Goal: Task Accomplishment & Management: Use online tool/utility

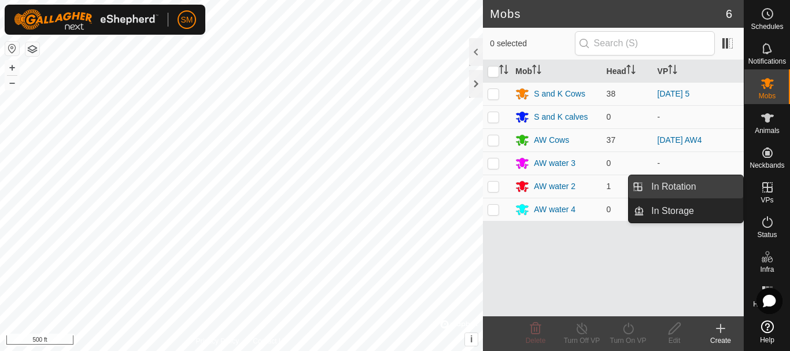
click at [679, 189] on link "In Rotation" at bounding box center [693, 186] width 99 height 23
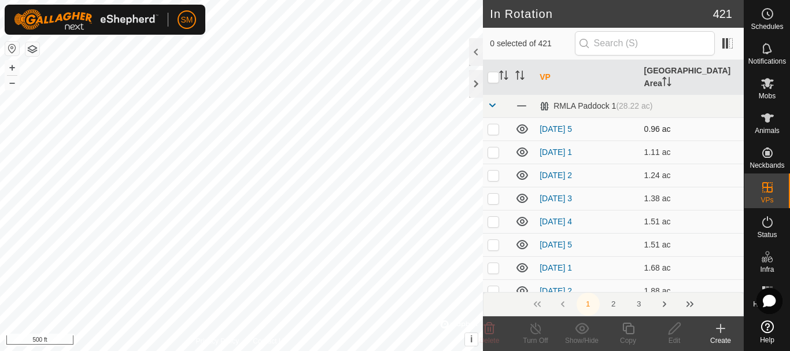
click at [494, 124] on p-checkbox at bounding box center [493, 128] width 12 height 9
checkbox input "true"
click at [491, 147] on p-checkbox at bounding box center [493, 151] width 12 height 9
checkbox input "true"
click at [490, 171] on p-checkbox at bounding box center [493, 175] width 12 height 9
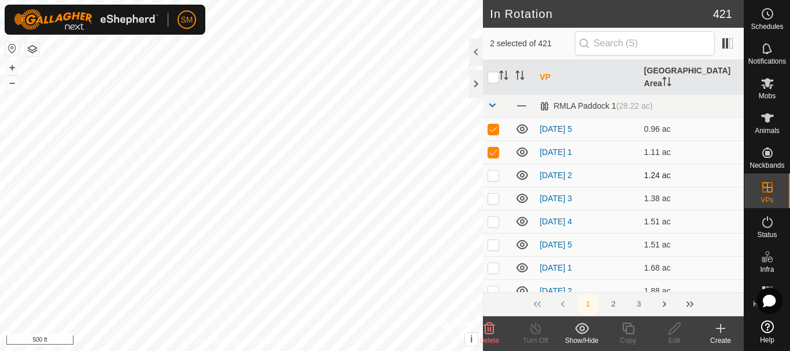
checkbox input "true"
click at [490, 194] on p-checkbox at bounding box center [493, 198] width 12 height 9
checkbox input "true"
click at [491, 210] on td at bounding box center [497, 221] width 28 height 23
checkbox input "true"
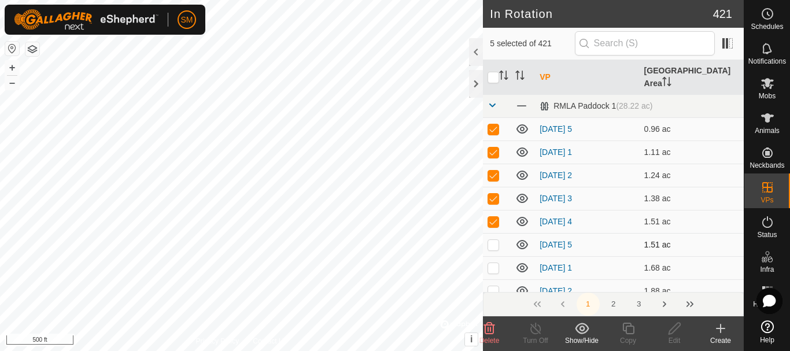
click at [494, 240] on p-checkbox at bounding box center [493, 244] width 12 height 9
checkbox input "true"
click at [493, 263] on p-checkbox at bounding box center [493, 267] width 12 height 9
checkbox input "true"
click at [494, 286] on p-checkbox at bounding box center [493, 290] width 12 height 9
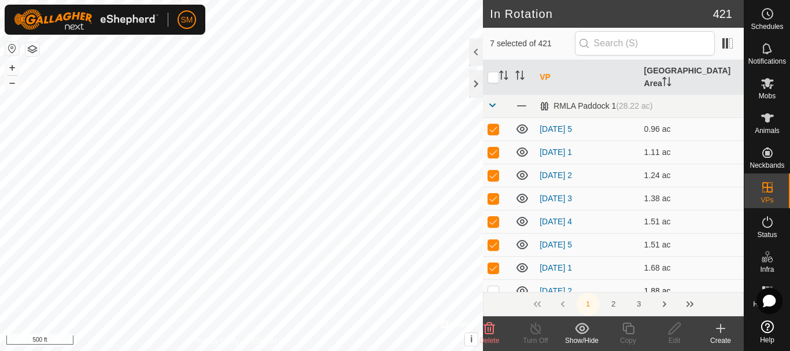
checkbox input "true"
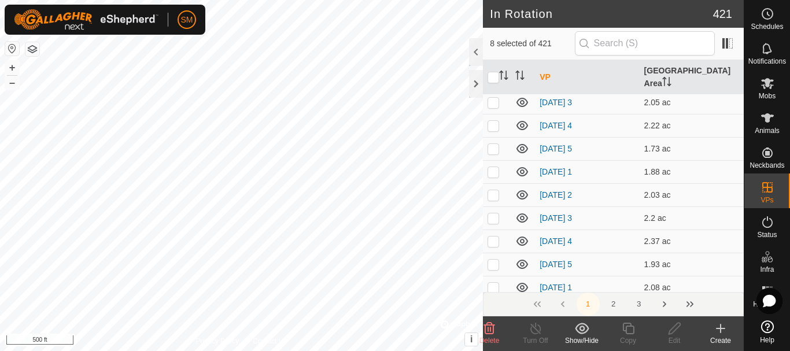
scroll to position [231, 0]
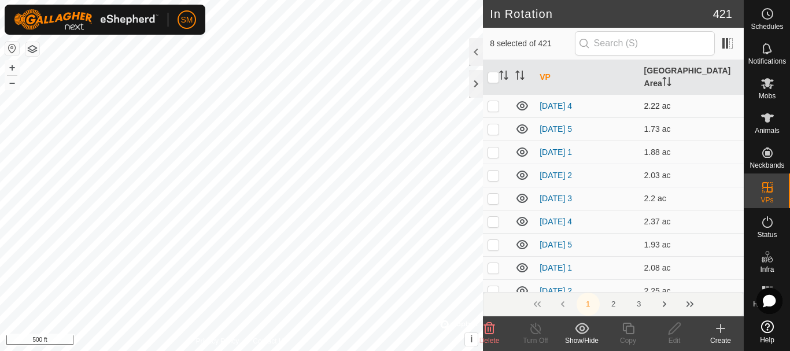
click at [495, 101] on p-checkbox at bounding box center [493, 105] width 12 height 9
checkbox input "true"
click at [494, 124] on p-checkbox at bounding box center [493, 128] width 12 height 9
checkbox input "true"
click at [493, 147] on p-checkbox at bounding box center [493, 151] width 12 height 9
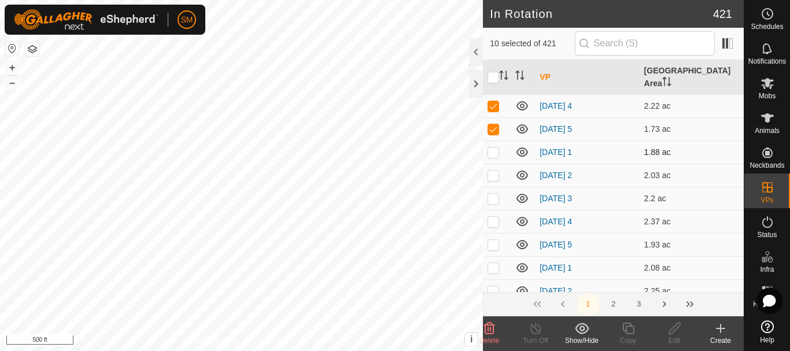
checkbox input "true"
click at [495, 171] on p-checkbox at bounding box center [493, 175] width 12 height 9
checkbox input "true"
click at [493, 194] on p-checkbox at bounding box center [493, 198] width 12 height 9
checkbox input "true"
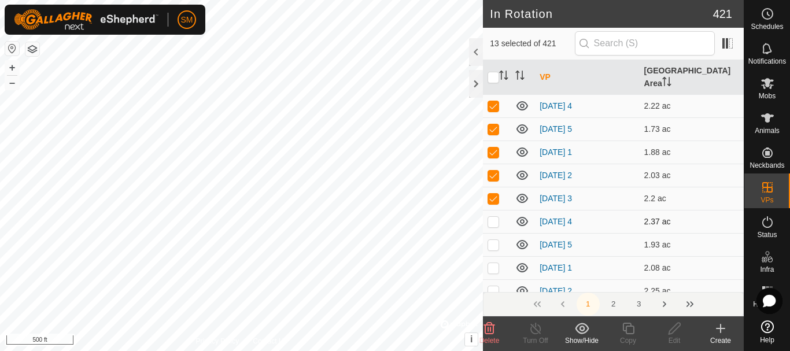
click at [494, 217] on p-checkbox at bounding box center [493, 221] width 12 height 9
checkbox input "true"
click at [495, 240] on p-checkbox at bounding box center [493, 244] width 12 height 9
checkbox input "true"
click at [495, 263] on p-checkbox at bounding box center [493, 267] width 12 height 9
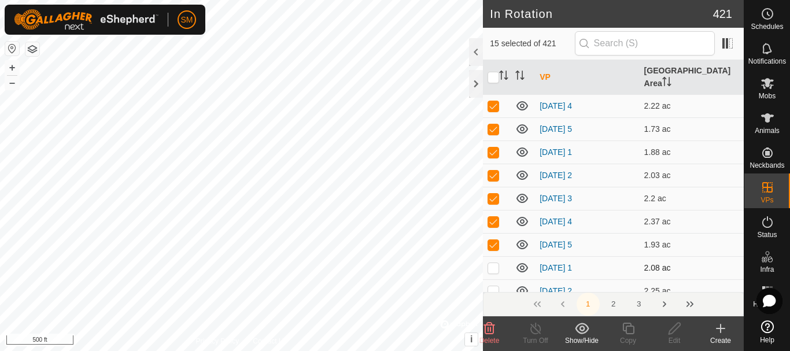
checkbox input "true"
click at [494, 286] on p-checkbox at bounding box center [493, 290] width 12 height 9
checkbox input "true"
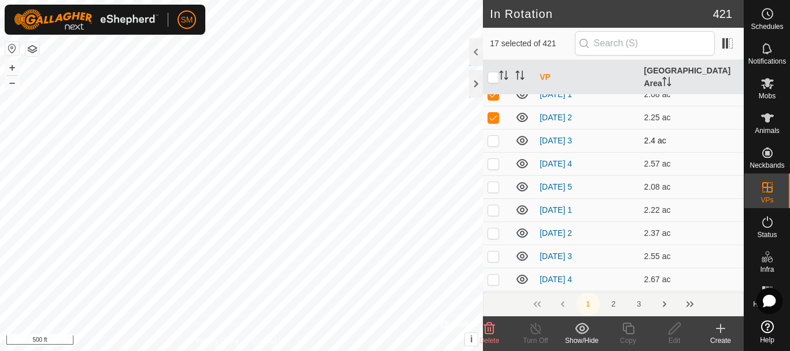
click at [498, 136] on p-checkbox at bounding box center [493, 140] width 12 height 9
checkbox input "true"
click at [495, 159] on p-checkbox at bounding box center [493, 163] width 12 height 9
checkbox input "false"
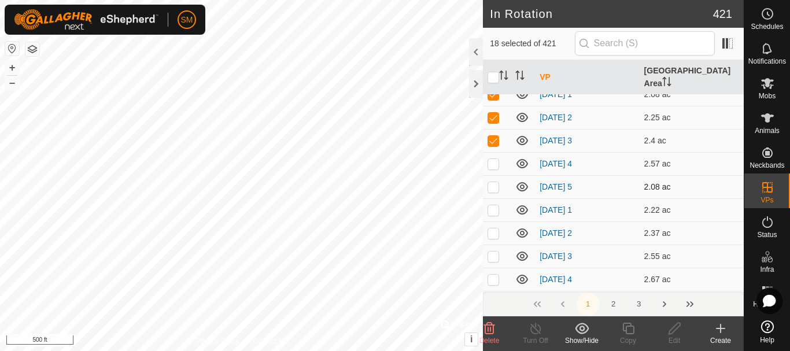
click at [491, 182] on p-checkbox at bounding box center [493, 186] width 12 height 9
checkbox input "true"
click at [491, 159] on p-checkbox at bounding box center [493, 163] width 12 height 9
checkbox input "true"
click at [491, 205] on p-checkbox at bounding box center [493, 209] width 12 height 9
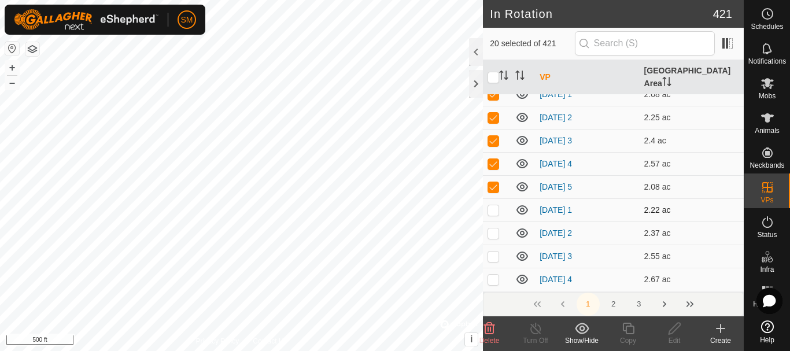
checkbox input "true"
click at [493, 225] on td at bounding box center [497, 232] width 28 height 23
checkbox input "true"
click at [493, 251] on p-checkbox at bounding box center [493, 255] width 12 height 9
checkbox input "true"
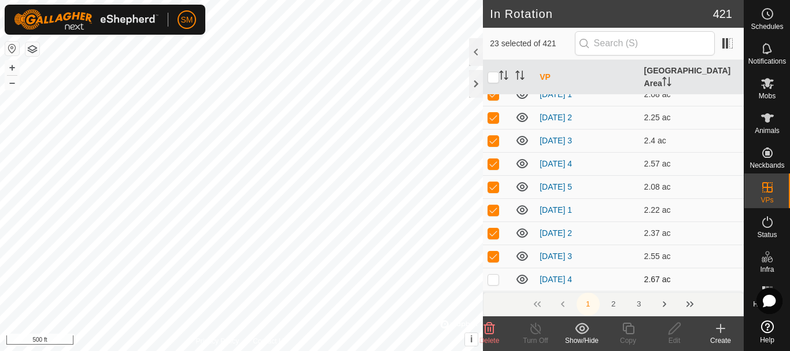
click at [495, 275] on p-checkbox at bounding box center [493, 279] width 12 height 9
checkbox input "true"
click at [495, 292] on div "1 2 3" at bounding box center [613, 304] width 261 height 24
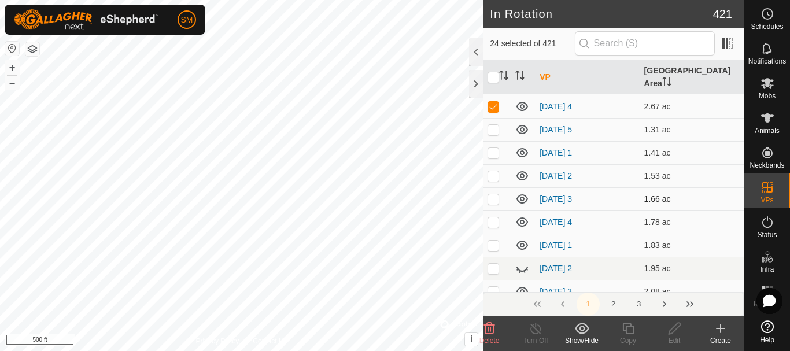
scroll to position [578, 0]
click at [490, 124] on p-checkbox at bounding box center [493, 128] width 12 height 9
checkbox input "true"
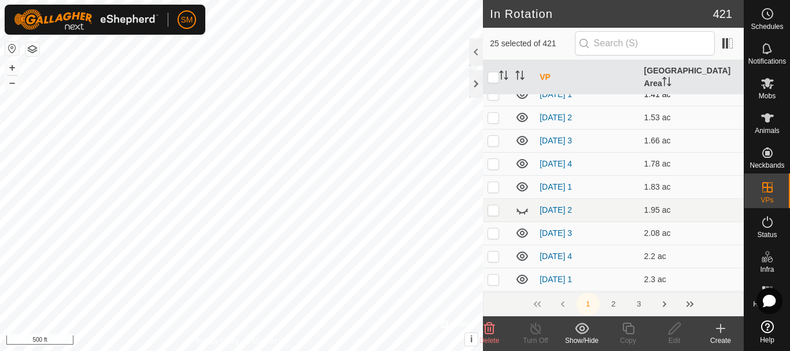
click at [499, 90] on p-tablecheckbox at bounding box center [493, 94] width 12 height 9
checkbox input "true"
click at [491, 113] on p-checkbox at bounding box center [493, 117] width 12 height 9
checkbox input "true"
click at [491, 136] on p-checkbox at bounding box center [493, 140] width 12 height 9
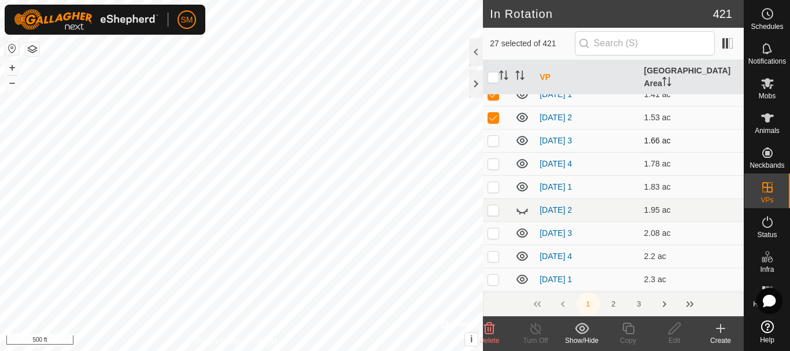
checkbox input "true"
click at [491, 159] on p-checkbox at bounding box center [493, 163] width 12 height 9
checkbox input "true"
click at [494, 182] on p-checkbox at bounding box center [493, 186] width 12 height 9
checkbox input "true"
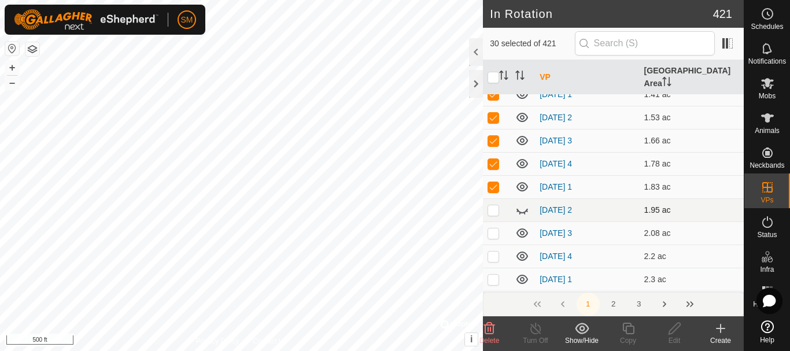
click at [493, 203] on td at bounding box center [497, 209] width 28 height 23
checkbox input "true"
click at [494, 228] on p-checkbox at bounding box center [493, 232] width 12 height 9
checkbox input "true"
click at [492, 251] on p-checkbox at bounding box center [493, 255] width 12 height 9
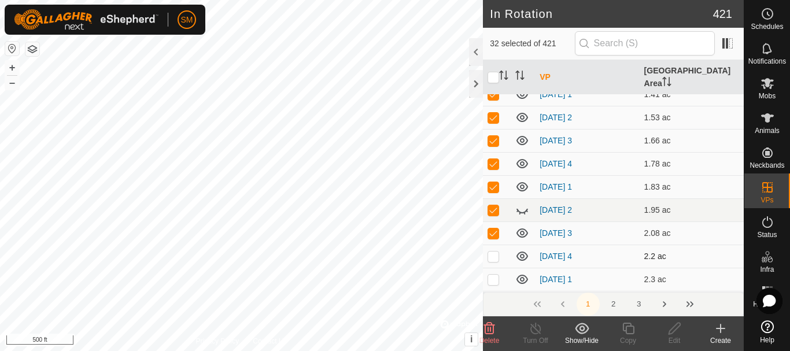
checkbox input "true"
click at [494, 275] on p-checkbox at bounding box center [493, 279] width 12 height 9
checkbox input "true"
click at [491, 298] on p-checkbox at bounding box center [493, 302] width 12 height 9
checkbox input "true"
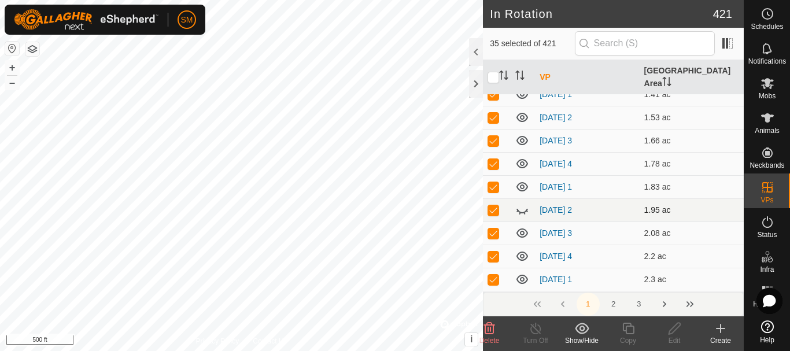
click at [520, 203] on icon at bounding box center [522, 210] width 14 height 14
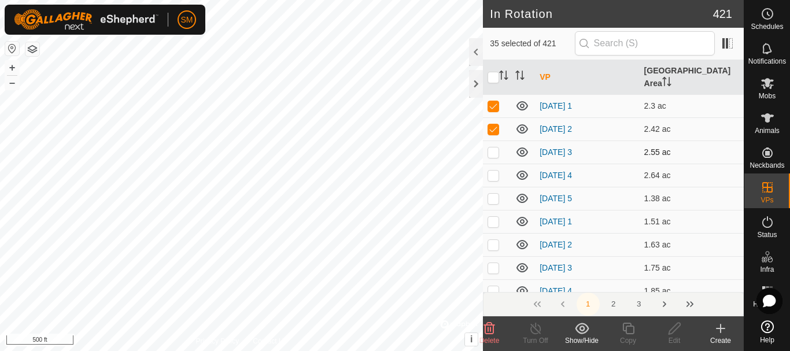
scroll to position [867, 0]
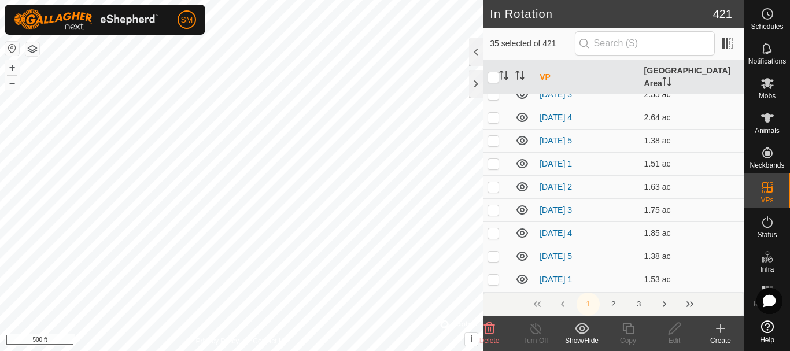
click at [493, 90] on p-checkbox at bounding box center [493, 94] width 12 height 9
checkbox input "true"
click at [493, 113] on p-checkbox at bounding box center [493, 117] width 12 height 9
checkbox input "true"
click at [494, 136] on p-checkbox at bounding box center [493, 140] width 12 height 9
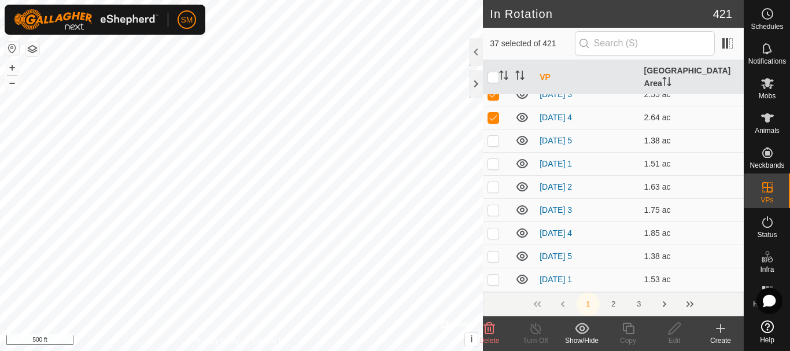
checkbox input "true"
click at [497, 159] on p-checkbox at bounding box center [493, 163] width 12 height 9
checkbox input "true"
click at [493, 182] on p-checkbox at bounding box center [493, 186] width 12 height 9
checkbox input "true"
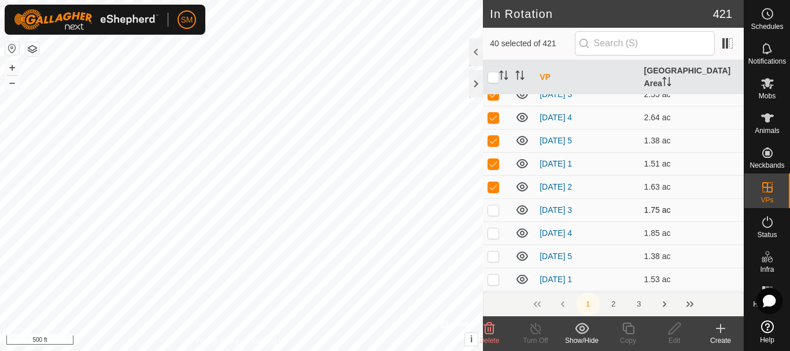
click at [494, 205] on p-checkbox at bounding box center [493, 209] width 12 height 9
checkbox input "true"
click at [494, 228] on p-checkbox at bounding box center [493, 232] width 12 height 9
checkbox input "true"
click at [493, 251] on p-checkbox at bounding box center [493, 255] width 12 height 9
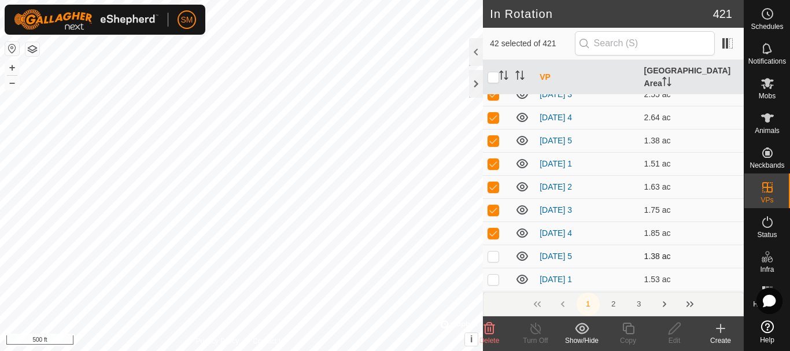
checkbox input "true"
click at [492, 275] on p-checkbox at bounding box center [493, 279] width 12 height 9
checkbox input "true"
click at [493, 298] on p-checkbox at bounding box center [493, 302] width 12 height 9
checkbox input "true"
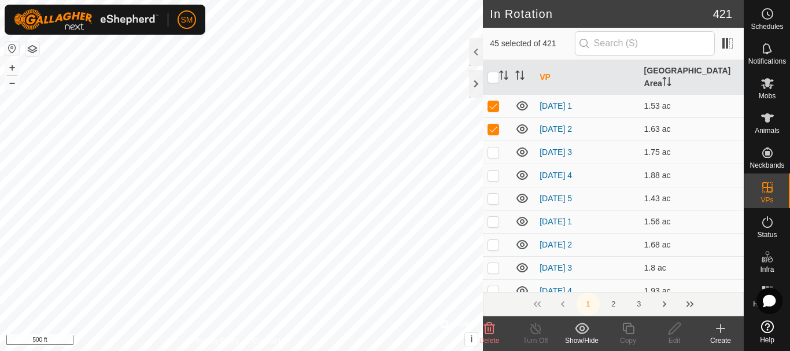
scroll to position [1098, 0]
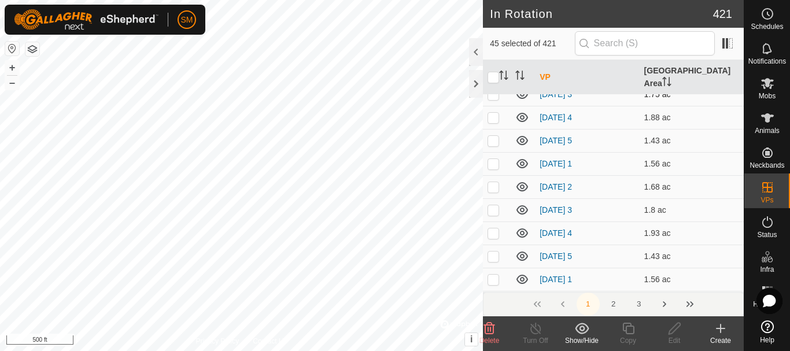
click at [491, 90] on p-checkbox at bounding box center [493, 94] width 12 height 9
checkbox input "true"
click at [493, 113] on p-checkbox at bounding box center [493, 117] width 12 height 9
checkbox input "true"
click at [494, 136] on p-checkbox at bounding box center [493, 140] width 12 height 9
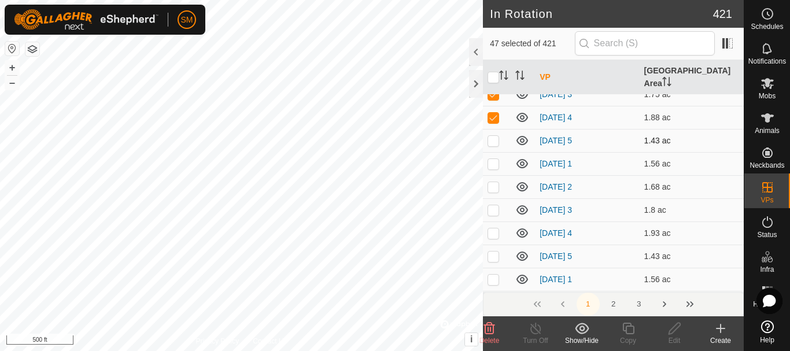
checkbox input "true"
click at [493, 159] on p-checkbox at bounding box center [493, 163] width 12 height 9
checkbox input "true"
click at [497, 182] on p-checkbox at bounding box center [493, 186] width 12 height 9
checkbox input "true"
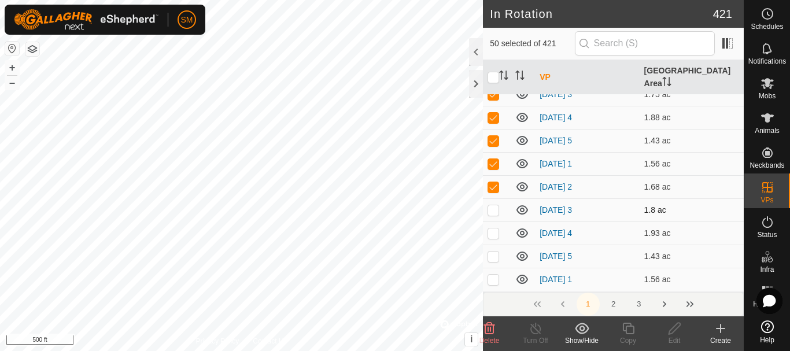
click at [490, 205] on p-checkbox at bounding box center [493, 209] width 12 height 9
checkbox input "true"
click at [490, 228] on p-checkbox at bounding box center [493, 232] width 12 height 9
checkbox input "true"
click at [494, 251] on p-checkbox at bounding box center [493, 255] width 12 height 9
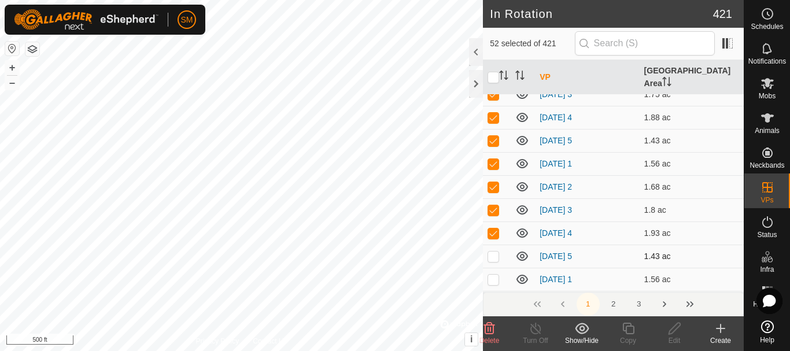
checkbox input "true"
click at [495, 275] on p-checkbox at bounding box center [493, 279] width 12 height 9
checkbox input "true"
click at [496, 298] on p-checkbox at bounding box center [493, 302] width 12 height 9
checkbox input "true"
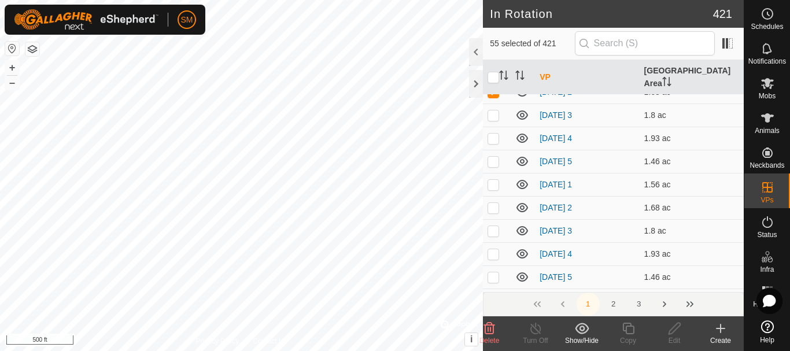
scroll to position [1330, 0]
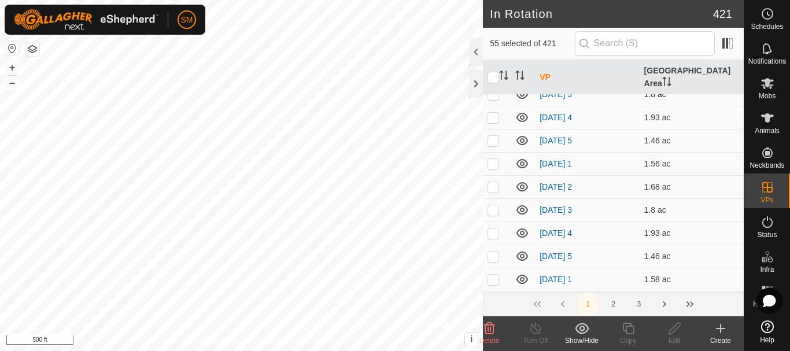
click at [495, 90] on p-checkbox at bounding box center [493, 94] width 12 height 9
checkbox input "true"
click at [493, 110] on td at bounding box center [497, 117] width 28 height 23
checkbox input "true"
click at [491, 136] on p-checkbox at bounding box center [493, 140] width 12 height 9
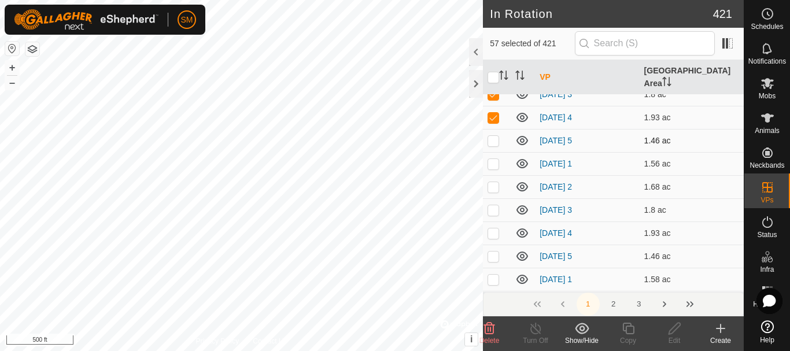
checkbox input "true"
click at [490, 159] on p-checkbox at bounding box center [493, 163] width 12 height 9
checkbox input "true"
click at [491, 182] on p-checkbox at bounding box center [493, 186] width 12 height 9
checkbox input "true"
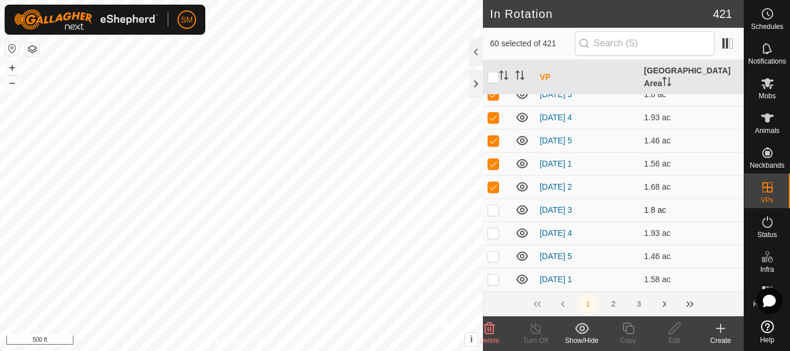
click at [491, 205] on p-checkbox at bounding box center [493, 209] width 12 height 9
checkbox input "true"
click at [493, 228] on p-checkbox at bounding box center [493, 232] width 12 height 9
checkbox input "true"
click at [494, 251] on p-checkbox at bounding box center [493, 255] width 12 height 9
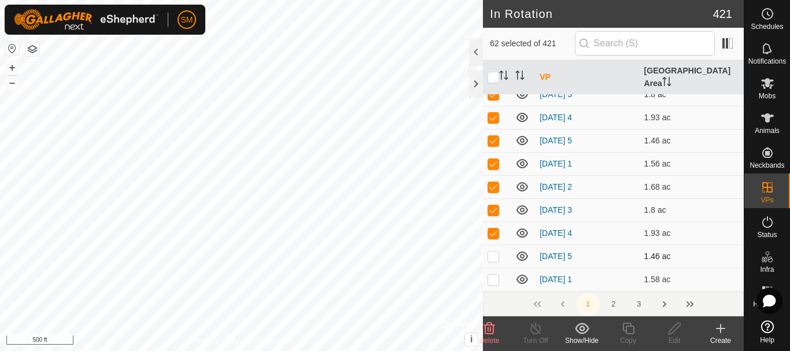
checkbox input "true"
click at [494, 275] on p-checkbox at bounding box center [493, 279] width 12 height 9
checkbox input "true"
click at [494, 298] on p-checkbox at bounding box center [493, 302] width 12 height 9
checkbox input "true"
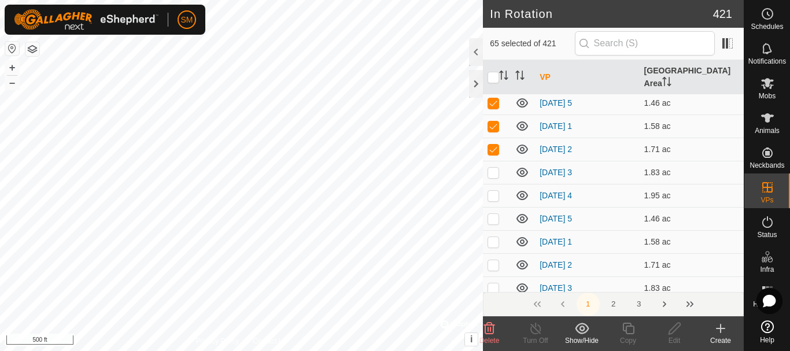
scroll to position [1503, 0]
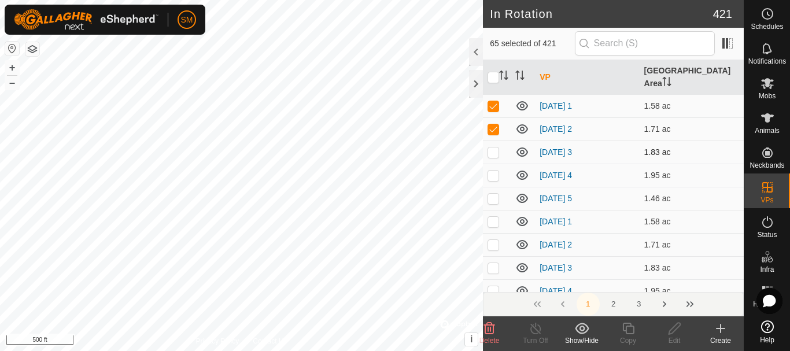
click at [490, 147] on p-checkbox at bounding box center [493, 151] width 12 height 9
checkbox input "true"
click at [493, 171] on p-checkbox at bounding box center [493, 175] width 12 height 9
checkbox input "true"
click at [493, 194] on p-checkbox at bounding box center [493, 198] width 12 height 9
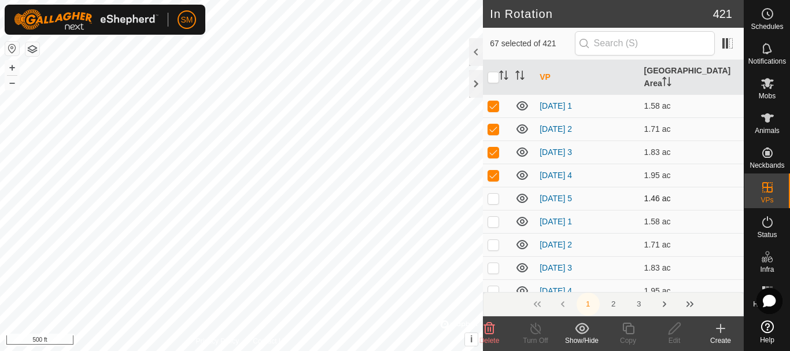
checkbox input "true"
click at [492, 217] on p-checkbox at bounding box center [493, 221] width 12 height 9
checkbox input "true"
click at [494, 240] on p-checkbox at bounding box center [493, 244] width 12 height 9
checkbox input "true"
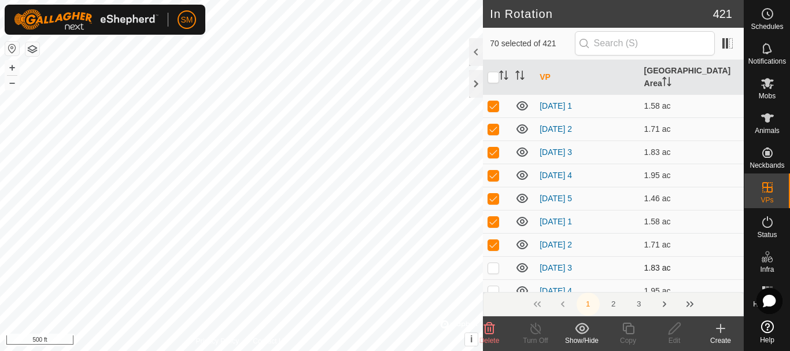
click at [490, 263] on p-checkbox at bounding box center [493, 267] width 12 height 9
checkbox input "true"
click at [494, 286] on p-checkbox at bounding box center [493, 290] width 12 height 9
checkbox input "true"
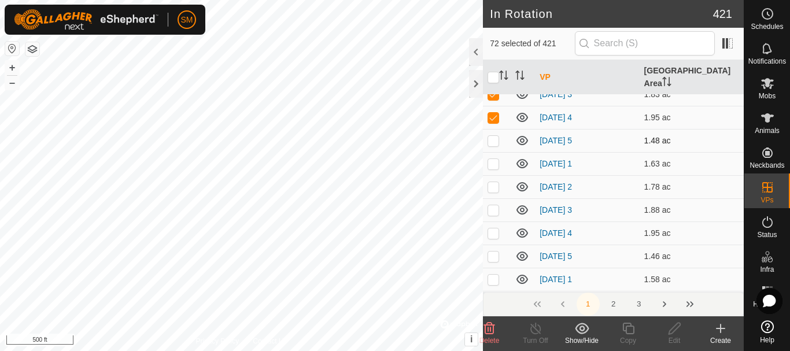
click at [492, 136] on p-checkbox at bounding box center [493, 140] width 12 height 9
checkbox input "true"
click at [494, 159] on p-checkbox at bounding box center [493, 163] width 12 height 9
checkbox input "true"
click at [493, 182] on p-tablecheckbox at bounding box center [493, 186] width 12 height 9
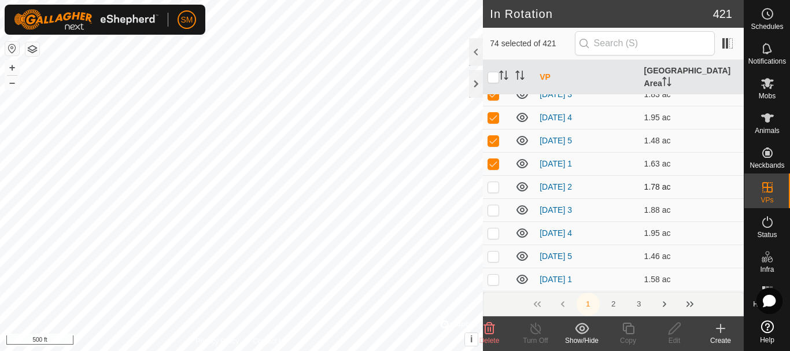
checkbox input "true"
click at [492, 204] on td at bounding box center [497, 209] width 28 height 23
checkbox input "true"
click at [491, 225] on td at bounding box center [497, 232] width 28 height 23
checkbox input "true"
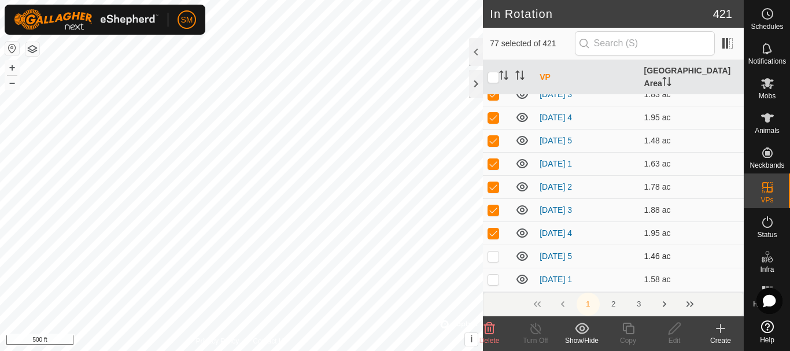
click at [494, 251] on p-checkbox at bounding box center [493, 255] width 12 height 9
checkbox input "true"
click at [493, 275] on p-checkbox at bounding box center [493, 279] width 12 height 9
checkbox input "true"
click at [491, 298] on p-checkbox at bounding box center [493, 302] width 12 height 9
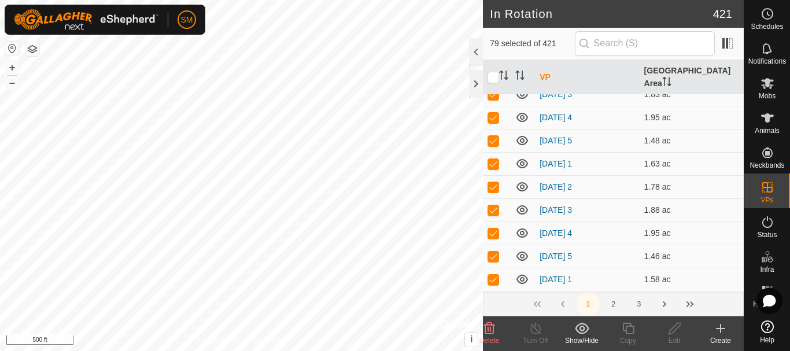
checkbox input "true"
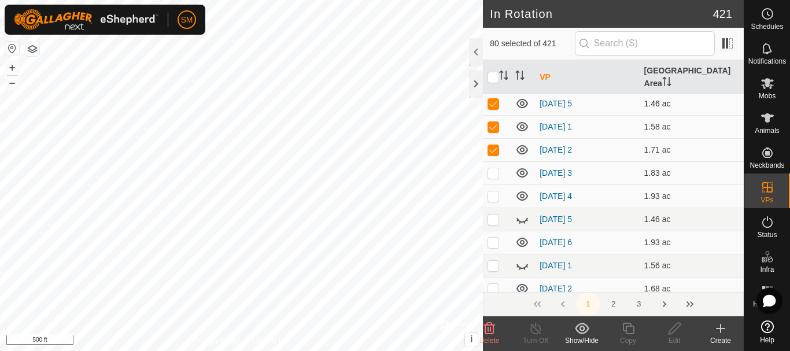
scroll to position [1850, 0]
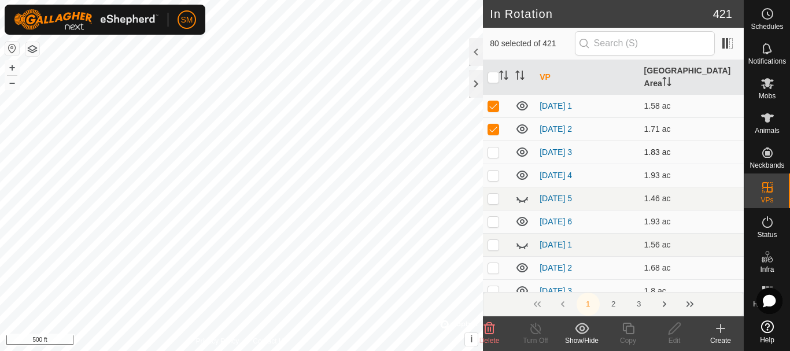
click at [496, 147] on p-checkbox at bounding box center [493, 151] width 12 height 9
checkbox input "true"
click at [494, 164] on td at bounding box center [497, 175] width 28 height 23
checkbox input "true"
click at [494, 194] on p-checkbox at bounding box center [493, 198] width 12 height 9
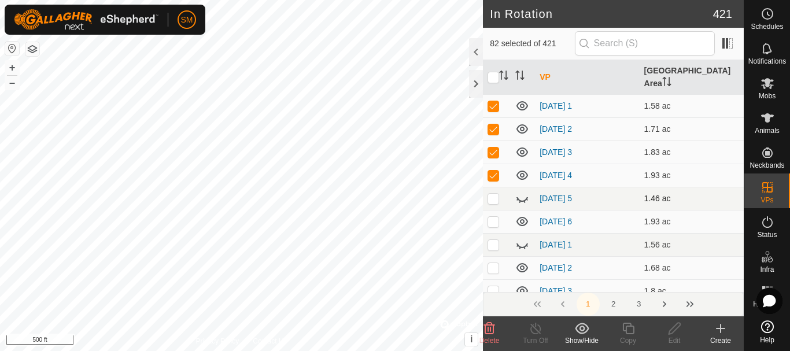
checkbox input "true"
click at [495, 210] on td at bounding box center [497, 221] width 28 height 23
checkbox input "true"
click at [492, 240] on p-checkbox at bounding box center [493, 244] width 12 height 9
checkbox input "true"
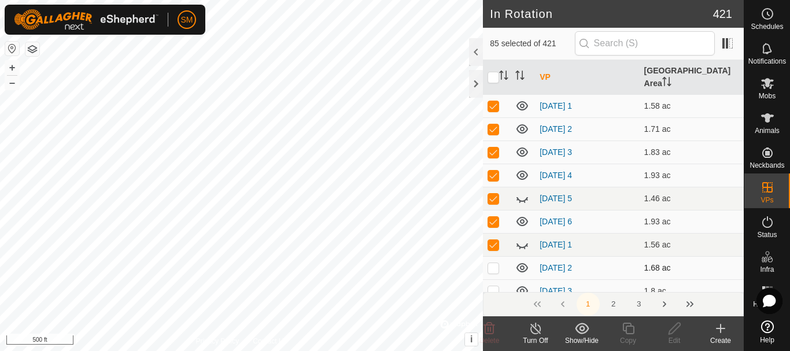
click at [494, 263] on p-checkbox at bounding box center [493, 267] width 12 height 9
checkbox input "true"
click at [493, 286] on p-checkbox at bounding box center [493, 290] width 12 height 9
checkbox input "true"
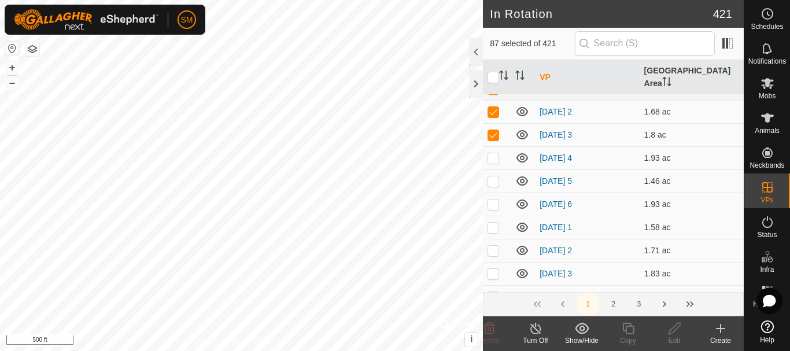
scroll to position [2023, 0]
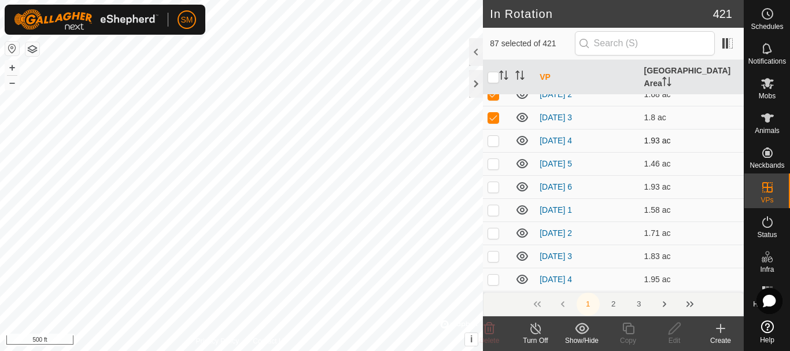
click at [494, 136] on p-checkbox at bounding box center [493, 140] width 12 height 9
checkbox input "true"
click at [491, 159] on p-checkbox at bounding box center [493, 163] width 12 height 9
checkbox input "true"
click at [494, 182] on p-checkbox at bounding box center [493, 186] width 12 height 9
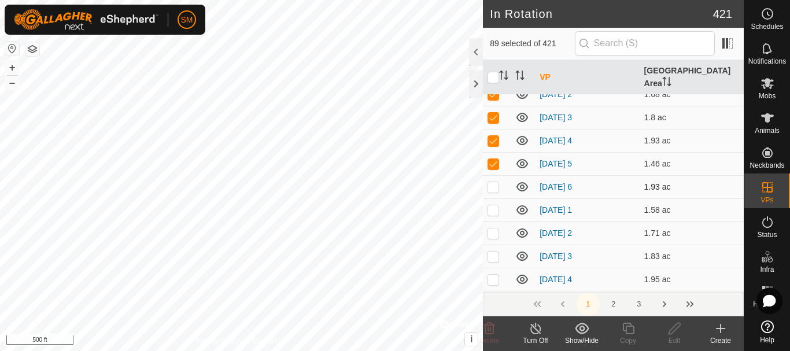
checkbox input "true"
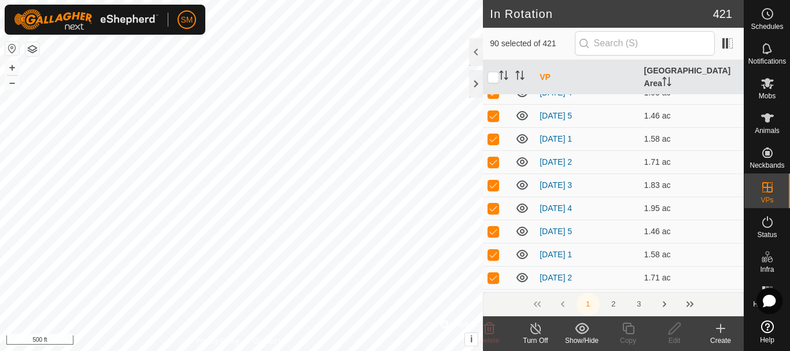
scroll to position [1503, 0]
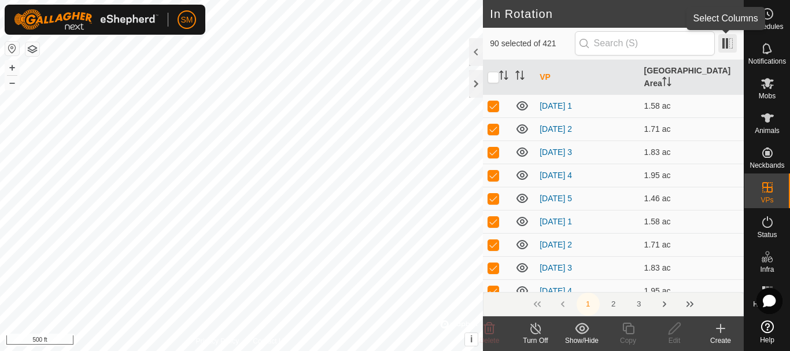
click at [729, 45] on span at bounding box center [727, 43] width 18 height 18
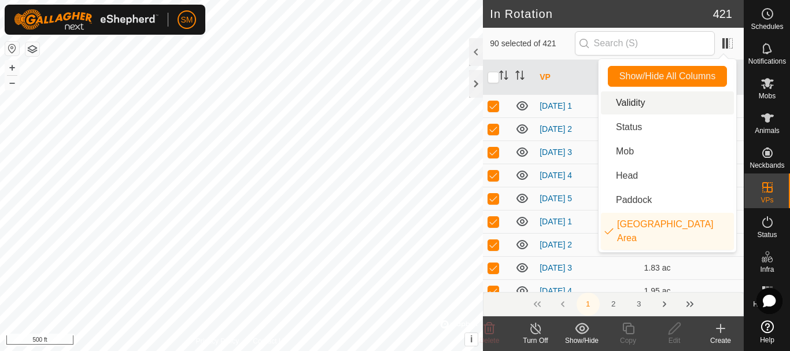
click at [634, 102] on li "Validity" at bounding box center [667, 102] width 133 height 23
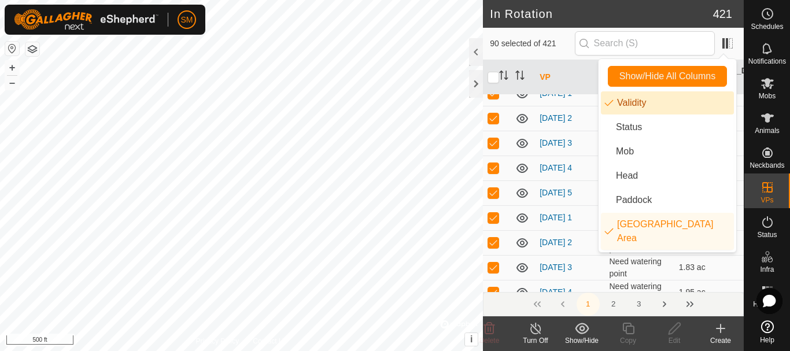
scroll to position [1626, 0]
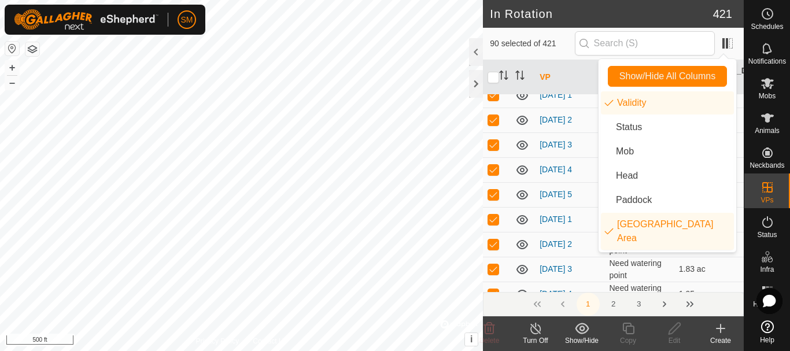
click at [576, 70] on th "VP" at bounding box center [569, 77] width 69 height 35
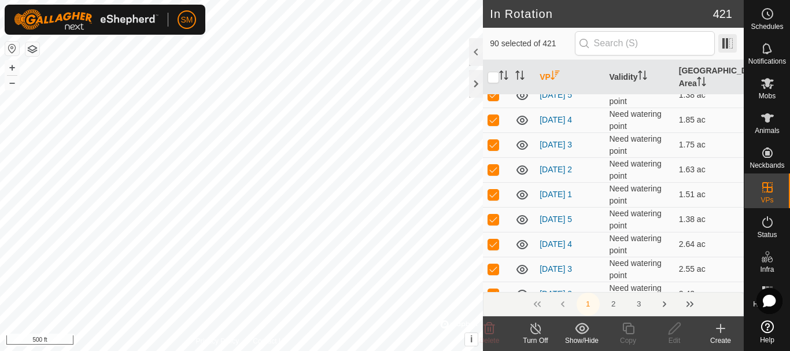
click at [731, 41] on span at bounding box center [727, 43] width 18 height 18
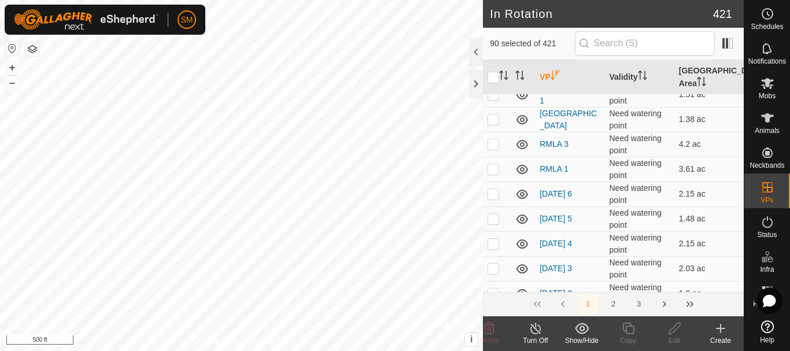
scroll to position [58, 0]
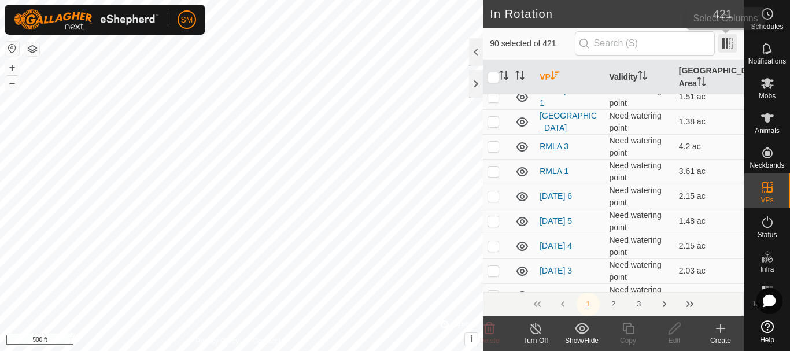
click at [727, 47] on span at bounding box center [727, 43] width 18 height 18
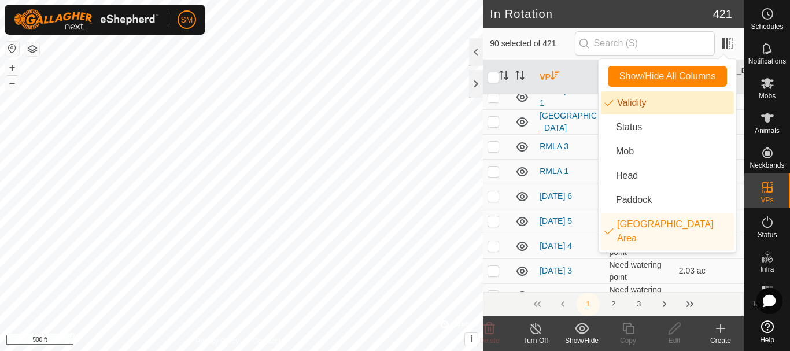
click at [610, 99] on li "Validity" at bounding box center [667, 102] width 133 height 23
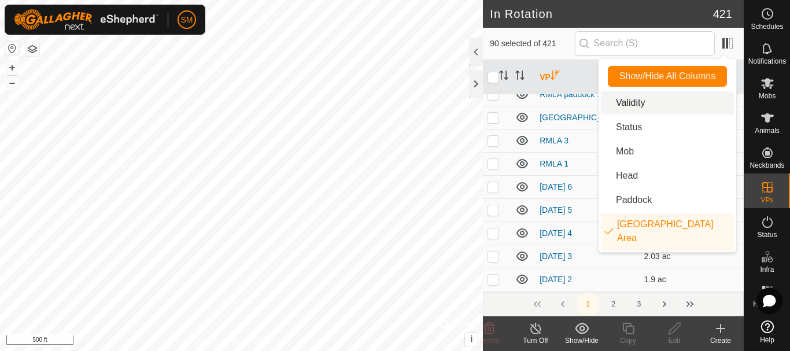
scroll to position [45, 0]
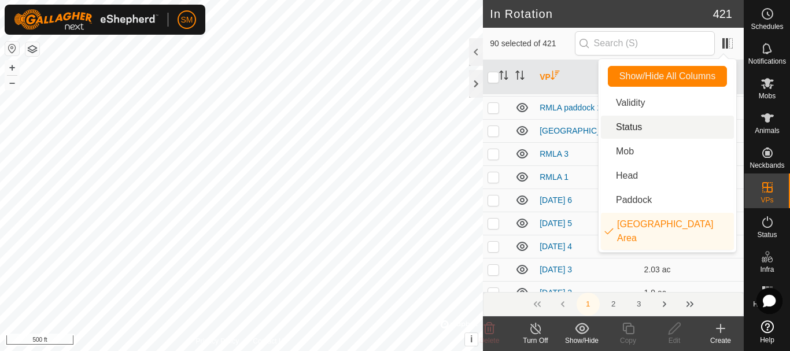
click at [618, 128] on li "Status" at bounding box center [667, 127] width 133 height 23
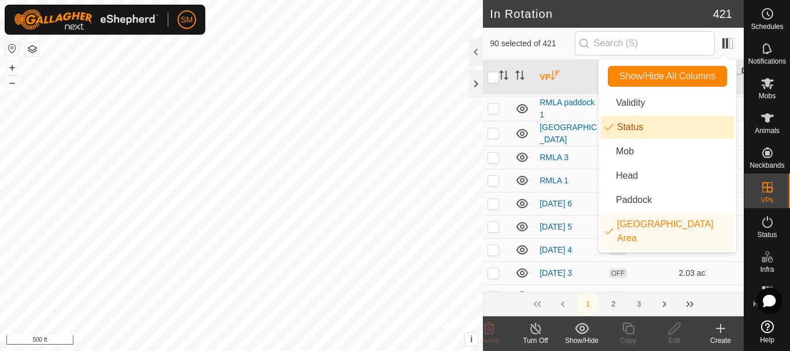
scroll to position [57, 0]
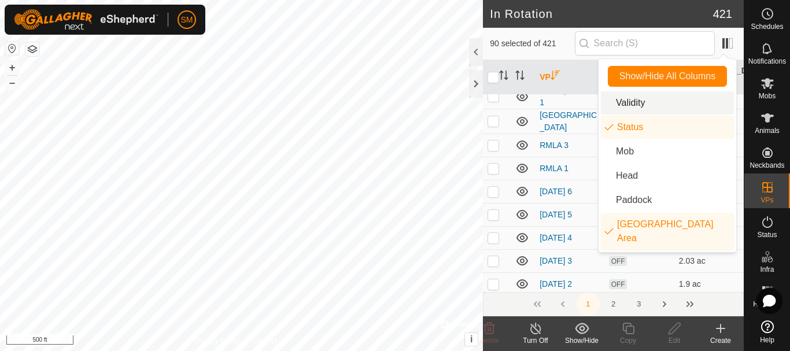
click at [580, 73] on th "VP" at bounding box center [569, 77] width 69 height 35
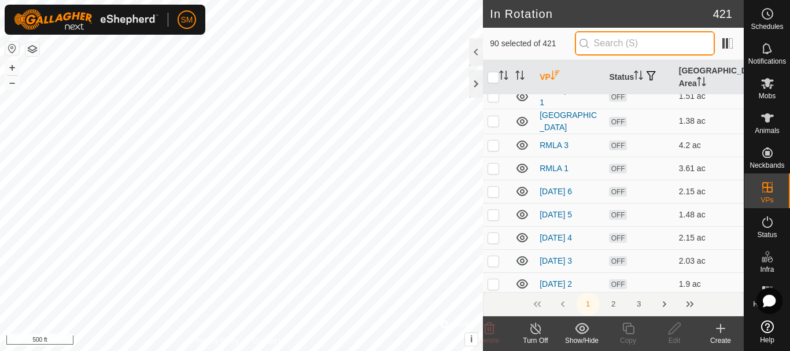
click at [680, 40] on input "text" at bounding box center [645, 43] width 140 height 24
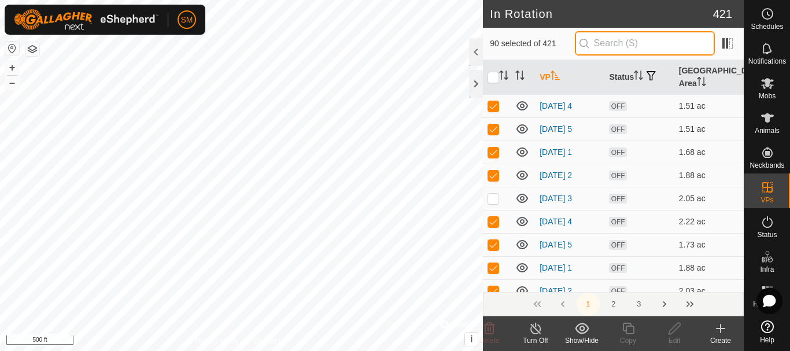
scroll to position [173, 0]
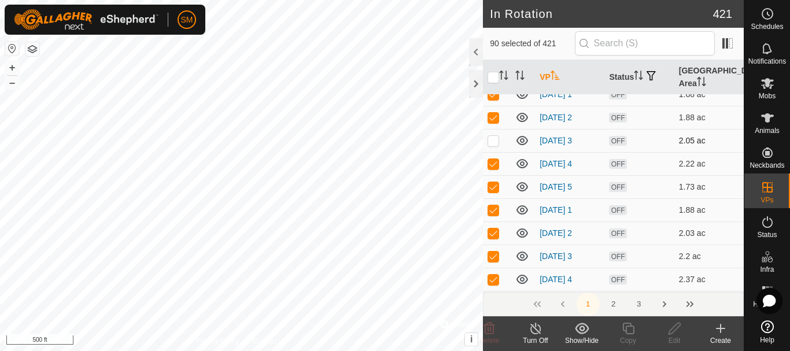
click at [491, 142] on p-checkbox at bounding box center [493, 140] width 12 height 9
checkbox input "true"
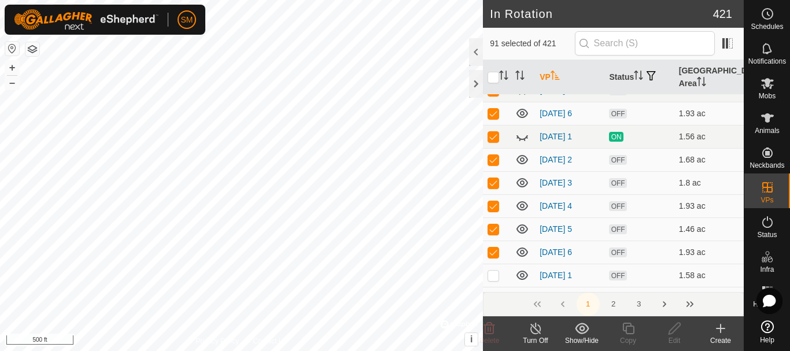
scroll to position [1966, 0]
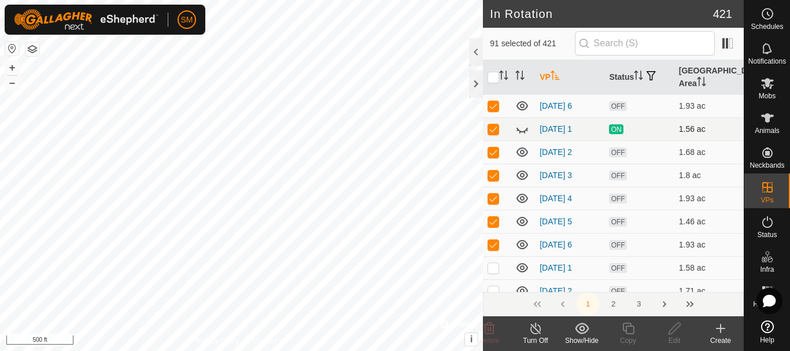
click at [494, 128] on p-checkbox at bounding box center [493, 128] width 12 height 9
checkbox input "false"
click at [486, 326] on icon at bounding box center [489, 329] width 11 height 12
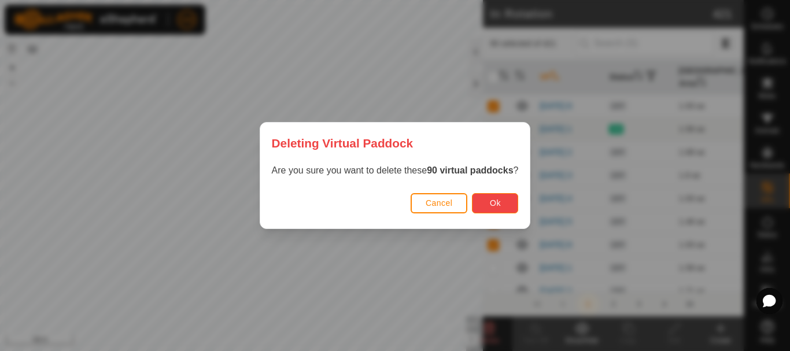
click at [497, 207] on span "Ok" at bounding box center [495, 202] width 11 height 9
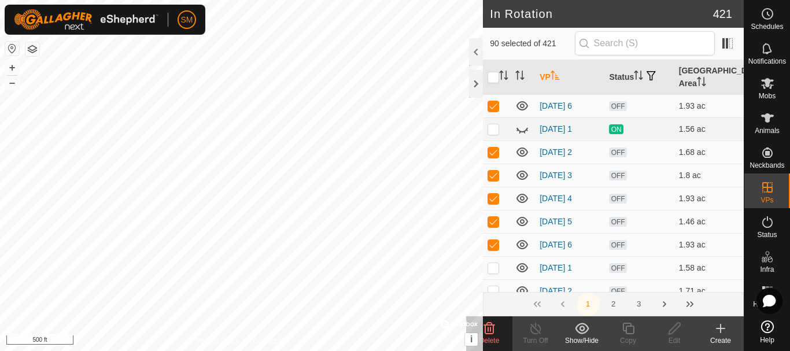
click at [491, 331] on icon at bounding box center [489, 328] width 14 height 14
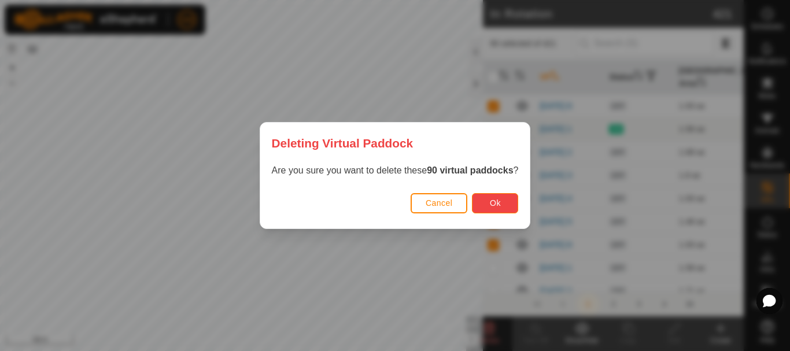
click at [490, 200] on button "Ok" at bounding box center [495, 203] width 46 height 20
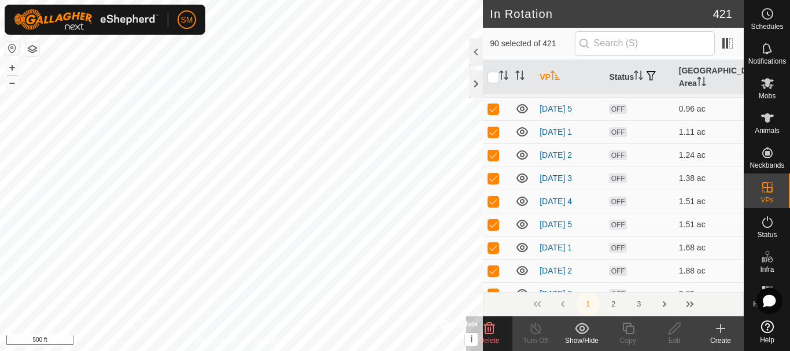
scroll to position [0, 0]
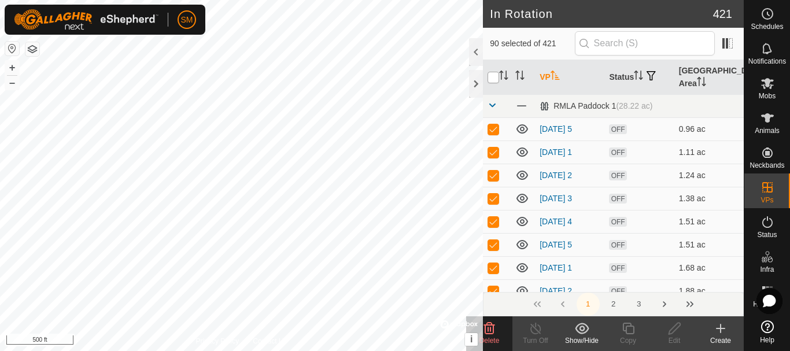
click at [492, 79] on input "checkbox" at bounding box center [493, 78] width 12 height 12
checkbox input "true"
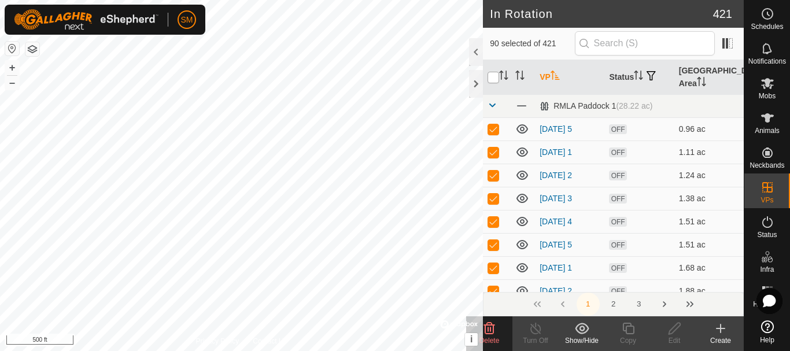
checkbox input "true"
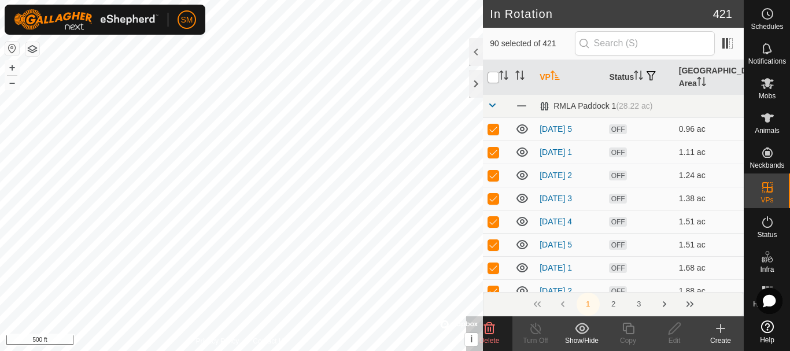
checkbox input "true"
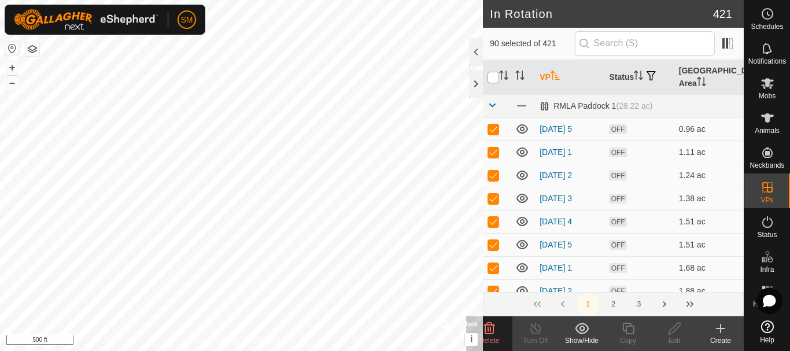
checkbox input "true"
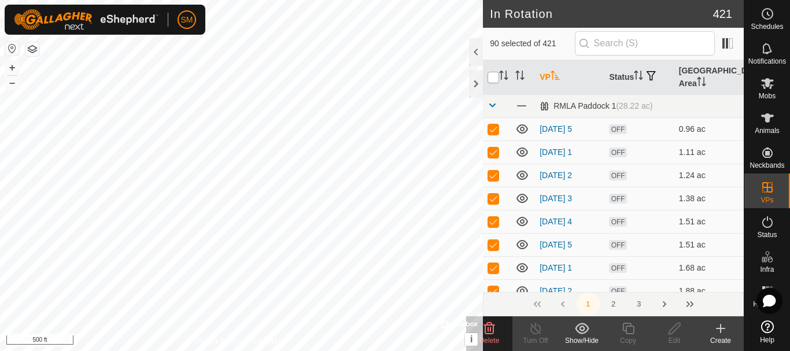
checkbox input "true"
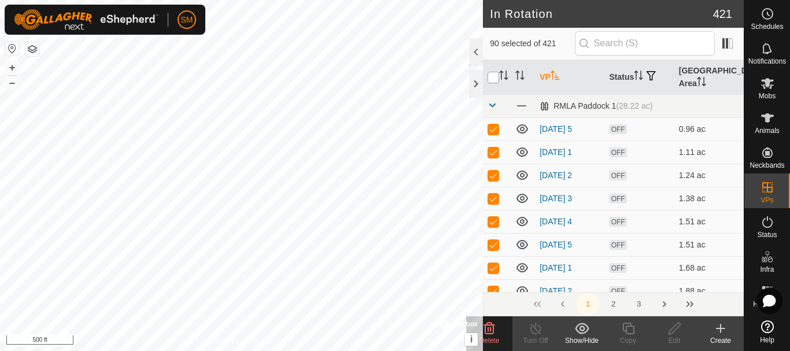
checkbox input "true"
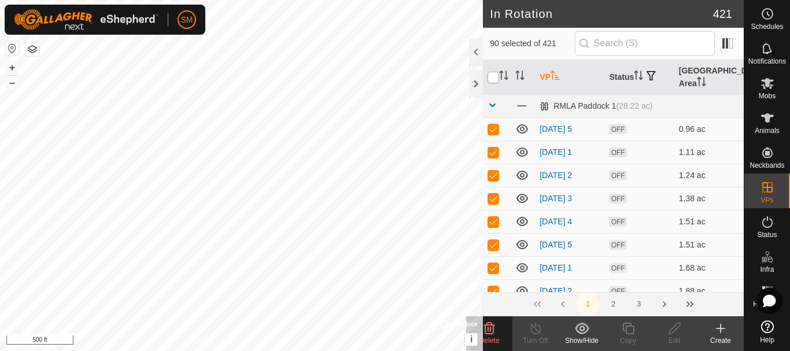
checkbox input "true"
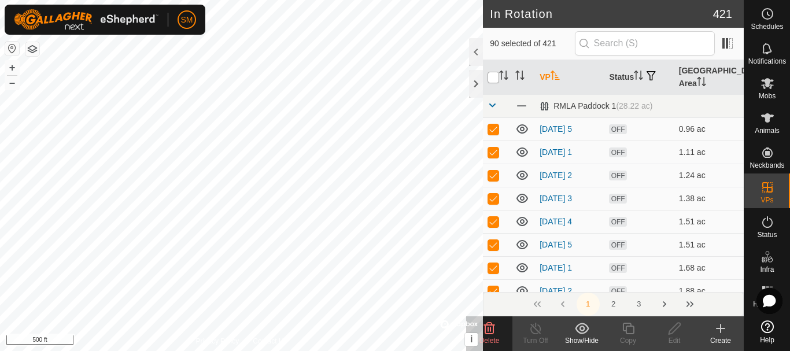
checkbox input "true"
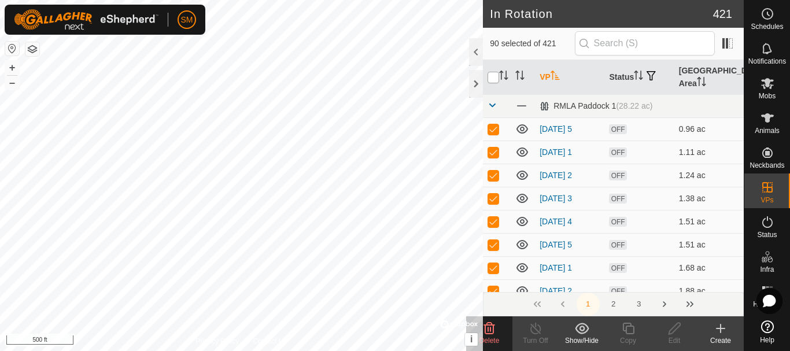
checkbox input "true"
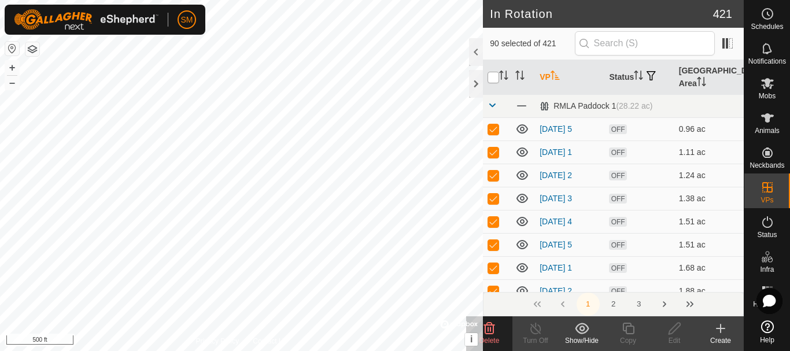
checkbox input "true"
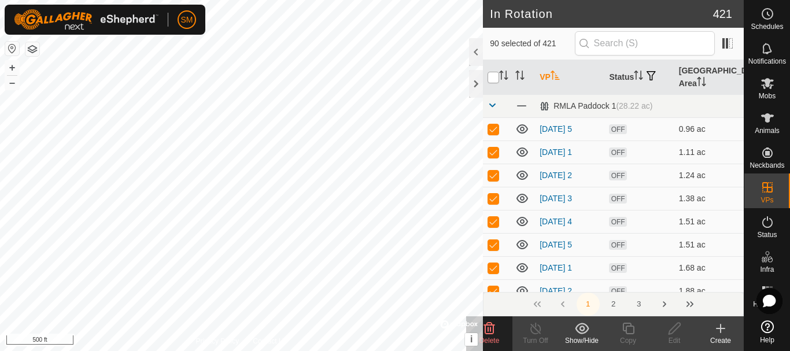
checkbox input "true"
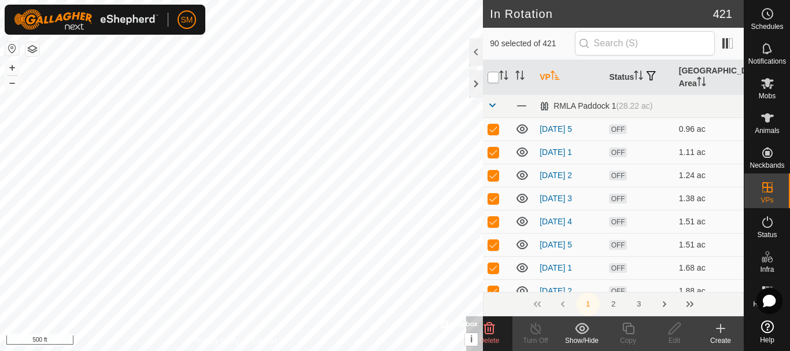
checkbox input "true"
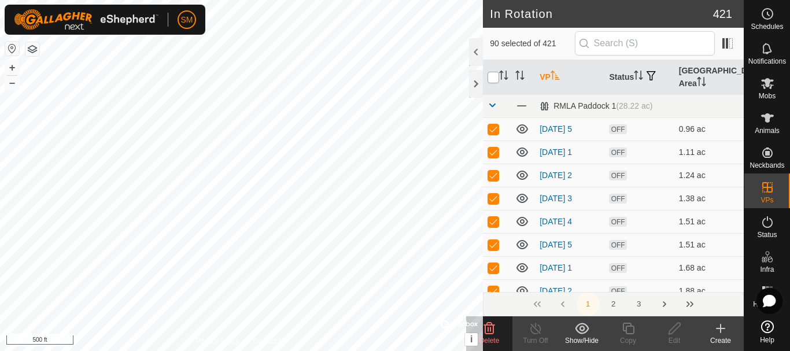
checkbox input "true"
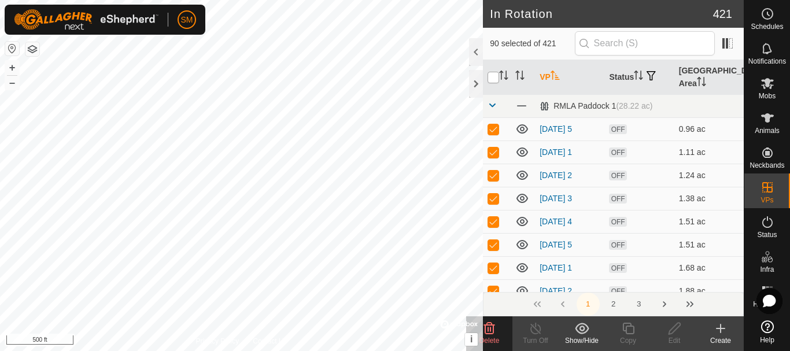
checkbox input "true"
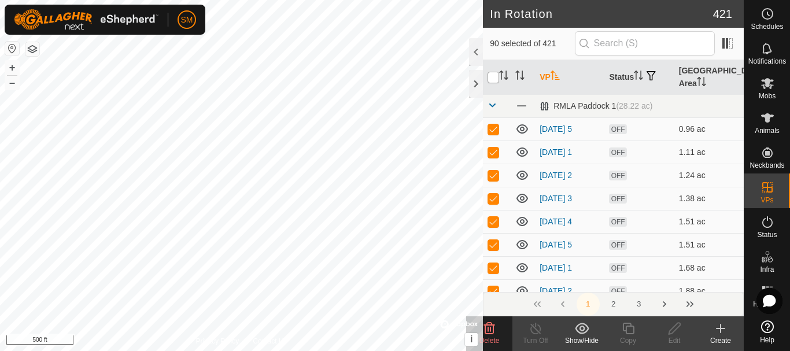
checkbox input "true"
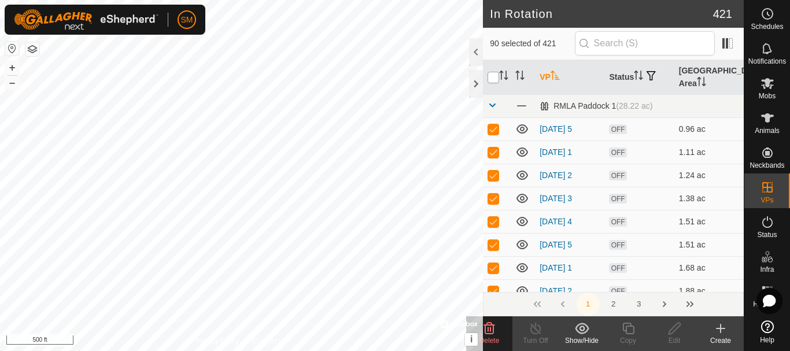
checkbox input "true"
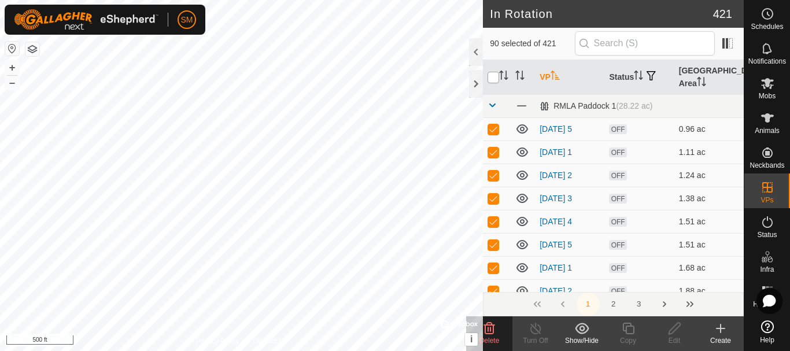
checkbox input "true"
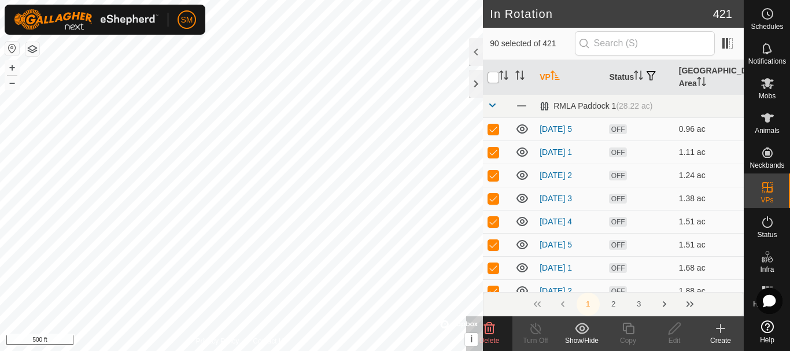
checkbox input "true"
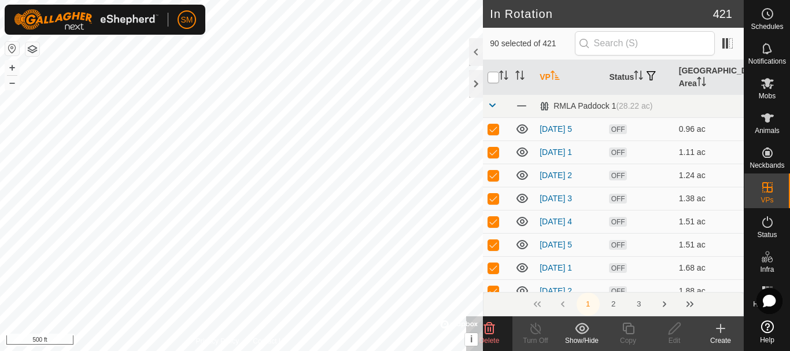
checkbox input "true"
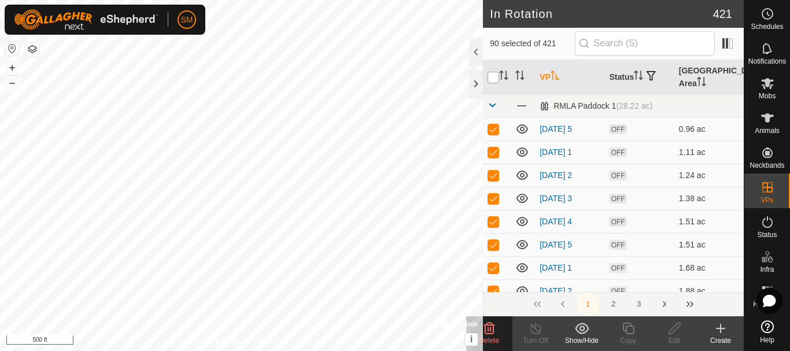
checkbox input "true"
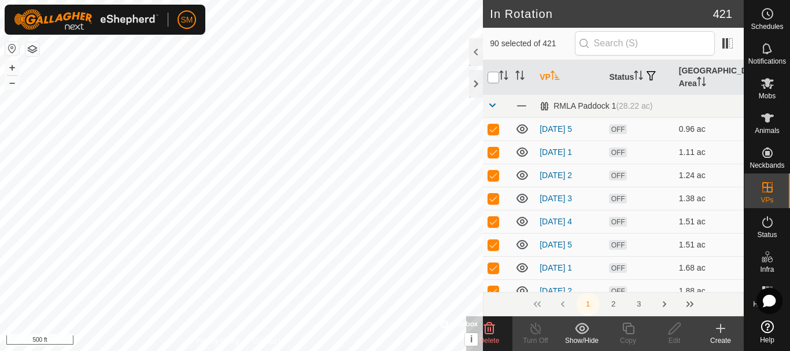
checkbox input "true"
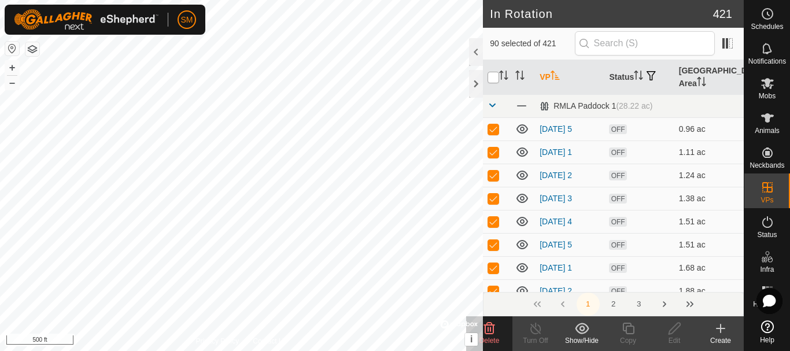
checkbox input "true"
click at [492, 79] on input "checkbox" at bounding box center [493, 78] width 12 height 12
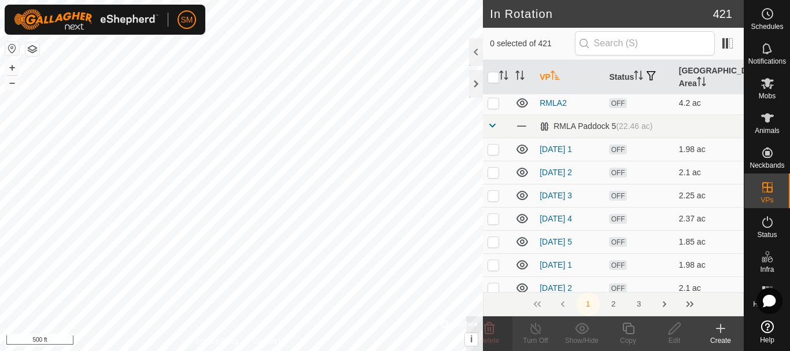
scroll to position [2486, 0]
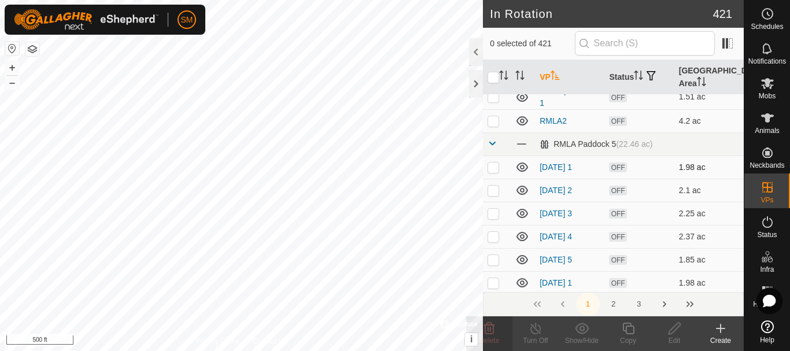
click at [490, 166] on p-checkbox at bounding box center [493, 166] width 12 height 9
click at [492, 188] on p-checkbox at bounding box center [493, 190] width 12 height 9
click at [489, 214] on p-checkbox at bounding box center [493, 213] width 12 height 9
click at [490, 236] on p-checkbox at bounding box center [493, 236] width 12 height 9
click at [492, 256] on p-checkbox at bounding box center [493, 259] width 12 height 9
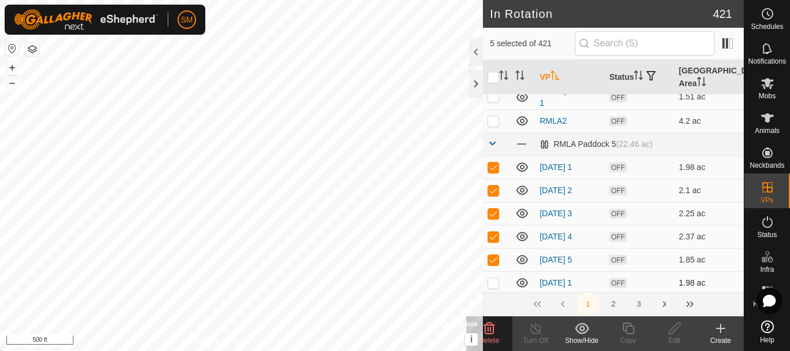
click at [493, 281] on p-checkbox at bounding box center [493, 282] width 12 height 9
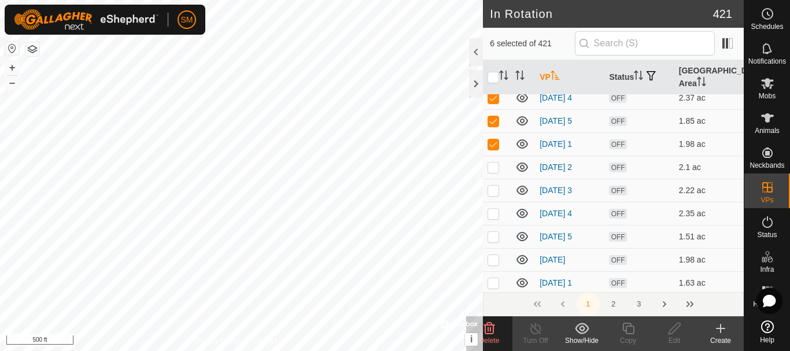
scroll to position [2659, 0]
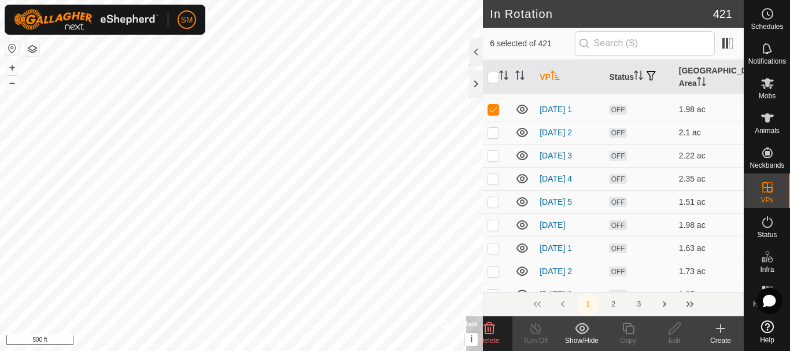
click at [495, 132] on p-checkbox at bounding box center [493, 132] width 12 height 9
click at [494, 158] on p-checkbox at bounding box center [493, 155] width 12 height 9
click at [494, 182] on td at bounding box center [497, 178] width 28 height 23
click at [494, 201] on p-checkbox at bounding box center [493, 201] width 12 height 9
click at [493, 224] on p-checkbox at bounding box center [493, 224] width 12 height 9
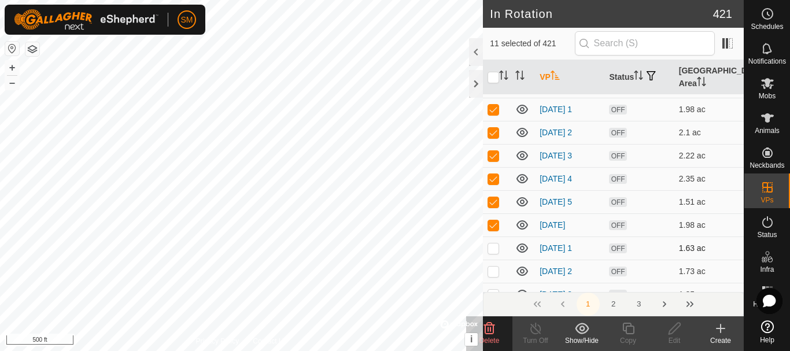
click at [490, 247] on p-checkbox at bounding box center [493, 247] width 12 height 9
click at [491, 272] on p-checkbox at bounding box center [493, 271] width 12 height 9
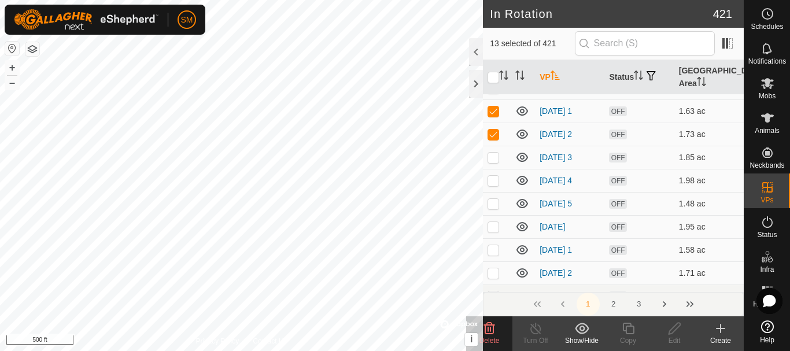
scroll to position [2833, 0]
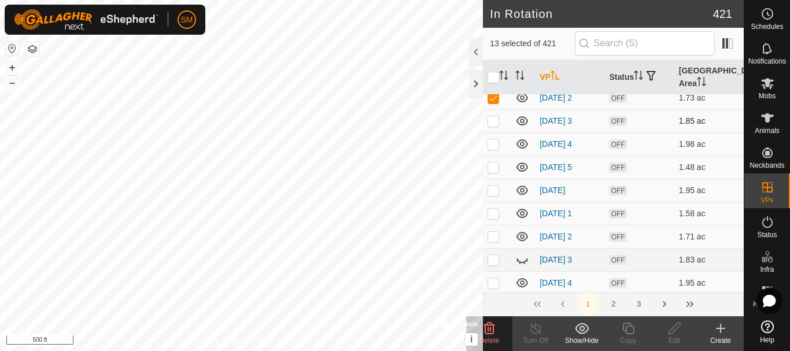
click at [493, 118] on p-checkbox at bounding box center [493, 120] width 12 height 9
click at [493, 142] on p-checkbox at bounding box center [493, 143] width 12 height 9
click at [494, 166] on p-checkbox at bounding box center [493, 166] width 12 height 9
click at [494, 188] on p-checkbox at bounding box center [493, 190] width 12 height 9
click at [488, 213] on p-checkbox at bounding box center [493, 213] width 12 height 9
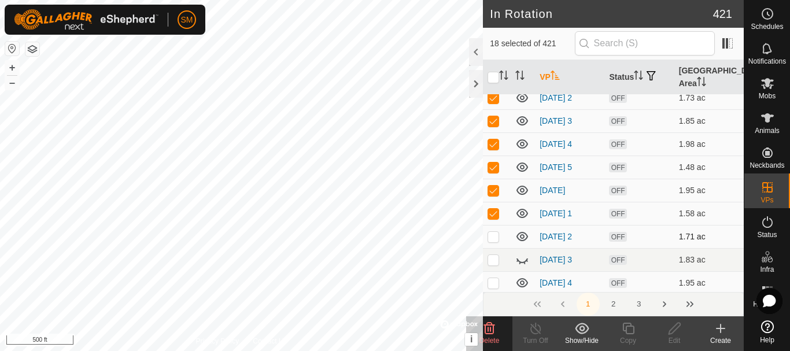
click at [493, 233] on p-checkbox at bounding box center [493, 236] width 12 height 9
click at [493, 257] on p-checkbox at bounding box center [493, 259] width 12 height 9
click at [490, 167] on p-checkbox at bounding box center [493, 166] width 12 height 9
click at [493, 193] on p-checkbox at bounding box center [493, 190] width 12 height 9
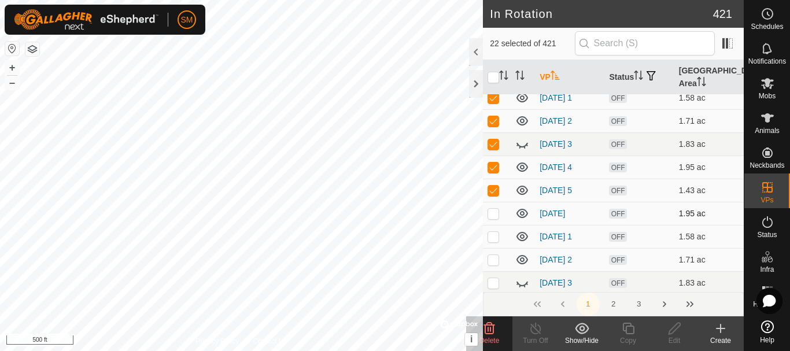
click at [493, 212] on p-checkbox at bounding box center [493, 213] width 12 height 9
click at [496, 238] on p-checkbox at bounding box center [493, 236] width 12 height 9
click at [495, 258] on p-checkbox at bounding box center [493, 259] width 12 height 9
click at [493, 279] on p-checkbox at bounding box center [493, 282] width 12 height 9
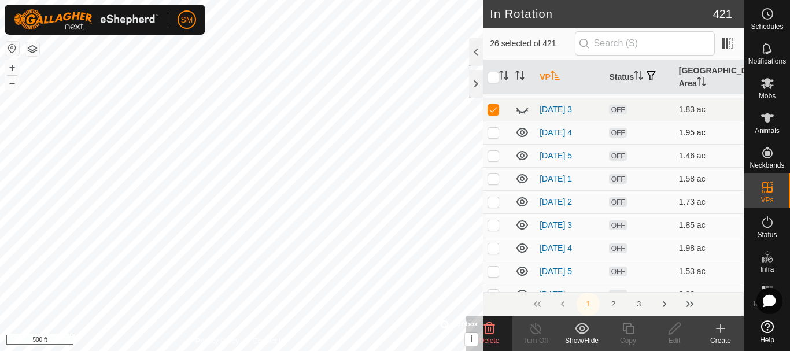
click at [496, 134] on p-checkbox at bounding box center [493, 132] width 12 height 9
click at [490, 158] on td at bounding box center [497, 155] width 28 height 23
click at [493, 179] on p-checkbox at bounding box center [493, 178] width 12 height 9
click at [495, 199] on p-checkbox at bounding box center [493, 201] width 12 height 9
click at [494, 225] on p-checkbox at bounding box center [493, 224] width 12 height 9
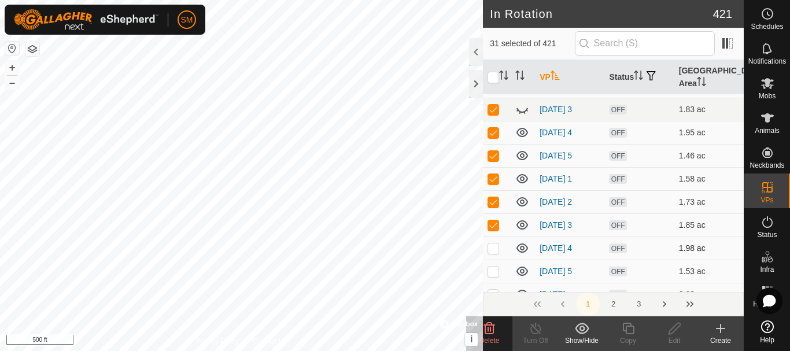
click at [494, 247] on p-checkbox at bounding box center [493, 247] width 12 height 9
click at [496, 270] on p-checkbox at bounding box center [493, 271] width 12 height 9
click at [494, 290] on p-checkbox at bounding box center [493, 294] width 12 height 9
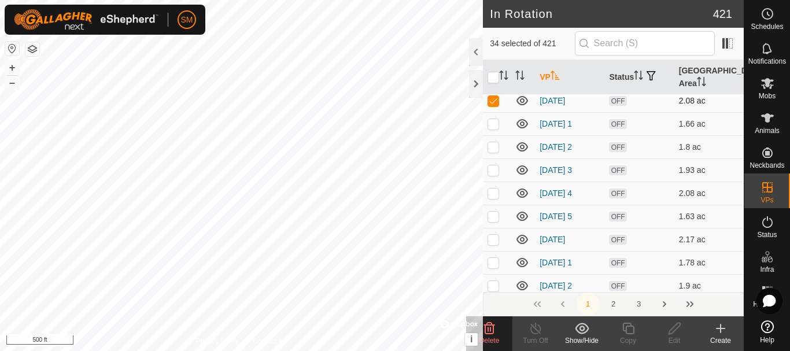
scroll to position [3295, 0]
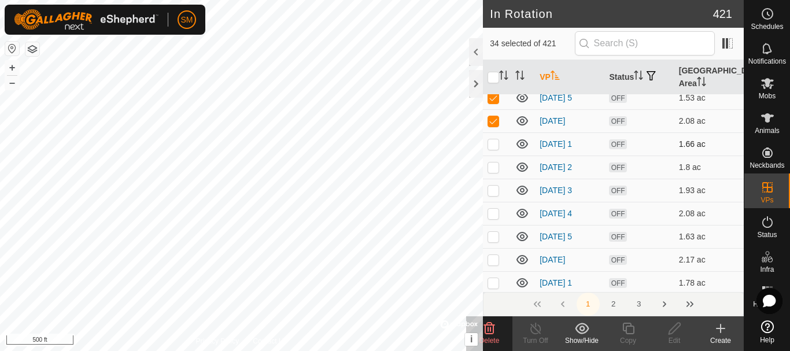
click at [496, 141] on p-checkbox at bounding box center [493, 143] width 12 height 9
click at [495, 168] on p-checkbox at bounding box center [493, 166] width 12 height 9
click at [493, 188] on p-checkbox at bounding box center [493, 190] width 12 height 9
click at [493, 209] on p-checkbox at bounding box center [493, 213] width 12 height 9
click at [494, 234] on p-checkbox at bounding box center [493, 236] width 12 height 9
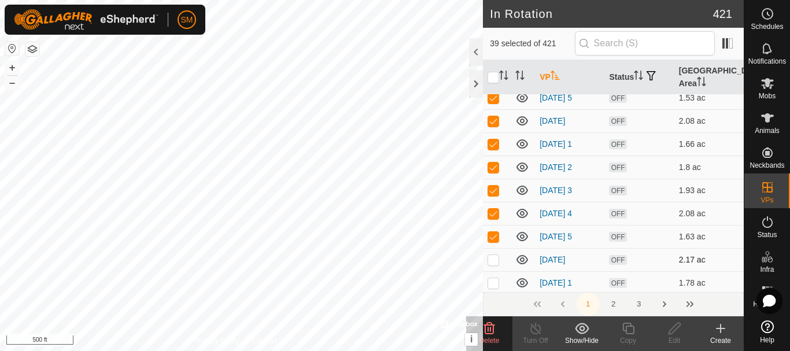
click at [494, 256] on p-checkbox at bounding box center [493, 259] width 12 height 9
click at [494, 278] on p-checkbox at bounding box center [493, 282] width 12 height 9
click at [490, 336] on span "Delete" at bounding box center [489, 340] width 20 height 8
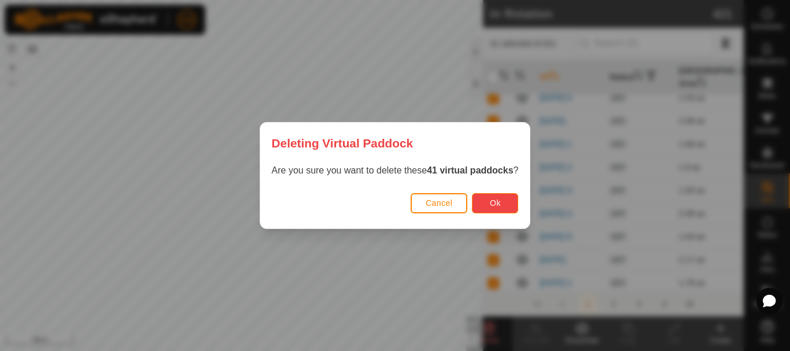
click at [490, 205] on button "Ok" at bounding box center [495, 203] width 46 height 20
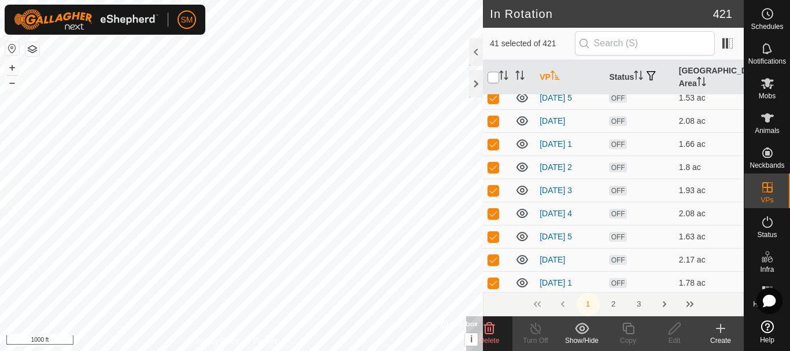
click at [494, 77] on input "checkbox" at bounding box center [493, 78] width 12 height 12
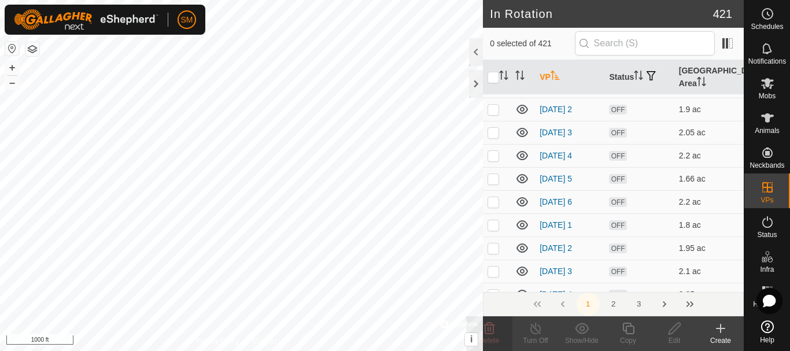
scroll to position [4477, 0]
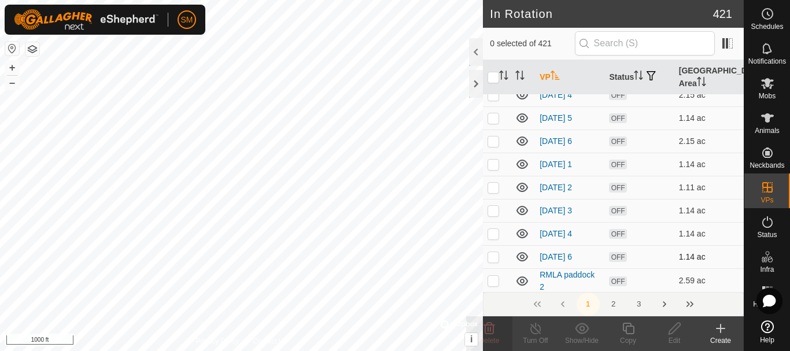
click at [505, 251] on td at bounding box center [497, 256] width 28 height 23
click at [493, 327] on icon at bounding box center [489, 329] width 11 height 12
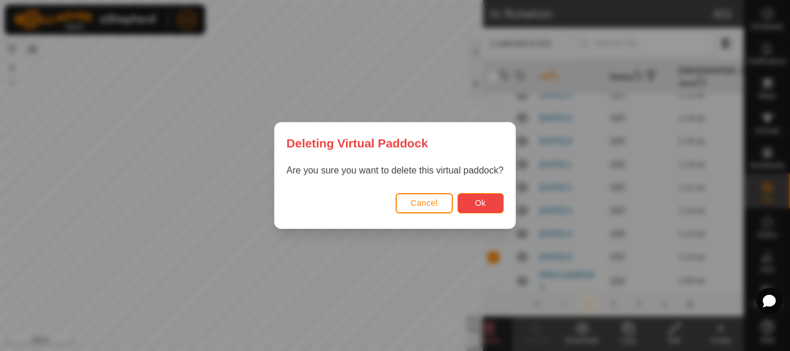
click at [473, 202] on button "Ok" at bounding box center [480, 203] width 46 height 20
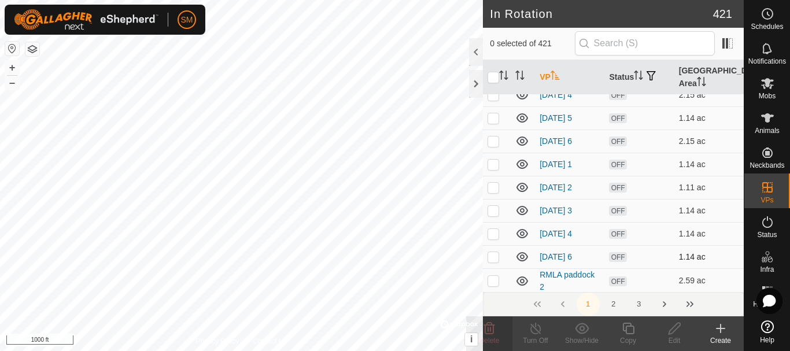
click at [495, 256] on p-checkbox at bounding box center [493, 256] width 12 height 9
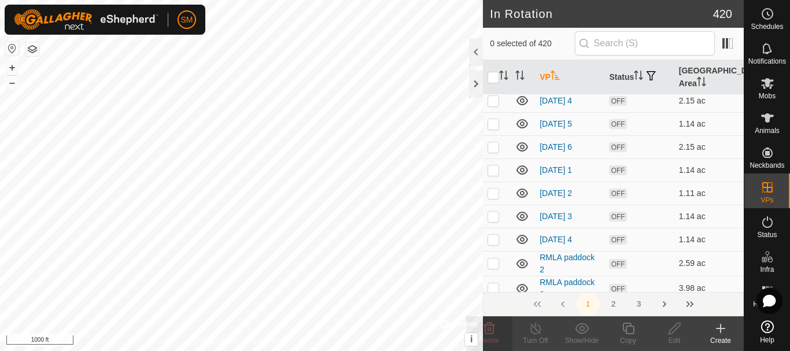
scroll to position [4479, 0]
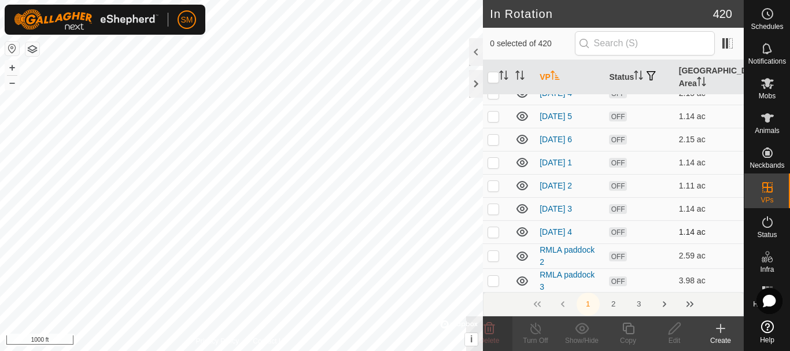
click at [493, 233] on p-checkbox at bounding box center [493, 231] width 12 height 9
click at [493, 206] on p-checkbox at bounding box center [493, 208] width 12 height 9
click at [489, 186] on p-checkbox at bounding box center [493, 185] width 12 height 9
click at [490, 167] on td at bounding box center [497, 162] width 28 height 23
click at [494, 135] on p-checkbox at bounding box center [493, 139] width 12 height 9
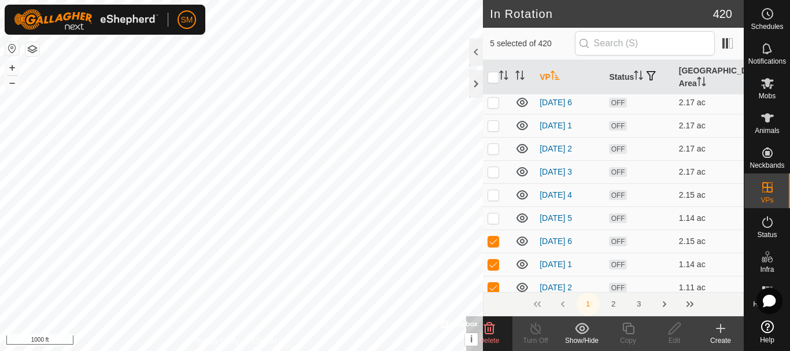
scroll to position [1980, 0]
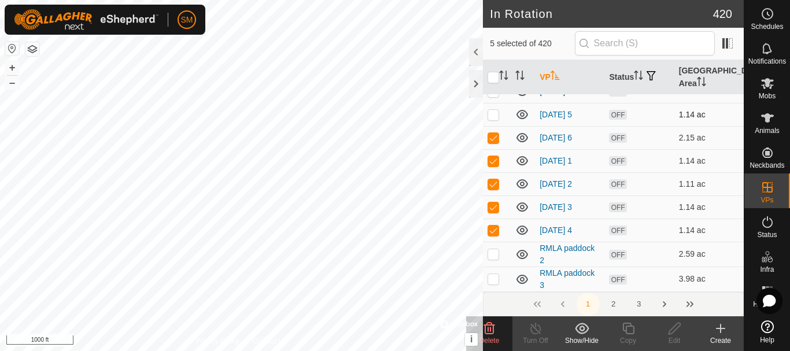
click at [494, 114] on p-checkbox at bounding box center [493, 114] width 12 height 9
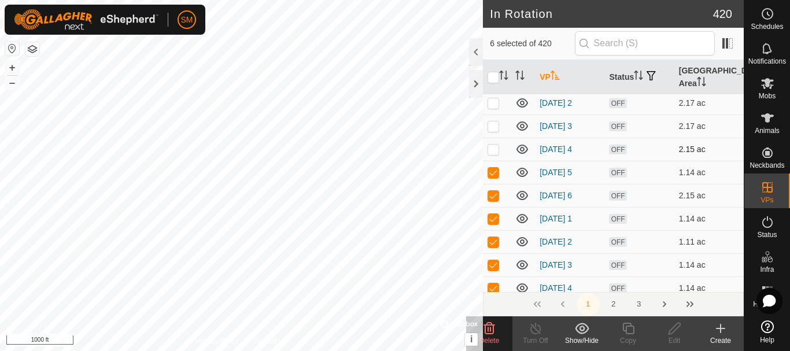
click at [498, 146] on p-checkbox at bounding box center [493, 149] width 12 height 9
click at [495, 127] on p-checkbox at bounding box center [493, 125] width 12 height 9
click at [493, 106] on p-checkbox at bounding box center [493, 102] width 12 height 9
click at [497, 334] on delete-svg-icon at bounding box center [489, 328] width 46 height 14
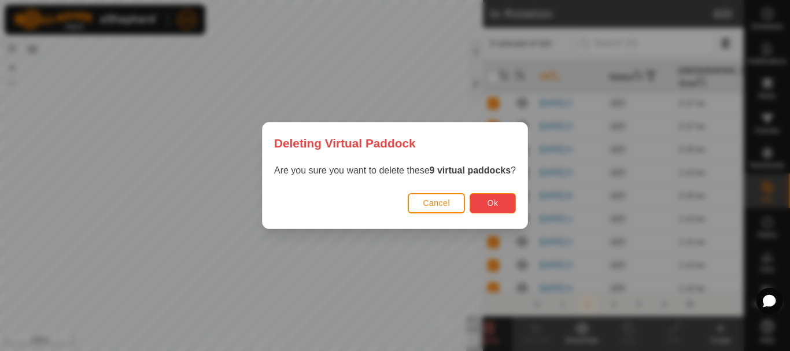
click at [485, 198] on button "Ok" at bounding box center [492, 203] width 46 height 20
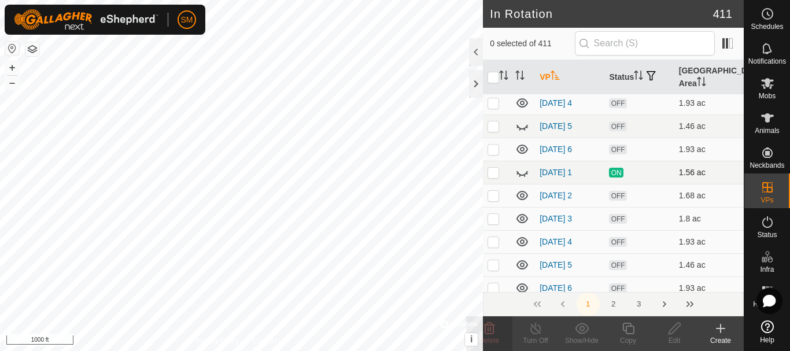
click at [525, 173] on icon at bounding box center [522, 172] width 14 height 14
click at [526, 128] on icon at bounding box center [522, 127] width 12 height 5
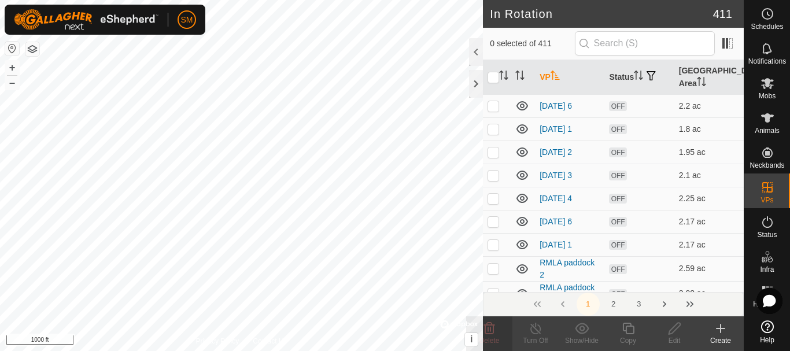
scroll to position [4518, 0]
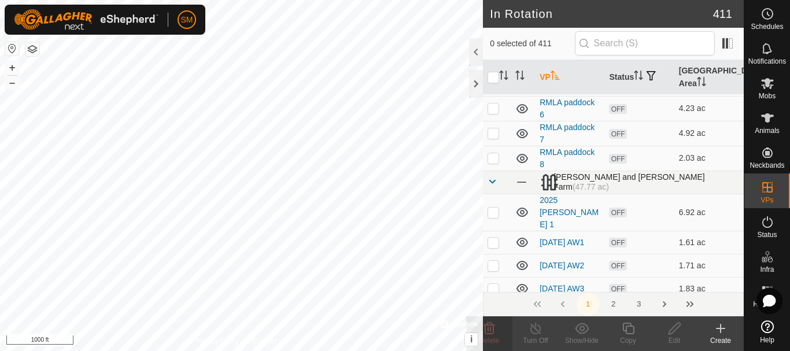
click at [489, 178] on span at bounding box center [491, 181] width 9 height 9
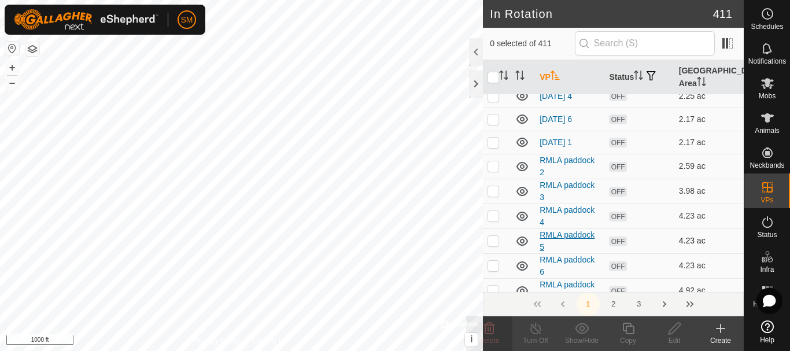
scroll to position [4303, 0]
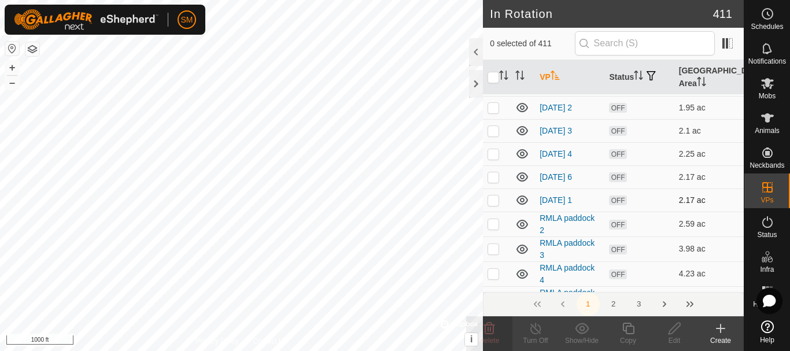
click at [491, 200] on p-checkbox at bounding box center [493, 199] width 12 height 9
click at [495, 177] on p-checkbox at bounding box center [493, 176] width 12 height 9
click at [495, 154] on p-checkbox at bounding box center [493, 153] width 12 height 9
click at [494, 132] on p-checkbox at bounding box center [493, 130] width 12 height 9
click at [495, 105] on p-checkbox at bounding box center [493, 107] width 12 height 9
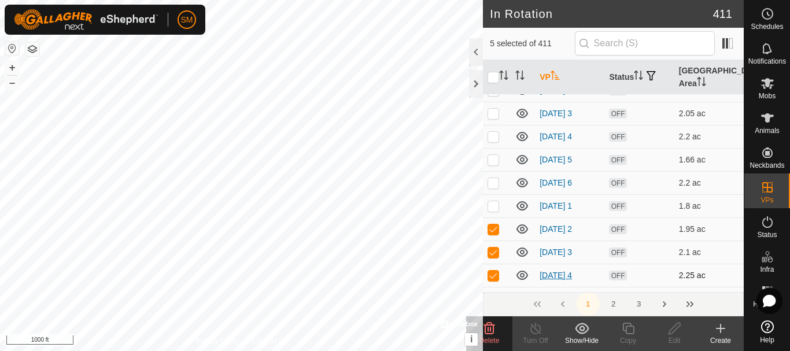
scroll to position [4129, 0]
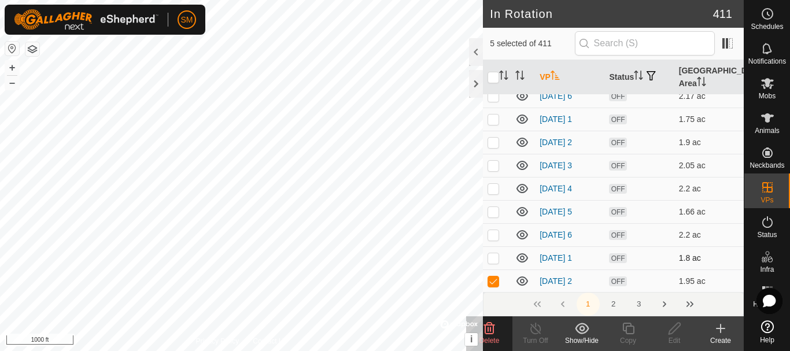
click at [490, 258] on p-checkbox at bounding box center [493, 257] width 12 height 9
click at [494, 232] on p-checkbox at bounding box center [493, 234] width 12 height 9
click at [494, 209] on p-checkbox at bounding box center [493, 211] width 12 height 9
click at [492, 188] on p-checkbox at bounding box center [493, 188] width 12 height 9
click at [493, 161] on p-checkbox at bounding box center [493, 165] width 12 height 9
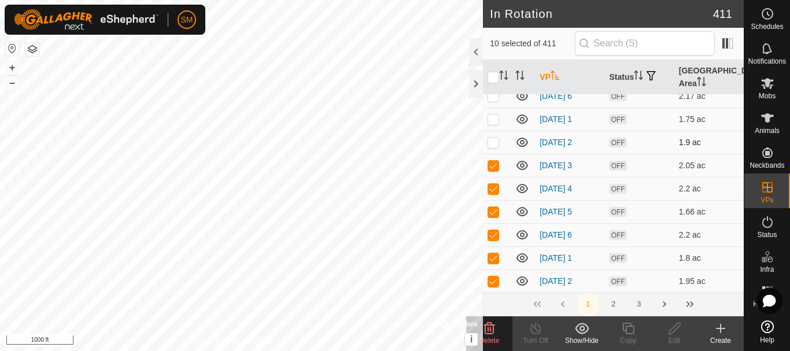
click at [493, 143] on p-checkbox at bounding box center [493, 142] width 12 height 9
click at [494, 119] on p-checkbox at bounding box center [493, 118] width 12 height 9
click at [494, 99] on td at bounding box center [497, 95] width 28 height 23
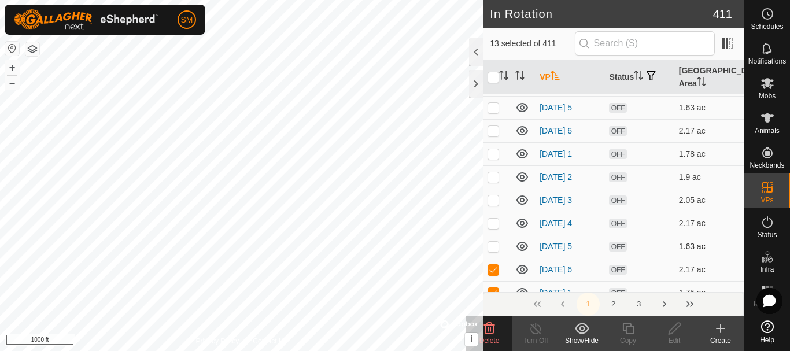
click at [491, 243] on p-checkbox at bounding box center [493, 246] width 12 height 9
click at [490, 222] on p-checkbox at bounding box center [493, 223] width 12 height 9
click at [495, 198] on p-checkbox at bounding box center [493, 199] width 12 height 9
click at [495, 176] on p-checkbox at bounding box center [493, 176] width 12 height 9
click at [494, 153] on p-checkbox at bounding box center [493, 153] width 12 height 9
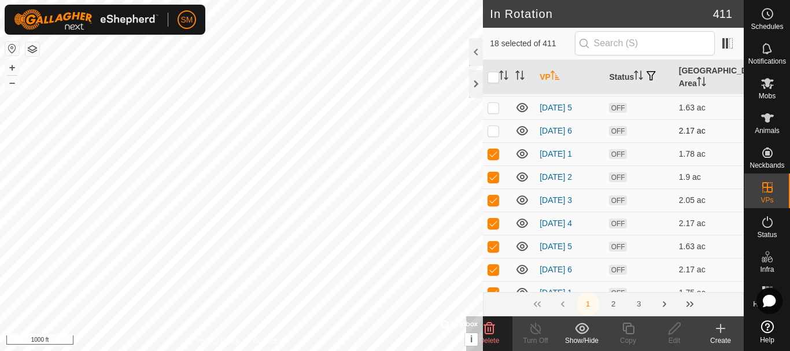
click at [491, 119] on td at bounding box center [497, 130] width 28 height 23
click at [493, 109] on p-checkbox at bounding box center [493, 107] width 12 height 9
click at [491, 336] on div "Delete" at bounding box center [489, 340] width 46 height 10
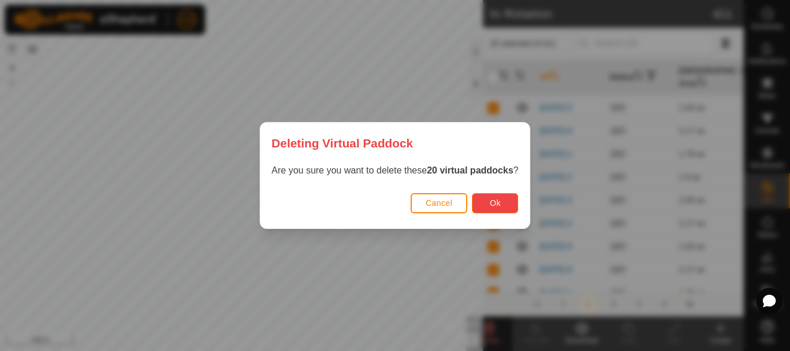
click at [496, 206] on span "Ok" at bounding box center [495, 202] width 11 height 9
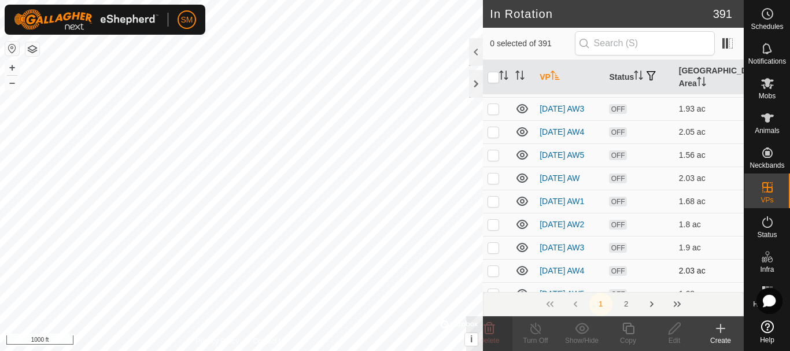
scroll to position [4547, 0]
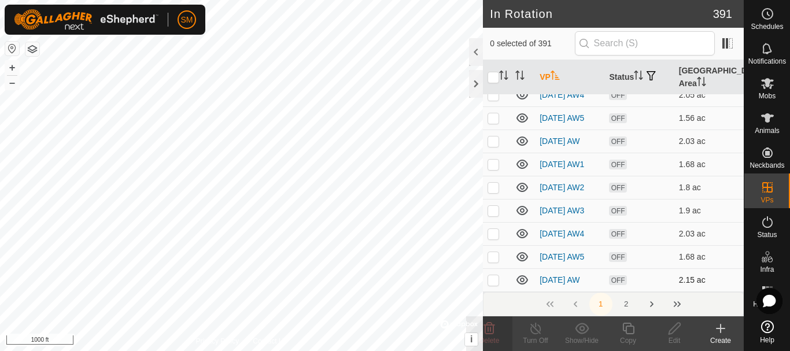
click at [491, 283] on p-checkbox at bounding box center [493, 279] width 12 height 9
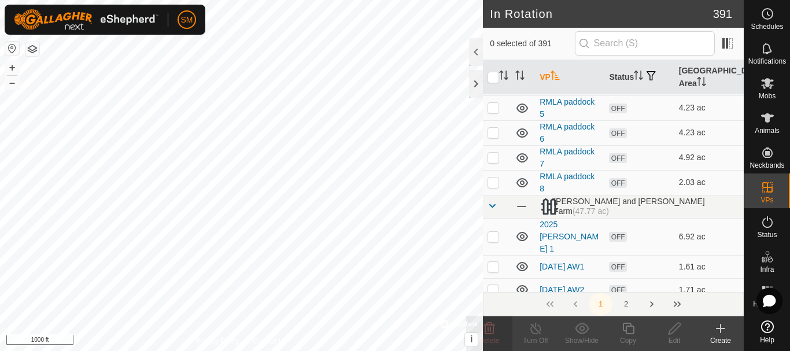
scroll to position [4027, 0]
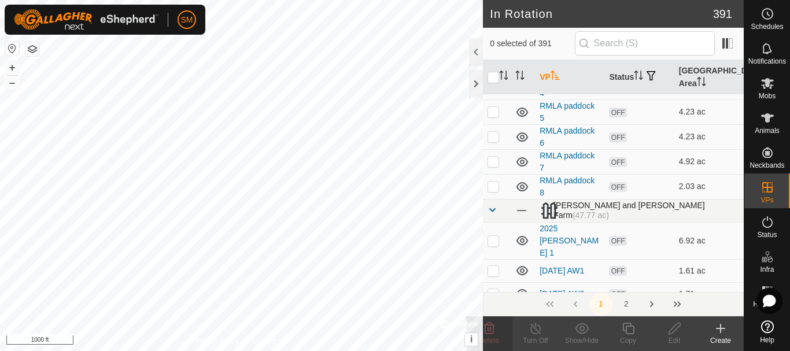
click at [491, 205] on span at bounding box center [491, 209] width 9 height 9
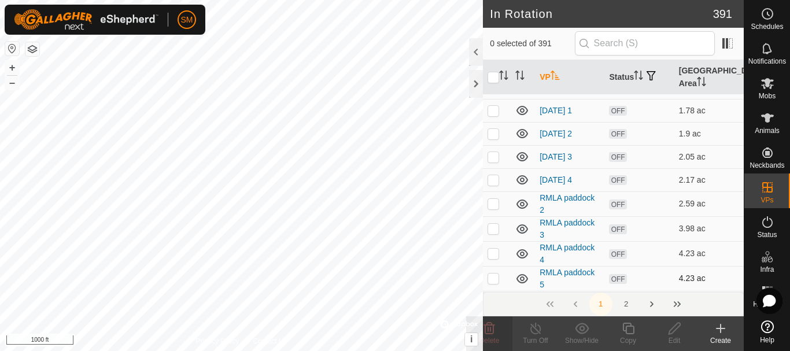
scroll to position [3840, 0]
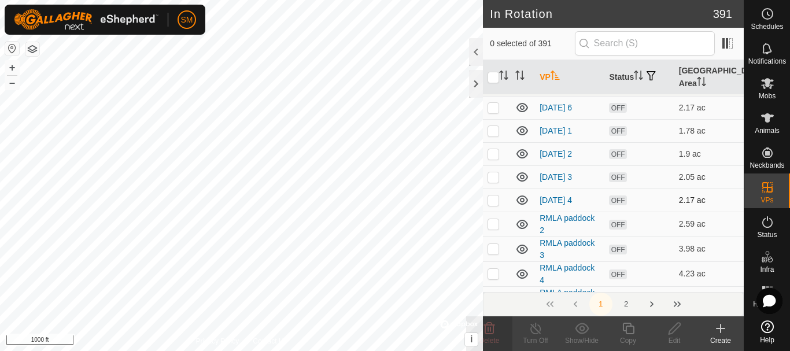
click at [495, 197] on p-checkbox at bounding box center [493, 199] width 12 height 9
click at [491, 175] on p-checkbox at bounding box center [493, 176] width 12 height 9
click at [491, 153] on p-checkbox at bounding box center [493, 153] width 12 height 9
click at [491, 127] on p-checkbox at bounding box center [493, 130] width 12 height 9
click at [494, 104] on p-checkbox at bounding box center [493, 107] width 12 height 9
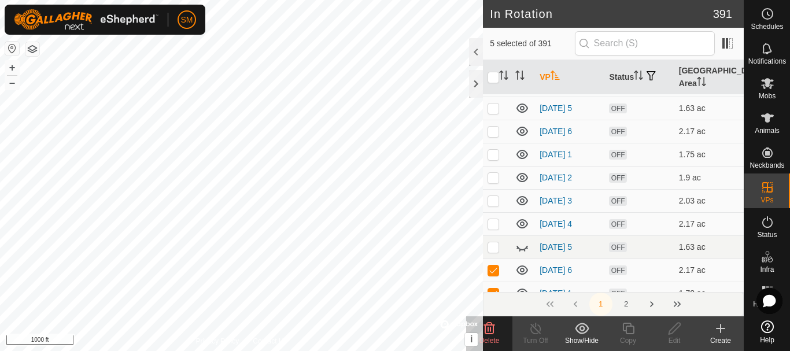
scroll to position [3667, 0]
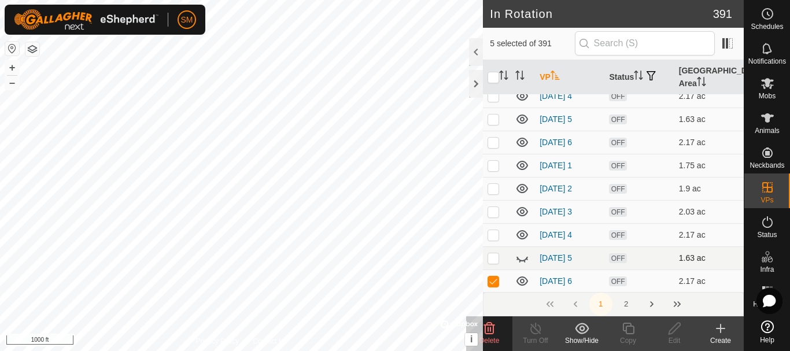
click at [493, 258] on p-checkbox at bounding box center [493, 257] width 12 height 9
click at [491, 230] on p-checkbox at bounding box center [493, 234] width 12 height 9
click at [494, 213] on p-checkbox at bounding box center [493, 211] width 12 height 9
click at [494, 188] on p-checkbox at bounding box center [493, 188] width 12 height 9
click at [493, 167] on p-checkbox at bounding box center [493, 165] width 12 height 9
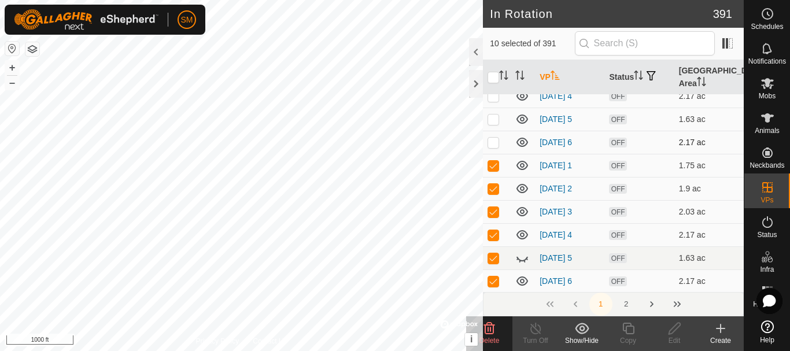
click at [493, 140] on p-checkbox at bounding box center [493, 142] width 12 height 9
click at [492, 117] on p-checkbox at bounding box center [493, 118] width 12 height 9
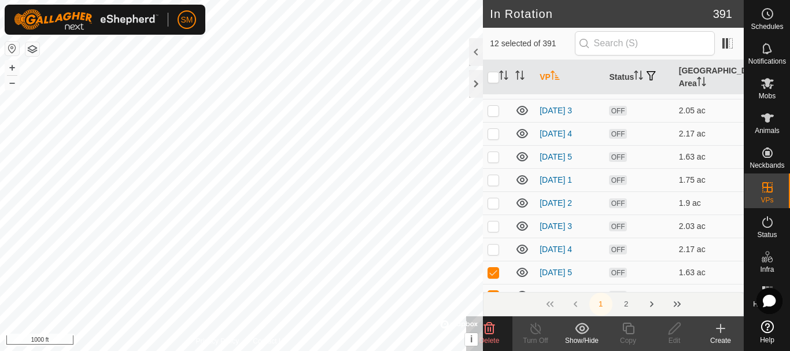
scroll to position [3493, 0]
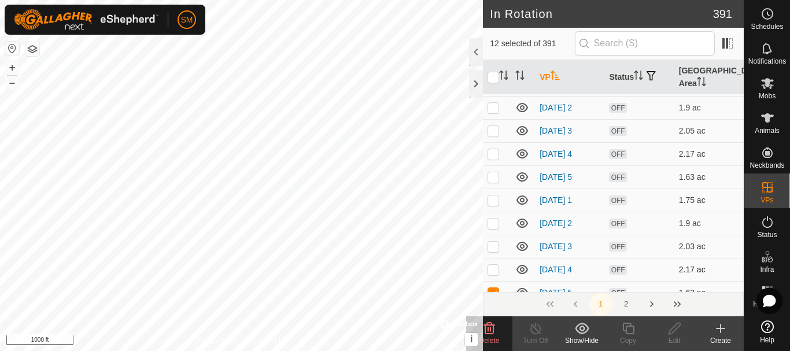
click at [493, 272] on p-checkbox at bounding box center [493, 269] width 12 height 9
click at [494, 243] on p-checkbox at bounding box center [493, 246] width 12 height 9
click at [494, 219] on p-checkbox at bounding box center [493, 223] width 12 height 9
click at [493, 195] on p-checkbox at bounding box center [493, 199] width 12 height 9
click at [493, 177] on p-checkbox at bounding box center [493, 176] width 12 height 9
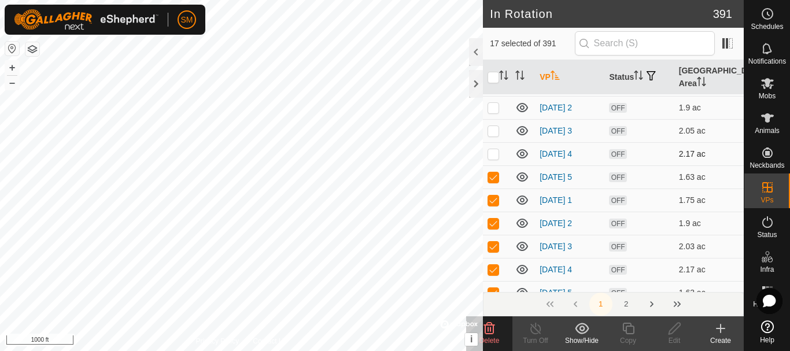
click at [495, 152] on p-checkbox at bounding box center [493, 153] width 12 height 9
click at [495, 131] on p-checkbox at bounding box center [493, 130] width 12 height 9
click at [495, 109] on p-checkbox at bounding box center [493, 107] width 12 height 9
click at [486, 331] on icon at bounding box center [489, 328] width 14 height 14
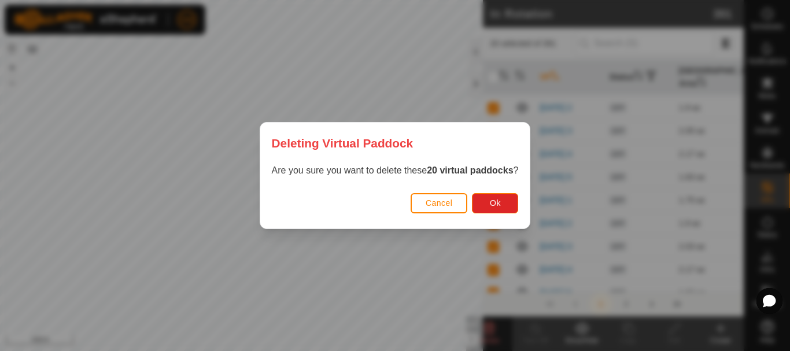
click at [504, 188] on div "Are you sure you want to delete these 20 virtual paddocks ?" at bounding box center [395, 176] width 270 height 25
click at [500, 202] on span "Ok" at bounding box center [495, 202] width 11 height 9
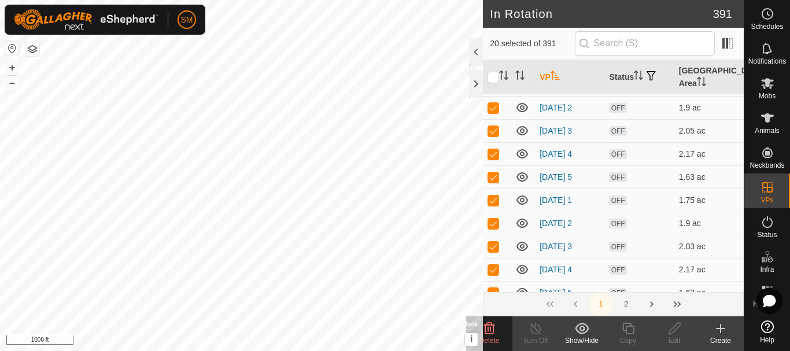
click at [494, 110] on td at bounding box center [497, 107] width 28 height 23
click at [487, 339] on span "Delete" at bounding box center [489, 340] width 20 height 8
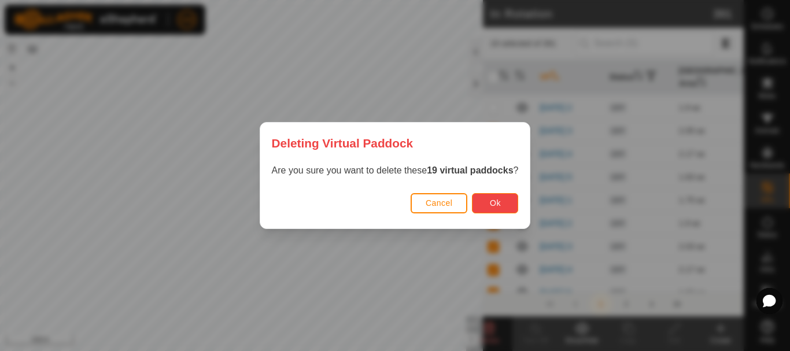
click at [501, 203] on span "Ok" at bounding box center [495, 202] width 11 height 9
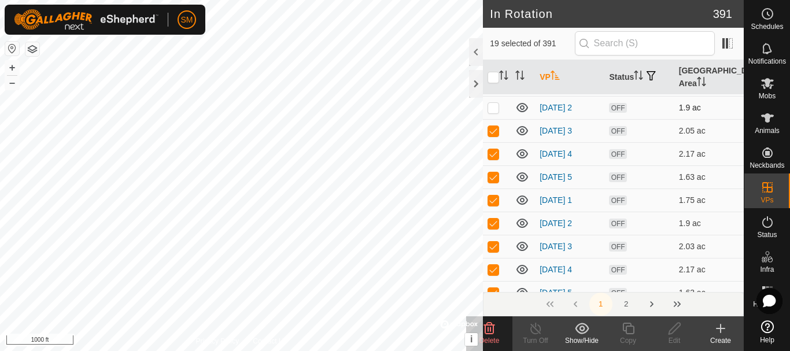
click at [494, 107] on p-checkbox at bounding box center [493, 107] width 12 height 9
click at [491, 130] on p-checkbox at bounding box center [493, 130] width 12 height 9
click at [494, 109] on p-checkbox at bounding box center [493, 107] width 12 height 9
click at [493, 151] on p-checkbox at bounding box center [493, 153] width 12 height 9
click at [494, 180] on td at bounding box center [497, 176] width 28 height 23
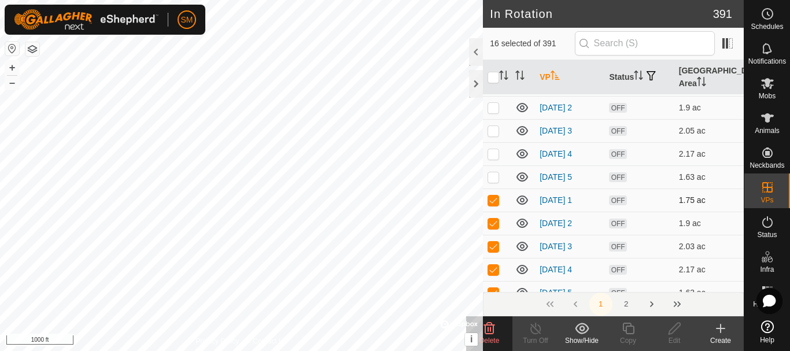
click at [494, 200] on p-checkbox at bounding box center [493, 199] width 12 height 9
click at [493, 221] on p-checkbox at bounding box center [493, 223] width 12 height 9
click at [493, 245] on p-checkbox at bounding box center [493, 246] width 12 height 9
click at [492, 267] on p-checkbox at bounding box center [493, 269] width 12 height 9
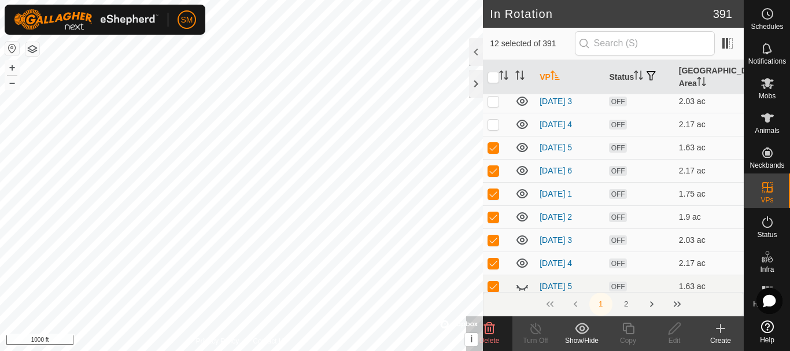
scroll to position [3667, 0]
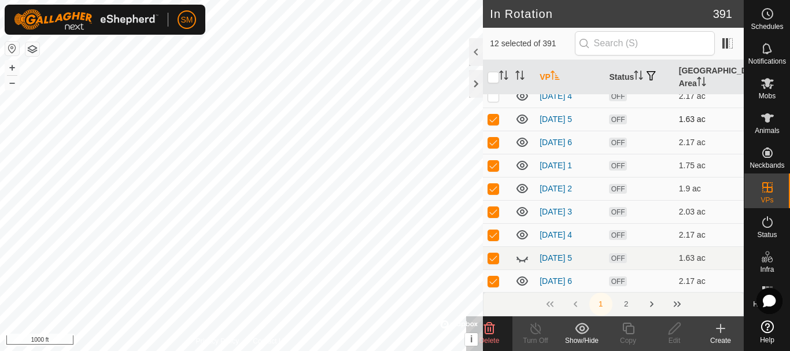
click at [493, 118] on p-checkbox at bounding box center [493, 118] width 12 height 9
click at [493, 138] on p-checkbox at bounding box center [493, 142] width 12 height 9
click at [493, 173] on td at bounding box center [497, 165] width 28 height 23
click at [493, 186] on p-checkbox at bounding box center [493, 188] width 12 height 9
click at [494, 209] on p-checkbox at bounding box center [493, 211] width 12 height 9
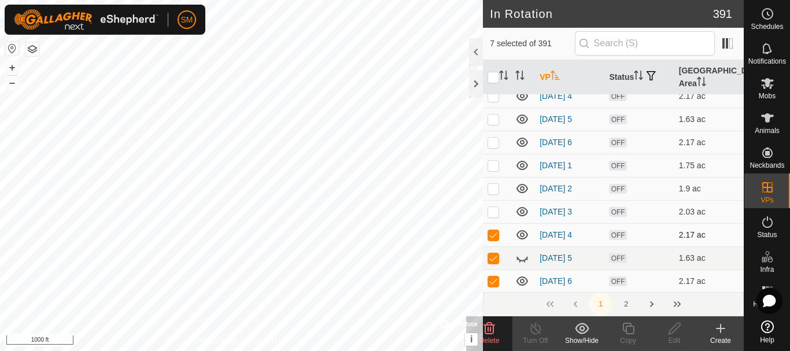
click at [495, 230] on p-checkbox at bounding box center [493, 234] width 12 height 9
click at [495, 256] on p-checkbox at bounding box center [493, 257] width 12 height 9
click at [498, 336] on div "Delete" at bounding box center [489, 340] width 46 height 10
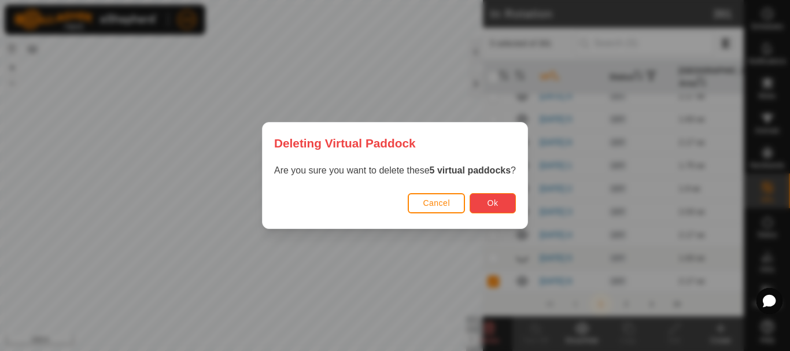
click at [487, 203] on button "Ok" at bounding box center [492, 203] width 46 height 20
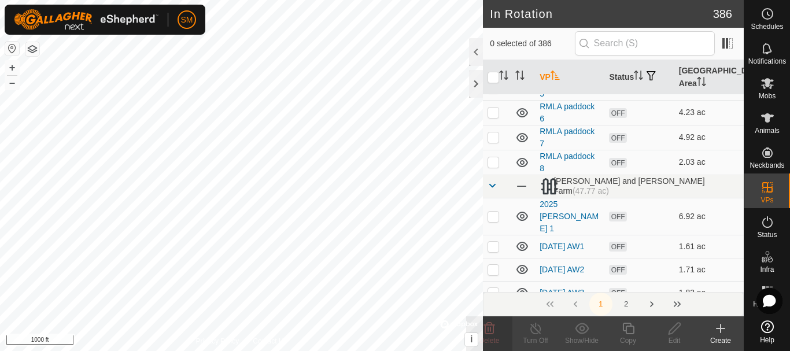
scroll to position [3956, 0]
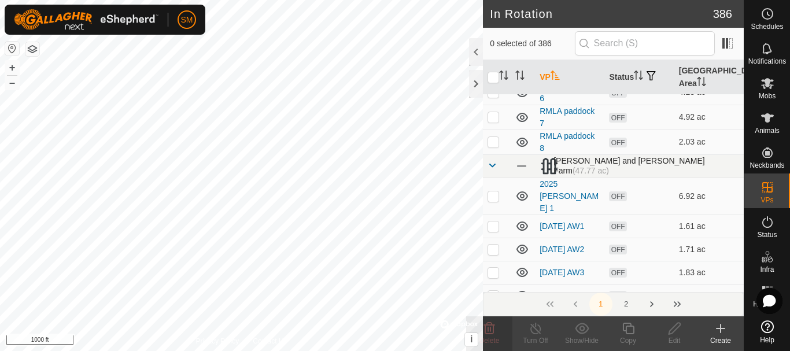
click at [491, 162] on span at bounding box center [491, 165] width 9 height 9
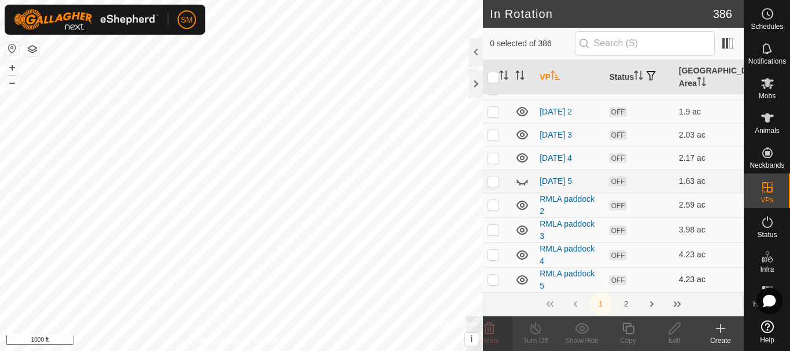
scroll to position [3725, 0]
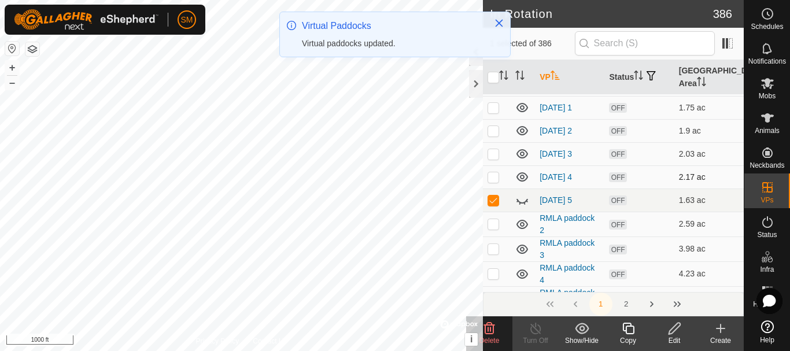
click at [492, 176] on p-checkbox at bounding box center [493, 176] width 12 height 9
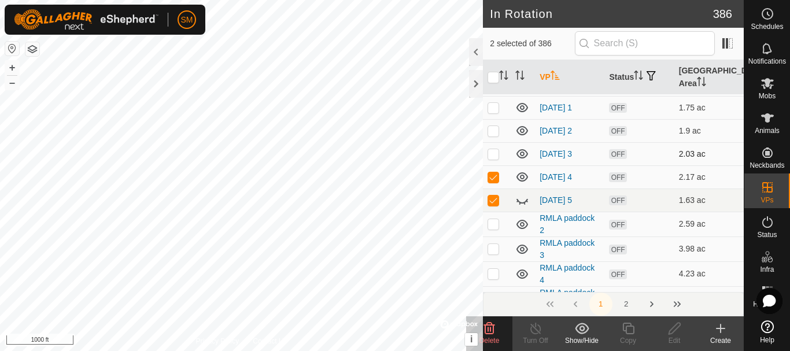
click at [493, 150] on p-checkbox at bounding box center [493, 153] width 12 height 9
click at [495, 128] on p-checkbox at bounding box center [493, 130] width 12 height 9
click at [493, 109] on p-checkbox at bounding box center [493, 107] width 12 height 9
click at [492, 340] on span "Delete" at bounding box center [489, 340] width 20 height 8
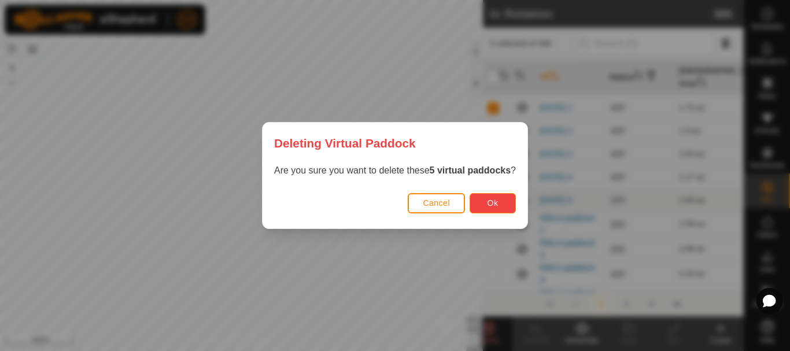
click at [501, 209] on button "Ok" at bounding box center [492, 203] width 46 height 20
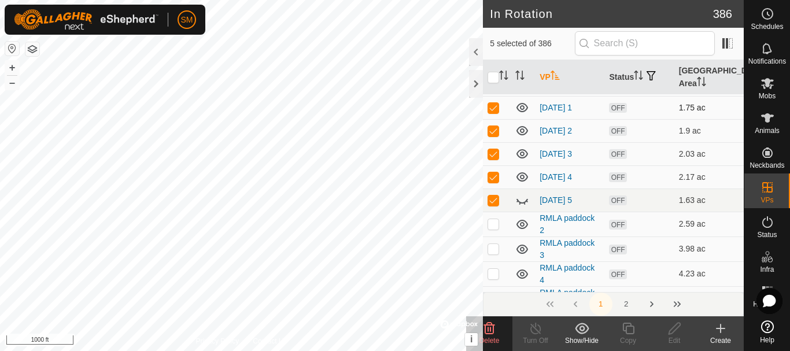
click at [490, 107] on p-checkbox at bounding box center [493, 107] width 12 height 9
click at [493, 132] on p-checkbox at bounding box center [493, 130] width 12 height 9
click at [491, 330] on icon at bounding box center [489, 328] width 14 height 14
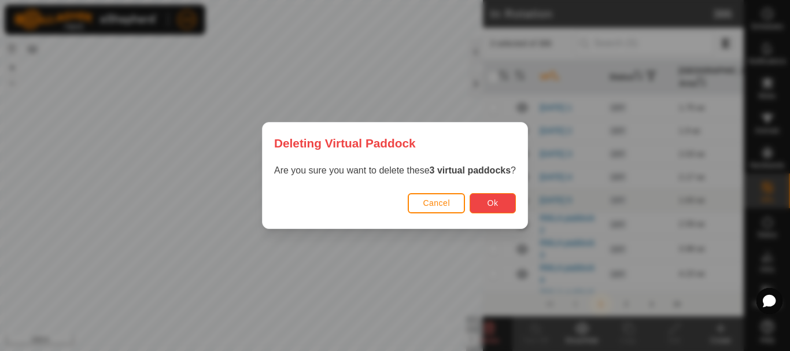
click at [501, 201] on button "Ok" at bounding box center [492, 203] width 46 height 20
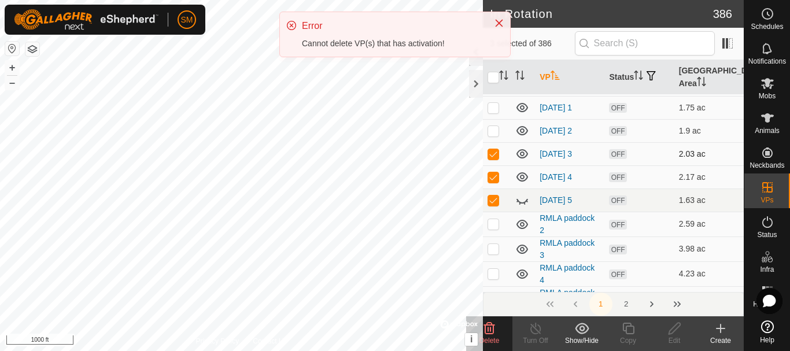
click at [493, 150] on p-checkbox at bounding box center [493, 153] width 12 height 9
click at [492, 177] on p-checkbox at bounding box center [493, 176] width 12 height 9
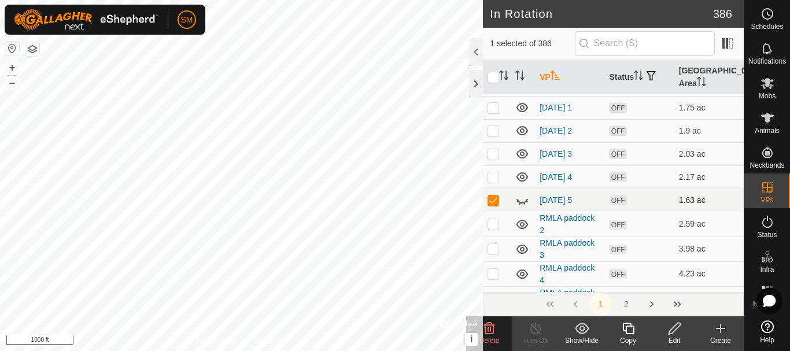
click at [520, 197] on icon at bounding box center [522, 200] width 14 height 14
click at [491, 342] on span "Delete" at bounding box center [489, 340] width 20 height 8
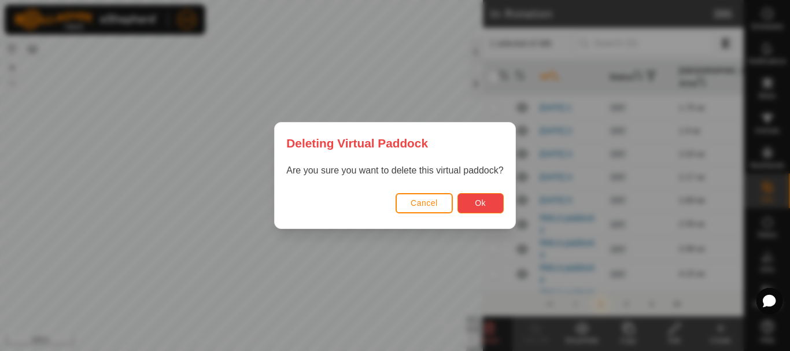
click at [479, 205] on span "Ok" at bounding box center [480, 202] width 11 height 9
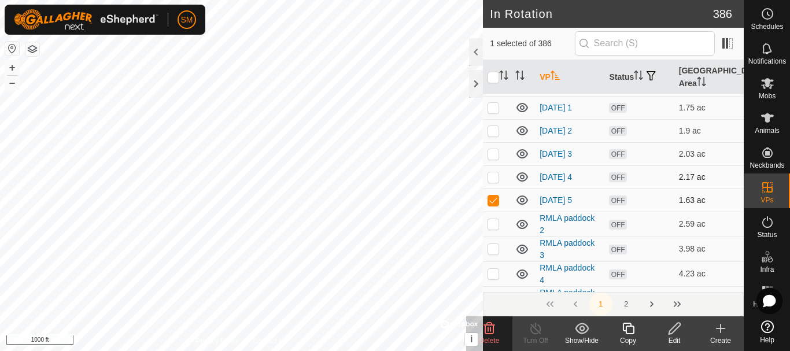
click at [491, 175] on p-checkbox at bounding box center [493, 176] width 12 height 9
click at [493, 199] on p-checkbox at bounding box center [493, 199] width 12 height 9
click at [493, 151] on p-checkbox at bounding box center [493, 153] width 12 height 9
click at [493, 131] on p-checkbox at bounding box center [493, 130] width 12 height 9
click at [494, 105] on p-checkbox at bounding box center [493, 107] width 12 height 9
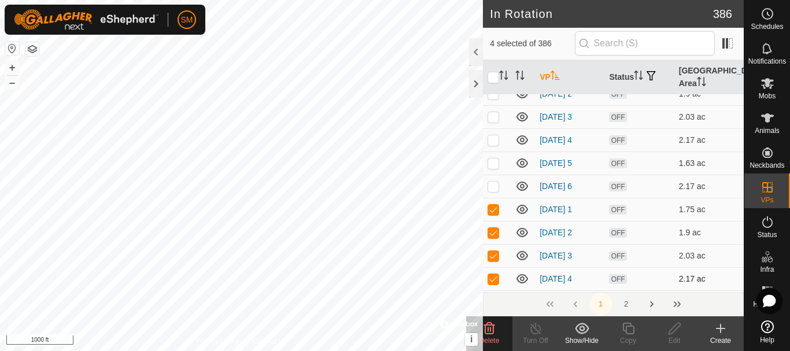
scroll to position [3551, 0]
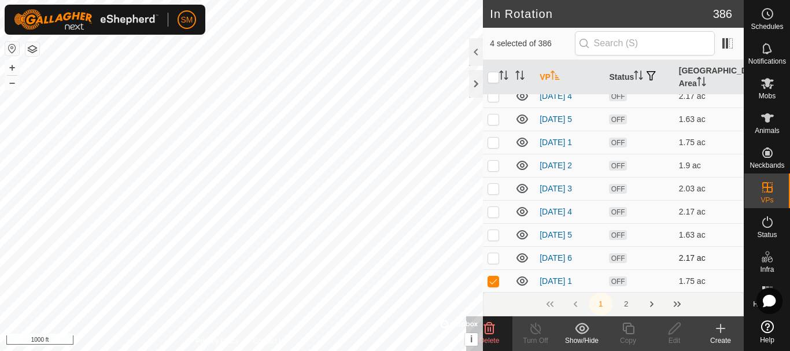
click at [493, 259] on p-checkbox at bounding box center [493, 257] width 12 height 9
click at [495, 232] on p-checkbox at bounding box center [493, 234] width 12 height 9
click at [495, 209] on p-checkbox at bounding box center [493, 211] width 12 height 9
click at [492, 186] on p-checkbox at bounding box center [493, 188] width 12 height 9
click at [493, 164] on p-checkbox at bounding box center [493, 165] width 12 height 9
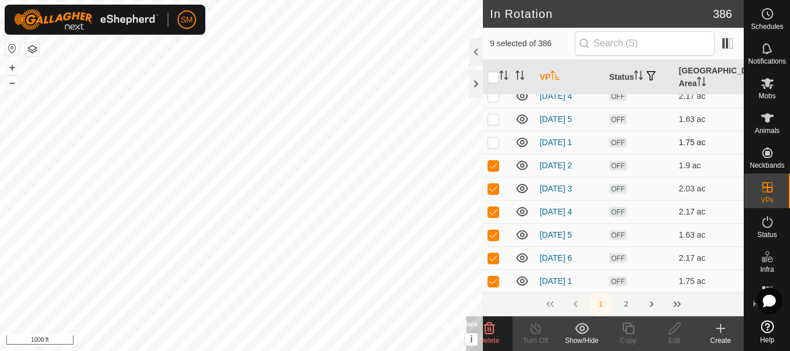
click at [492, 142] on p-checkbox at bounding box center [493, 142] width 12 height 9
click at [493, 114] on p-checkbox at bounding box center [493, 118] width 12 height 9
click at [494, 96] on p-checkbox at bounding box center [493, 95] width 12 height 9
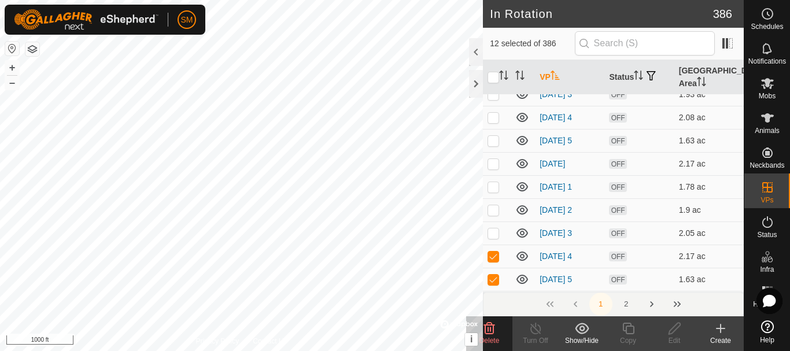
scroll to position [3378, 0]
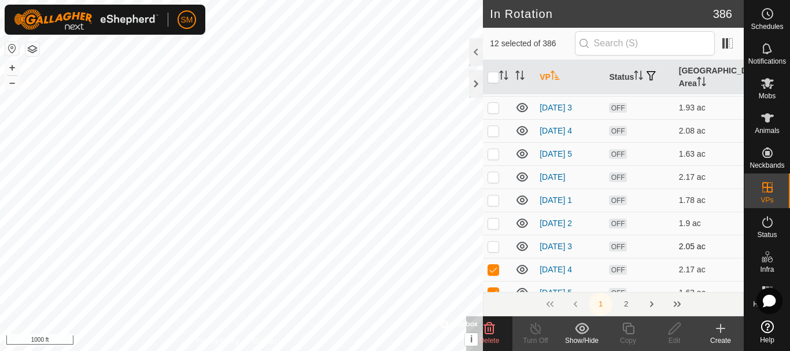
click at [493, 242] on p-checkbox at bounding box center [493, 246] width 12 height 9
click at [493, 219] on p-tablecheckbox at bounding box center [493, 223] width 12 height 9
click at [495, 199] on p-checkbox at bounding box center [493, 199] width 12 height 9
click at [493, 172] on p-checkbox at bounding box center [493, 176] width 12 height 9
click at [493, 153] on p-checkbox at bounding box center [493, 153] width 12 height 9
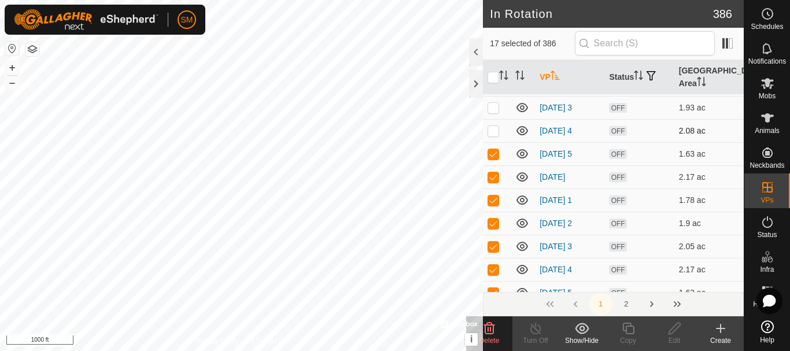
click at [493, 131] on p-checkbox at bounding box center [493, 130] width 12 height 9
click at [493, 108] on p-checkbox at bounding box center [493, 107] width 12 height 9
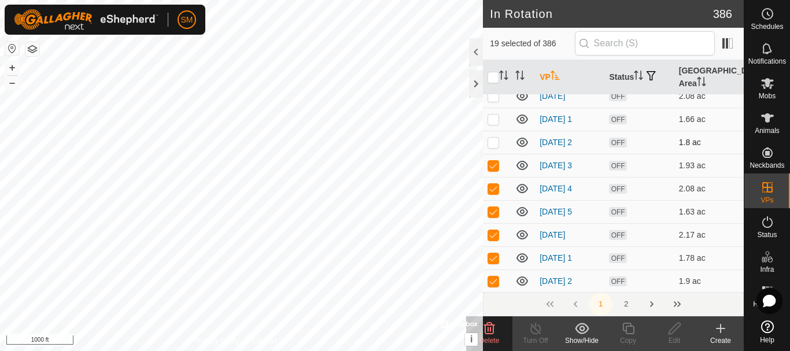
click at [490, 144] on p-checkbox at bounding box center [493, 142] width 12 height 9
click at [488, 332] on icon at bounding box center [489, 328] width 14 height 14
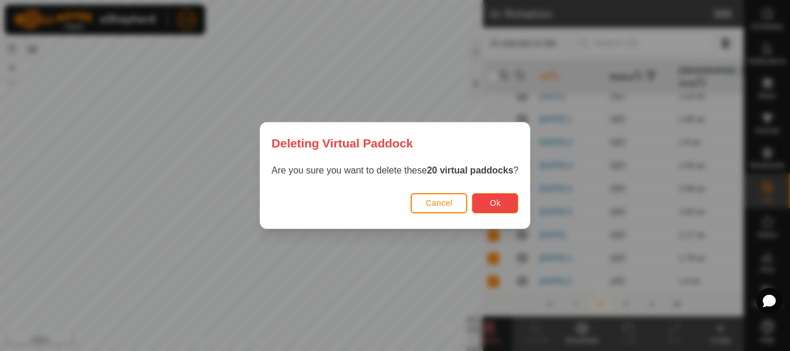
click at [507, 199] on button "Ok" at bounding box center [495, 203] width 46 height 20
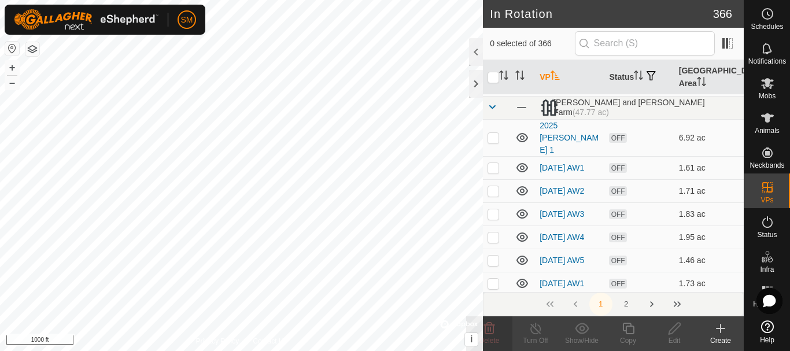
scroll to position [3551, 0]
click at [492, 103] on span at bounding box center [491, 107] width 9 height 9
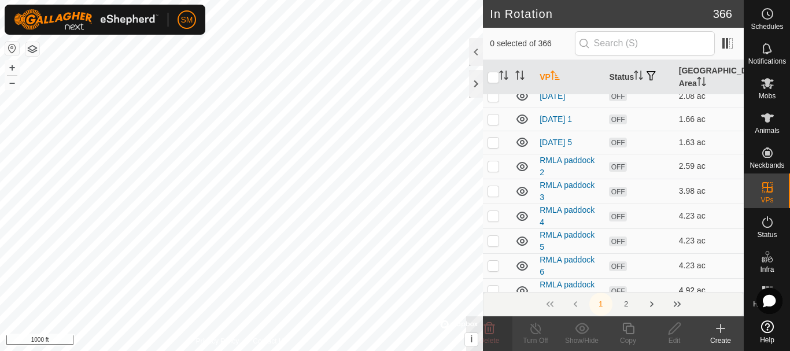
scroll to position [3262, 0]
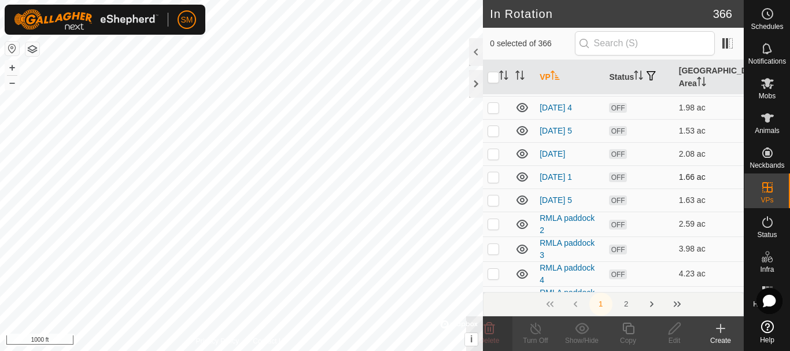
click at [495, 180] on td at bounding box center [497, 176] width 28 height 23
click at [494, 153] on p-checkbox at bounding box center [493, 153] width 12 height 9
click at [494, 131] on p-checkbox at bounding box center [493, 130] width 12 height 9
click at [496, 105] on p-checkbox at bounding box center [493, 107] width 12 height 9
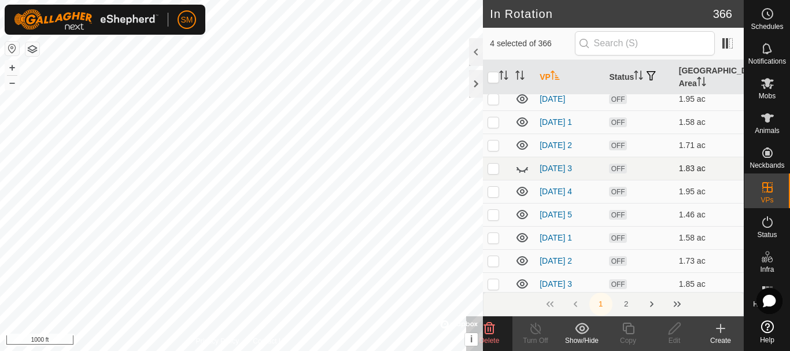
scroll to position [3089, 0]
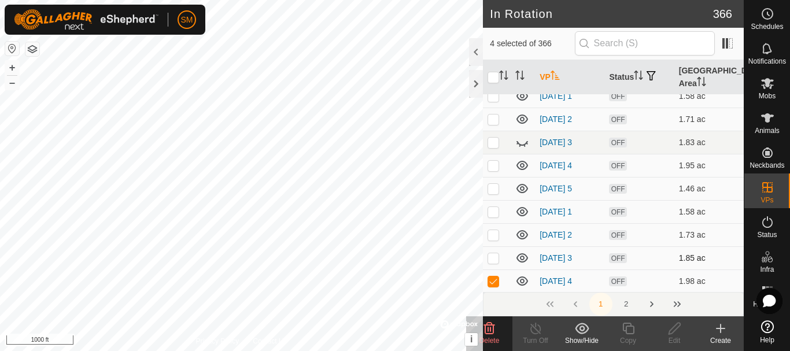
click at [491, 254] on p-checkbox at bounding box center [493, 257] width 12 height 9
click at [489, 232] on p-checkbox at bounding box center [493, 234] width 12 height 9
click at [494, 212] on p-checkbox at bounding box center [493, 211] width 12 height 9
click at [498, 185] on p-checkbox at bounding box center [493, 188] width 12 height 9
click at [497, 161] on p-checkbox at bounding box center [493, 165] width 12 height 9
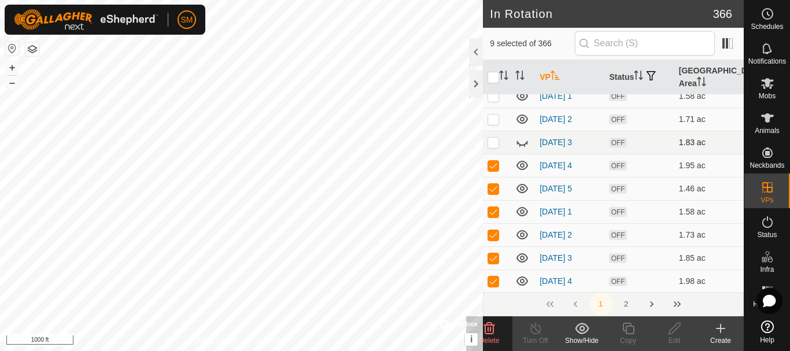
click at [494, 142] on p-checkbox at bounding box center [493, 142] width 12 height 9
click at [492, 118] on p-checkbox at bounding box center [493, 118] width 12 height 9
click at [492, 99] on td at bounding box center [497, 95] width 28 height 23
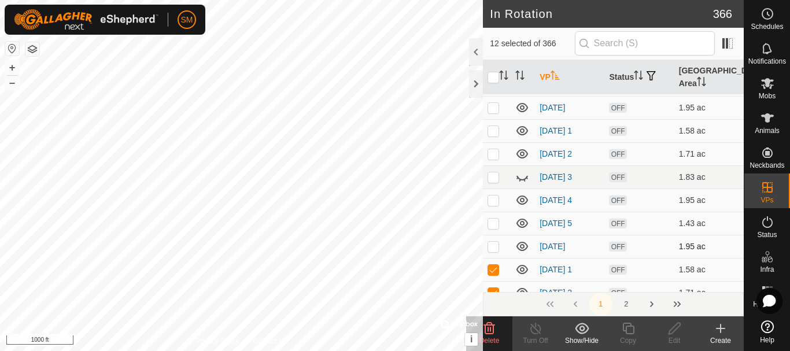
click at [496, 245] on p-checkbox at bounding box center [493, 246] width 12 height 9
click at [496, 221] on p-checkbox at bounding box center [493, 223] width 12 height 9
click at [494, 198] on p-checkbox at bounding box center [493, 199] width 12 height 9
click at [492, 173] on p-checkbox at bounding box center [493, 176] width 12 height 9
click at [491, 176] on p-checkbox at bounding box center [493, 176] width 12 height 9
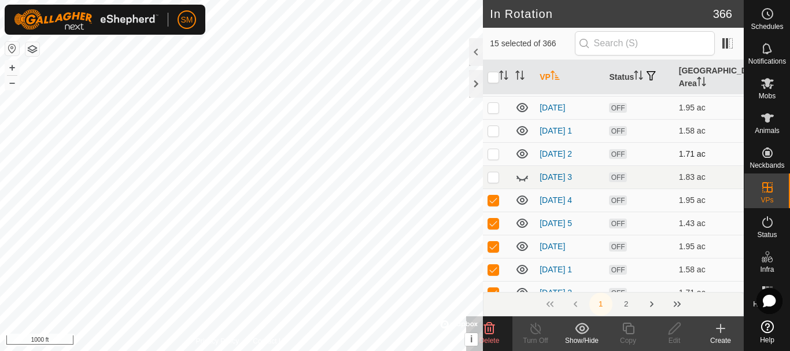
click at [491, 151] on p-checkbox at bounding box center [493, 153] width 12 height 9
click at [492, 128] on p-checkbox at bounding box center [493, 130] width 12 height 9
click at [492, 105] on p-checkbox at bounding box center [493, 107] width 12 height 9
click at [495, 334] on icon at bounding box center [489, 328] width 14 height 14
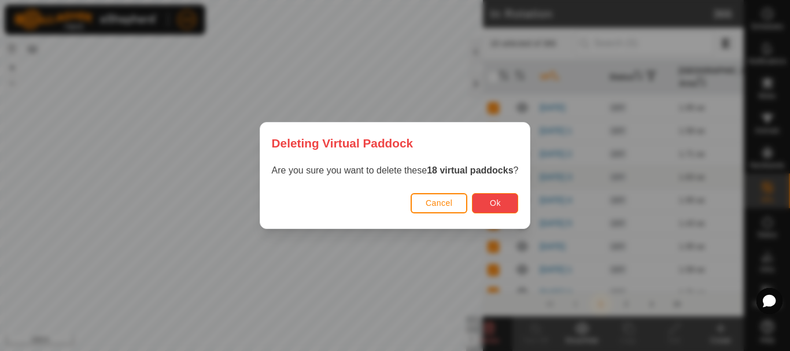
click at [507, 204] on button "Ok" at bounding box center [495, 203] width 46 height 20
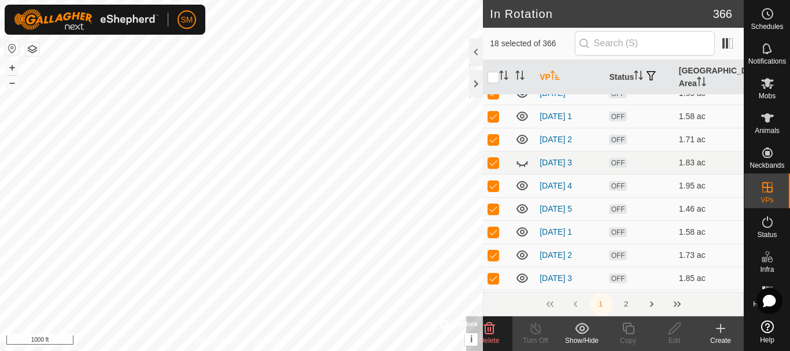
scroll to position [3089, 0]
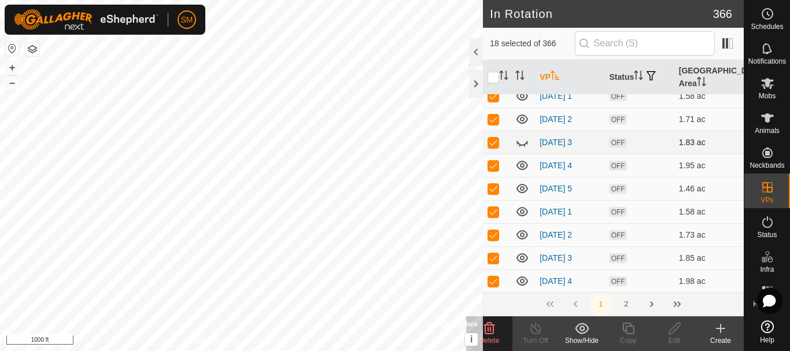
click at [492, 138] on p-checkbox at bounding box center [493, 142] width 12 height 9
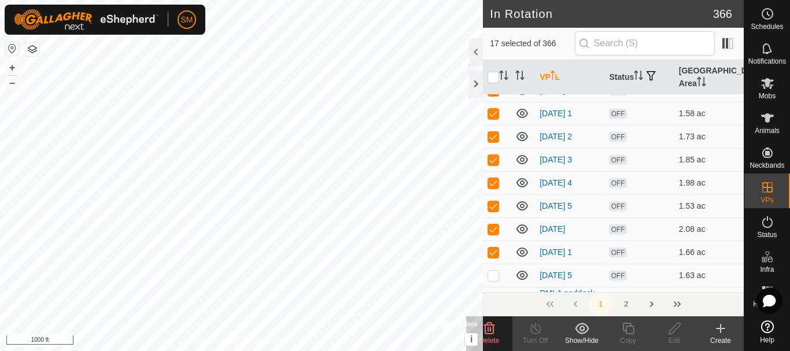
scroll to position [3204, 0]
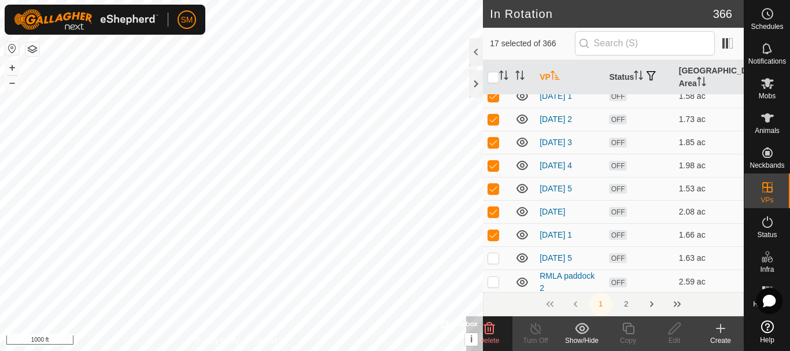
click at [494, 330] on icon at bounding box center [489, 329] width 11 height 12
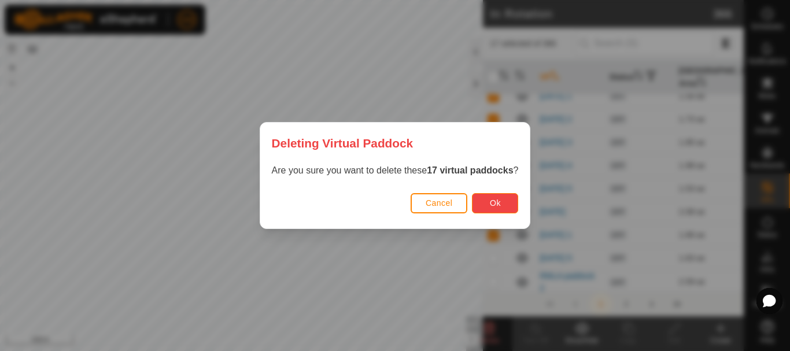
click at [506, 205] on button "Ok" at bounding box center [495, 203] width 46 height 20
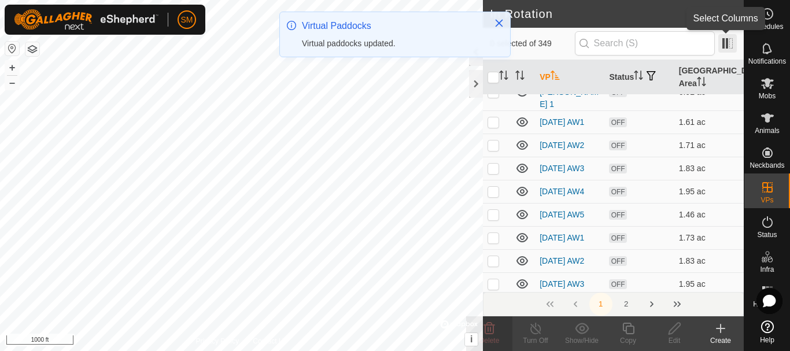
click at [727, 43] on span at bounding box center [727, 43] width 18 height 18
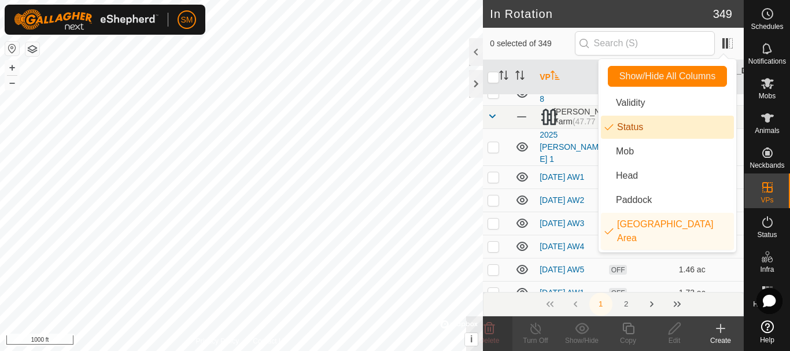
scroll to position [3147, 0]
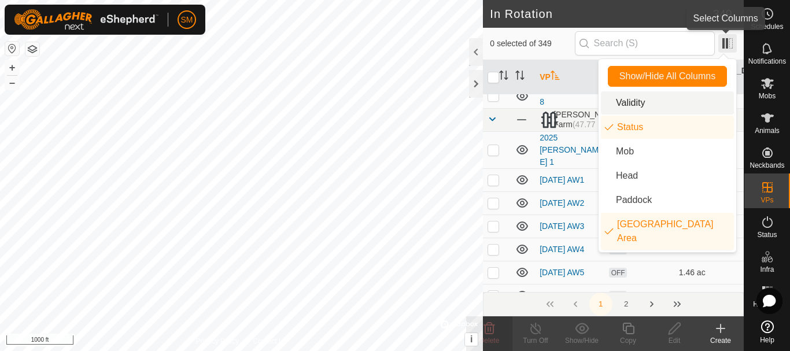
click at [730, 40] on span at bounding box center [727, 43] width 18 height 18
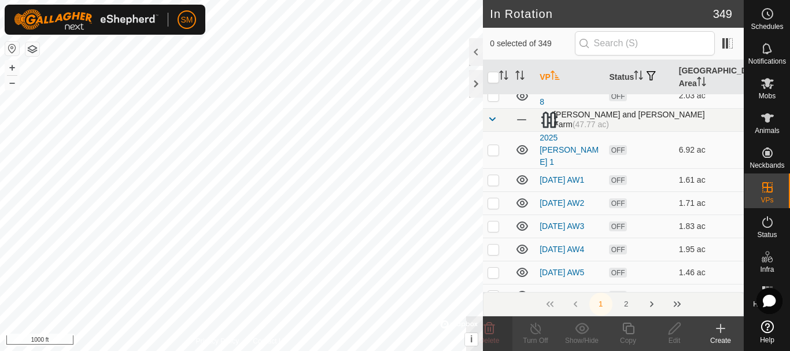
click at [494, 116] on span at bounding box center [491, 118] width 9 height 9
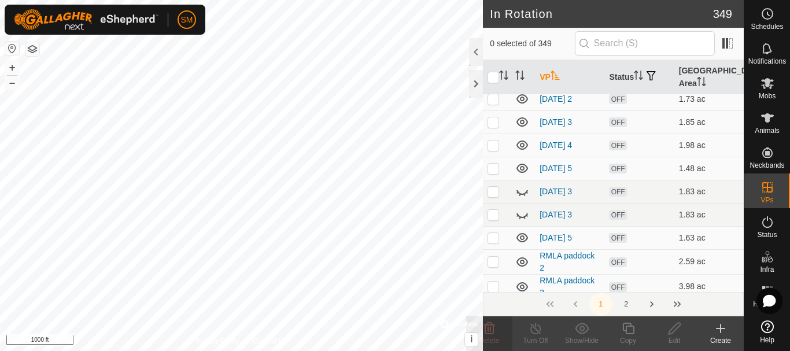
scroll to position [2811, 0]
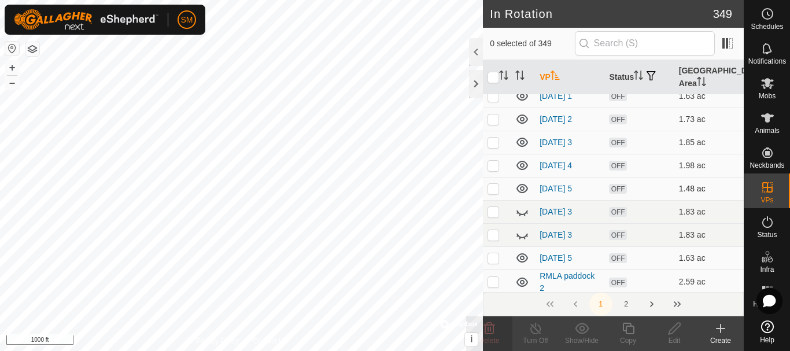
click at [494, 188] on p-checkbox at bounding box center [493, 188] width 12 height 9
click at [491, 166] on p-checkbox at bounding box center [493, 165] width 12 height 9
click at [491, 138] on p-checkbox at bounding box center [493, 142] width 12 height 9
click at [492, 117] on p-checkbox at bounding box center [493, 118] width 12 height 9
click at [494, 95] on p-checkbox at bounding box center [493, 95] width 12 height 9
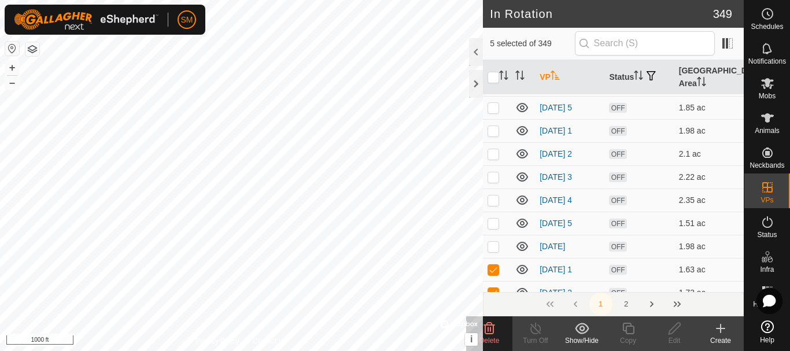
scroll to position [2580, 0]
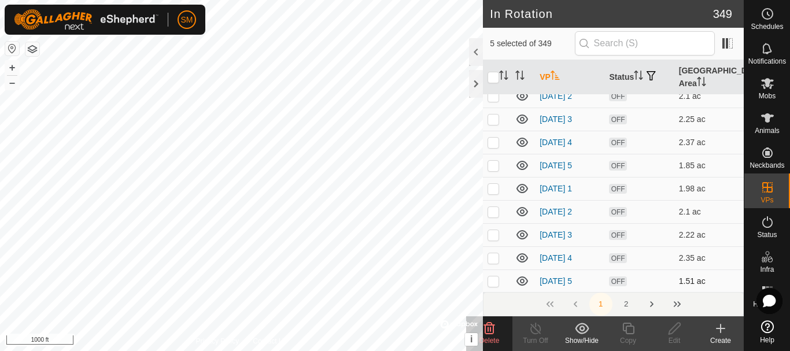
click at [491, 282] on p-checkbox at bounding box center [493, 280] width 12 height 9
click at [490, 256] on p-checkbox at bounding box center [493, 257] width 12 height 9
click at [493, 230] on p-checkbox at bounding box center [493, 234] width 12 height 9
click at [493, 209] on p-checkbox at bounding box center [493, 211] width 12 height 9
click at [493, 184] on p-checkbox at bounding box center [493, 188] width 12 height 9
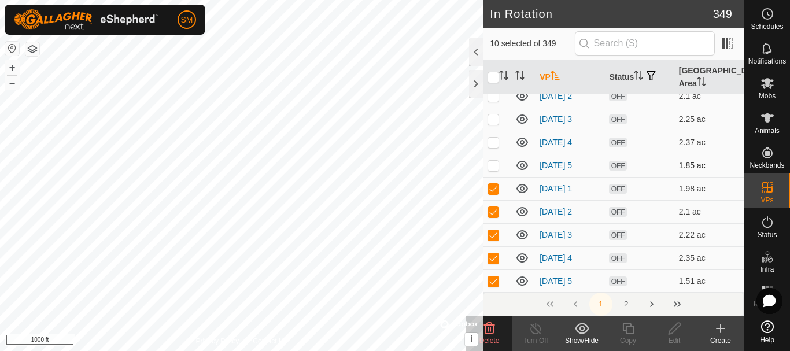
click at [494, 165] on p-checkbox at bounding box center [493, 165] width 12 height 9
click at [495, 139] on p-checkbox at bounding box center [493, 142] width 12 height 9
click at [494, 121] on p-checkbox at bounding box center [493, 118] width 12 height 9
click at [491, 98] on p-checkbox at bounding box center [493, 95] width 12 height 9
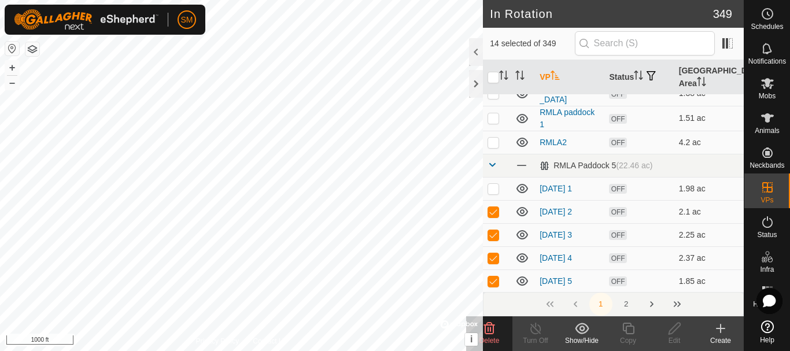
scroll to position [2407, 0]
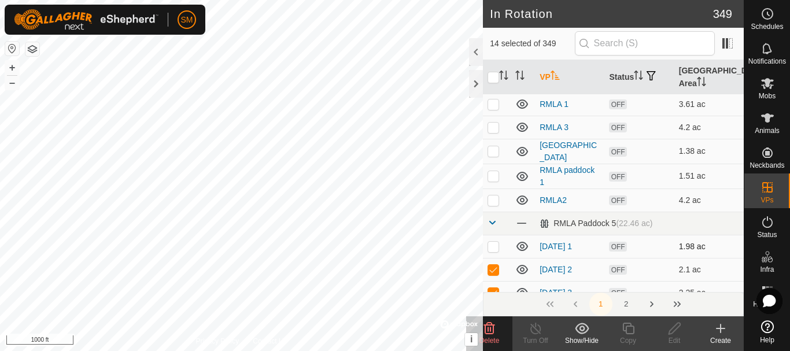
click at [495, 245] on p-checkbox at bounding box center [493, 246] width 12 height 9
click at [497, 333] on delete-svg-icon at bounding box center [489, 328] width 46 height 14
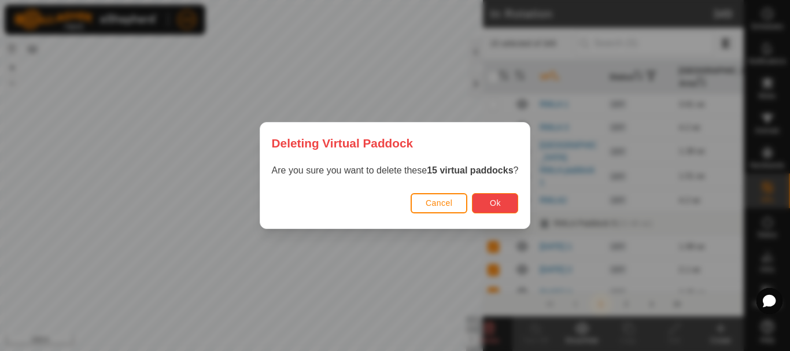
click at [495, 204] on span "Ok" at bounding box center [495, 202] width 11 height 9
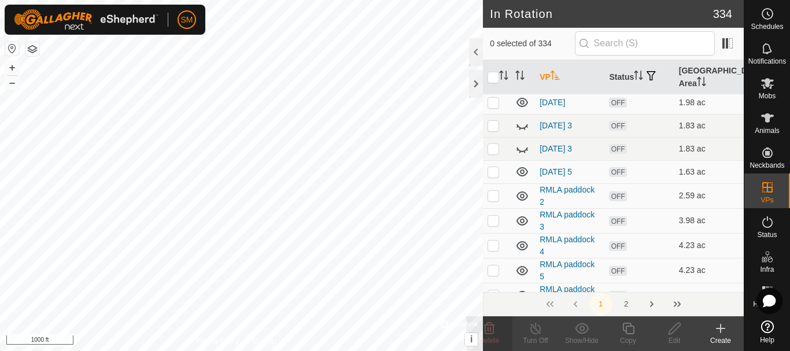
scroll to position [2522, 0]
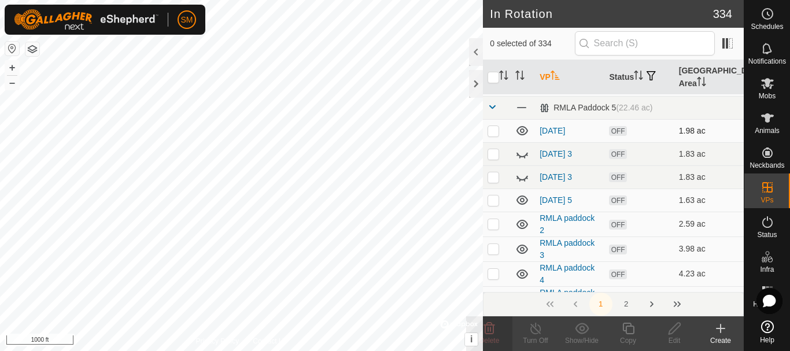
click at [490, 130] on p-checkbox at bounding box center [493, 130] width 12 height 9
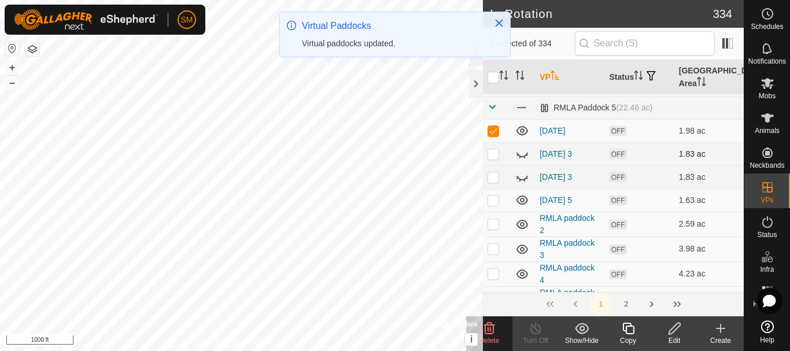
click at [494, 131] on p-checkbox at bounding box center [493, 130] width 12 height 9
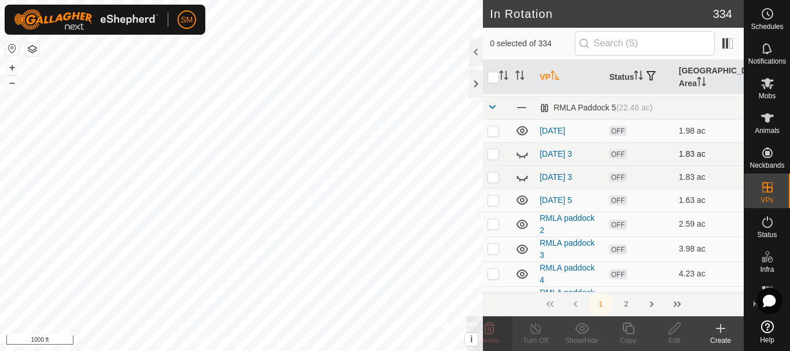
click at [521, 151] on icon at bounding box center [522, 154] width 14 height 14
click at [524, 177] on icon at bounding box center [522, 177] width 14 height 14
click at [492, 102] on span at bounding box center [491, 106] width 9 height 9
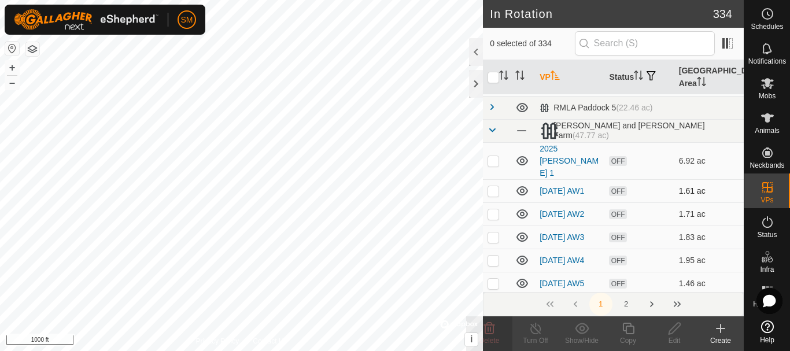
click at [495, 186] on p-checkbox at bounding box center [493, 190] width 12 height 9
click at [491, 209] on p-checkbox at bounding box center [493, 213] width 12 height 9
click at [491, 232] on td at bounding box center [497, 236] width 28 height 23
click at [494, 256] on p-checkbox at bounding box center [493, 260] width 12 height 9
click at [494, 281] on p-checkbox at bounding box center [493, 283] width 12 height 9
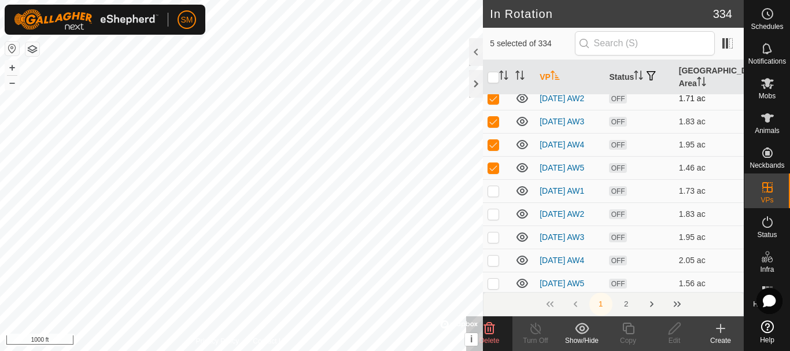
scroll to position [2696, 0]
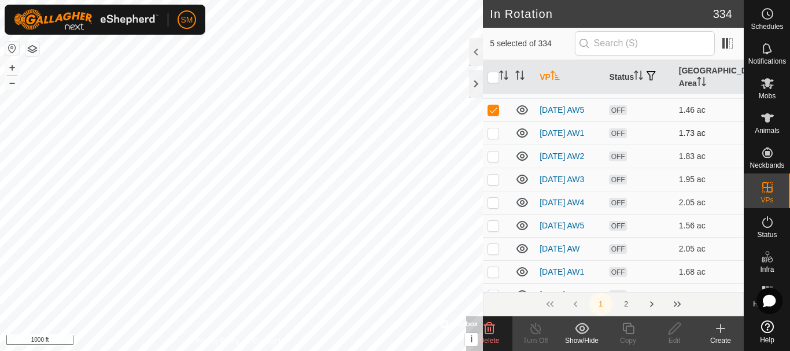
click at [490, 130] on p-checkbox at bounding box center [493, 132] width 12 height 9
click at [491, 154] on p-checkbox at bounding box center [493, 155] width 12 height 9
click at [494, 177] on p-checkbox at bounding box center [493, 179] width 12 height 9
click at [496, 203] on p-checkbox at bounding box center [493, 202] width 12 height 9
click at [497, 230] on p-checkbox at bounding box center [493, 225] width 12 height 9
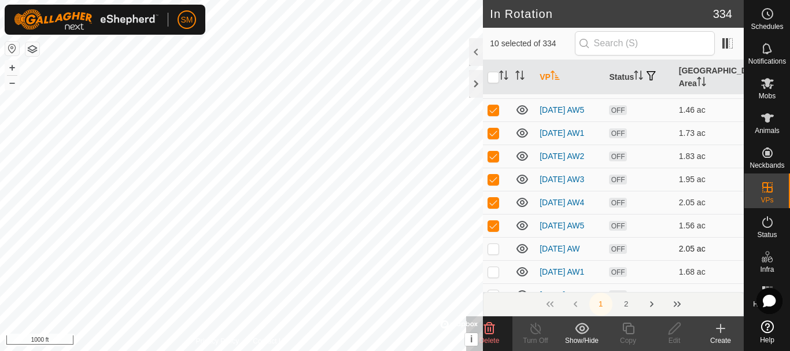
click at [492, 251] on p-checkbox at bounding box center [493, 248] width 12 height 9
click at [497, 276] on p-checkbox at bounding box center [493, 271] width 12 height 9
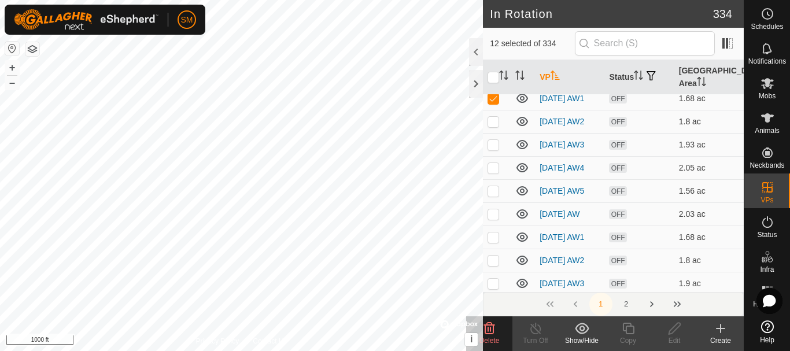
click at [495, 126] on p-checkbox at bounding box center [493, 121] width 12 height 9
click at [495, 149] on p-checkbox at bounding box center [493, 144] width 12 height 9
click at [495, 172] on p-checkbox at bounding box center [493, 167] width 12 height 9
click at [491, 195] on p-checkbox at bounding box center [493, 190] width 12 height 9
click at [491, 219] on p-checkbox at bounding box center [493, 213] width 12 height 9
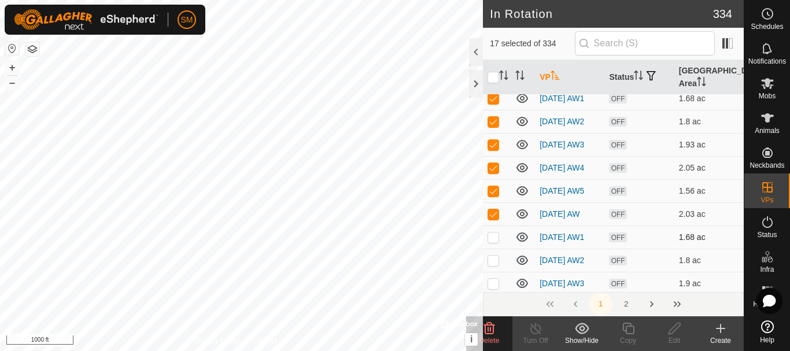
click at [493, 242] on p-checkbox at bounding box center [493, 236] width 12 height 9
click at [493, 265] on p-checkbox at bounding box center [493, 260] width 12 height 9
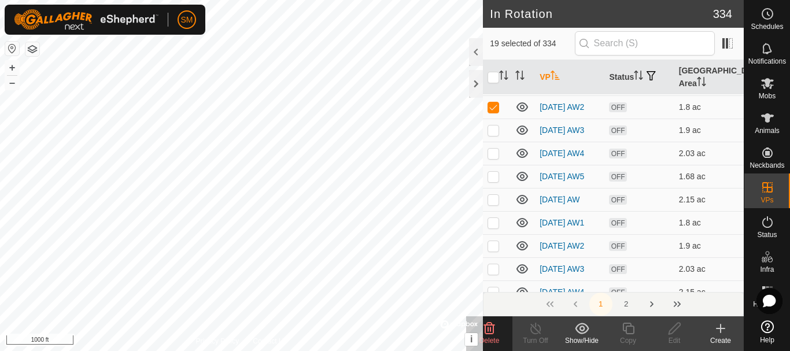
scroll to position [3043, 0]
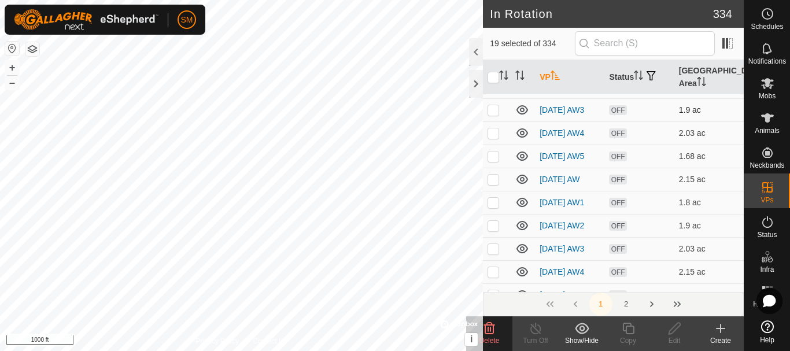
click at [494, 114] on p-checkbox at bounding box center [493, 109] width 12 height 9
click at [493, 138] on p-checkbox at bounding box center [493, 132] width 12 height 9
click at [492, 161] on p-checkbox at bounding box center [493, 155] width 12 height 9
click at [492, 184] on p-checkbox at bounding box center [493, 179] width 12 height 9
click at [491, 207] on p-checkbox at bounding box center [493, 202] width 12 height 9
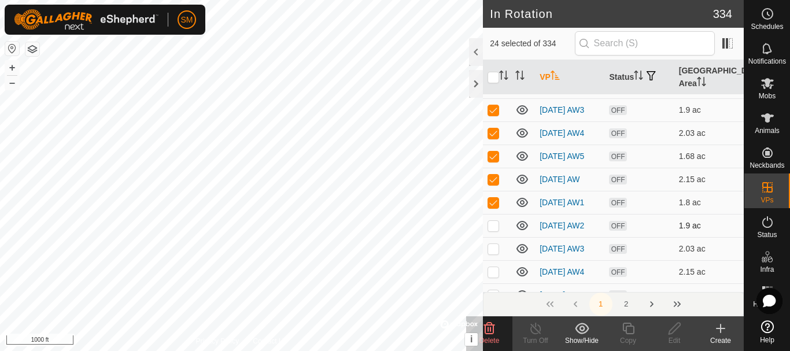
click at [495, 230] on p-checkbox at bounding box center [493, 225] width 12 height 9
click at [497, 253] on p-checkbox at bounding box center [493, 248] width 12 height 9
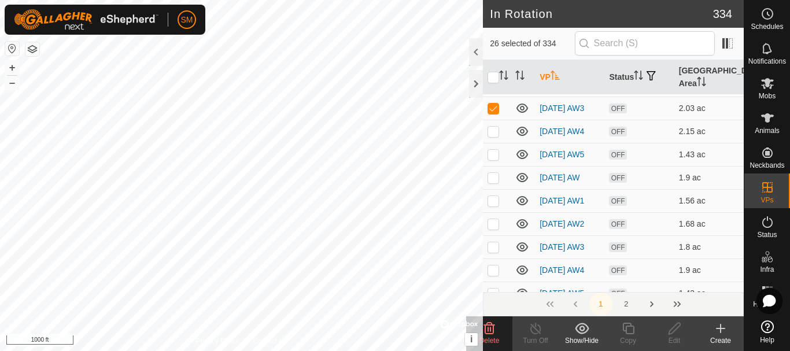
scroll to position [3216, 0]
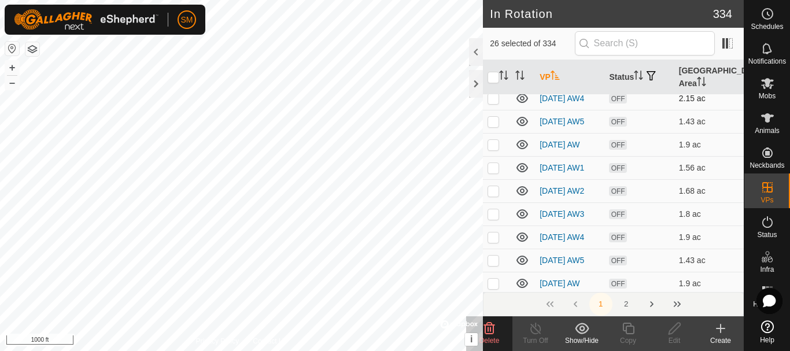
click at [493, 103] on p-checkbox at bounding box center [493, 98] width 12 height 9
click at [491, 133] on td at bounding box center [497, 121] width 28 height 23
click at [493, 149] on p-checkbox at bounding box center [493, 144] width 12 height 9
click at [494, 172] on p-checkbox at bounding box center [493, 167] width 12 height 9
click at [495, 195] on p-checkbox at bounding box center [493, 190] width 12 height 9
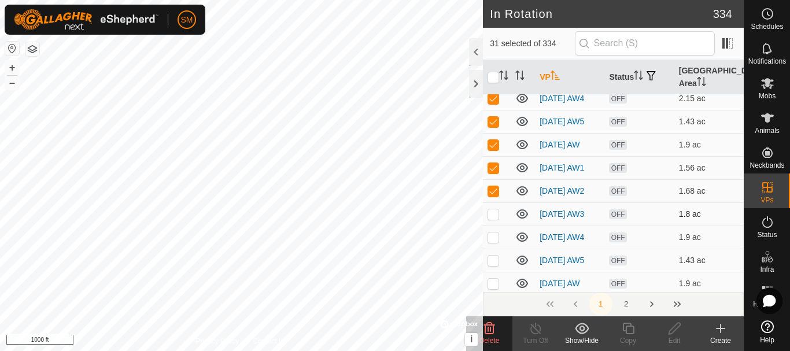
click at [493, 219] on p-checkbox at bounding box center [493, 213] width 12 height 9
click at [495, 242] on p-checkbox at bounding box center [493, 236] width 12 height 9
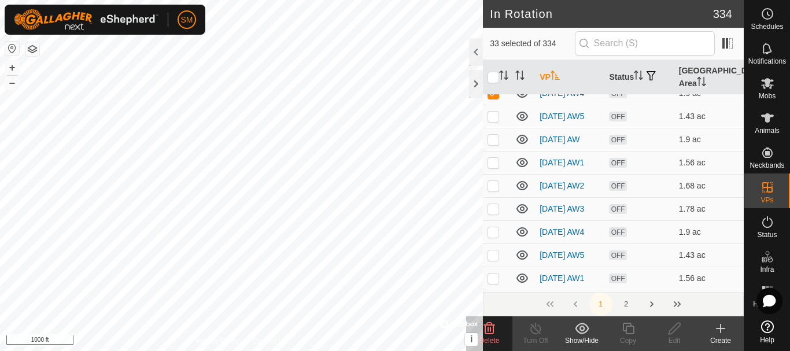
scroll to position [3389, 0]
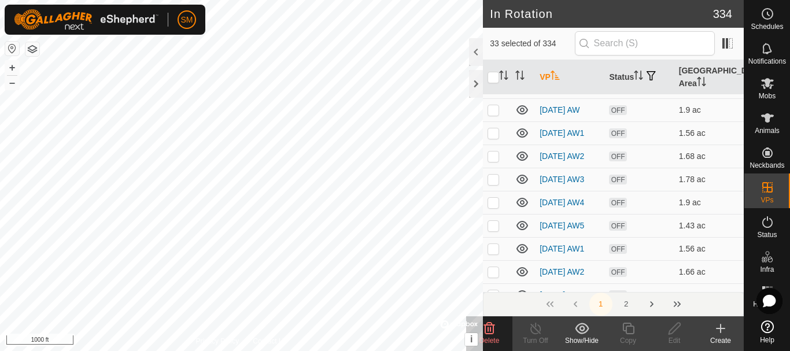
click at [493, 91] on p-checkbox at bounding box center [493, 86] width 12 height 9
click at [494, 114] on p-checkbox at bounding box center [493, 109] width 12 height 9
click at [493, 138] on p-checkbox at bounding box center [493, 132] width 12 height 9
click at [494, 161] on p-checkbox at bounding box center [493, 155] width 12 height 9
click at [495, 184] on p-checkbox at bounding box center [493, 179] width 12 height 9
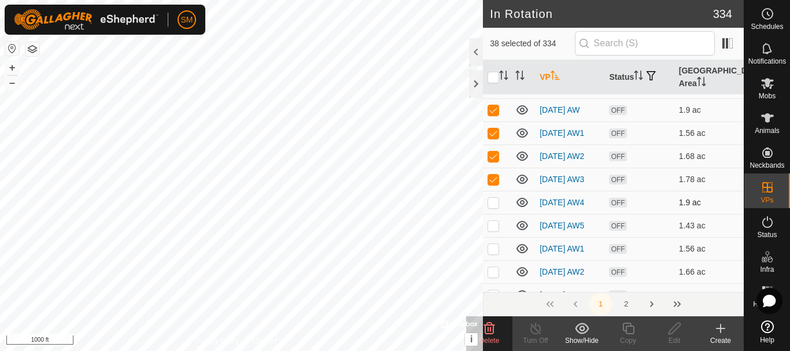
click at [493, 207] on p-checkbox at bounding box center [493, 202] width 12 height 9
click at [496, 230] on p-checkbox at bounding box center [493, 225] width 12 height 9
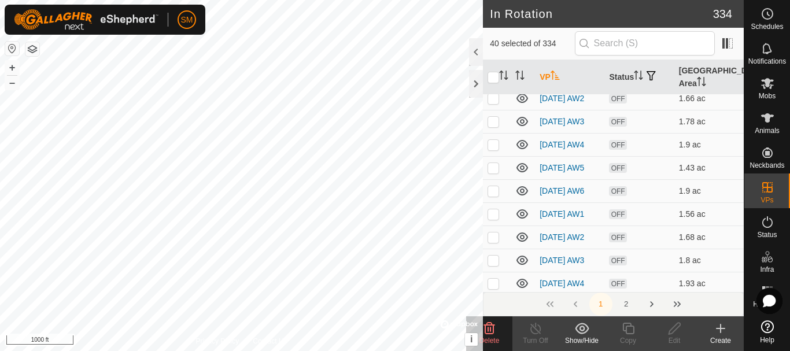
click at [491, 80] on p-checkbox at bounding box center [493, 75] width 12 height 9
click at [491, 103] on p-checkbox at bounding box center [493, 98] width 12 height 9
click at [494, 126] on p-checkbox at bounding box center [493, 121] width 12 height 9
click at [494, 149] on p-checkbox at bounding box center [493, 144] width 12 height 9
click at [496, 172] on p-checkbox at bounding box center [493, 167] width 12 height 9
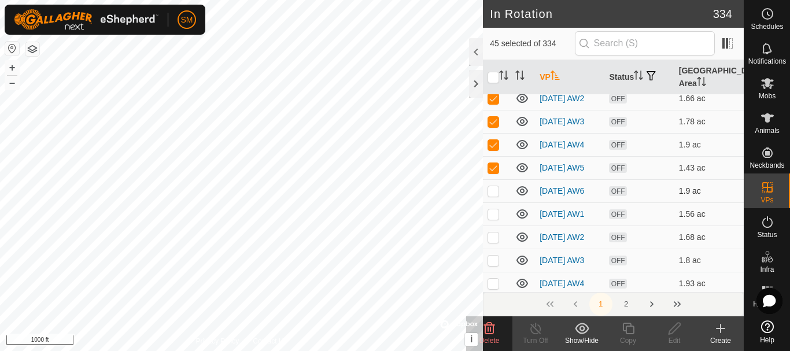
click at [495, 195] on p-checkbox at bounding box center [493, 190] width 12 height 9
click at [496, 219] on p-checkbox at bounding box center [493, 213] width 12 height 9
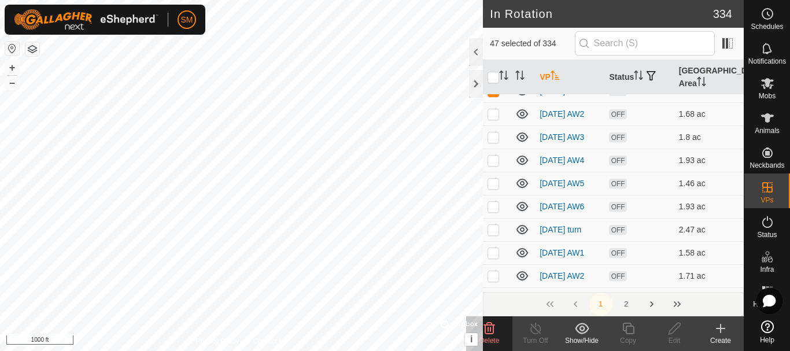
scroll to position [3736, 0]
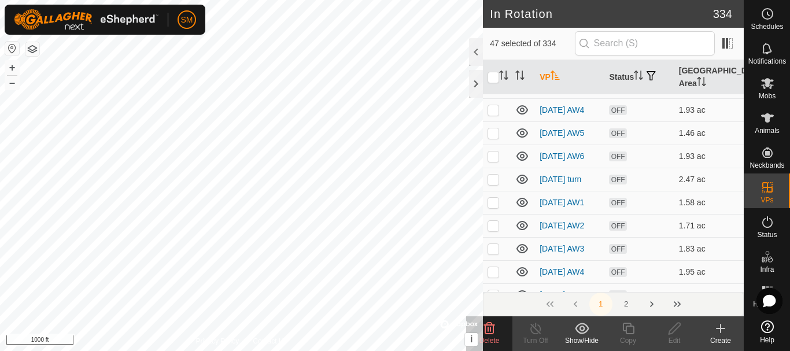
click at [491, 68] on p-checkbox at bounding box center [493, 63] width 12 height 9
click at [494, 91] on p-checkbox at bounding box center [493, 86] width 12 height 9
click at [497, 114] on p-checkbox at bounding box center [493, 109] width 12 height 9
click at [493, 138] on p-checkbox at bounding box center [493, 132] width 12 height 9
click at [494, 161] on p-checkbox at bounding box center [493, 155] width 12 height 9
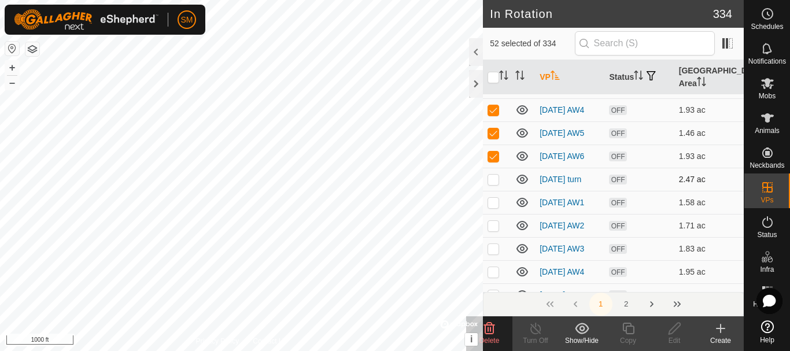
click at [494, 184] on p-checkbox at bounding box center [493, 179] width 12 height 9
click at [496, 207] on p-checkbox at bounding box center [493, 202] width 12 height 9
click at [489, 332] on icon at bounding box center [489, 328] width 14 height 14
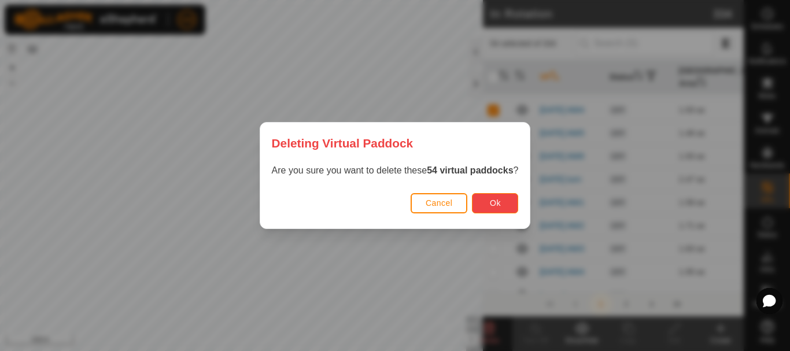
click at [498, 205] on span "Ok" at bounding box center [495, 202] width 11 height 9
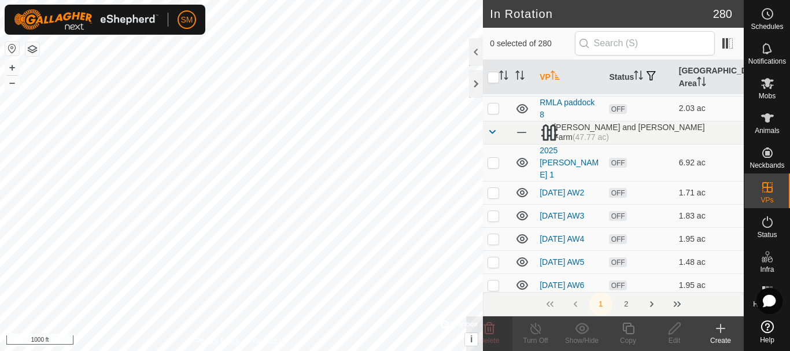
scroll to position [2754, 0]
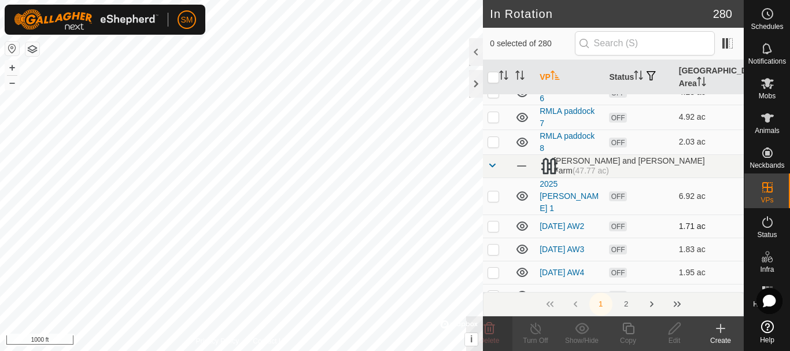
click at [490, 221] on p-checkbox at bounding box center [493, 225] width 12 height 9
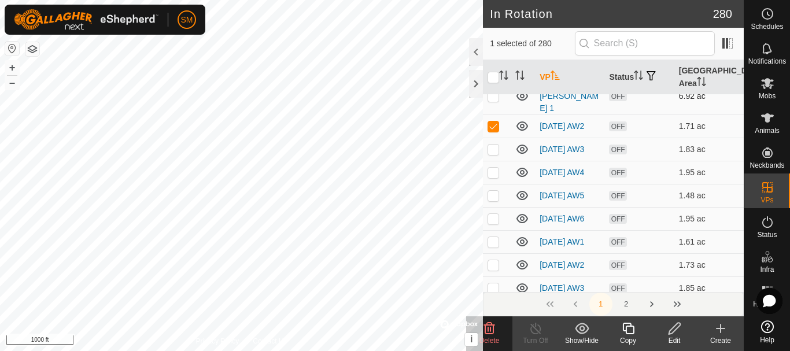
scroll to position [2869, 0]
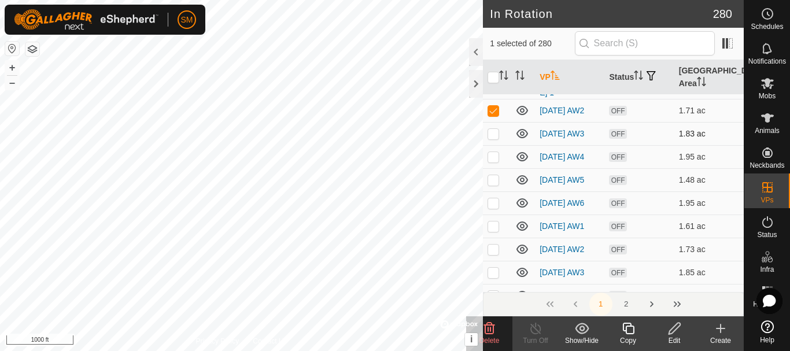
click at [491, 129] on p-checkbox at bounding box center [493, 133] width 12 height 9
click at [491, 152] on p-checkbox at bounding box center [493, 156] width 12 height 9
click at [491, 175] on p-checkbox at bounding box center [493, 179] width 12 height 9
click at [493, 200] on p-checkbox at bounding box center [493, 202] width 12 height 9
click at [491, 224] on p-checkbox at bounding box center [493, 225] width 12 height 9
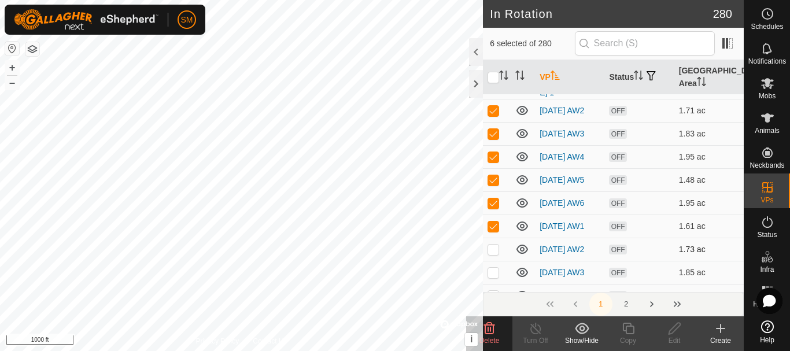
click at [494, 250] on p-checkbox at bounding box center [493, 249] width 12 height 9
click at [494, 275] on p-checkbox at bounding box center [493, 272] width 12 height 9
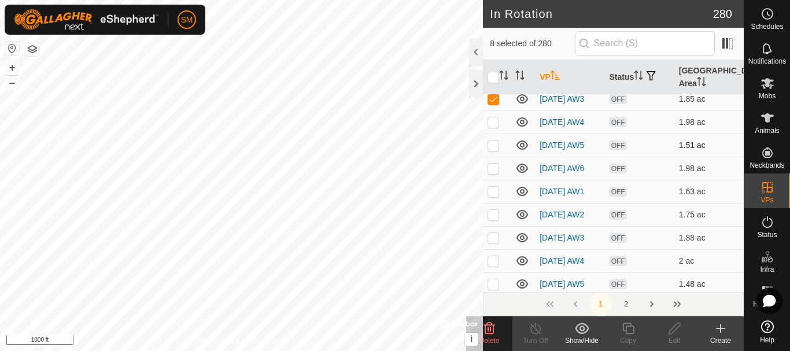
drag, startPoint x: 493, startPoint y: 120, endPoint x: 493, endPoint y: 139, distance: 19.7
click at [493, 120] on p-checkbox at bounding box center [493, 121] width 12 height 9
click at [493, 143] on p-checkbox at bounding box center [493, 144] width 12 height 9
click at [490, 173] on p-checkbox at bounding box center [493, 168] width 12 height 9
click at [491, 196] on p-checkbox at bounding box center [493, 191] width 12 height 9
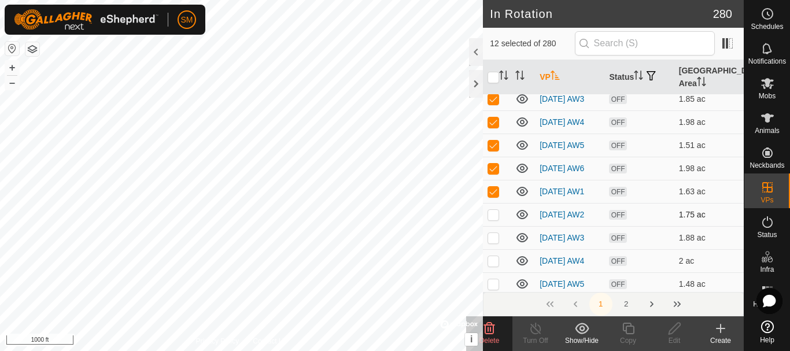
click at [493, 219] on p-checkbox at bounding box center [493, 214] width 12 height 9
click at [491, 242] on p-checkbox at bounding box center [493, 237] width 12 height 9
click at [493, 272] on td at bounding box center [497, 260] width 28 height 23
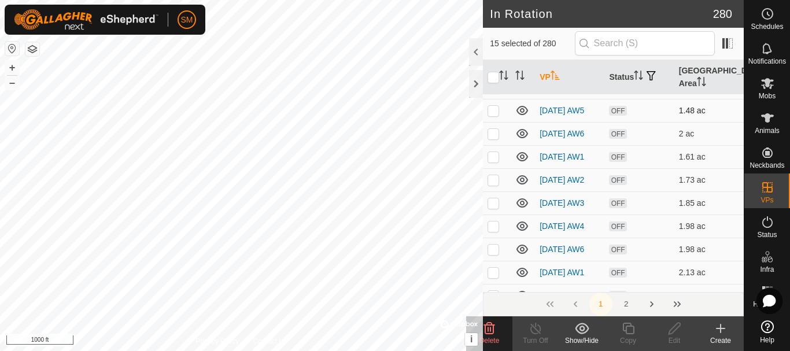
click at [497, 115] on p-checkbox at bounding box center [493, 110] width 12 height 9
click at [498, 138] on p-checkbox at bounding box center [493, 133] width 12 height 9
click at [495, 161] on p-checkbox at bounding box center [493, 156] width 12 height 9
click at [493, 184] on p-checkbox at bounding box center [493, 179] width 12 height 9
click at [493, 208] on p-checkbox at bounding box center [493, 202] width 12 height 9
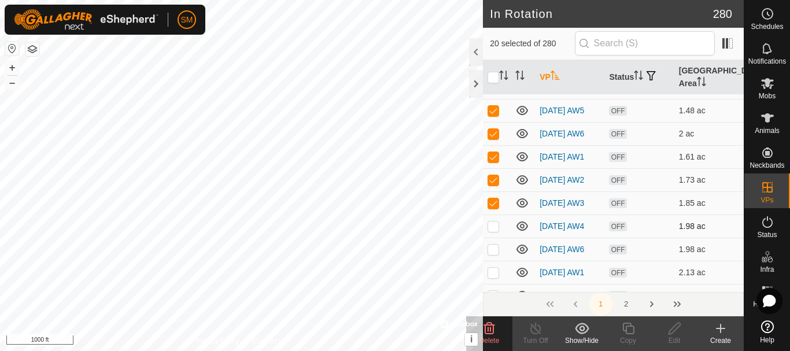
click at [496, 231] on p-checkbox at bounding box center [493, 225] width 12 height 9
click at [491, 254] on p-checkbox at bounding box center [493, 249] width 12 height 9
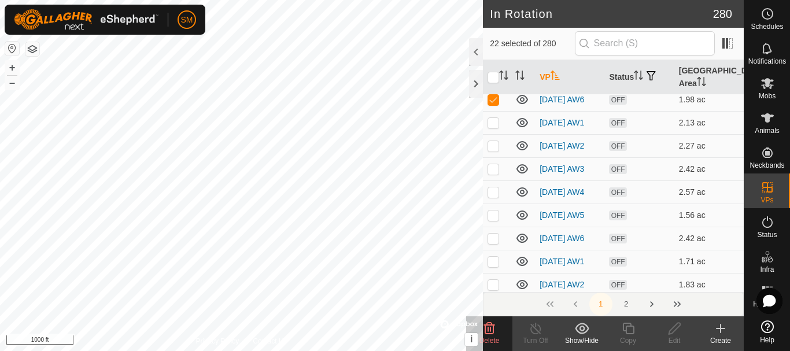
scroll to position [3389, 0]
click at [496, 103] on p-checkbox at bounding box center [493, 98] width 12 height 9
click at [497, 127] on p-checkbox at bounding box center [493, 121] width 12 height 9
click at [494, 150] on p-checkbox at bounding box center [493, 144] width 12 height 9
click at [493, 173] on p-checkbox at bounding box center [493, 168] width 12 height 9
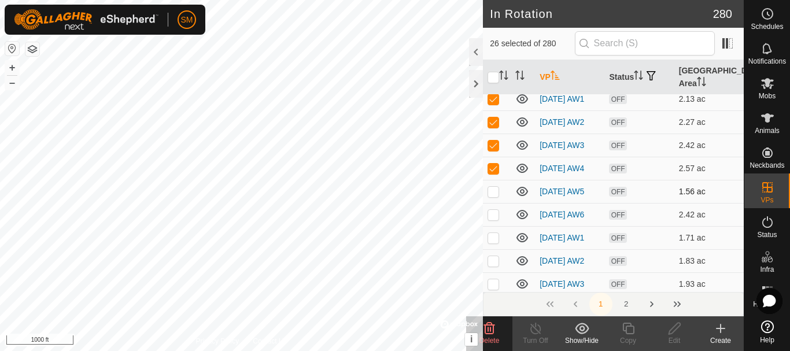
click at [493, 196] on p-checkbox at bounding box center [493, 191] width 12 height 9
click at [495, 219] on p-checkbox at bounding box center [493, 214] width 12 height 9
click at [493, 242] on p-checkbox at bounding box center [493, 237] width 12 height 9
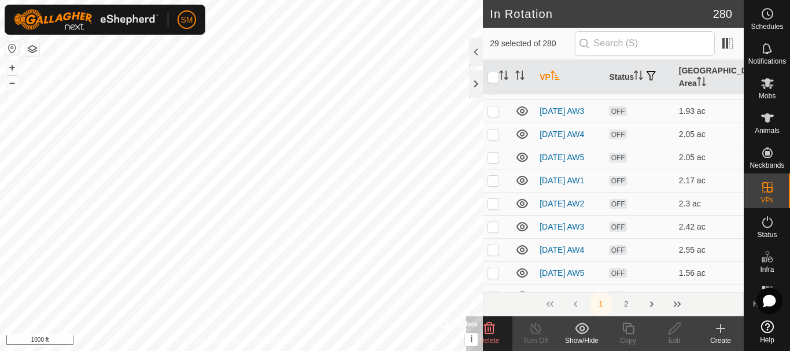
scroll to position [3563, 0]
click at [493, 92] on p-checkbox at bounding box center [493, 87] width 12 height 9
click at [494, 115] on p-checkbox at bounding box center [493, 110] width 12 height 9
click at [491, 138] on p-checkbox at bounding box center [493, 133] width 12 height 9
click at [495, 161] on p-checkbox at bounding box center [493, 156] width 12 height 9
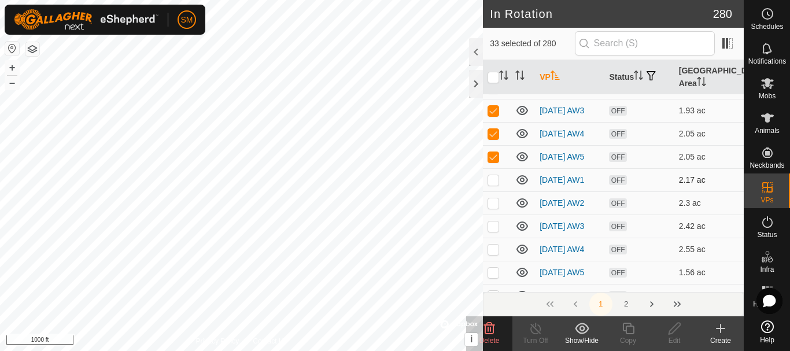
click at [490, 184] on p-checkbox at bounding box center [493, 179] width 12 height 9
click at [494, 208] on p-checkbox at bounding box center [493, 202] width 12 height 9
click at [493, 231] on p-checkbox at bounding box center [493, 225] width 12 height 9
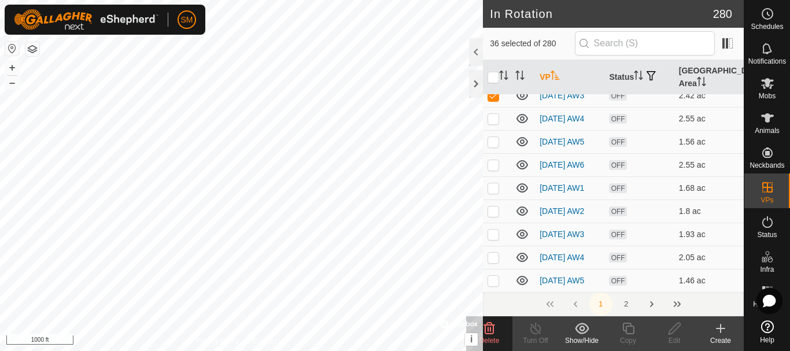
scroll to position [3736, 0]
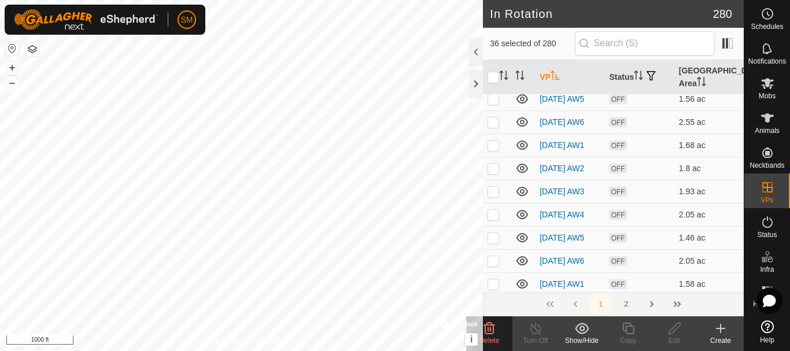
click at [494, 80] on p-checkbox at bounding box center [493, 75] width 12 height 9
click at [494, 103] on p-checkbox at bounding box center [493, 98] width 12 height 9
click at [494, 127] on p-checkbox at bounding box center [493, 121] width 12 height 9
click at [492, 150] on p-checkbox at bounding box center [493, 144] width 12 height 9
click at [497, 180] on td at bounding box center [497, 168] width 28 height 23
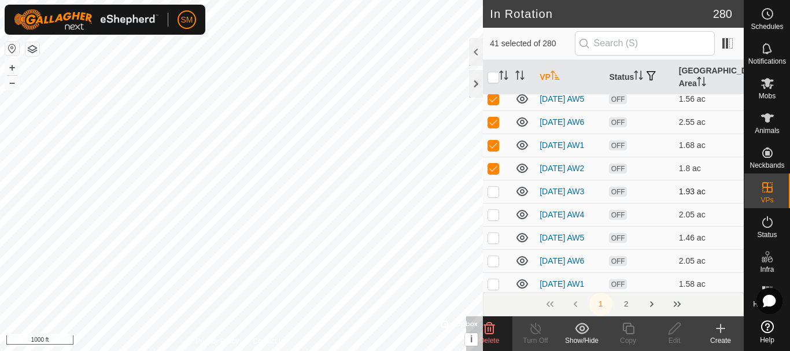
click at [494, 196] on p-checkbox at bounding box center [493, 191] width 12 height 9
click at [496, 219] on p-checkbox at bounding box center [493, 214] width 12 height 9
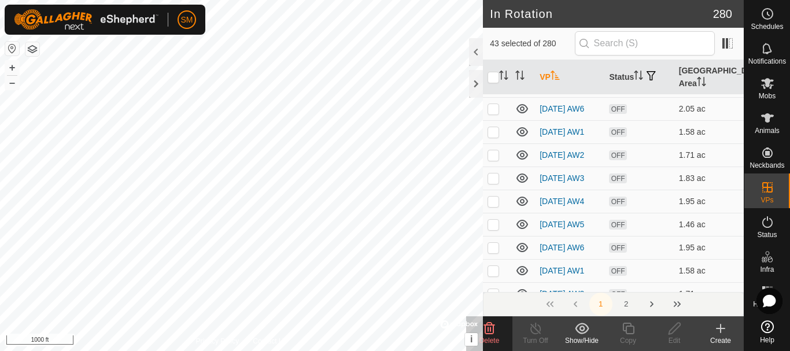
scroll to position [3910, 0]
click at [491, 69] on p-checkbox at bounding box center [493, 64] width 12 height 9
click at [494, 92] on p-checkbox at bounding box center [493, 87] width 12 height 9
click at [491, 115] on p-checkbox at bounding box center [493, 110] width 12 height 9
drag, startPoint x: 494, startPoint y: 201, endPoint x: 493, endPoint y: 219, distance: 18.0
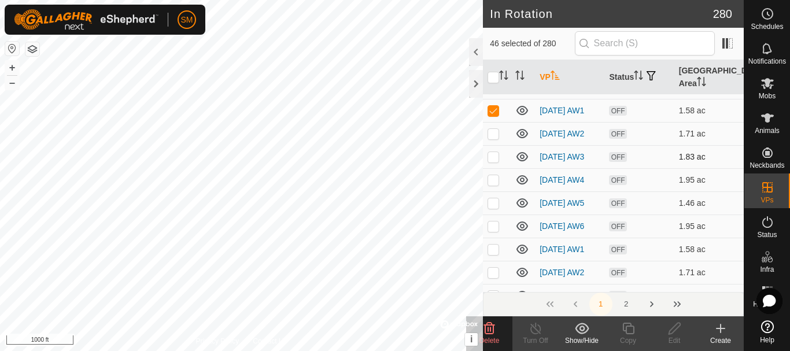
click at [494, 138] on p-checkbox at bounding box center [493, 133] width 12 height 9
click at [493, 161] on p-checkbox at bounding box center [493, 156] width 12 height 9
click at [497, 184] on p-checkbox at bounding box center [493, 179] width 12 height 9
click at [495, 208] on p-checkbox at bounding box center [493, 202] width 12 height 9
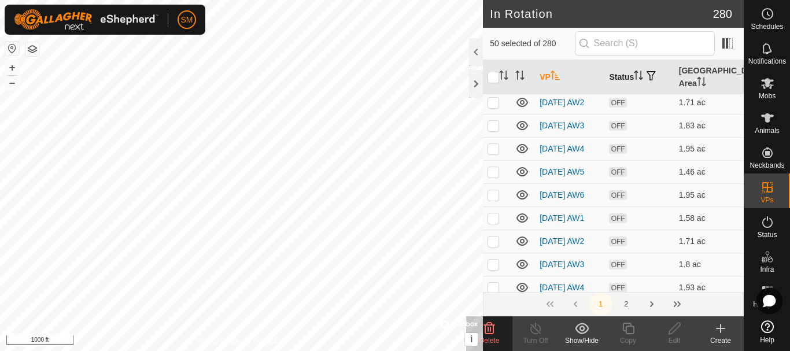
scroll to position [4083, 0]
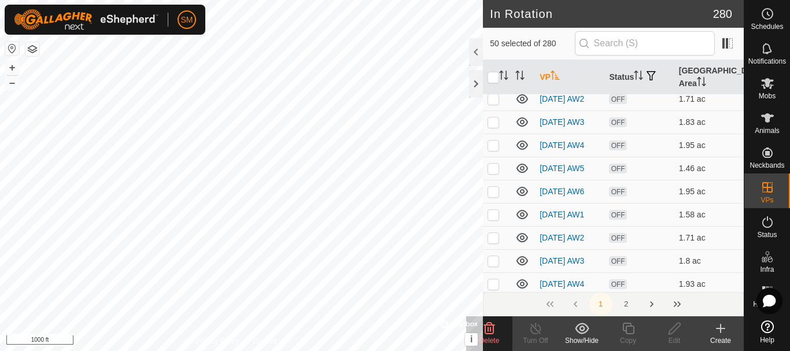
click at [497, 57] on p-checkbox at bounding box center [493, 52] width 12 height 9
click at [491, 80] on p-checkbox at bounding box center [493, 75] width 12 height 9
click at [495, 103] on p-checkbox at bounding box center [493, 98] width 12 height 9
click at [493, 127] on p-checkbox at bounding box center [493, 121] width 12 height 9
click at [495, 157] on td at bounding box center [497, 145] width 28 height 23
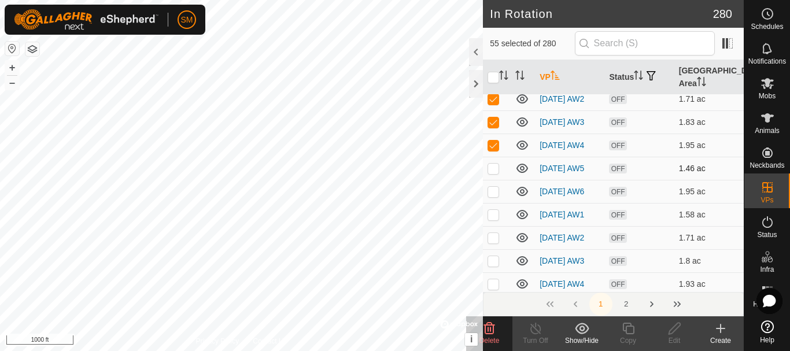
click at [495, 173] on p-checkbox at bounding box center [493, 168] width 12 height 9
click at [494, 196] on p-checkbox at bounding box center [493, 191] width 12 height 9
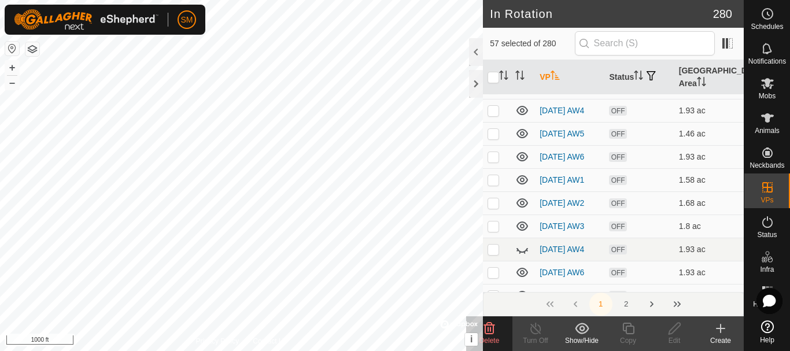
click at [492, 46] on p-checkbox at bounding box center [493, 40] width 12 height 9
click at [492, 69] on p-checkbox at bounding box center [493, 64] width 12 height 9
click at [491, 92] on p-checkbox at bounding box center [493, 87] width 12 height 9
click at [490, 115] on p-checkbox at bounding box center [493, 110] width 12 height 9
click at [490, 138] on p-checkbox at bounding box center [493, 133] width 12 height 9
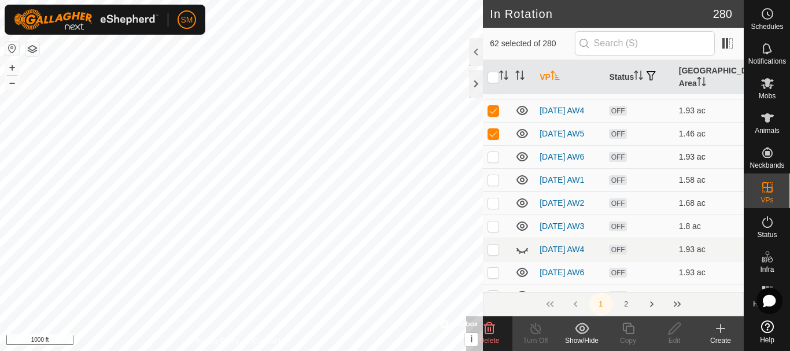
click at [493, 161] on p-checkbox at bounding box center [493, 156] width 12 height 9
click at [494, 184] on p-checkbox at bounding box center [493, 179] width 12 height 9
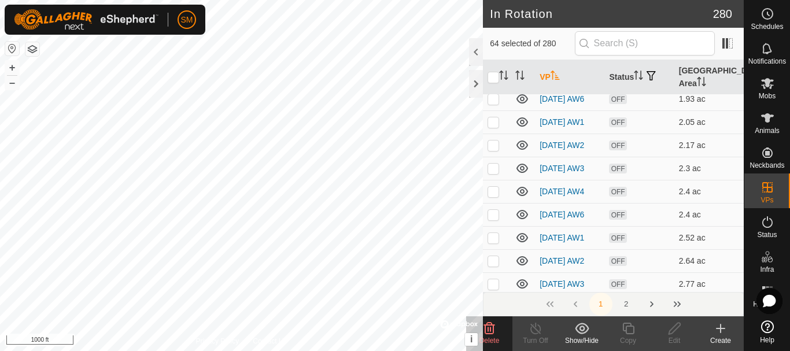
click at [495, 34] on p-checkbox at bounding box center [493, 29] width 12 height 9
click at [495, 57] on p-checkbox at bounding box center [493, 52] width 12 height 9
click at [494, 87] on td at bounding box center [497, 75] width 28 height 23
click at [494, 110] on td at bounding box center [497, 98] width 28 height 23
click at [494, 80] on p-checkbox at bounding box center [493, 75] width 12 height 9
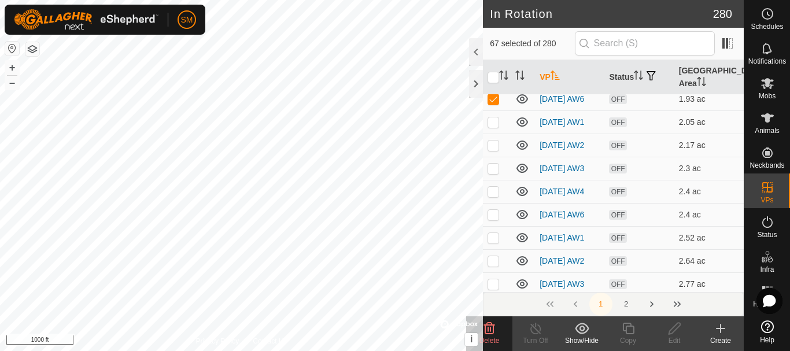
click at [497, 329] on delete-svg-icon at bounding box center [489, 328] width 46 height 14
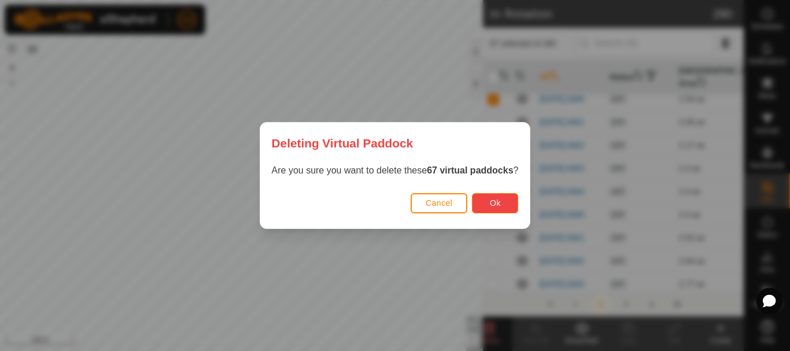
click at [493, 203] on span "Ok" at bounding box center [495, 202] width 11 height 9
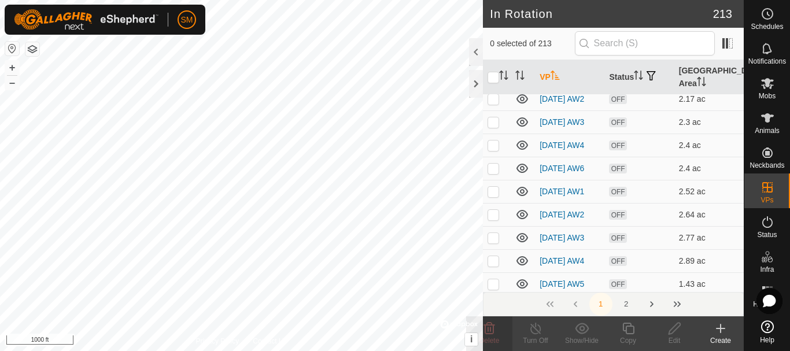
scroll to position [2754, 0]
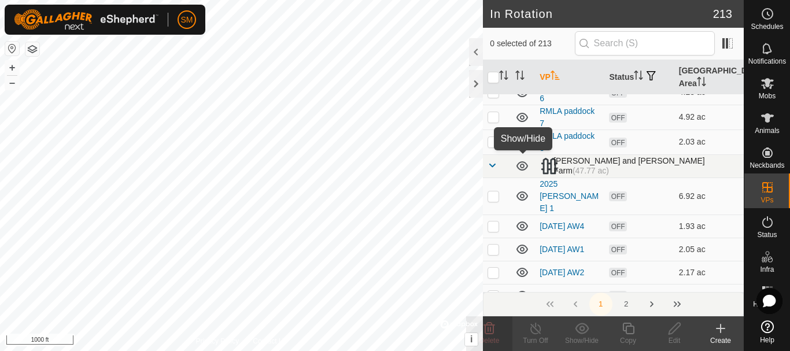
click at [493, 162] on span at bounding box center [491, 165] width 9 height 9
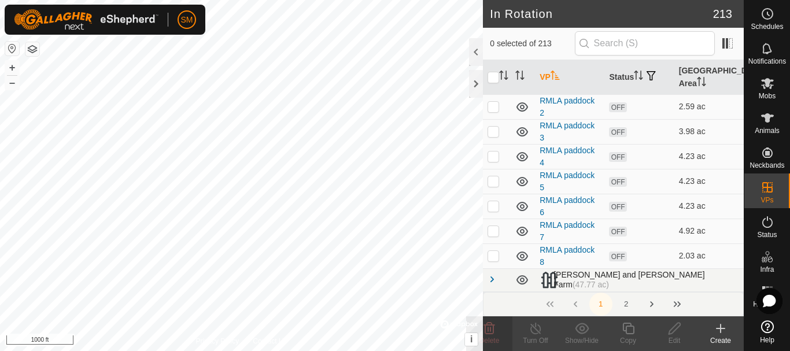
scroll to position [2638, 0]
click at [490, 276] on span at bounding box center [491, 280] width 9 height 9
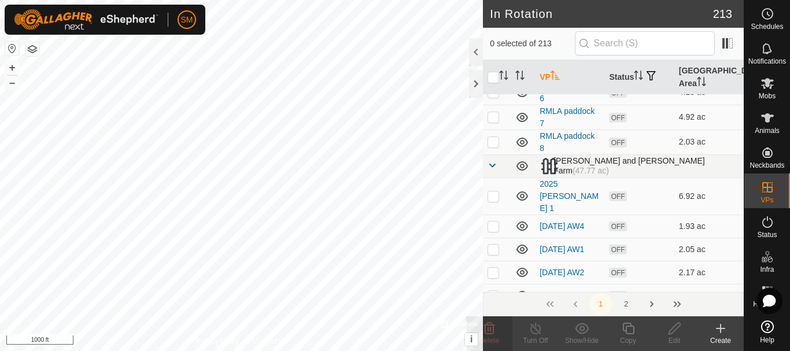
click at [494, 162] on span at bounding box center [491, 165] width 9 height 9
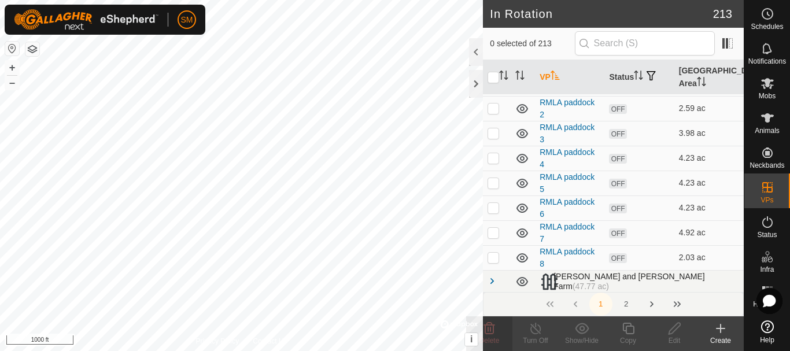
click at [491, 278] on span at bounding box center [491, 280] width 9 height 9
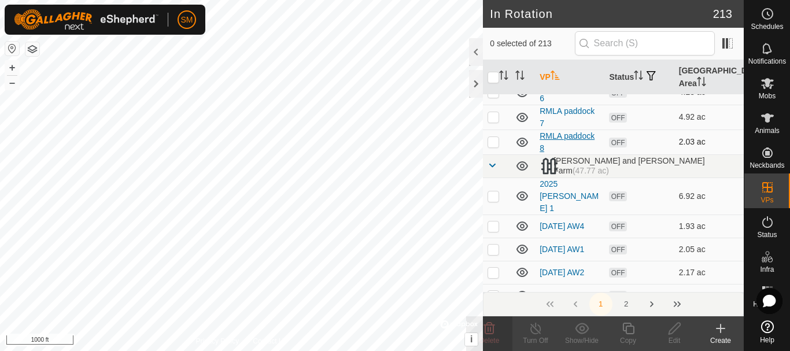
scroll to position [2811, 0]
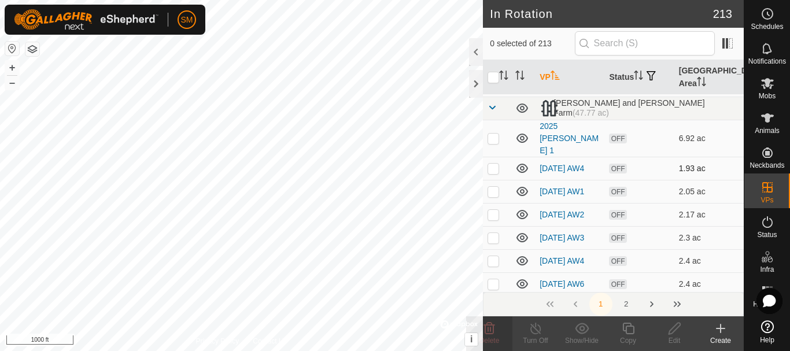
click at [490, 164] on p-checkbox at bounding box center [493, 168] width 12 height 9
click at [494, 187] on p-checkbox at bounding box center [493, 191] width 12 height 9
click at [493, 210] on p-checkbox at bounding box center [493, 214] width 12 height 9
click at [495, 233] on p-checkbox at bounding box center [493, 237] width 12 height 9
click at [496, 256] on p-checkbox at bounding box center [493, 260] width 12 height 9
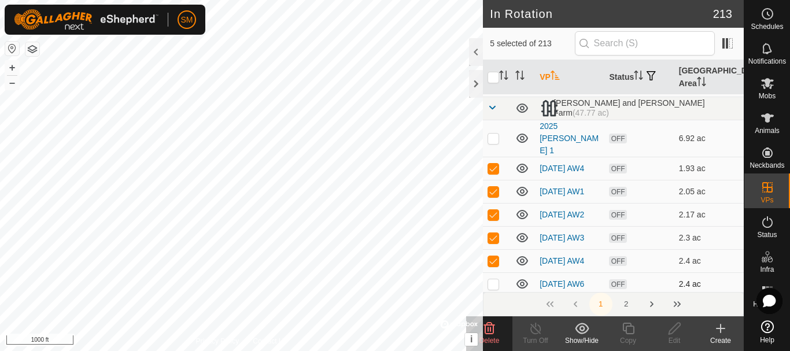
click at [492, 279] on p-checkbox at bounding box center [493, 283] width 12 height 9
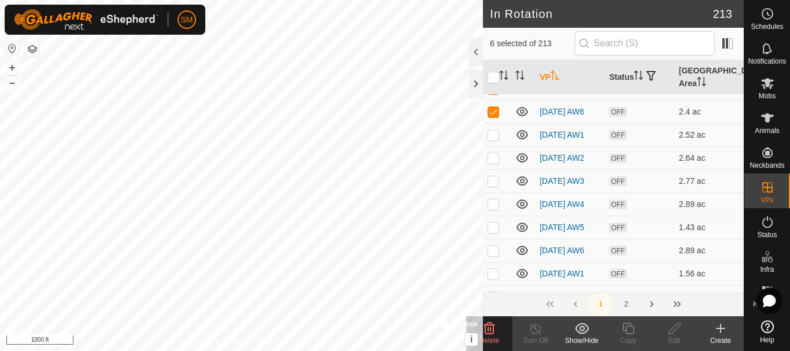
scroll to position [2985, 0]
click at [495, 133] on p-checkbox at bounding box center [493, 133] width 12 height 9
click at [494, 153] on p-checkbox at bounding box center [493, 156] width 12 height 9
click at [493, 184] on p-tablecheckbox at bounding box center [493, 179] width 12 height 9
click at [492, 204] on p-checkbox at bounding box center [493, 202] width 12 height 9
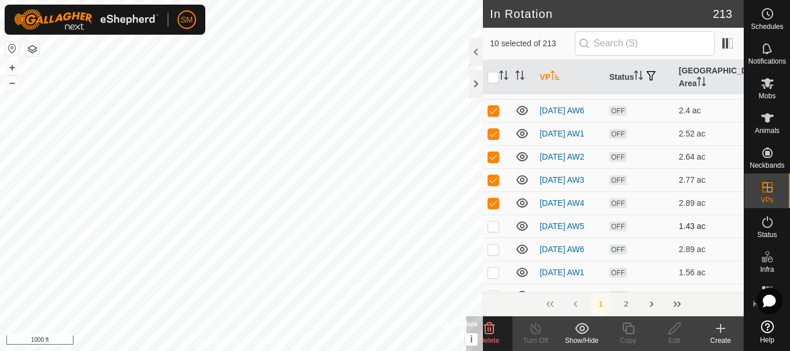
click at [494, 231] on p-checkbox at bounding box center [493, 225] width 12 height 9
click at [491, 254] on p-checkbox at bounding box center [493, 249] width 12 height 9
click at [497, 277] on p-checkbox at bounding box center [493, 272] width 12 height 9
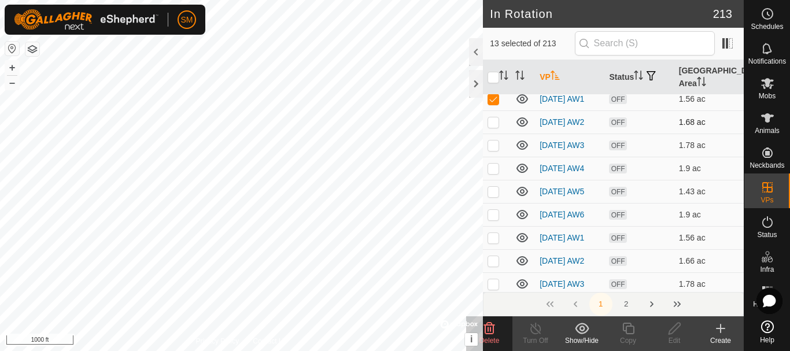
click at [494, 127] on p-checkbox at bounding box center [493, 121] width 12 height 9
click at [492, 150] on p-checkbox at bounding box center [493, 144] width 12 height 9
click at [490, 173] on p-checkbox at bounding box center [493, 168] width 12 height 9
click at [489, 196] on p-checkbox at bounding box center [493, 191] width 12 height 9
click at [495, 219] on p-checkbox at bounding box center [493, 214] width 12 height 9
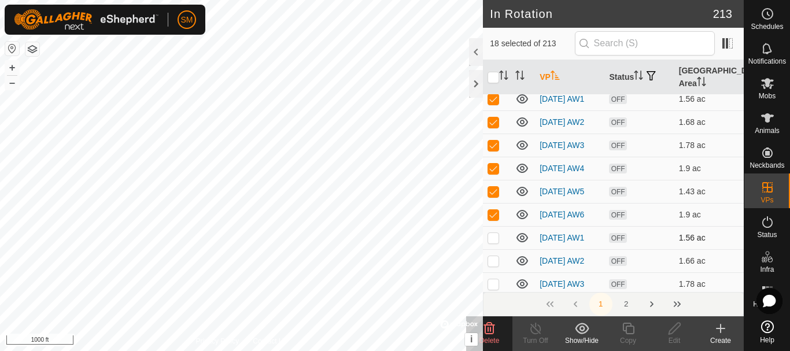
click at [494, 242] on p-checkbox at bounding box center [493, 237] width 12 height 9
click at [492, 272] on td at bounding box center [497, 260] width 28 height 23
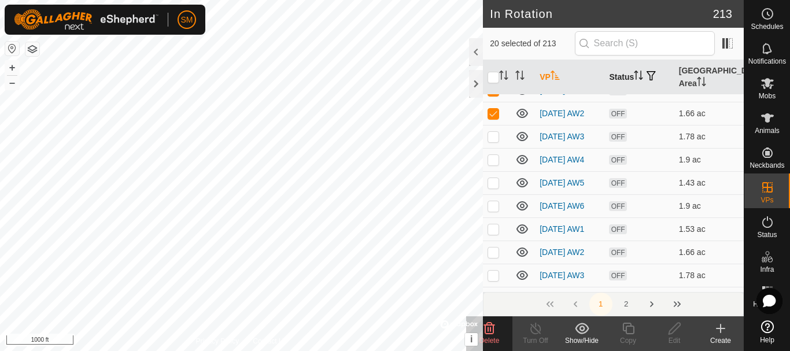
scroll to position [3332, 0]
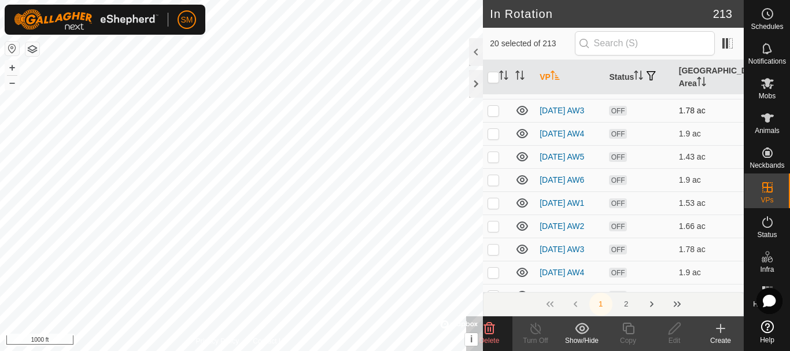
click at [497, 115] on p-checkbox at bounding box center [493, 110] width 12 height 9
click at [496, 138] on p-checkbox at bounding box center [493, 133] width 12 height 9
click at [495, 161] on p-checkbox at bounding box center [493, 156] width 12 height 9
click at [494, 184] on p-checkbox at bounding box center [493, 179] width 12 height 9
click at [495, 208] on p-checkbox at bounding box center [493, 202] width 12 height 9
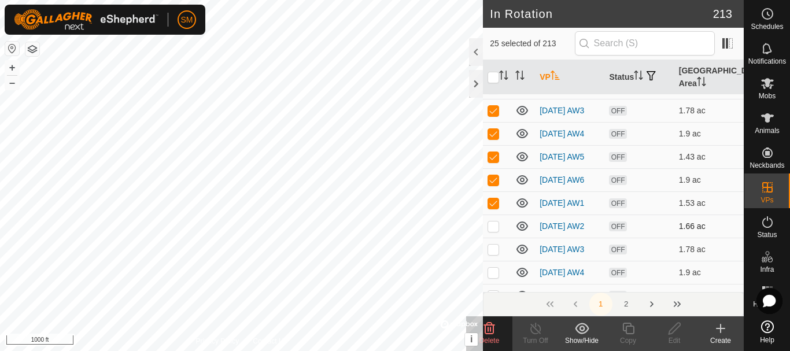
click at [491, 231] on p-checkbox at bounding box center [493, 225] width 12 height 9
click at [493, 254] on p-checkbox at bounding box center [493, 249] width 12 height 9
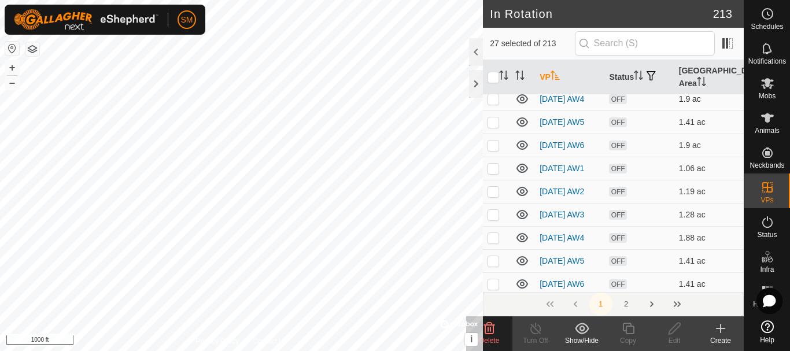
click at [495, 103] on p-tablecheckbox at bounding box center [493, 98] width 12 height 9
click at [494, 127] on p-checkbox at bounding box center [493, 121] width 12 height 9
click at [493, 150] on p-checkbox at bounding box center [493, 144] width 12 height 9
click at [495, 173] on p-tablecheckbox at bounding box center [493, 168] width 12 height 9
click at [494, 196] on p-checkbox at bounding box center [493, 191] width 12 height 9
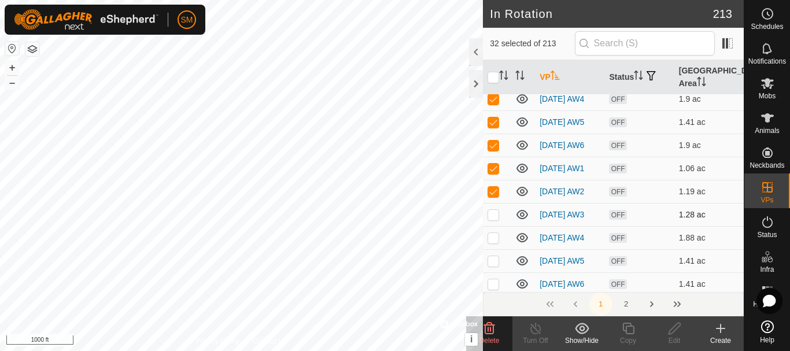
click at [494, 219] on p-checkbox at bounding box center [493, 214] width 12 height 9
click at [495, 242] on p-checkbox at bounding box center [493, 237] width 12 height 9
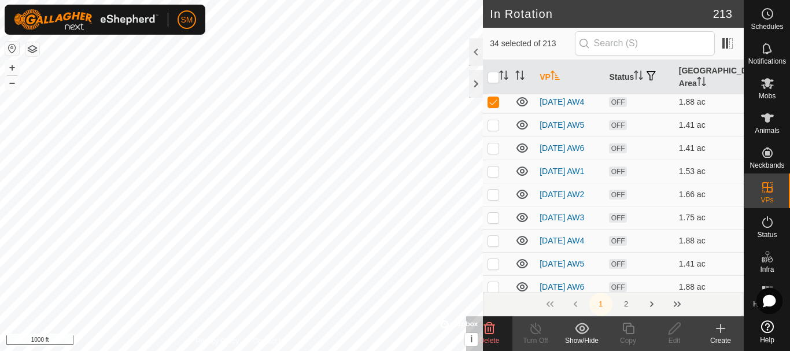
scroll to position [3678, 0]
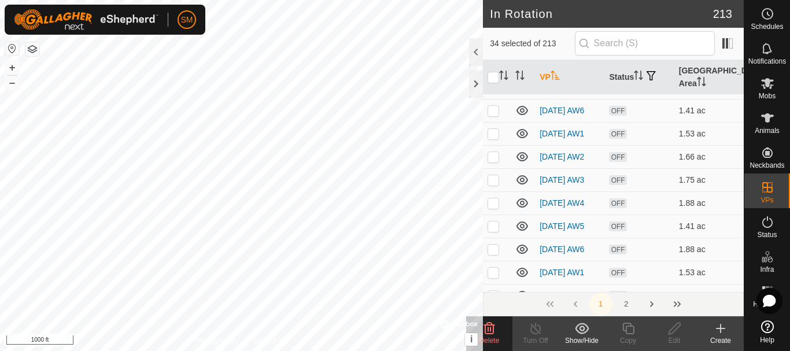
click at [492, 92] on p-checkbox at bounding box center [493, 87] width 12 height 9
click at [492, 115] on p-checkbox at bounding box center [493, 110] width 12 height 9
click at [492, 138] on p-checkbox at bounding box center [493, 133] width 12 height 9
click at [492, 161] on p-checkbox at bounding box center [493, 156] width 12 height 9
click at [493, 184] on p-checkbox at bounding box center [493, 179] width 12 height 9
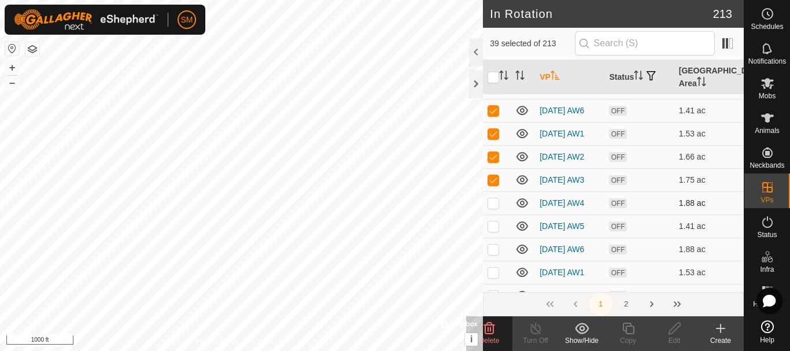
click at [493, 208] on p-checkbox at bounding box center [493, 202] width 12 height 9
click at [493, 231] on p-checkbox at bounding box center [493, 225] width 12 height 9
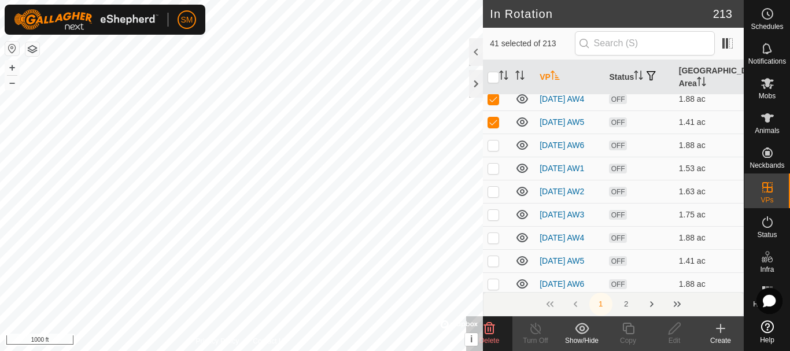
scroll to position [3794, 0]
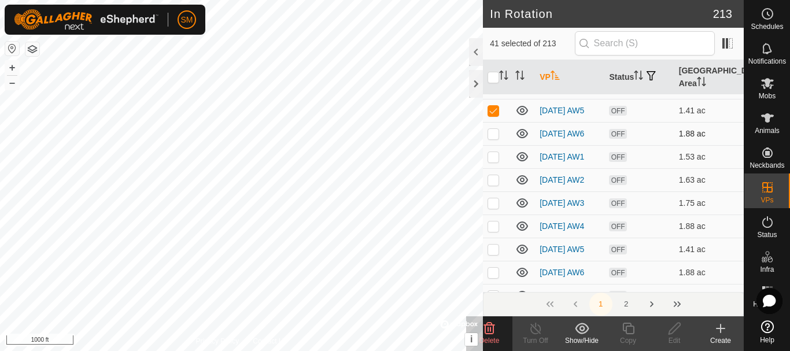
click at [499, 138] on p-tablecheckbox at bounding box center [493, 133] width 12 height 9
click at [497, 161] on p-checkbox at bounding box center [493, 156] width 12 height 9
click at [497, 184] on p-checkbox at bounding box center [493, 179] width 12 height 9
click at [496, 214] on td at bounding box center [497, 202] width 28 height 23
click at [495, 231] on p-checkbox at bounding box center [493, 225] width 12 height 9
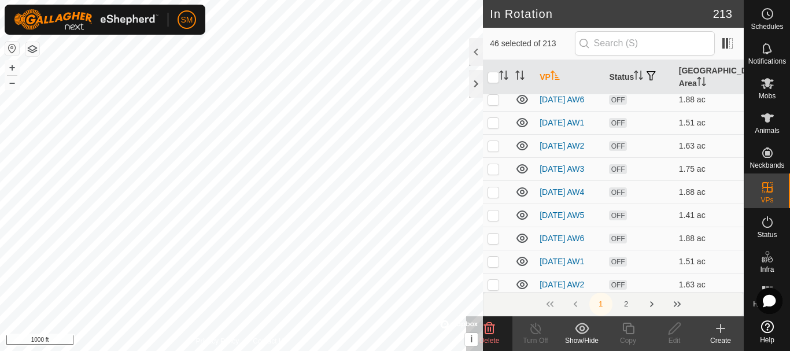
scroll to position [3968, 0]
click at [491, 80] on p-checkbox at bounding box center [493, 75] width 12 height 9
click at [491, 103] on p-checkbox at bounding box center [493, 98] width 12 height 9
click at [495, 127] on p-checkbox at bounding box center [493, 121] width 12 height 9
click at [492, 150] on p-checkbox at bounding box center [493, 144] width 12 height 9
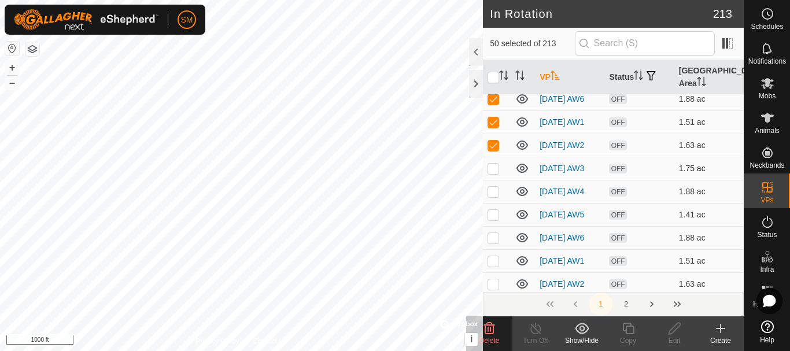
click at [493, 173] on p-checkbox at bounding box center [493, 168] width 12 height 9
click at [493, 196] on p-checkbox at bounding box center [493, 191] width 12 height 9
click at [489, 219] on p-checkbox at bounding box center [493, 214] width 12 height 9
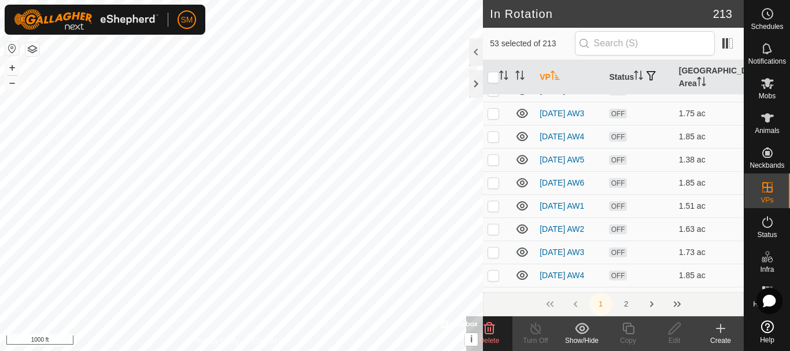
scroll to position [4141, 0]
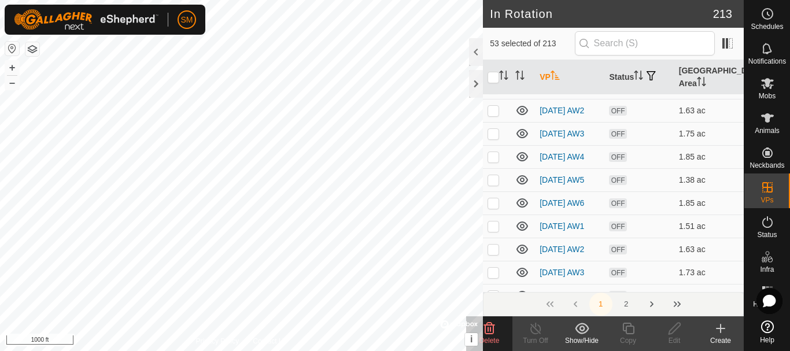
click at [492, 69] on p-checkbox at bounding box center [493, 64] width 12 height 9
click at [491, 92] on p-checkbox at bounding box center [493, 87] width 12 height 9
click at [488, 115] on p-checkbox at bounding box center [493, 110] width 12 height 9
click at [493, 138] on p-checkbox at bounding box center [493, 133] width 12 height 9
click at [494, 161] on p-checkbox at bounding box center [493, 156] width 12 height 9
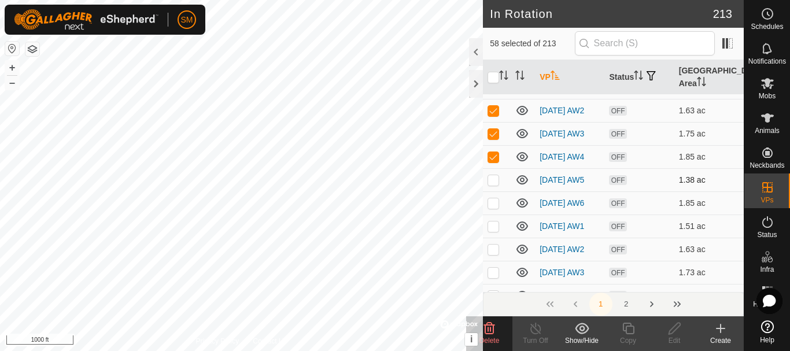
click at [494, 184] on p-checkbox at bounding box center [493, 179] width 12 height 9
click at [494, 208] on p-checkbox at bounding box center [493, 202] width 12 height 9
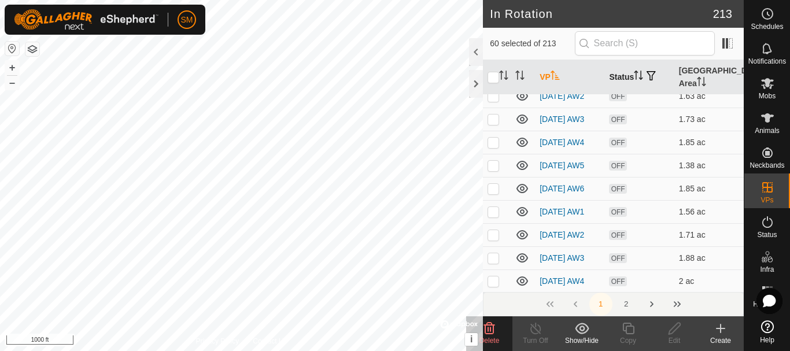
scroll to position [4314, 0]
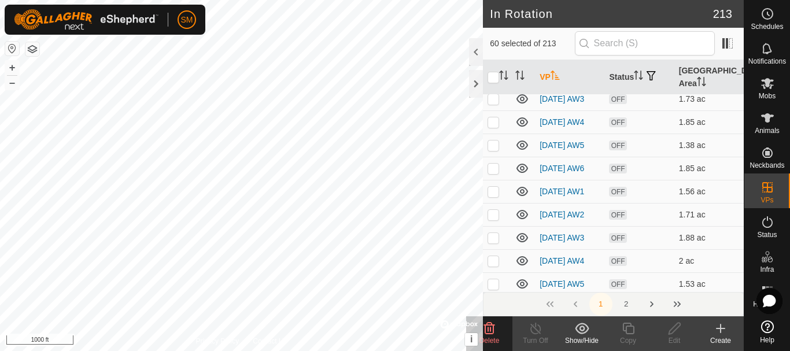
click at [491, 57] on p-checkbox at bounding box center [493, 52] width 12 height 9
click at [493, 80] on p-checkbox at bounding box center [493, 75] width 12 height 9
click at [494, 103] on p-checkbox at bounding box center [493, 98] width 12 height 9
click at [493, 127] on p-checkbox at bounding box center [493, 121] width 12 height 9
click at [493, 150] on p-checkbox at bounding box center [493, 144] width 12 height 9
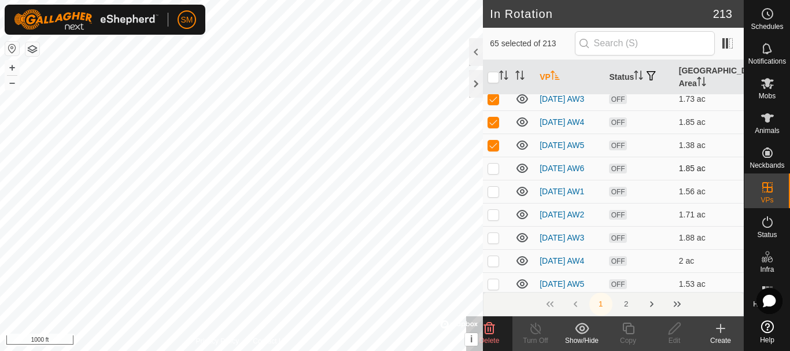
click at [495, 173] on p-checkbox at bounding box center [493, 168] width 12 height 9
click at [492, 324] on icon at bounding box center [489, 329] width 11 height 12
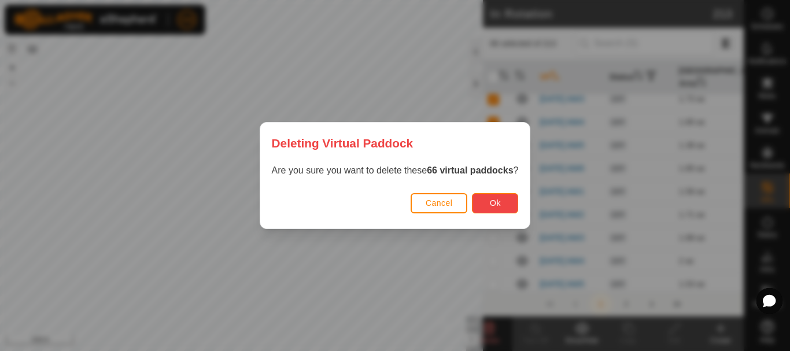
click at [482, 208] on button "Ok" at bounding box center [495, 203] width 46 height 20
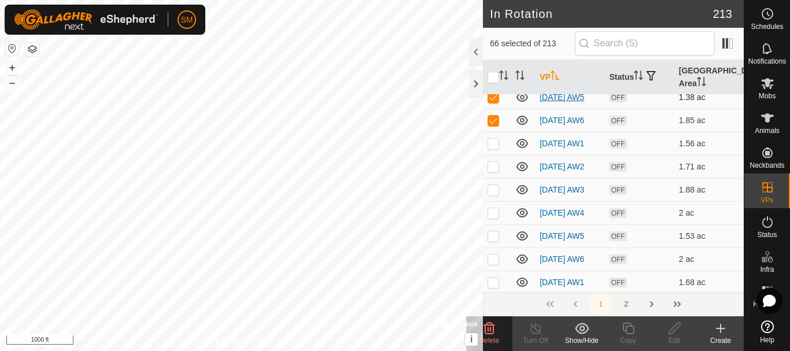
scroll to position [4305, 0]
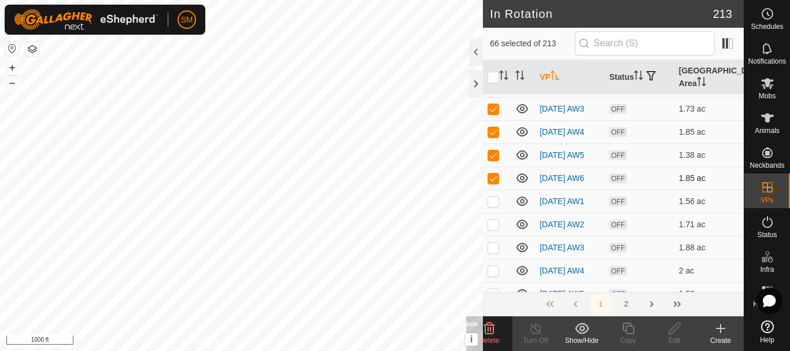
click at [494, 183] on p-checkbox at bounding box center [493, 177] width 12 height 9
click at [490, 160] on p-checkbox at bounding box center [493, 154] width 12 height 9
click at [490, 136] on p-checkbox at bounding box center [493, 131] width 12 height 9
click at [493, 113] on p-checkbox at bounding box center [493, 108] width 12 height 9
click at [493, 90] on p-checkbox at bounding box center [493, 85] width 12 height 9
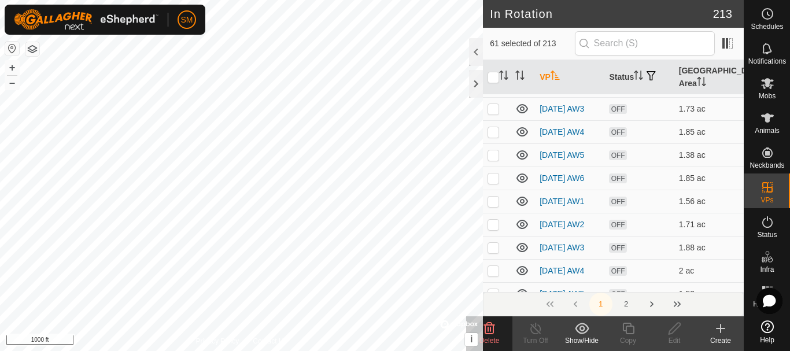
click at [494, 67] on p-checkbox at bounding box center [493, 62] width 12 height 9
click at [491, 44] on p-checkbox at bounding box center [493, 39] width 12 height 9
click at [491, 21] on p-checkbox at bounding box center [493, 16] width 12 height 9
click at [493, 328] on icon at bounding box center [489, 329] width 11 height 12
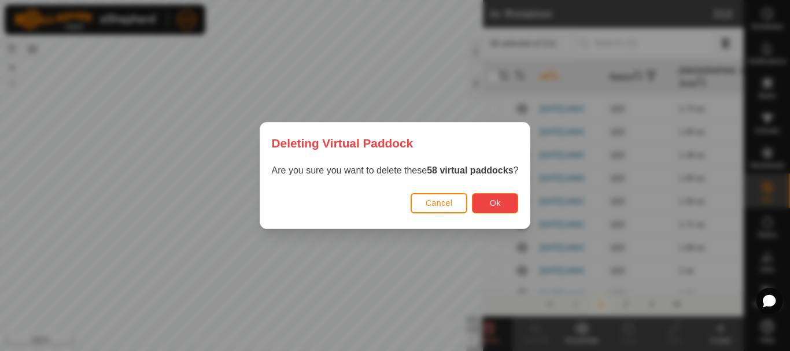
click at [505, 210] on button "Ok" at bounding box center [495, 203] width 46 height 20
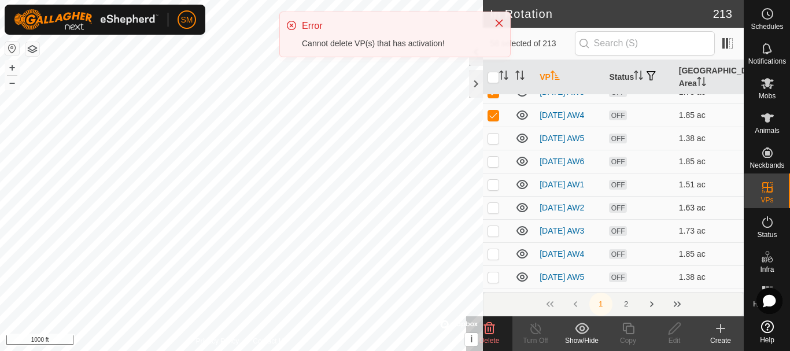
scroll to position [4131, 0]
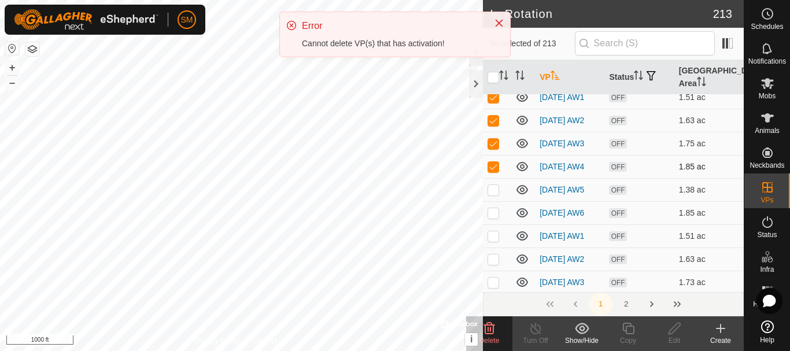
click at [494, 171] on p-checkbox at bounding box center [493, 166] width 12 height 9
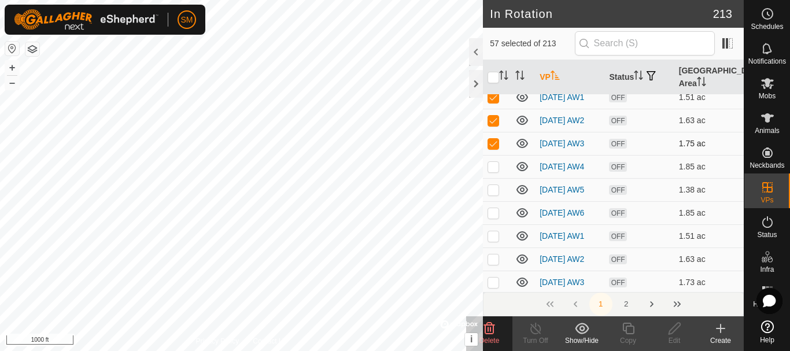
click at [494, 148] on p-checkbox at bounding box center [493, 143] width 12 height 9
click at [495, 125] on p-checkbox at bounding box center [493, 120] width 12 height 9
click at [497, 102] on p-checkbox at bounding box center [493, 96] width 12 height 9
click at [495, 79] on p-checkbox at bounding box center [493, 73] width 12 height 9
click at [494, 55] on p-checkbox at bounding box center [493, 50] width 12 height 9
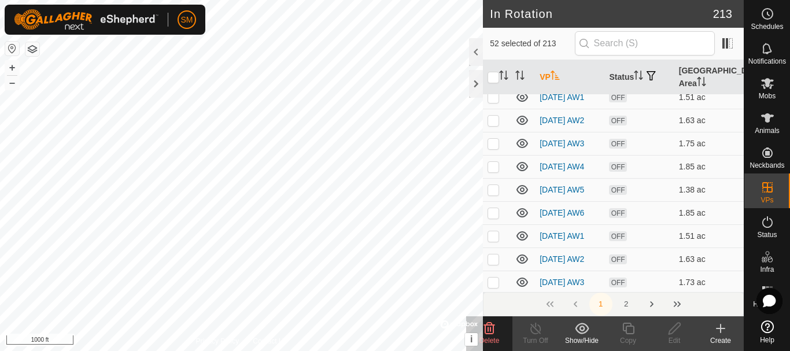
click at [493, 32] on p-checkbox at bounding box center [493, 27] width 12 height 9
click at [497, 346] on div "Delete" at bounding box center [489, 333] width 46 height 35
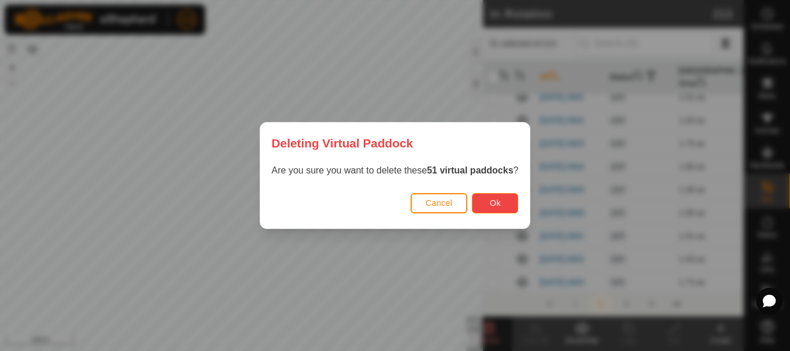
click at [500, 204] on span "Ok" at bounding box center [495, 202] width 11 height 9
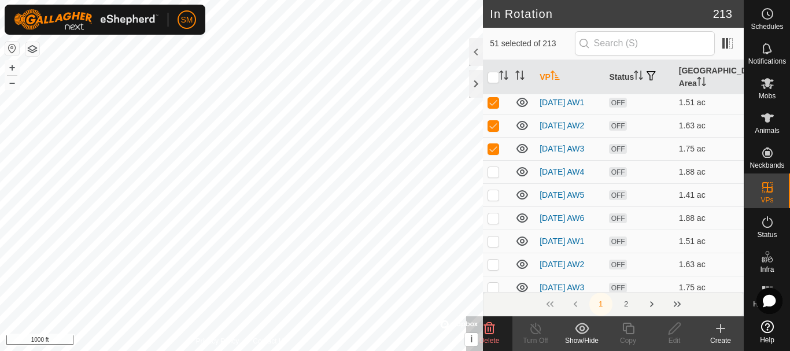
scroll to position [4016, 0]
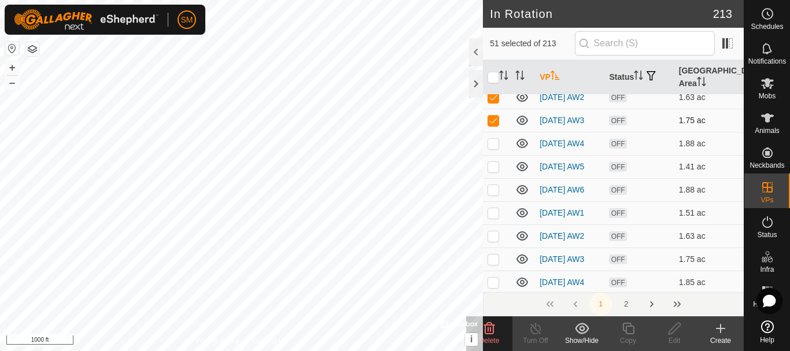
click at [495, 125] on p-checkbox at bounding box center [493, 120] width 12 height 9
click at [497, 102] on p-checkbox at bounding box center [493, 96] width 12 height 9
click at [497, 79] on p-checkbox at bounding box center [493, 73] width 12 height 9
click at [495, 55] on p-checkbox at bounding box center [493, 50] width 12 height 9
drag, startPoint x: 496, startPoint y: 98, endPoint x: 501, endPoint y: 115, distance: 17.6
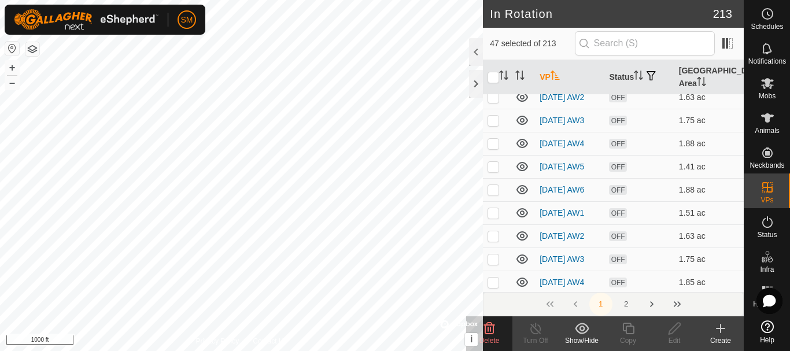
click at [496, 32] on p-checkbox at bounding box center [493, 27] width 12 height 9
click at [498, 331] on delete-svg-icon at bounding box center [489, 328] width 46 height 14
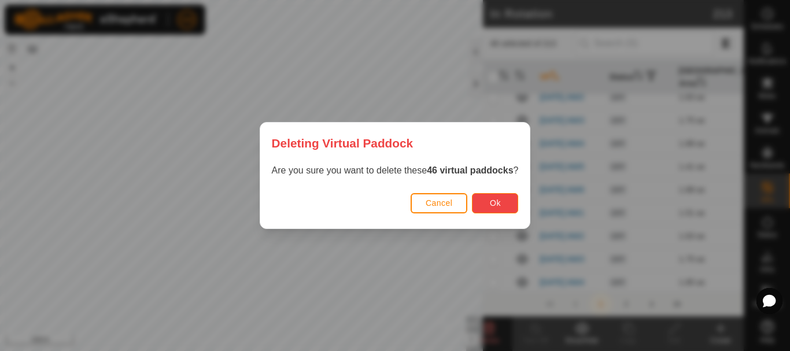
click at [510, 205] on button "Ok" at bounding box center [495, 203] width 46 height 20
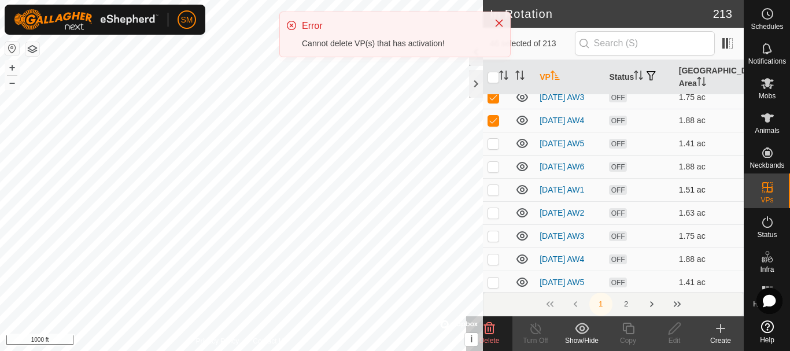
scroll to position [3842, 0]
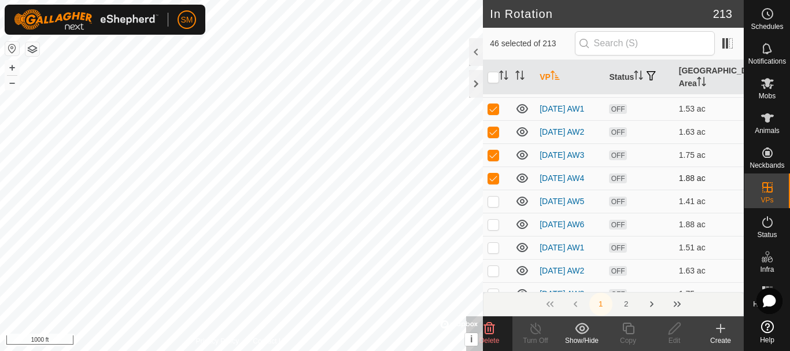
click at [492, 183] on p-checkbox at bounding box center [493, 177] width 12 height 9
click at [490, 160] on p-checkbox at bounding box center [493, 154] width 12 height 9
click at [492, 136] on p-checkbox at bounding box center [493, 131] width 12 height 9
click at [493, 113] on p-checkbox at bounding box center [493, 108] width 12 height 9
click at [493, 90] on p-checkbox at bounding box center [493, 85] width 12 height 9
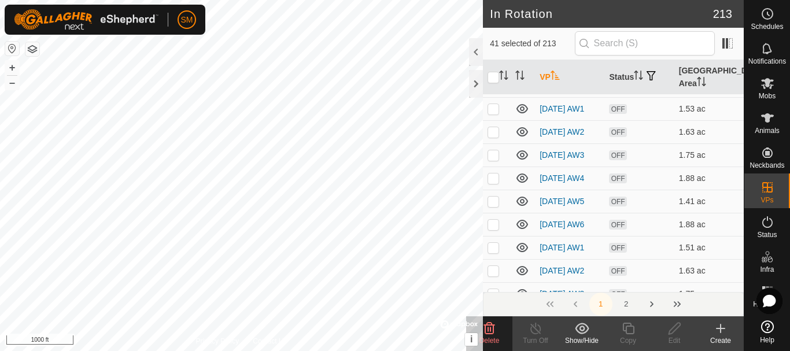
click at [493, 74] on td at bounding box center [497, 62] width 28 height 23
click at [491, 44] on p-checkbox at bounding box center [493, 39] width 12 height 9
click at [491, 341] on span "Delete" at bounding box center [489, 340] width 20 height 8
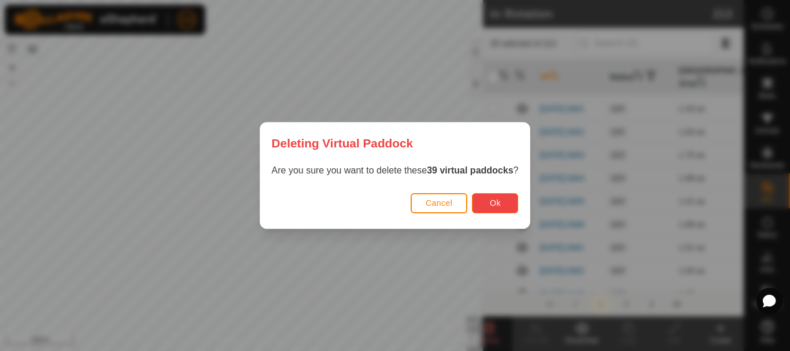
click at [488, 194] on button "Ok" at bounding box center [495, 203] width 46 height 20
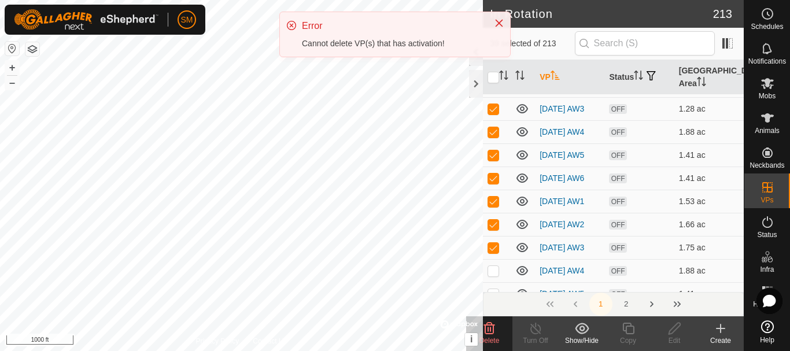
scroll to position [3669, 0]
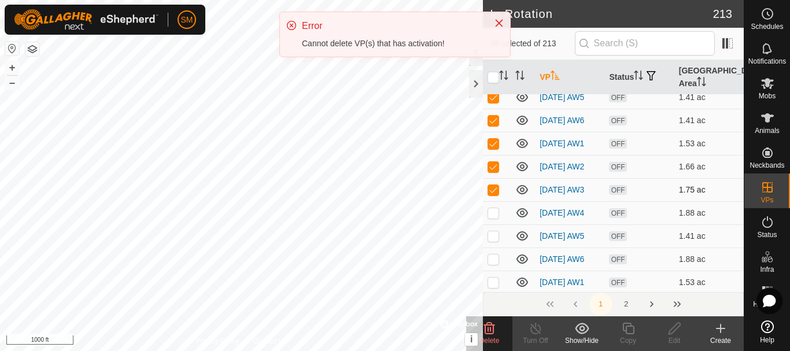
click at [495, 194] on p-tablecheckbox at bounding box center [493, 189] width 12 height 9
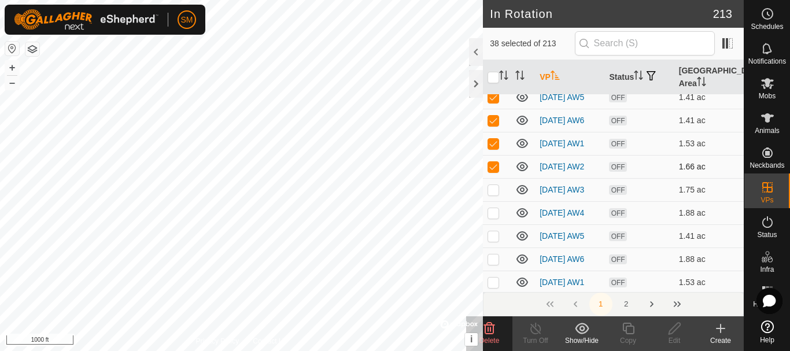
click at [492, 171] on p-checkbox at bounding box center [493, 166] width 12 height 9
click at [493, 148] on p-checkbox at bounding box center [493, 143] width 12 height 9
click at [494, 125] on p-checkbox at bounding box center [493, 120] width 12 height 9
click at [492, 102] on p-checkbox at bounding box center [493, 96] width 12 height 9
click at [490, 79] on p-checkbox at bounding box center [493, 73] width 12 height 9
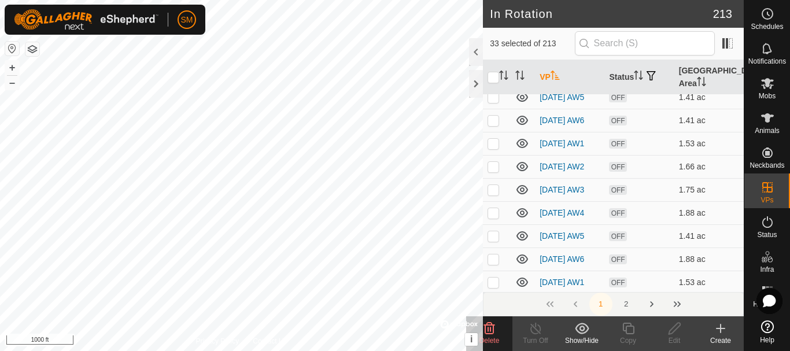
click at [493, 55] on p-tablecheckbox at bounding box center [493, 50] width 12 height 9
click at [501, 331] on delete-svg-icon at bounding box center [489, 328] width 46 height 14
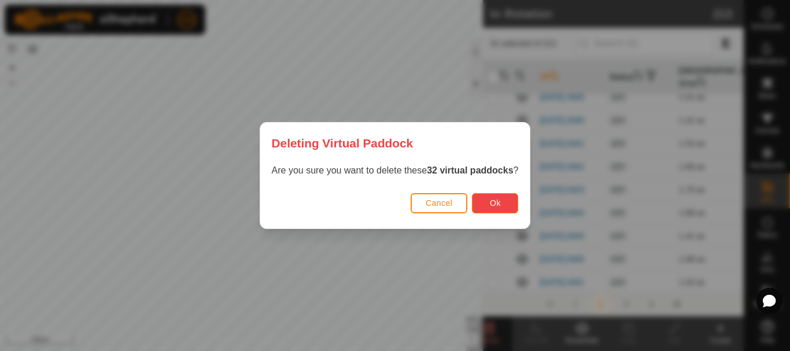
click at [493, 205] on span "Ok" at bounding box center [495, 202] width 11 height 9
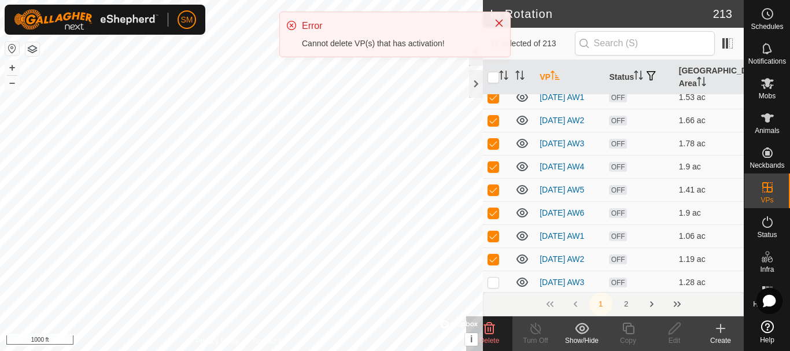
scroll to position [3495, 0]
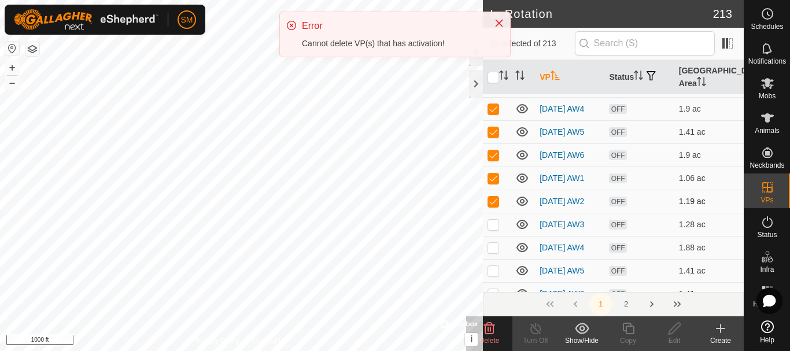
click at [490, 206] on p-checkbox at bounding box center [493, 201] width 12 height 9
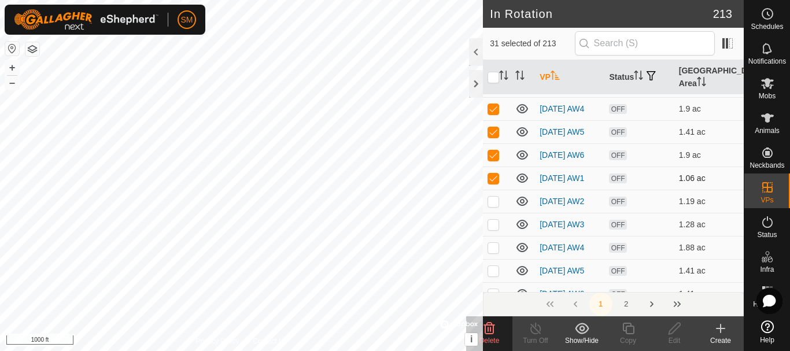
click at [491, 183] on p-checkbox at bounding box center [493, 177] width 12 height 9
click at [491, 160] on p-checkbox at bounding box center [493, 154] width 12 height 9
click at [493, 136] on p-checkbox at bounding box center [493, 131] width 12 height 9
click at [494, 113] on p-checkbox at bounding box center [493, 108] width 12 height 9
click at [494, 90] on p-checkbox at bounding box center [493, 85] width 12 height 9
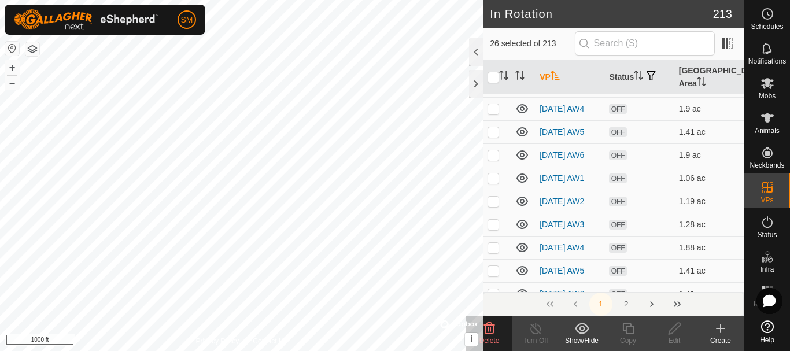
click at [494, 67] on p-tablecheckbox at bounding box center [493, 62] width 12 height 9
click at [497, 332] on delete-svg-icon at bounding box center [489, 328] width 46 height 14
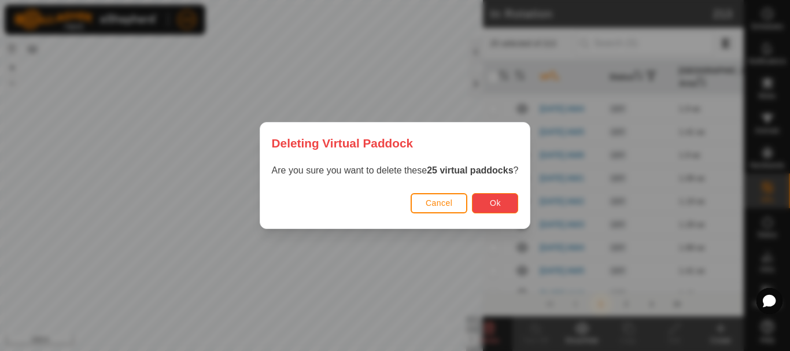
click at [495, 205] on span "Ok" at bounding box center [495, 202] width 11 height 9
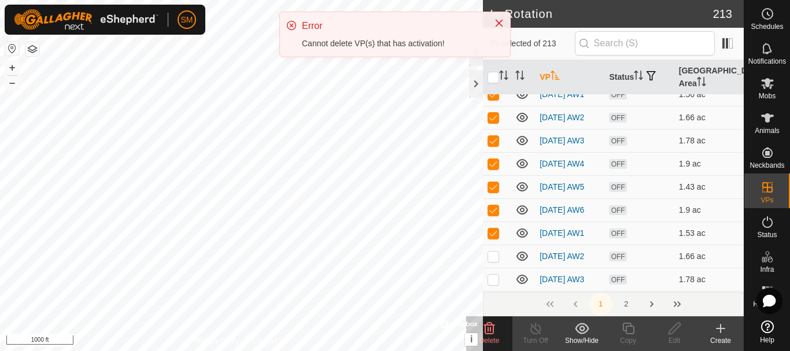
scroll to position [3322, 0]
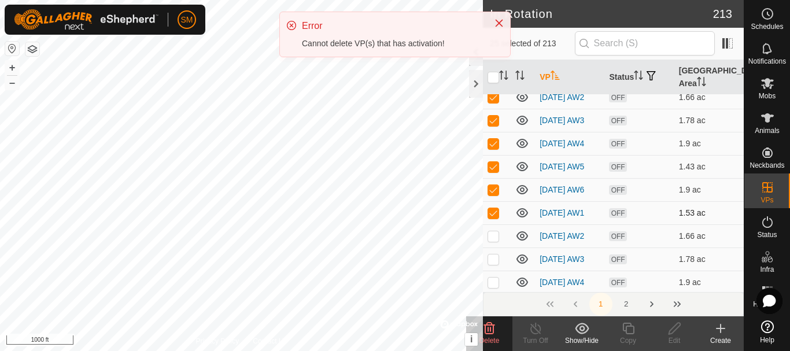
click at [494, 217] on p-checkbox at bounding box center [493, 212] width 12 height 9
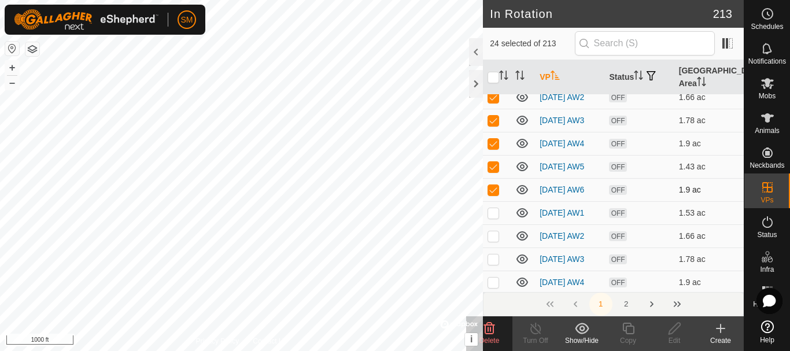
click at [495, 194] on p-checkbox at bounding box center [493, 189] width 12 height 9
click at [491, 171] on p-checkbox at bounding box center [493, 166] width 12 height 9
click at [491, 148] on p-checkbox at bounding box center [493, 143] width 12 height 9
click at [494, 125] on p-checkbox at bounding box center [493, 120] width 12 height 9
click at [494, 102] on p-checkbox at bounding box center [493, 96] width 12 height 9
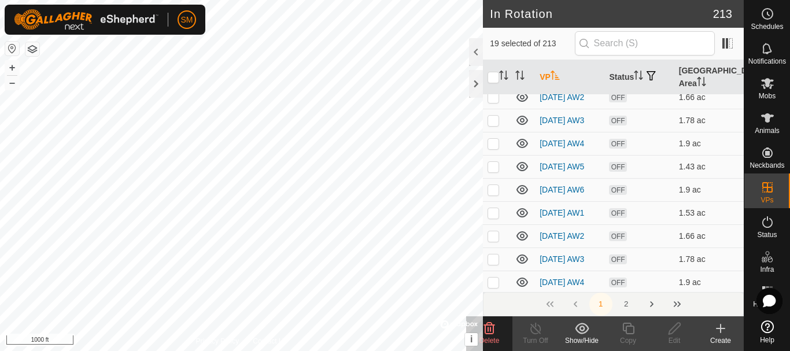
click at [493, 79] on p-checkbox at bounding box center [493, 73] width 12 height 9
click at [490, 339] on span "Delete" at bounding box center [489, 340] width 20 height 8
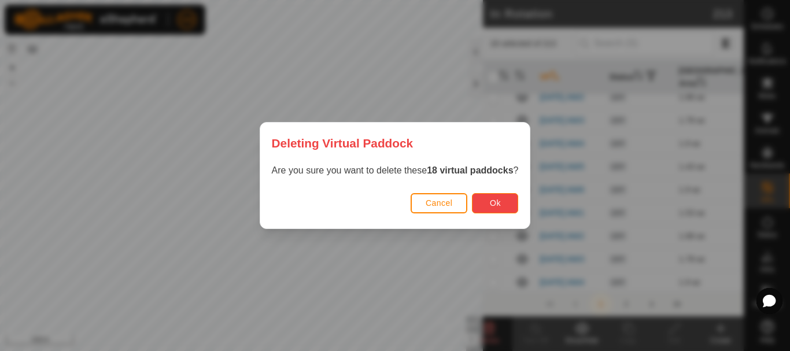
click at [491, 204] on span "Ok" at bounding box center [495, 202] width 11 height 9
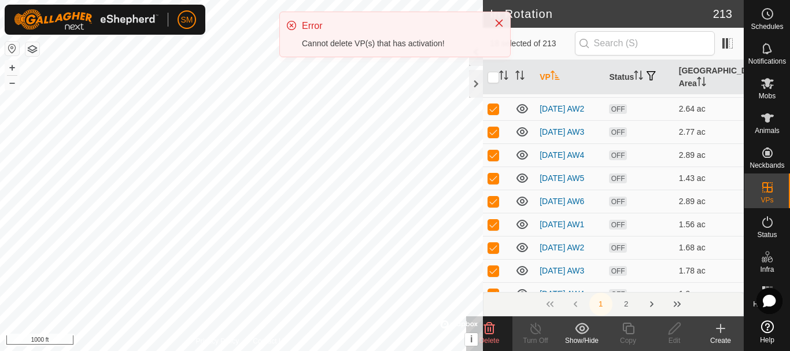
scroll to position [3091, 0]
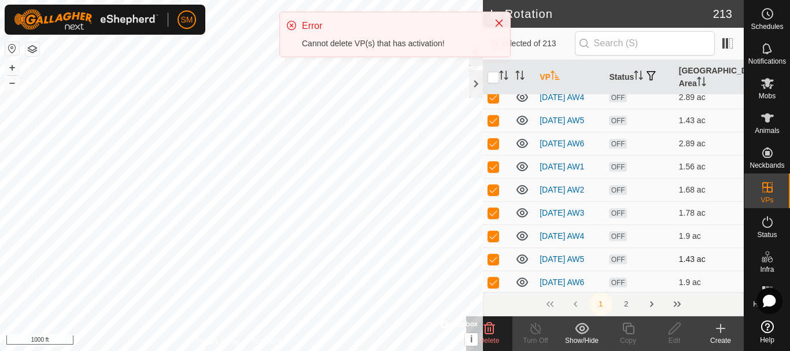
click at [489, 271] on td at bounding box center [497, 258] width 28 height 23
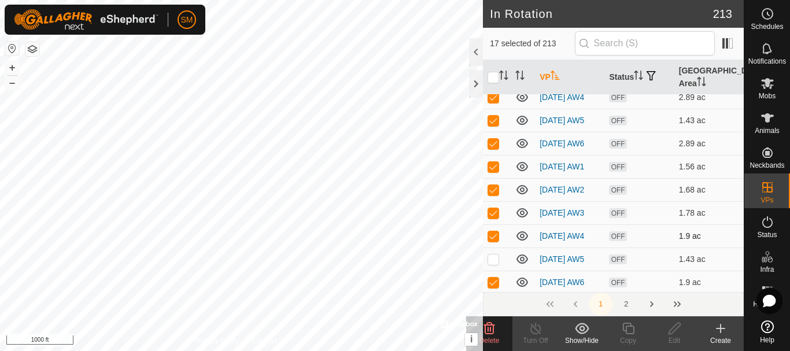
click at [493, 247] on td at bounding box center [497, 235] width 28 height 23
click at [487, 217] on p-checkbox at bounding box center [493, 212] width 12 height 9
click at [494, 194] on p-checkbox at bounding box center [493, 189] width 12 height 9
click at [494, 171] on p-checkbox at bounding box center [493, 166] width 12 height 9
click at [495, 148] on p-checkbox at bounding box center [493, 143] width 12 height 9
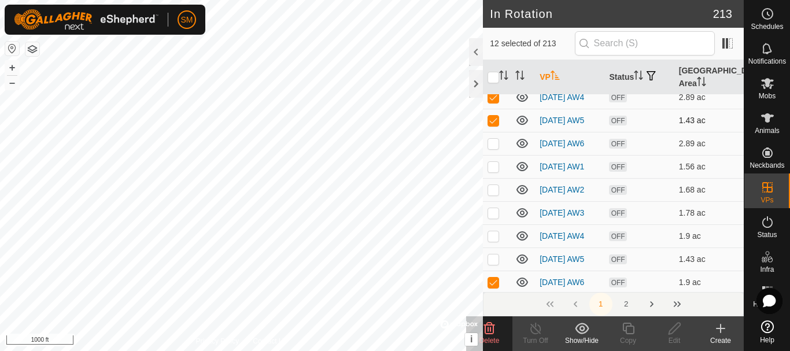
click at [495, 125] on p-tablecheckbox at bounding box center [493, 120] width 12 height 9
click at [491, 102] on p-checkbox at bounding box center [493, 96] width 12 height 9
click at [493, 336] on div "Delete" at bounding box center [489, 340] width 46 height 10
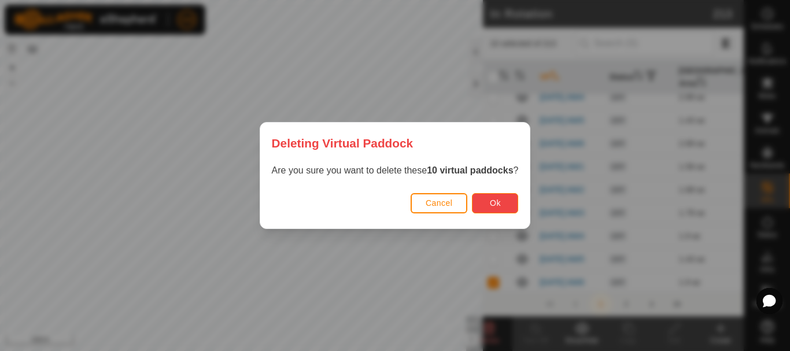
click at [492, 194] on button "Ok" at bounding box center [495, 203] width 46 height 20
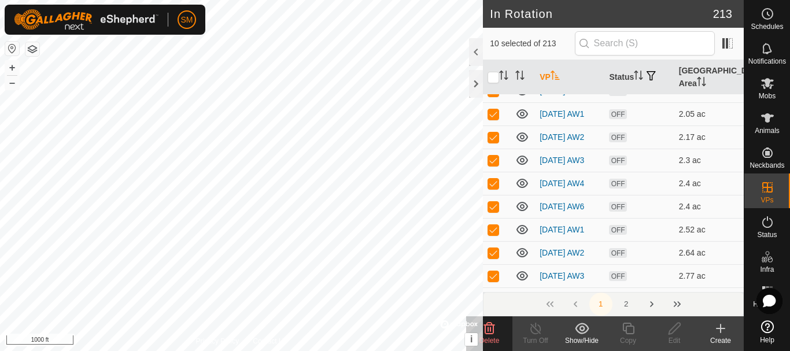
scroll to position [2917, 0]
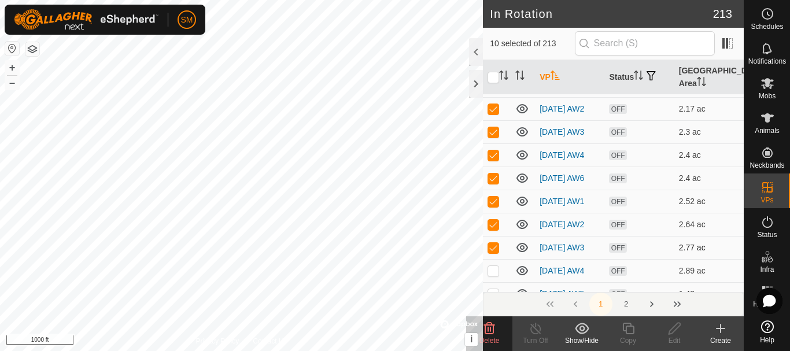
click at [491, 249] on p-checkbox at bounding box center [493, 247] width 12 height 9
click at [491, 223] on p-checkbox at bounding box center [493, 224] width 12 height 9
click at [490, 197] on p-checkbox at bounding box center [493, 201] width 12 height 9
click at [495, 168] on td at bounding box center [497, 177] width 28 height 23
click at [495, 150] on p-checkbox at bounding box center [493, 154] width 12 height 9
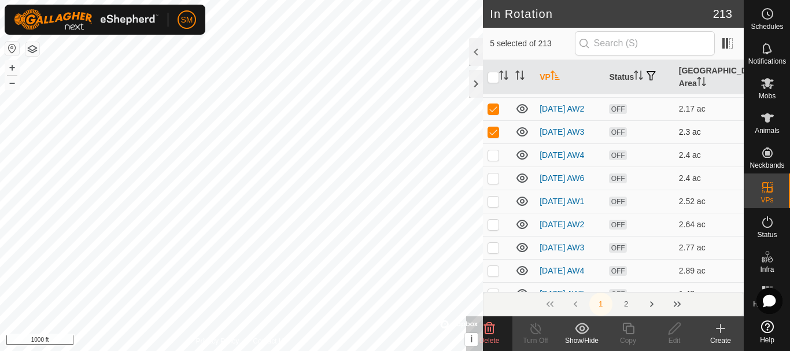
click at [491, 120] on td at bounding box center [497, 131] width 28 height 23
click at [492, 104] on p-checkbox at bounding box center [493, 108] width 12 height 9
click at [490, 329] on icon at bounding box center [489, 329] width 11 height 12
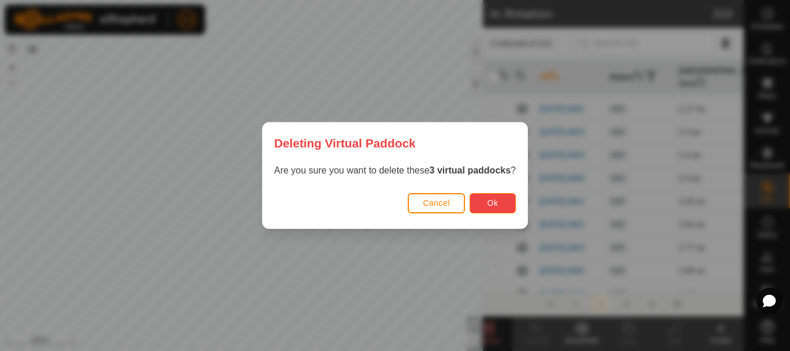
click at [498, 200] on span "Ok" at bounding box center [492, 202] width 11 height 9
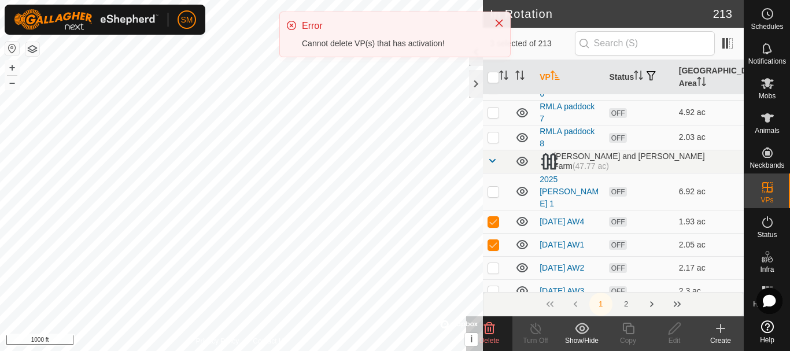
scroll to position [2744, 0]
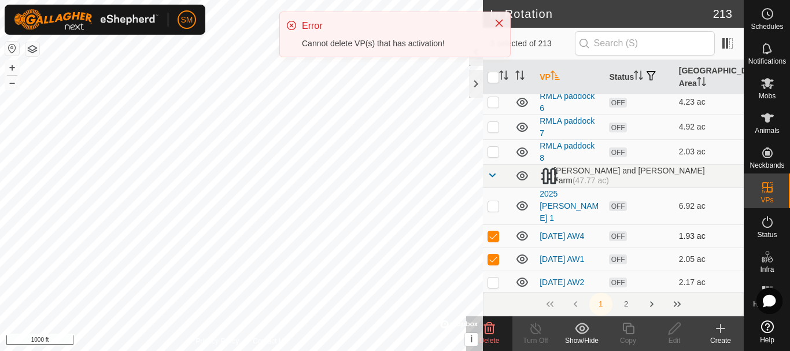
click at [492, 228] on td at bounding box center [497, 235] width 28 height 23
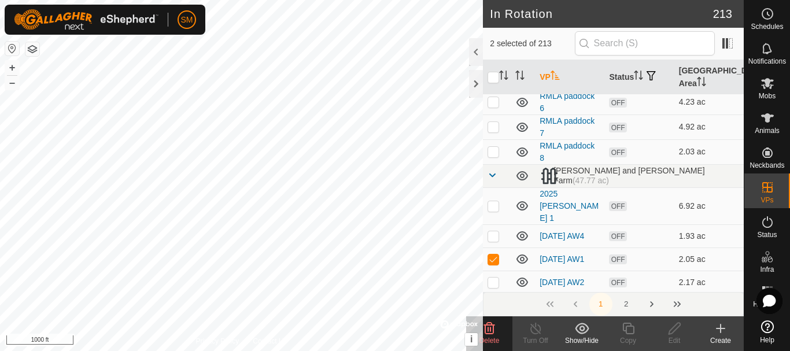
click at [495, 325] on icon at bounding box center [489, 329] width 11 height 12
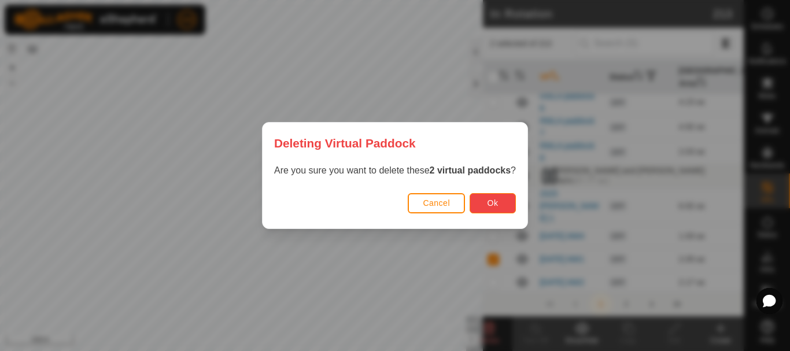
click at [491, 201] on span "Ok" at bounding box center [492, 202] width 11 height 9
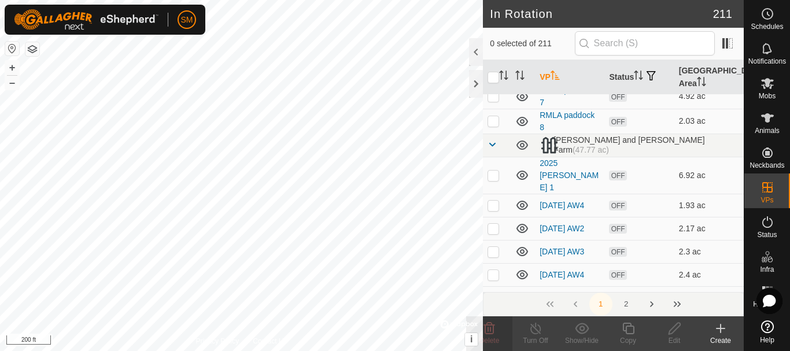
scroll to position [2802, 0]
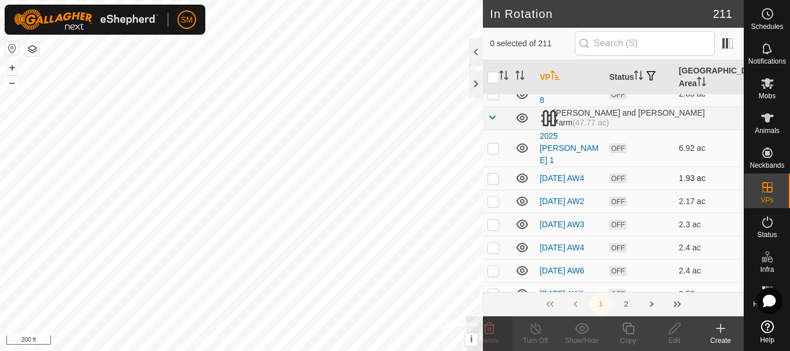
click at [492, 173] on p-checkbox at bounding box center [493, 177] width 12 height 9
click at [493, 335] on div "Delete" at bounding box center [489, 340] width 46 height 10
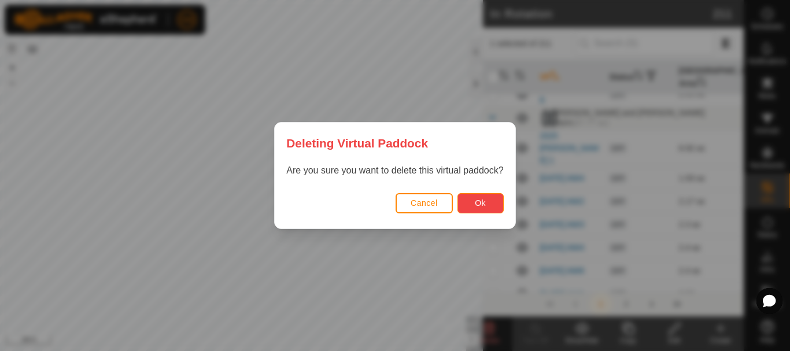
click at [482, 208] on span "Ok" at bounding box center [480, 202] width 11 height 9
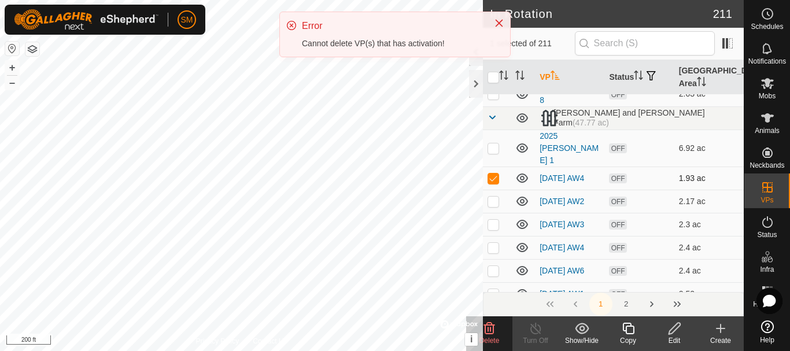
click at [491, 173] on p-checkbox at bounding box center [493, 177] width 12 height 9
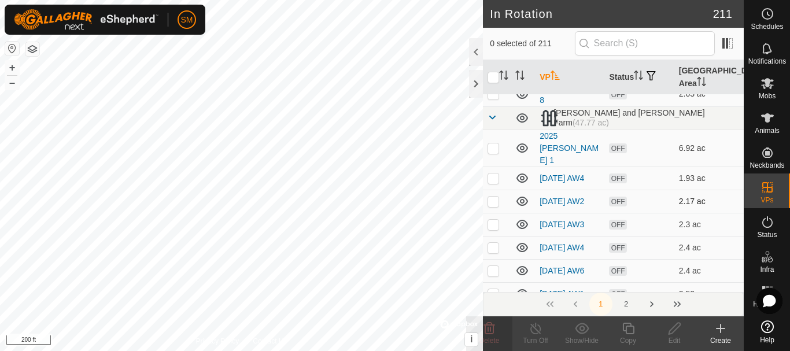
click at [493, 197] on p-checkbox at bounding box center [493, 201] width 12 height 9
click at [491, 220] on p-checkbox at bounding box center [493, 224] width 12 height 9
click at [491, 243] on p-checkbox at bounding box center [493, 247] width 12 height 9
click at [493, 266] on p-checkbox at bounding box center [493, 270] width 12 height 9
click at [491, 289] on p-checkbox at bounding box center [493, 293] width 12 height 9
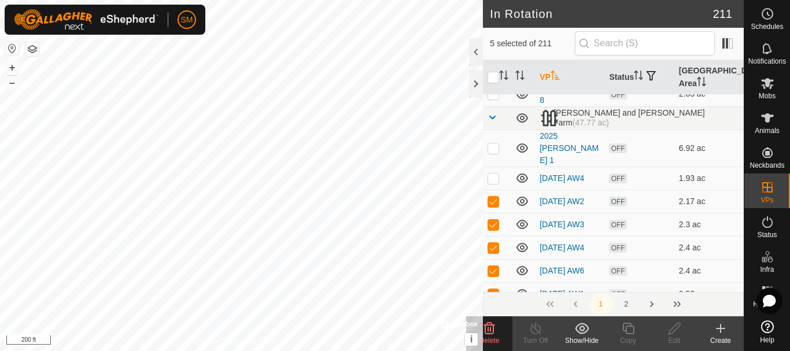
click at [496, 336] on div "Delete" at bounding box center [489, 340] width 46 height 10
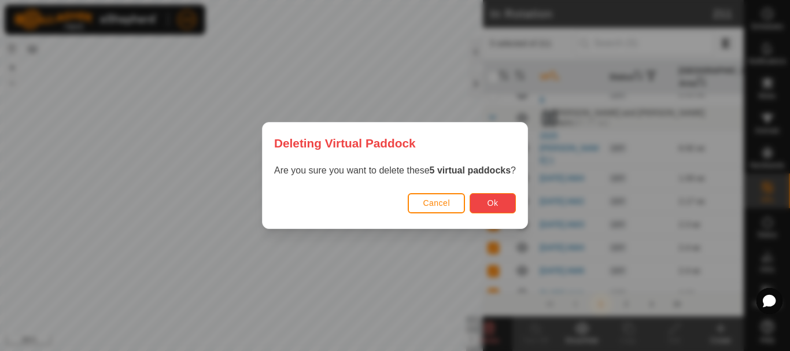
click at [486, 208] on button "Ok" at bounding box center [492, 203] width 46 height 20
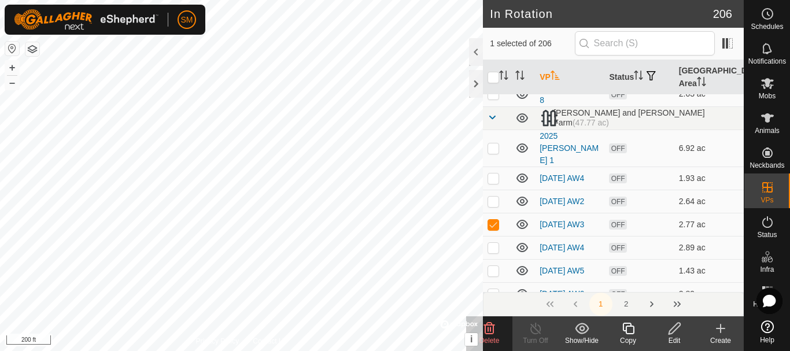
click at [493, 197] on p-checkbox at bounding box center [493, 201] width 12 height 9
click at [496, 243] on p-checkbox at bounding box center [493, 247] width 12 height 9
click at [491, 266] on p-checkbox at bounding box center [493, 270] width 12 height 9
click at [495, 289] on p-checkbox at bounding box center [493, 293] width 12 height 9
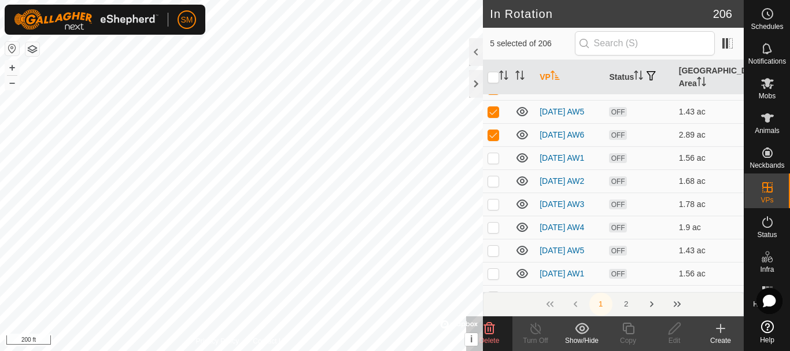
scroll to position [2975, 0]
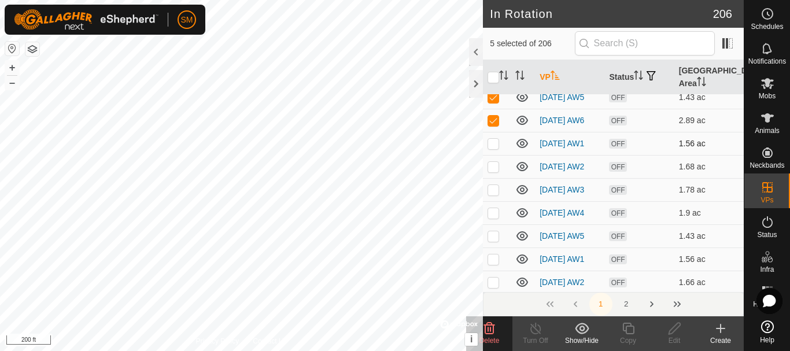
click at [491, 142] on p-checkbox at bounding box center [493, 143] width 12 height 9
click at [491, 162] on p-checkbox at bounding box center [493, 166] width 12 height 9
click at [494, 335] on div "Delete" at bounding box center [489, 340] width 46 height 10
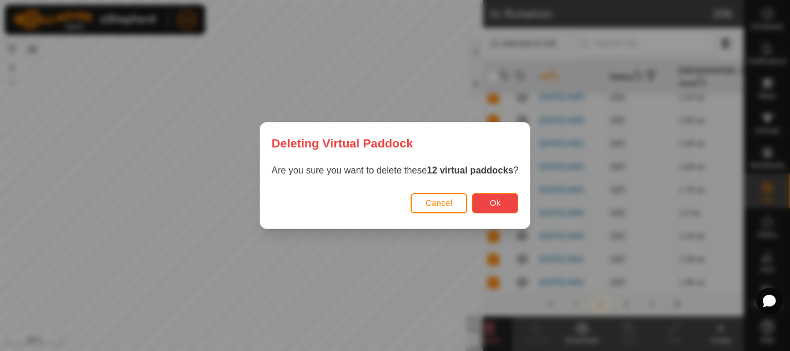
click at [494, 206] on span "Ok" at bounding box center [495, 202] width 11 height 9
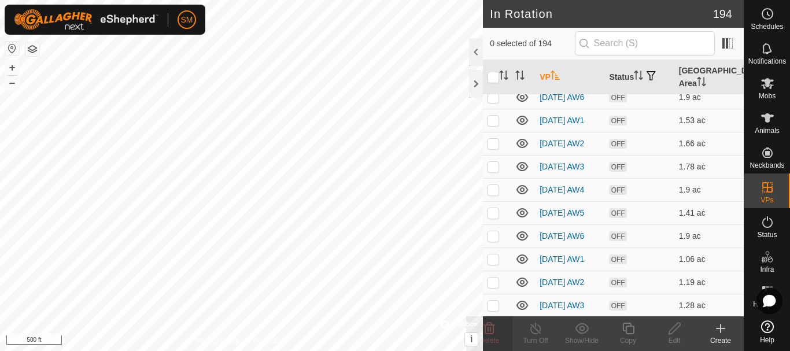
scroll to position [2744, 0]
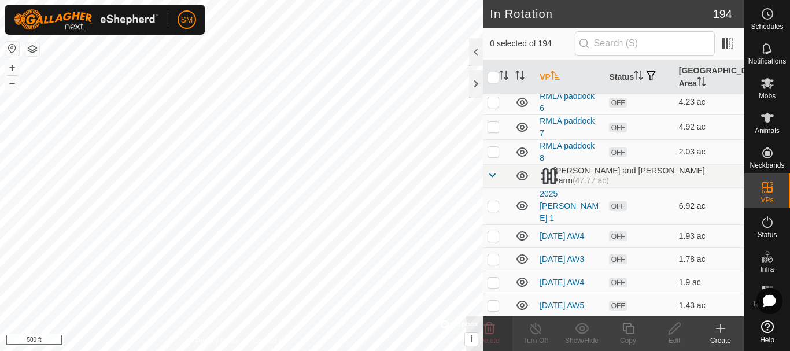
click at [519, 199] on icon at bounding box center [522, 206] width 14 height 14
click at [521, 231] on icon at bounding box center [522, 235] width 12 height 9
click at [495, 254] on p-checkbox at bounding box center [493, 258] width 12 height 9
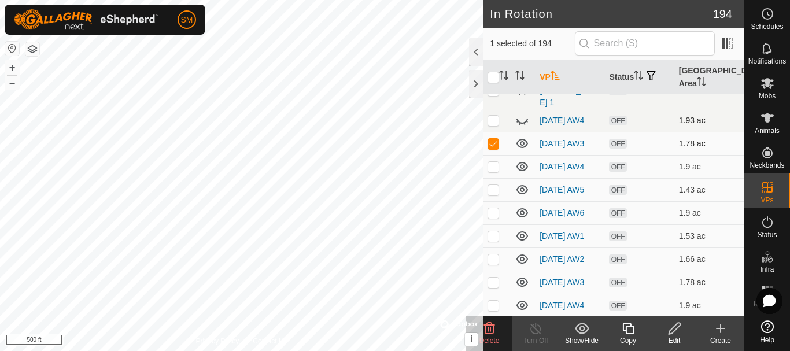
scroll to position [2917, 0]
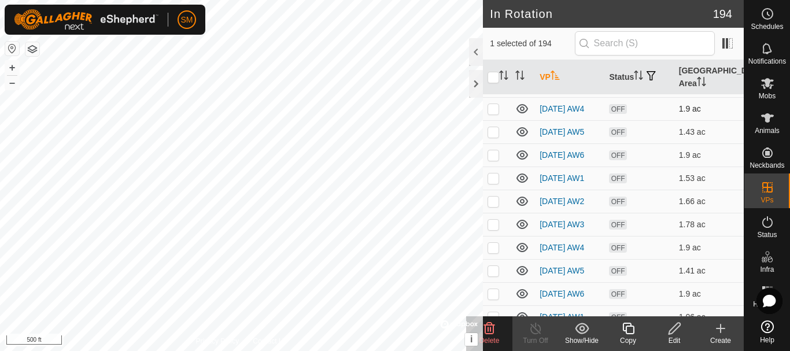
click at [498, 104] on p-checkbox at bounding box center [493, 108] width 12 height 9
click at [493, 130] on td at bounding box center [497, 131] width 28 height 23
click at [491, 150] on p-checkbox at bounding box center [493, 154] width 12 height 9
click at [490, 173] on p-checkbox at bounding box center [493, 177] width 12 height 9
click at [493, 200] on p-checkbox at bounding box center [493, 201] width 12 height 9
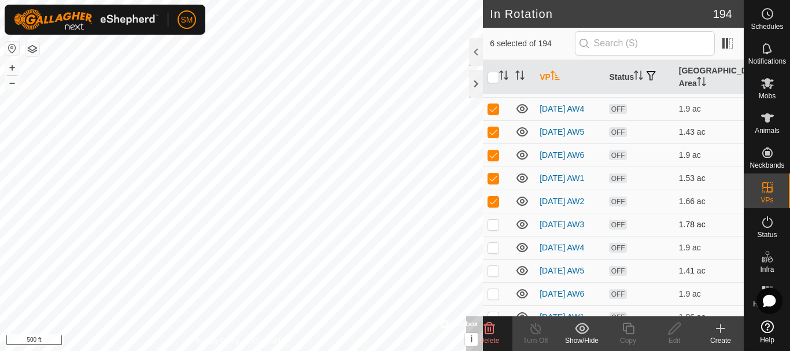
click at [497, 224] on p-checkbox at bounding box center [493, 224] width 12 height 9
click at [494, 253] on td at bounding box center [497, 247] width 28 height 23
click at [498, 275] on p-tablecheckbox at bounding box center [493, 270] width 12 height 9
click at [495, 298] on p-checkbox at bounding box center [493, 293] width 12 height 9
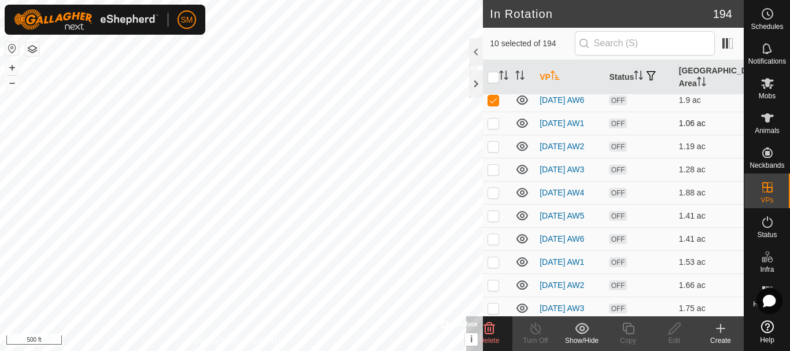
scroll to position [3091, 0]
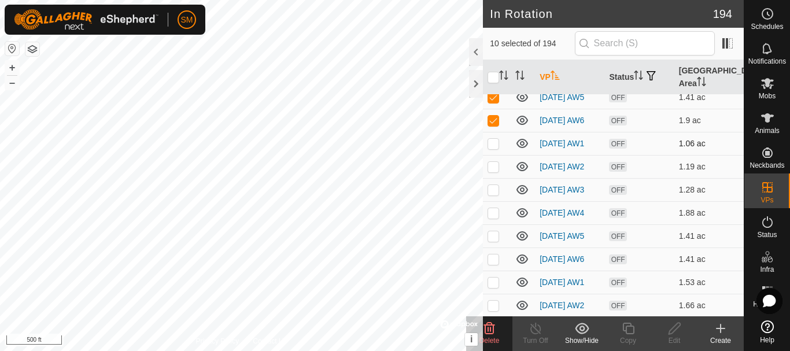
click at [494, 155] on td at bounding box center [497, 143] width 28 height 23
click at [493, 171] on p-checkbox at bounding box center [493, 166] width 12 height 9
click at [492, 194] on p-checkbox at bounding box center [493, 189] width 12 height 9
click at [492, 217] on p-checkbox at bounding box center [493, 212] width 12 height 9
click at [495, 240] on p-checkbox at bounding box center [493, 235] width 12 height 9
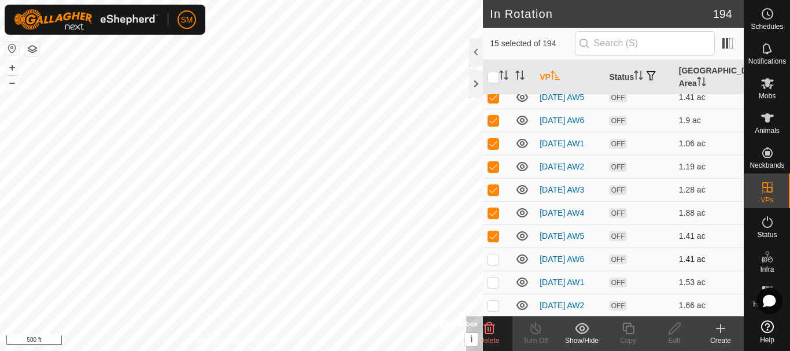
click at [493, 264] on p-checkbox at bounding box center [493, 258] width 12 height 9
click at [493, 287] on p-checkbox at bounding box center [493, 281] width 12 height 9
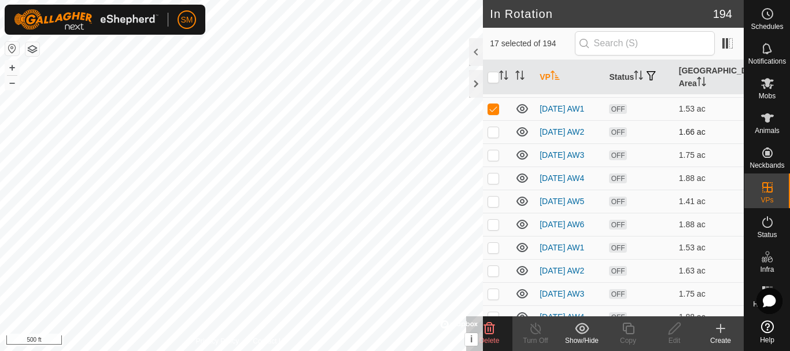
click at [495, 136] on p-checkbox at bounding box center [493, 131] width 12 height 9
click at [493, 160] on p-checkbox at bounding box center [493, 154] width 12 height 9
click at [493, 183] on p-checkbox at bounding box center [493, 177] width 12 height 9
click at [491, 206] on p-checkbox at bounding box center [493, 201] width 12 height 9
click at [495, 229] on p-checkbox at bounding box center [493, 224] width 12 height 9
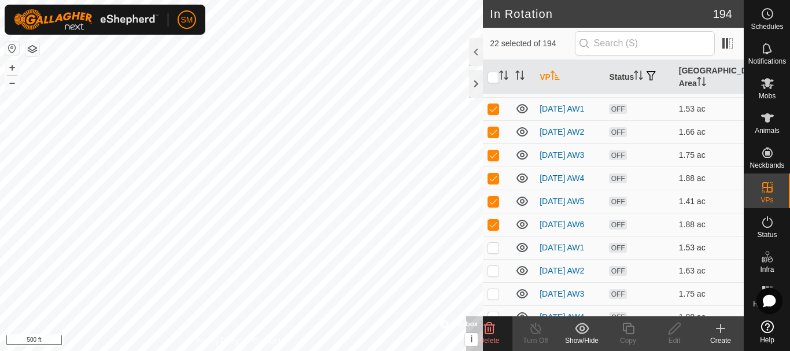
click at [493, 252] on p-checkbox at bounding box center [493, 247] width 12 height 9
click at [493, 275] on p-checkbox at bounding box center [493, 270] width 12 height 9
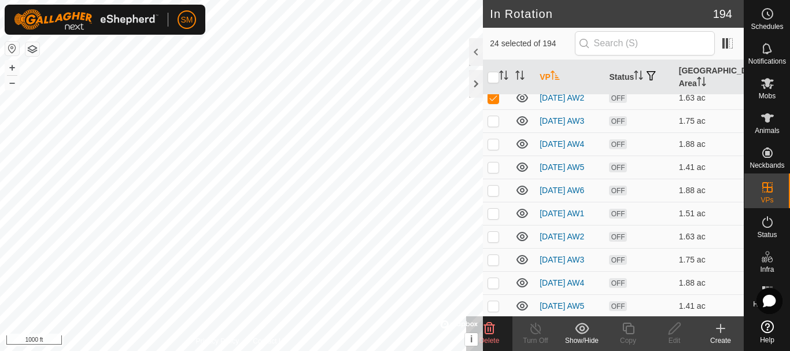
scroll to position [3437, 0]
click at [497, 125] on p-checkbox at bounding box center [493, 120] width 12 height 9
click at [493, 148] on p-checkbox at bounding box center [493, 143] width 12 height 9
click at [491, 171] on p-checkbox at bounding box center [493, 166] width 12 height 9
click at [493, 194] on p-checkbox at bounding box center [493, 189] width 12 height 9
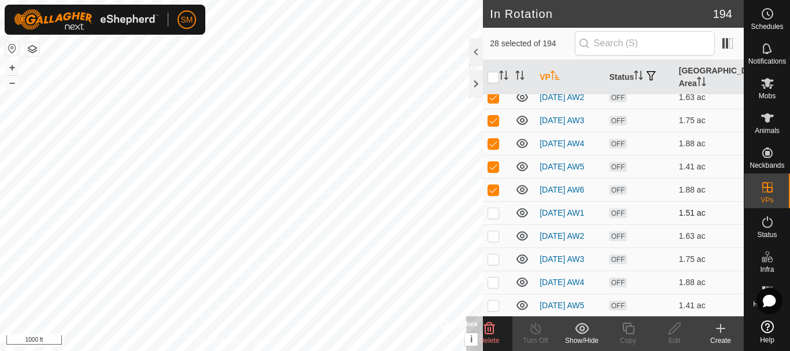
click at [493, 217] on p-checkbox at bounding box center [493, 212] width 12 height 9
click at [493, 240] on p-checkbox at bounding box center [493, 235] width 12 height 9
click at [495, 264] on p-checkbox at bounding box center [493, 258] width 12 height 9
click at [498, 332] on delete-svg-icon at bounding box center [489, 328] width 46 height 14
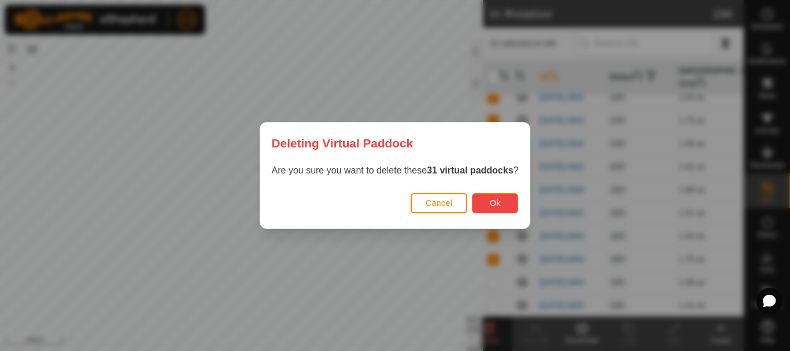
click at [501, 204] on span "Ok" at bounding box center [495, 202] width 11 height 9
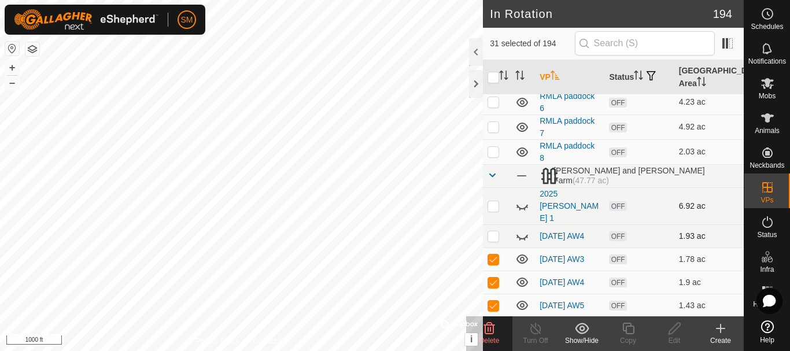
scroll to position [2802, 0]
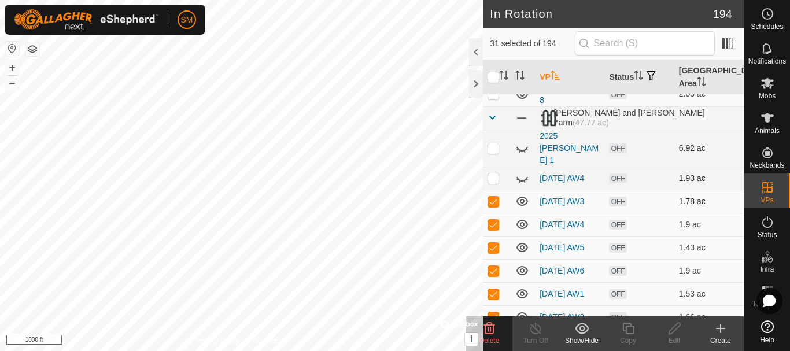
click at [492, 197] on p-checkbox at bounding box center [493, 201] width 12 height 9
click at [491, 335] on div "Delete" at bounding box center [489, 340] width 46 height 10
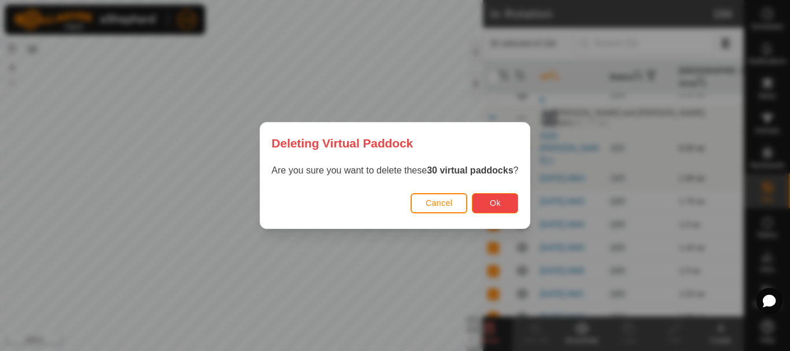
click at [504, 206] on button "Ok" at bounding box center [495, 203] width 46 height 20
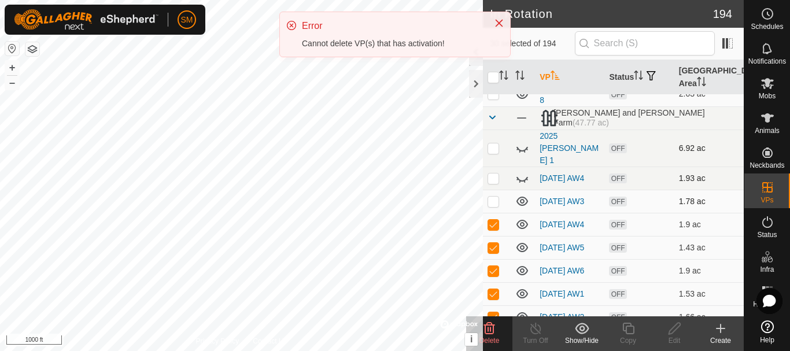
click at [494, 197] on p-checkbox at bounding box center [493, 201] width 12 height 9
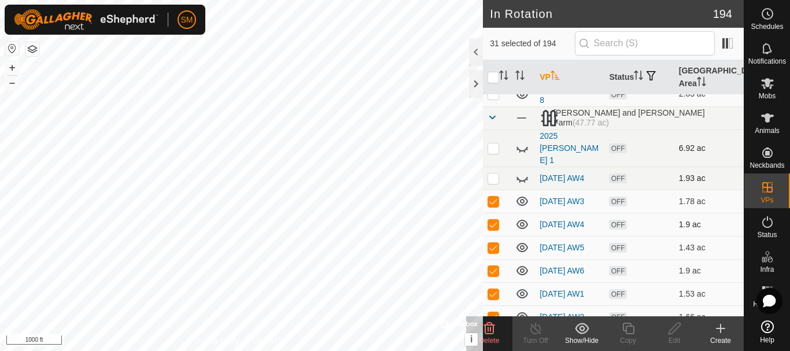
click at [494, 220] on p-tablecheckbox at bounding box center [493, 224] width 12 height 9
click at [495, 344] on span "Delete" at bounding box center [489, 340] width 20 height 8
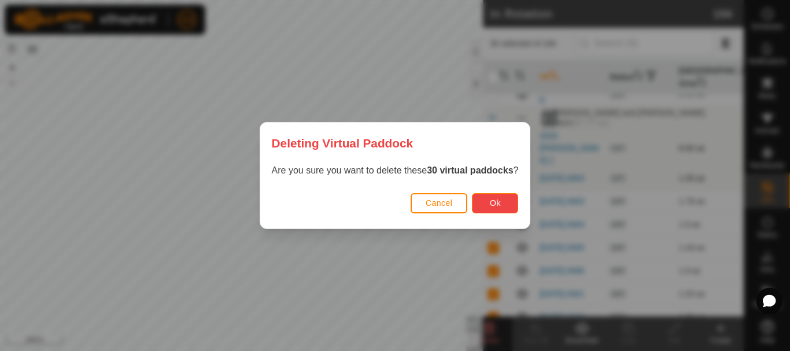
click at [514, 202] on button "Ok" at bounding box center [495, 203] width 46 height 20
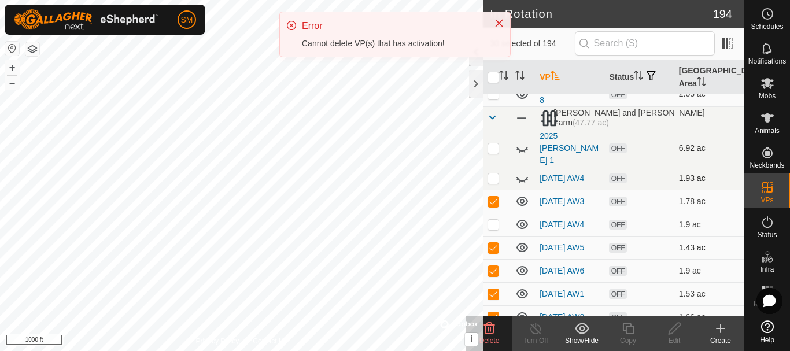
click at [495, 243] on p-checkbox at bounding box center [493, 247] width 12 height 9
click at [495, 220] on p-checkbox at bounding box center [493, 224] width 12 height 9
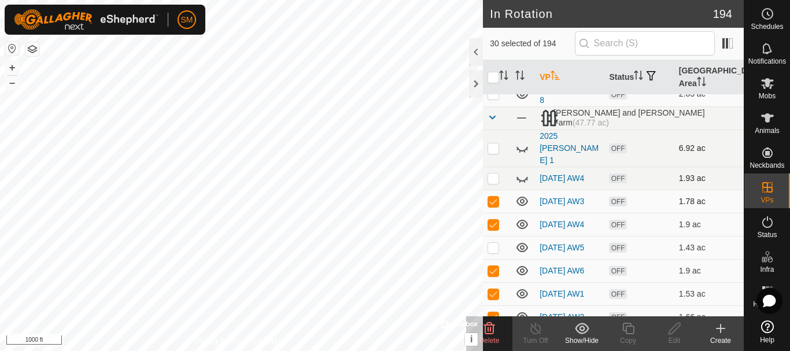
click at [493, 197] on p-checkbox at bounding box center [493, 201] width 12 height 9
click at [491, 220] on p-checkbox at bounding box center [493, 224] width 12 height 9
click at [491, 266] on p-checkbox at bounding box center [493, 270] width 12 height 9
click at [491, 289] on p-checkbox at bounding box center [493, 293] width 12 height 9
click at [497, 312] on p-checkbox at bounding box center [493, 316] width 12 height 9
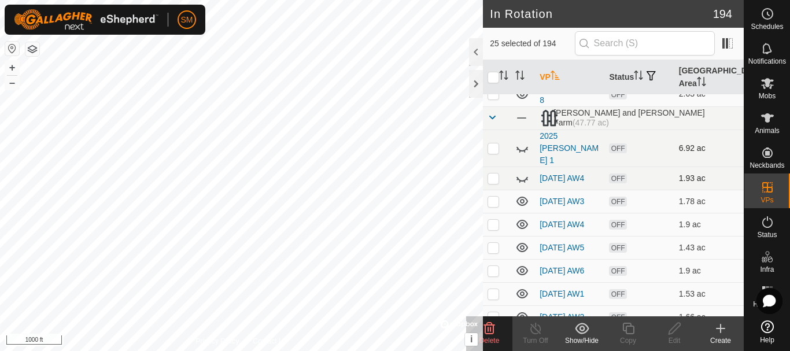
click at [499, 331] on delete-svg-icon at bounding box center [489, 328] width 46 height 14
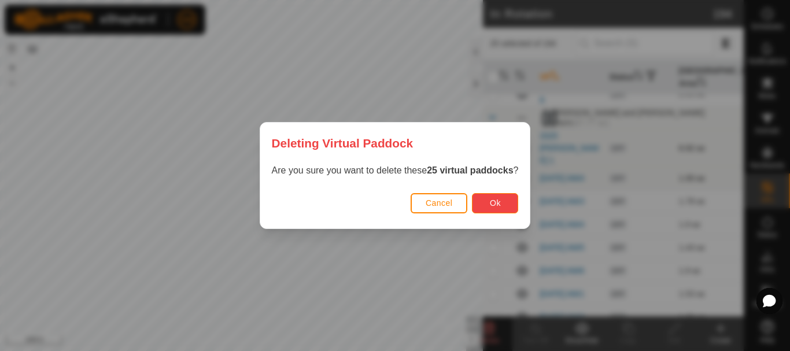
click at [494, 202] on span "Ok" at bounding box center [495, 202] width 11 height 9
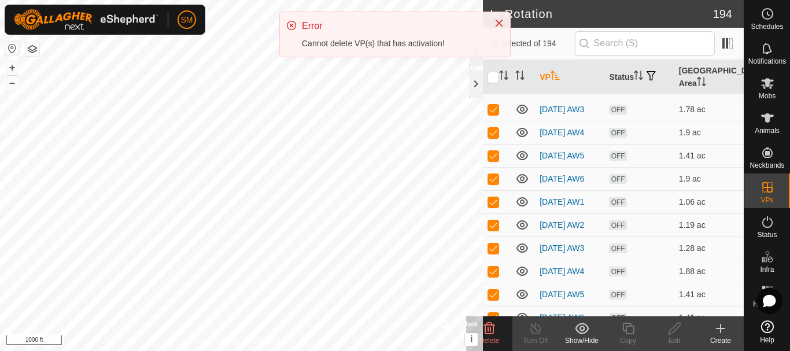
scroll to position [3033, 0]
click at [492, 102] on td at bounding box center [497, 108] width 28 height 23
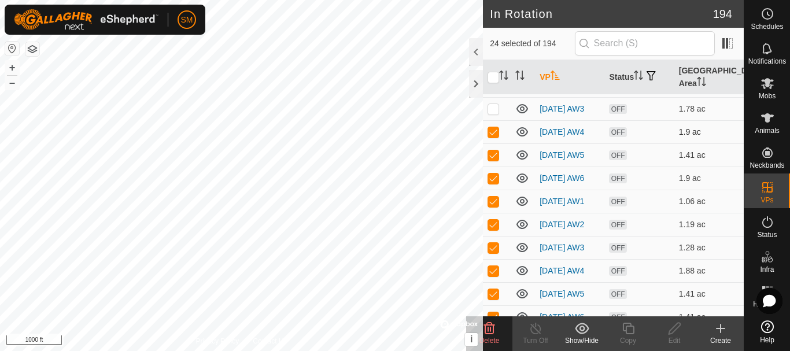
click at [493, 135] on p-checkbox at bounding box center [493, 131] width 12 height 9
click at [493, 160] on p-checkbox at bounding box center [493, 154] width 12 height 9
click at [493, 183] on p-checkbox at bounding box center [493, 177] width 12 height 9
click at [491, 206] on p-checkbox at bounding box center [493, 201] width 12 height 9
click at [488, 341] on span "Delete" at bounding box center [489, 340] width 20 height 8
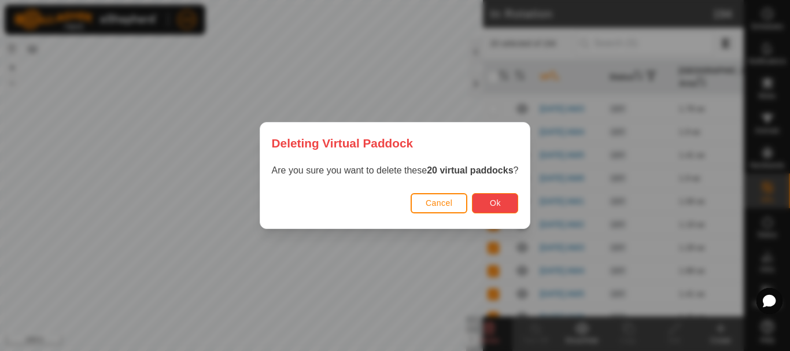
click at [490, 205] on button "Ok" at bounding box center [495, 203] width 46 height 20
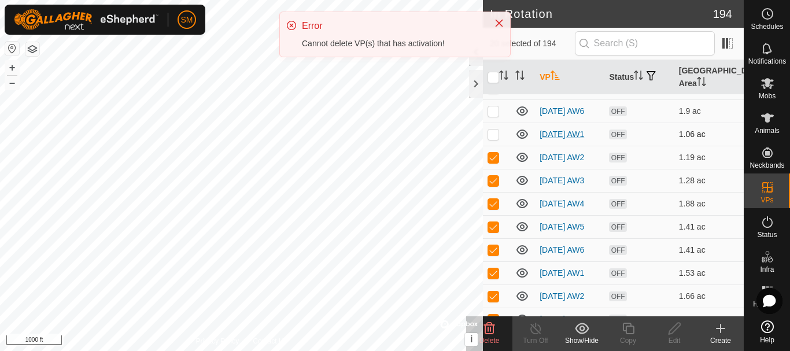
scroll to position [3091, 0]
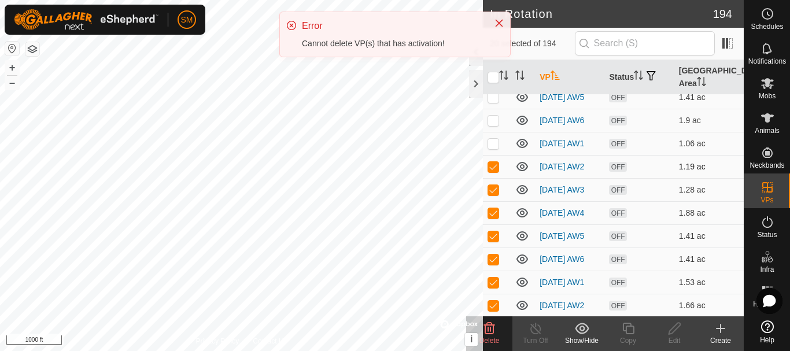
click at [494, 169] on td at bounding box center [497, 166] width 28 height 23
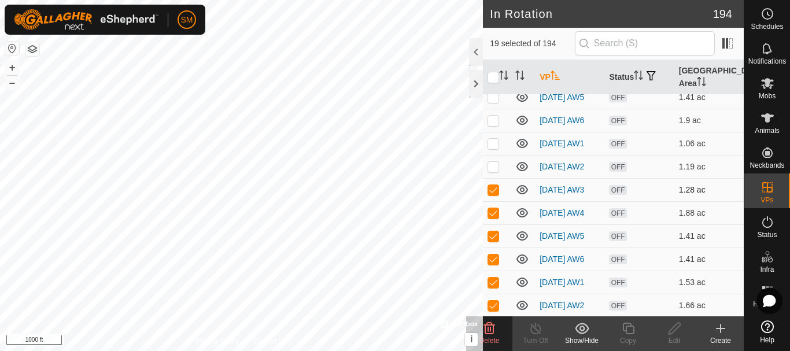
click at [492, 194] on p-checkbox at bounding box center [493, 189] width 12 height 9
click at [491, 217] on p-checkbox at bounding box center [493, 212] width 12 height 9
click at [491, 240] on p-checkbox at bounding box center [493, 235] width 12 height 9
click at [490, 264] on p-checkbox at bounding box center [493, 258] width 12 height 9
click at [494, 337] on span "Delete" at bounding box center [489, 340] width 20 height 8
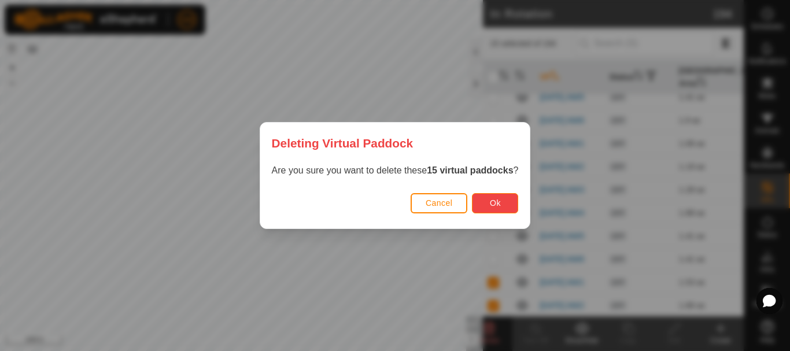
click at [497, 202] on span "Ok" at bounding box center [495, 202] width 11 height 9
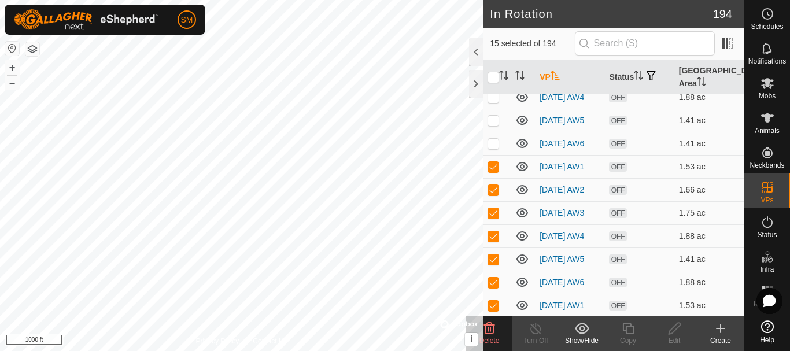
scroll to position [3264, 0]
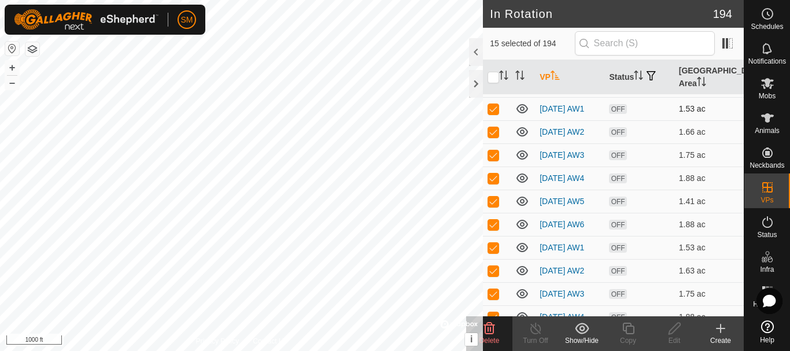
click at [490, 113] on p-checkbox at bounding box center [493, 108] width 12 height 9
click at [489, 136] on p-checkbox at bounding box center [493, 131] width 12 height 9
click at [490, 160] on p-checkbox at bounding box center [493, 154] width 12 height 9
click at [491, 183] on p-checkbox at bounding box center [493, 177] width 12 height 9
click at [491, 206] on p-checkbox at bounding box center [493, 201] width 12 height 9
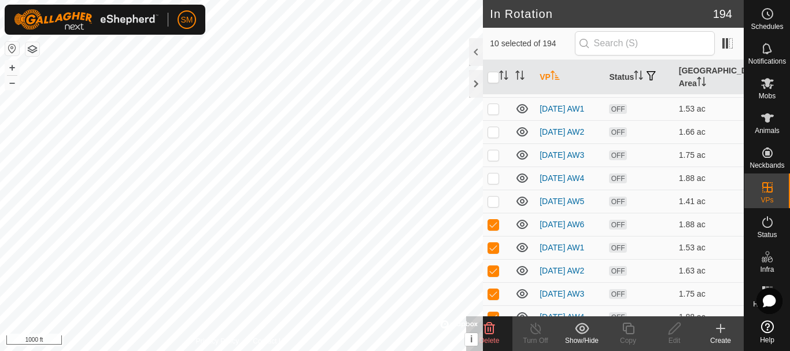
click at [501, 327] on delete-svg-icon at bounding box center [489, 328] width 46 height 14
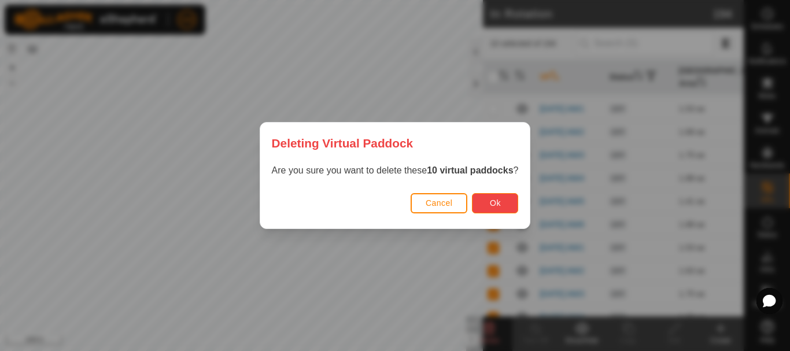
click at [490, 199] on button "Ok" at bounding box center [495, 203] width 46 height 20
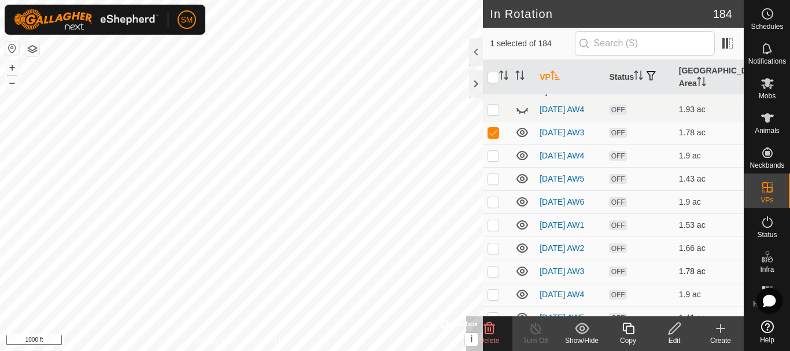
scroll to position [2802, 0]
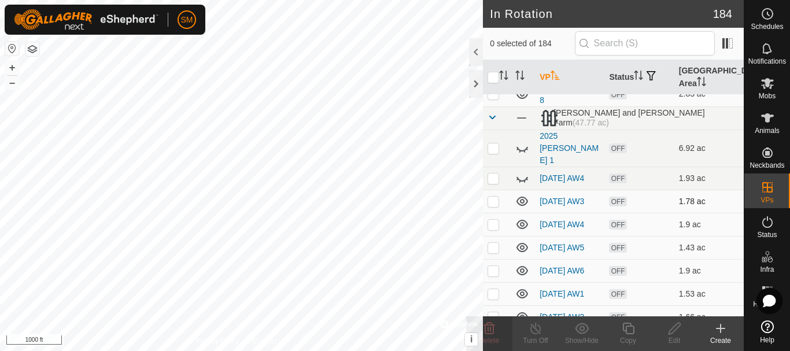
click at [491, 197] on p-checkbox at bounding box center [493, 201] width 12 height 9
click at [489, 220] on p-checkbox at bounding box center [493, 224] width 12 height 9
click at [493, 243] on p-checkbox at bounding box center [493, 247] width 12 height 9
click at [494, 266] on p-checkbox at bounding box center [493, 270] width 12 height 9
click at [495, 291] on p-checkbox at bounding box center [493, 293] width 12 height 9
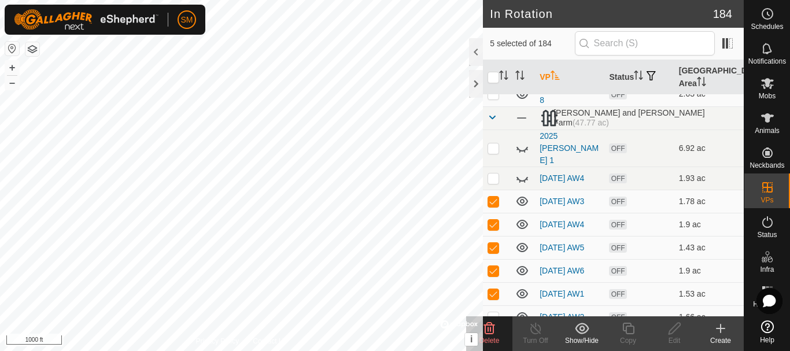
click at [494, 331] on icon at bounding box center [489, 328] width 14 height 14
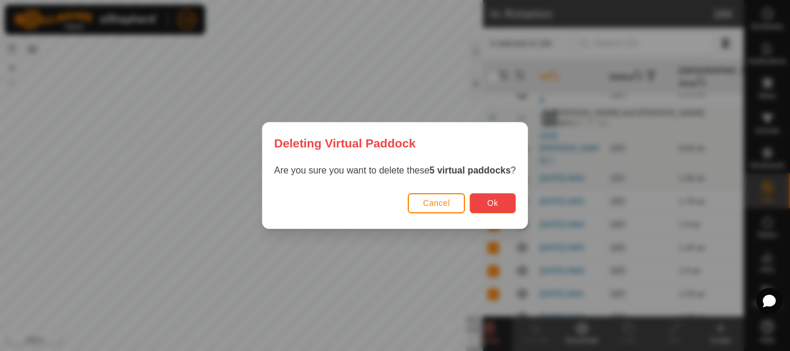
click at [485, 210] on button "Ok" at bounding box center [492, 203] width 46 height 20
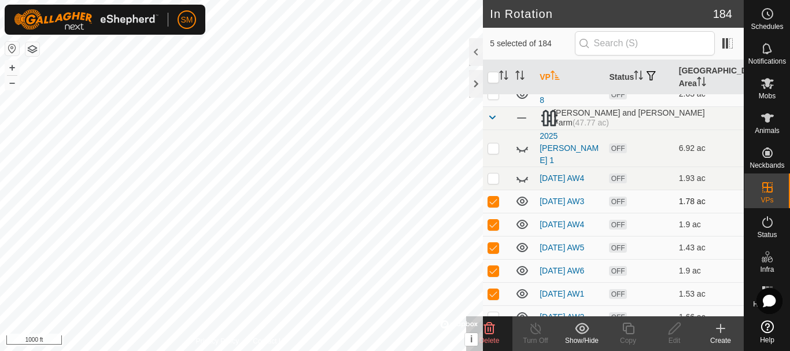
click at [494, 197] on p-checkbox at bounding box center [493, 201] width 12 height 9
click at [491, 334] on icon at bounding box center [489, 329] width 11 height 12
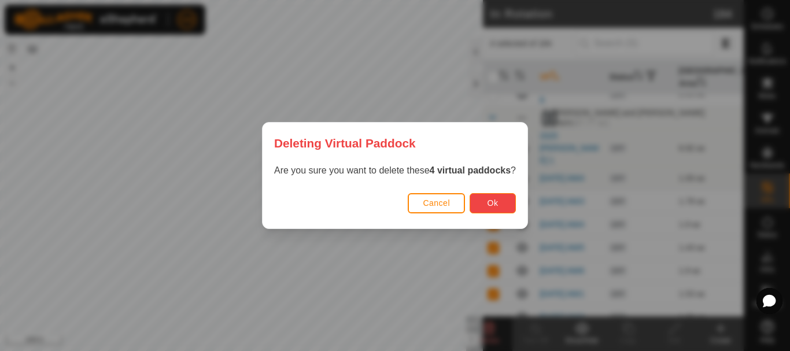
click at [505, 195] on button "Ok" at bounding box center [492, 203] width 46 height 20
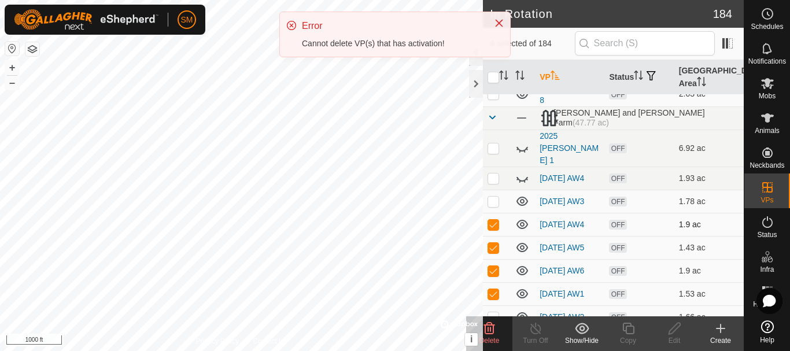
click at [495, 220] on p-checkbox at bounding box center [493, 224] width 12 height 9
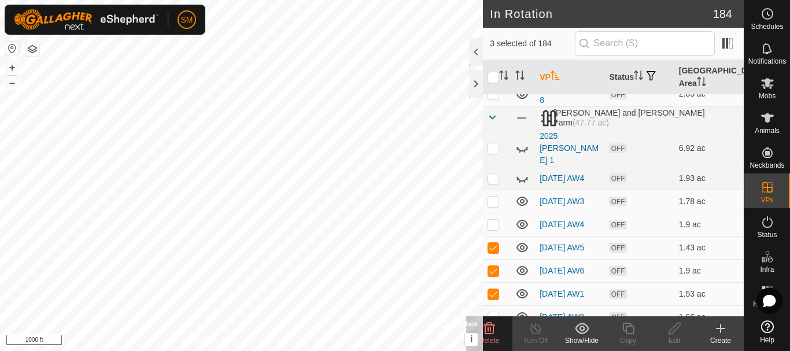
click at [494, 343] on span "Delete" at bounding box center [489, 340] width 20 height 8
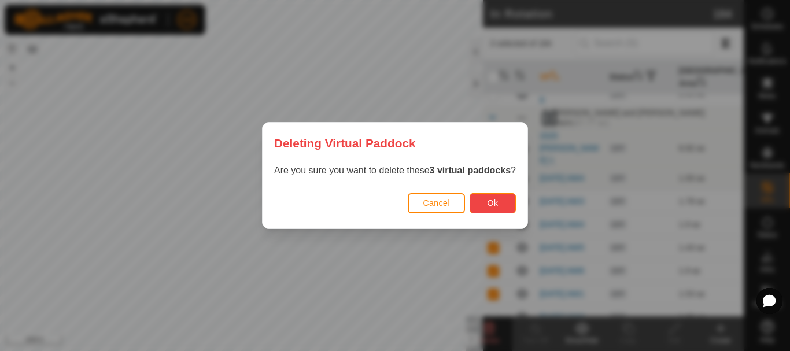
click at [483, 209] on button "Ok" at bounding box center [492, 203] width 46 height 20
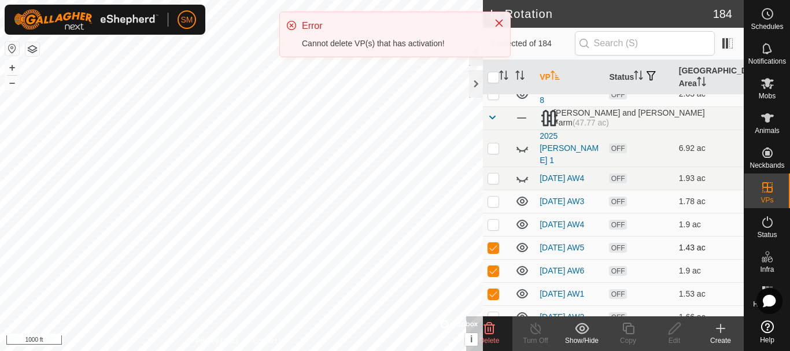
click at [495, 243] on p-checkbox at bounding box center [493, 247] width 12 height 9
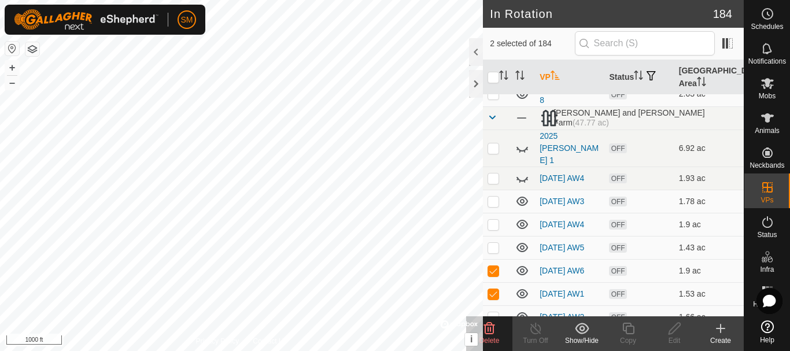
click at [492, 334] on icon at bounding box center [489, 329] width 11 height 12
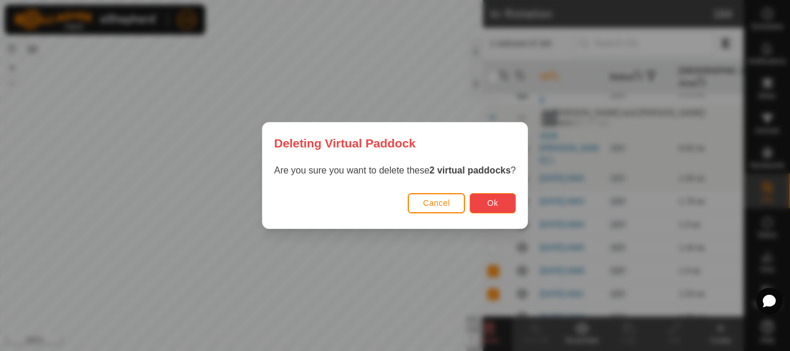
click at [498, 200] on span "Ok" at bounding box center [492, 202] width 11 height 9
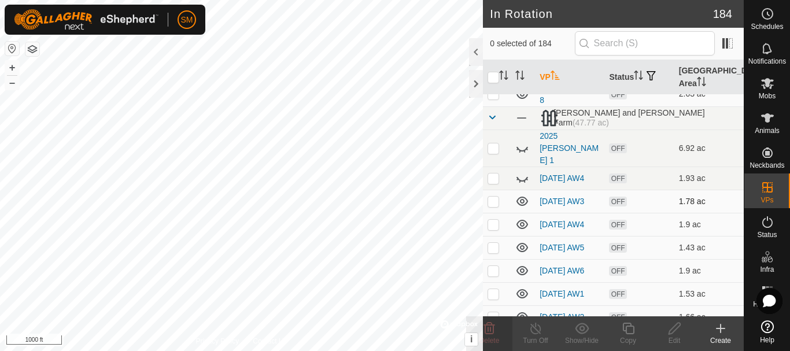
click at [496, 197] on p-checkbox at bounding box center [493, 201] width 12 height 9
click at [493, 220] on p-checkbox at bounding box center [493, 224] width 12 height 9
click at [487, 339] on span "Delete" at bounding box center [489, 340] width 20 height 8
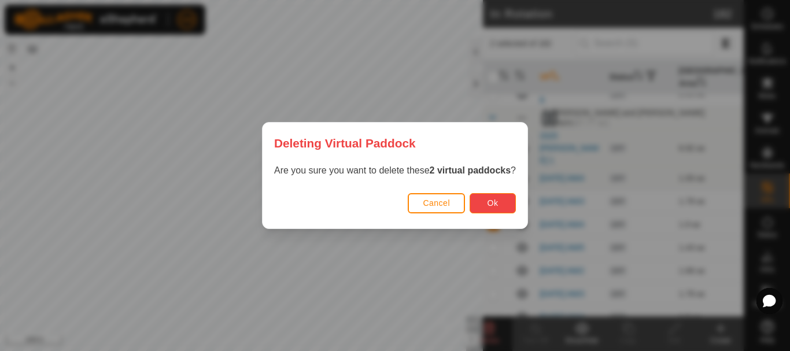
click at [482, 210] on button "Ok" at bounding box center [492, 203] width 46 height 20
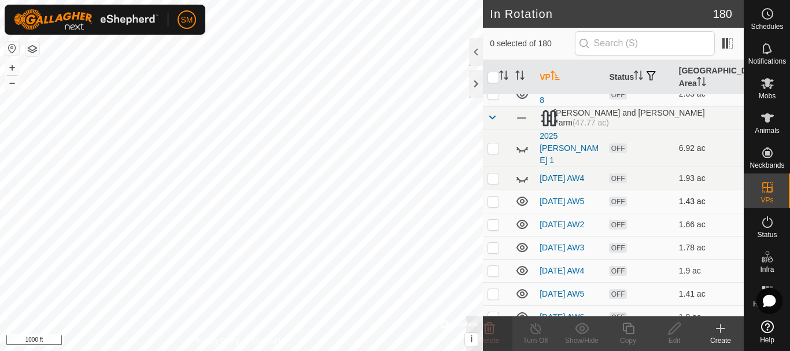
click at [523, 194] on icon at bounding box center [522, 201] width 14 height 14
click at [493, 220] on p-checkbox at bounding box center [493, 224] width 12 height 9
click at [491, 243] on p-checkbox at bounding box center [493, 247] width 12 height 9
click at [491, 270] on td at bounding box center [497, 270] width 28 height 23
click at [493, 289] on p-checkbox at bounding box center [493, 293] width 12 height 9
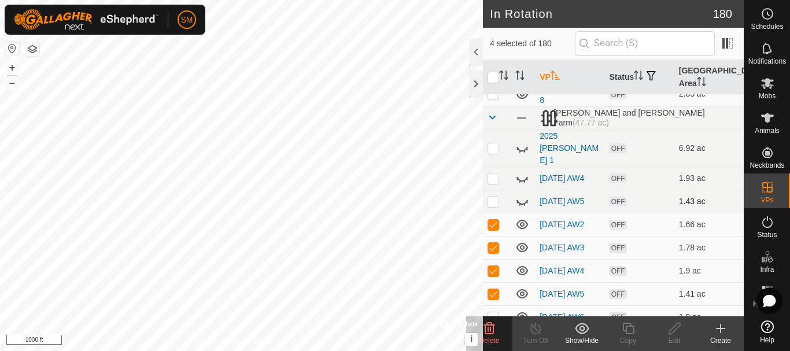
click at [497, 312] on p-checkbox at bounding box center [493, 316] width 12 height 9
click at [497, 334] on delete-svg-icon at bounding box center [489, 328] width 46 height 14
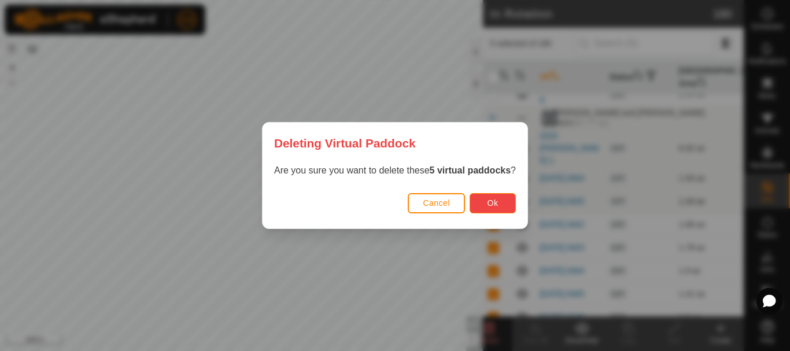
click at [503, 212] on button "Ok" at bounding box center [492, 203] width 46 height 20
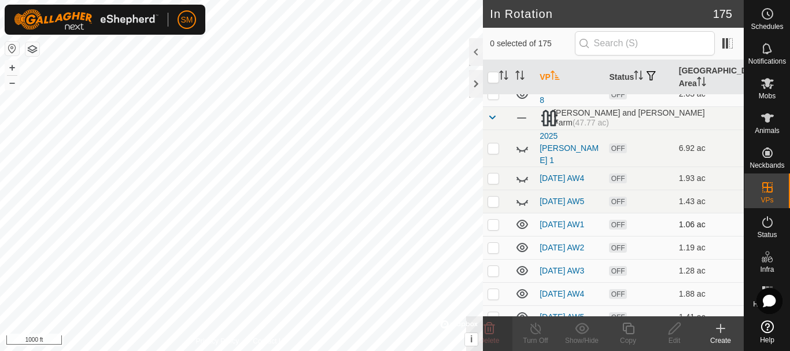
click at [495, 220] on p-checkbox at bounding box center [493, 224] width 12 height 9
click at [493, 243] on p-checkbox at bounding box center [493, 247] width 12 height 9
click at [493, 266] on p-checkbox at bounding box center [493, 270] width 12 height 9
click at [493, 289] on p-checkbox at bounding box center [493, 293] width 12 height 9
click at [494, 312] on p-checkbox at bounding box center [493, 316] width 12 height 9
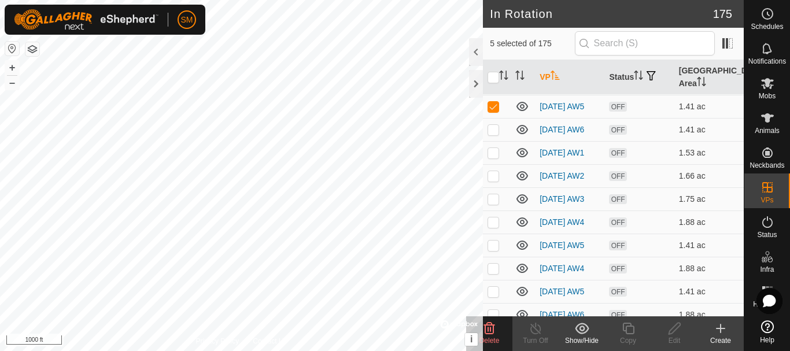
scroll to position [3033, 0]
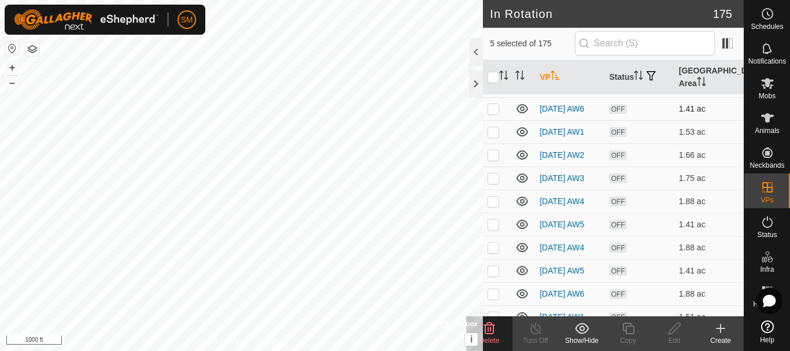
click at [492, 109] on p-checkbox at bounding box center [493, 108] width 12 height 9
click at [493, 132] on p-checkbox at bounding box center [493, 131] width 12 height 9
click at [494, 156] on p-checkbox at bounding box center [493, 154] width 12 height 9
click at [490, 183] on p-checkbox at bounding box center [493, 177] width 12 height 9
click at [493, 213] on td at bounding box center [497, 201] width 28 height 23
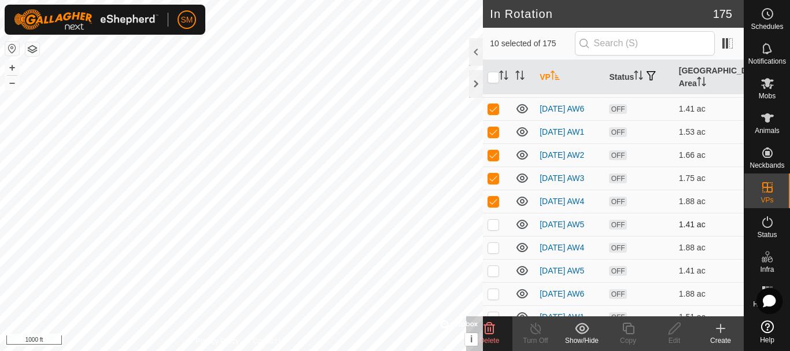
click at [493, 236] on td at bounding box center [497, 224] width 28 height 23
click at [494, 252] on p-checkbox at bounding box center [493, 247] width 12 height 9
click at [495, 282] on td at bounding box center [497, 270] width 28 height 23
click at [495, 298] on p-checkbox at bounding box center [493, 293] width 12 height 9
click at [498, 338] on span "Delete" at bounding box center [489, 340] width 20 height 8
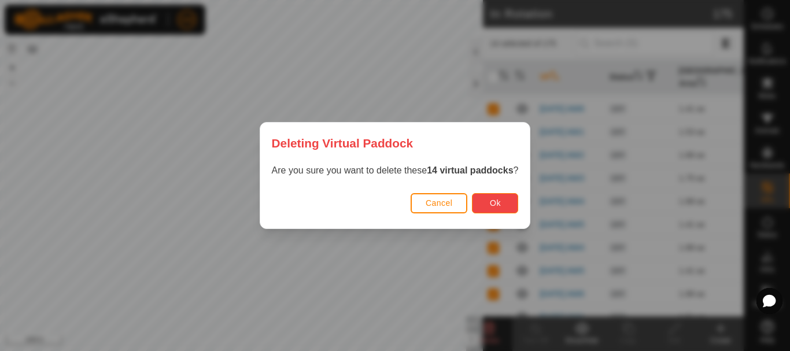
click at [490, 200] on button "Ok" at bounding box center [495, 203] width 46 height 20
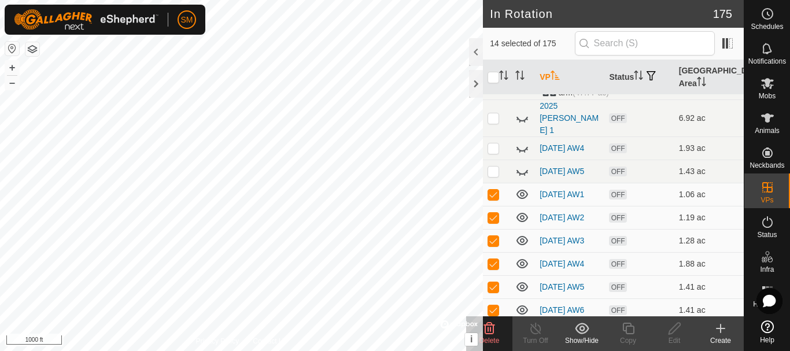
scroll to position [2802, 0]
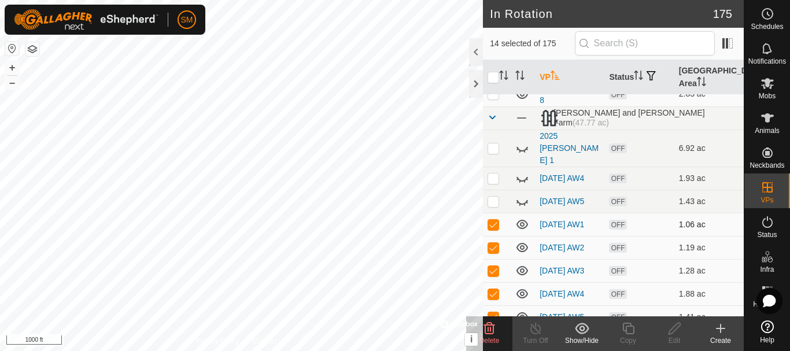
click at [493, 220] on p-checkbox at bounding box center [493, 224] width 12 height 9
click at [494, 243] on p-checkbox at bounding box center [493, 247] width 12 height 9
click at [489, 266] on p-checkbox at bounding box center [493, 270] width 12 height 9
click at [493, 289] on p-checkbox at bounding box center [493, 293] width 12 height 9
click at [496, 312] on p-checkbox at bounding box center [493, 316] width 12 height 9
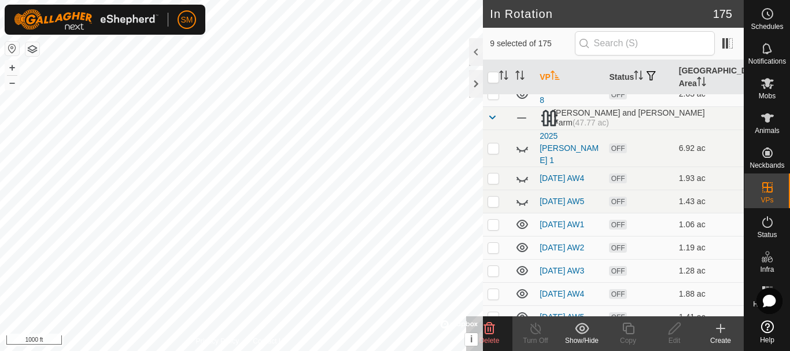
click at [499, 328] on delete-svg-icon at bounding box center [489, 328] width 46 height 14
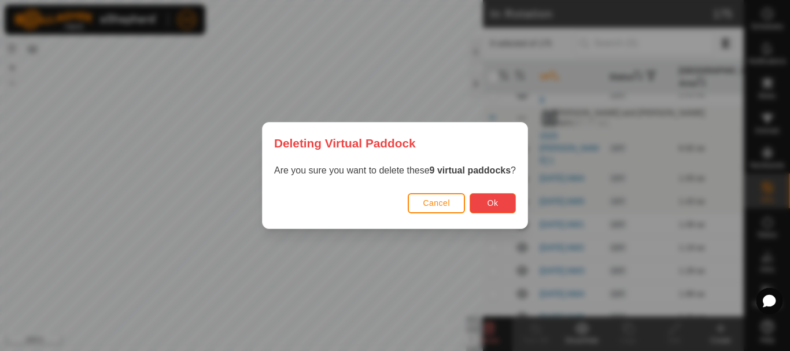
click at [494, 209] on button "Ok" at bounding box center [492, 203] width 46 height 20
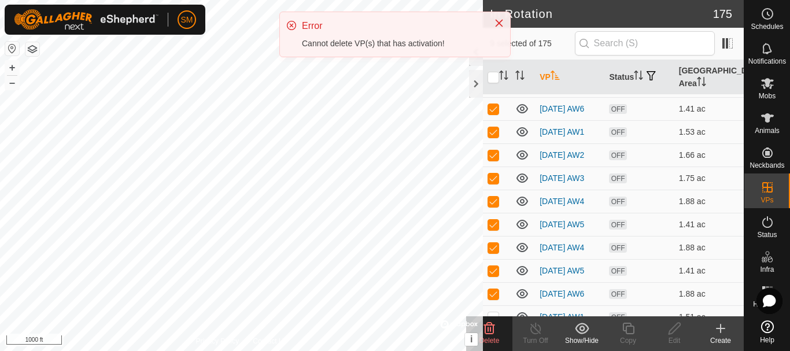
scroll to position [3091, 0]
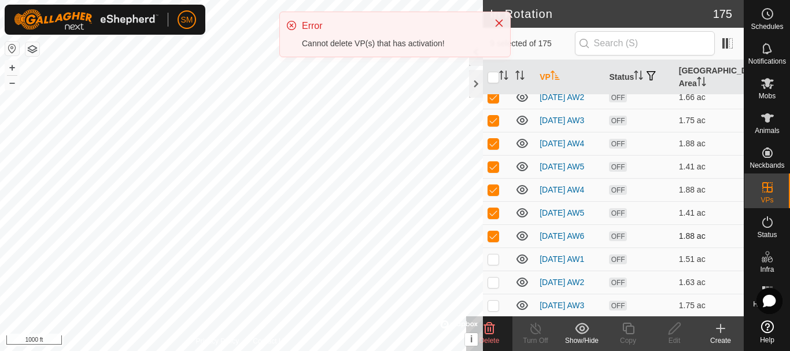
click at [494, 240] on p-checkbox at bounding box center [493, 235] width 12 height 9
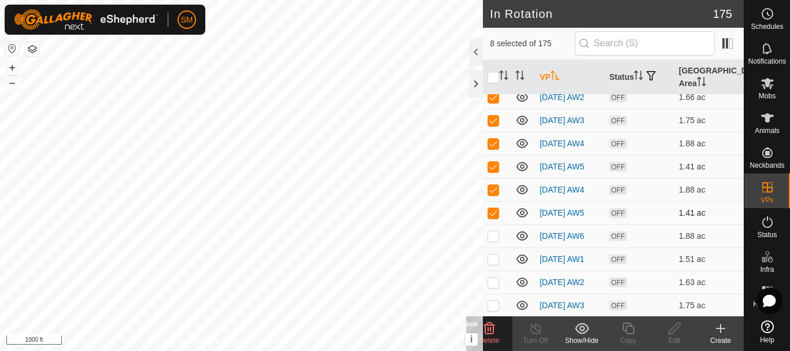
click at [497, 217] on p-checkbox at bounding box center [493, 212] width 12 height 9
click at [494, 194] on p-checkbox at bounding box center [493, 189] width 12 height 9
click at [496, 170] on p-checkbox at bounding box center [493, 166] width 12 height 9
click at [496, 148] on p-checkbox at bounding box center [493, 143] width 12 height 9
click at [494, 125] on p-checkbox at bounding box center [493, 120] width 12 height 9
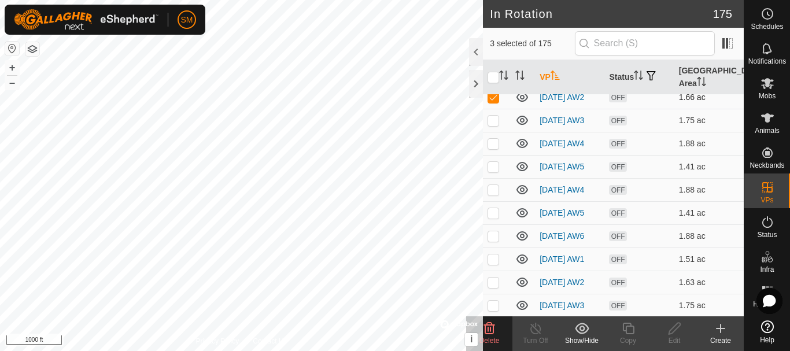
click at [491, 102] on p-checkbox at bounding box center [493, 96] width 12 height 9
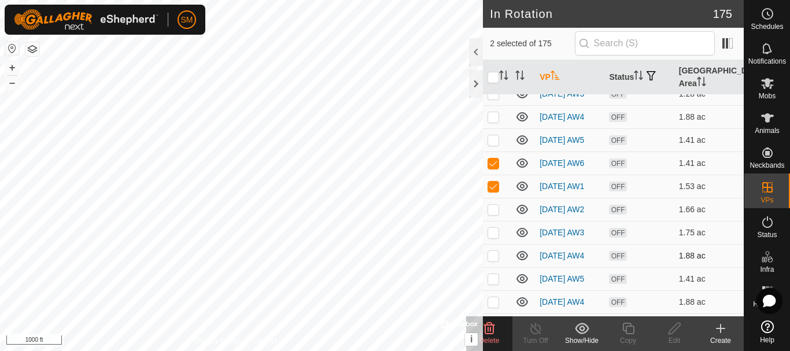
scroll to position [2975, 0]
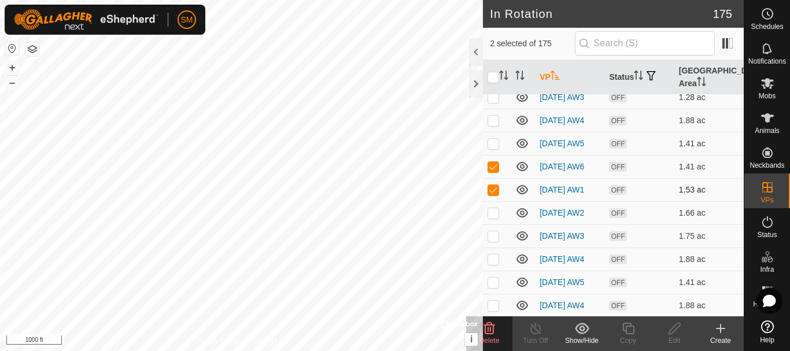
click at [494, 190] on p-checkbox at bounding box center [493, 189] width 12 height 9
click at [496, 169] on p-checkbox at bounding box center [493, 166] width 12 height 9
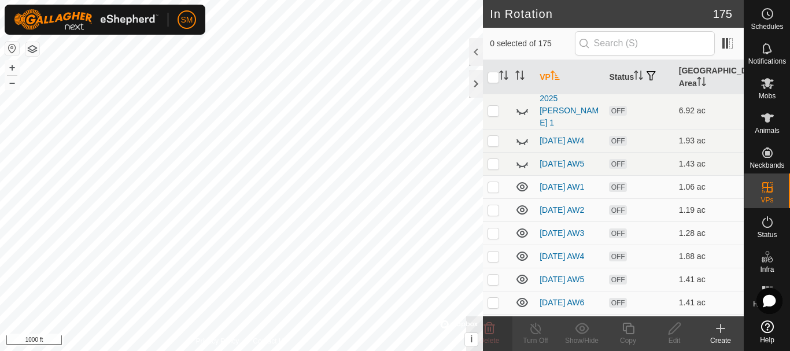
scroll to position [2859, 0]
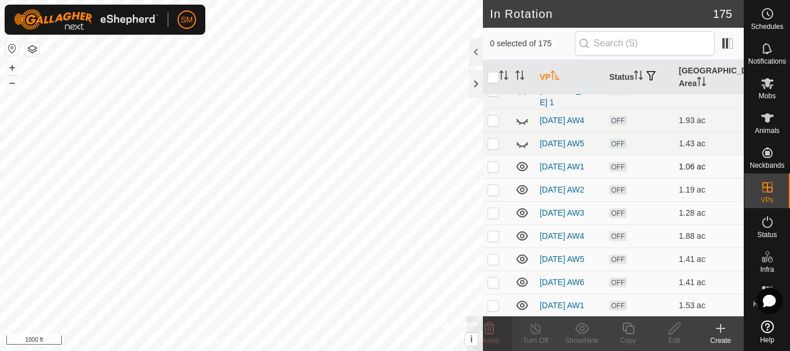
click at [497, 162] on p-checkbox at bounding box center [493, 166] width 12 height 9
click at [495, 185] on p-checkbox at bounding box center [493, 189] width 12 height 9
click at [493, 208] on p-checkbox at bounding box center [493, 212] width 12 height 9
click at [493, 231] on p-checkbox at bounding box center [493, 235] width 12 height 9
click at [492, 254] on p-checkbox at bounding box center [493, 258] width 12 height 9
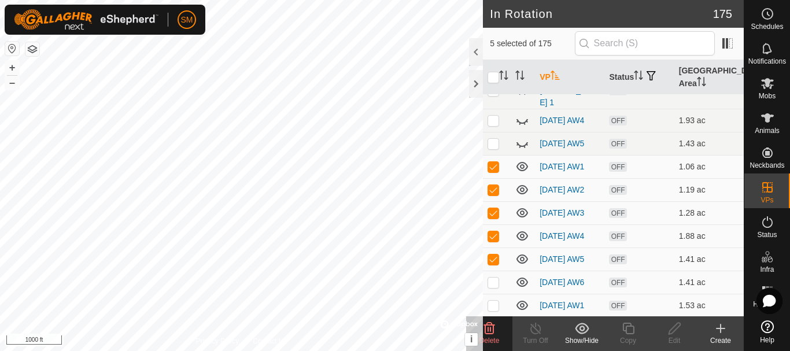
click at [495, 331] on icon at bounding box center [489, 328] width 14 height 14
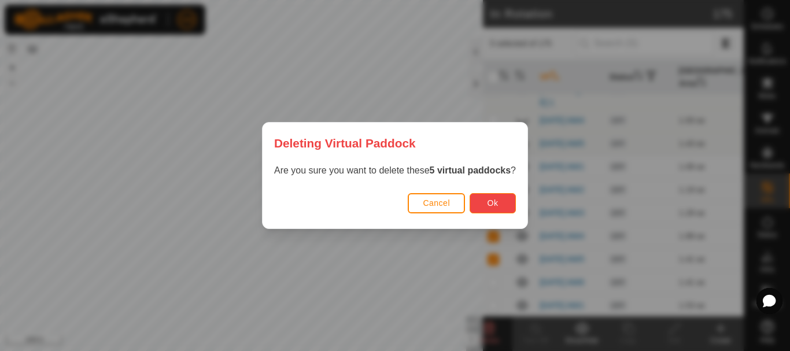
click at [501, 199] on button "Ok" at bounding box center [492, 203] width 46 height 20
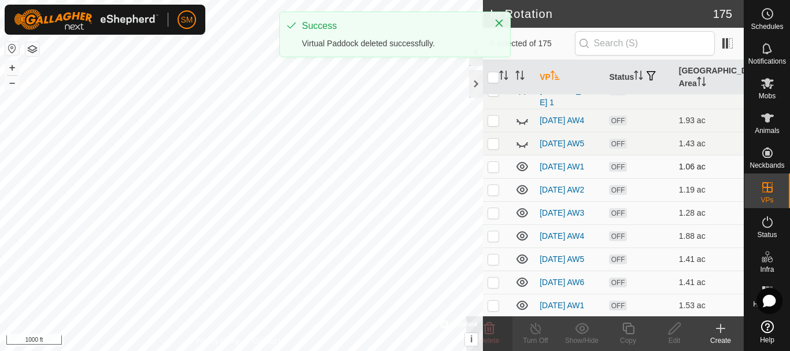
click at [493, 162] on p-checkbox at bounding box center [493, 166] width 12 height 9
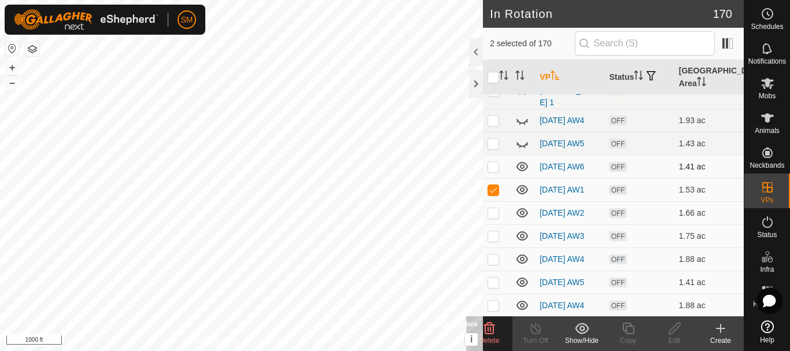
click at [493, 162] on p-checkbox at bounding box center [493, 166] width 12 height 9
click at [491, 208] on p-checkbox at bounding box center [493, 212] width 12 height 9
click at [493, 231] on p-checkbox at bounding box center [493, 235] width 12 height 9
click at [494, 256] on p-checkbox at bounding box center [493, 258] width 12 height 9
click at [500, 336] on div "Delete" at bounding box center [489, 340] width 46 height 10
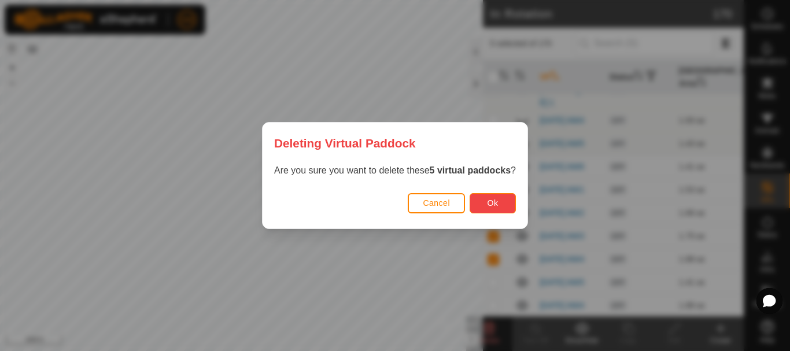
click at [508, 201] on button "Ok" at bounding box center [492, 203] width 46 height 20
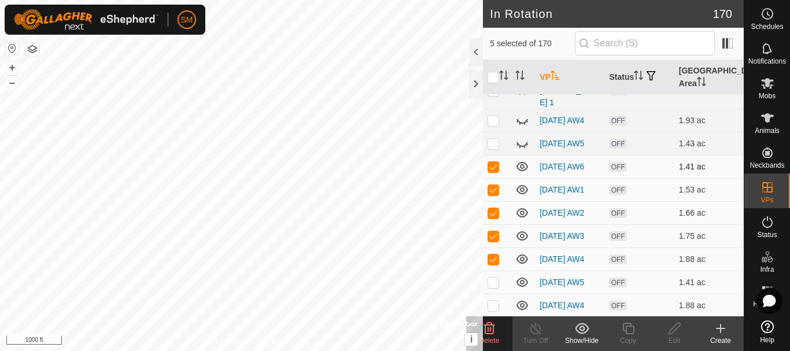
click at [494, 162] on p-checkbox at bounding box center [493, 166] width 12 height 9
click at [501, 334] on delete-svg-icon at bounding box center [489, 328] width 46 height 14
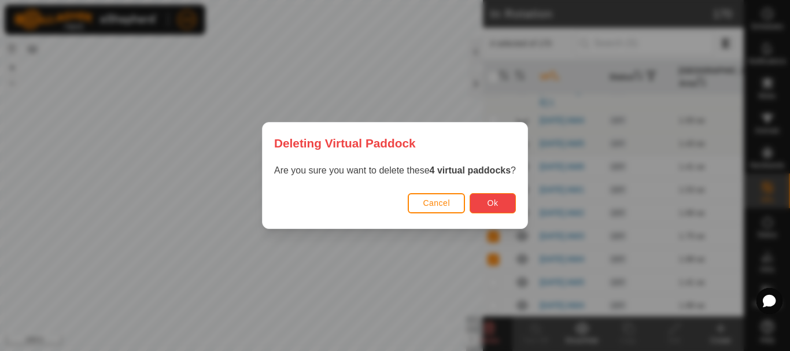
click at [501, 207] on button "Ok" at bounding box center [492, 203] width 46 height 20
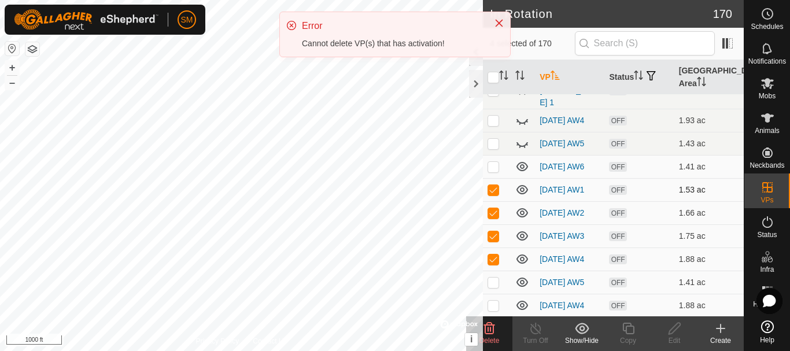
click at [493, 185] on p-checkbox at bounding box center [493, 189] width 12 height 9
click at [492, 332] on icon at bounding box center [489, 328] width 14 height 14
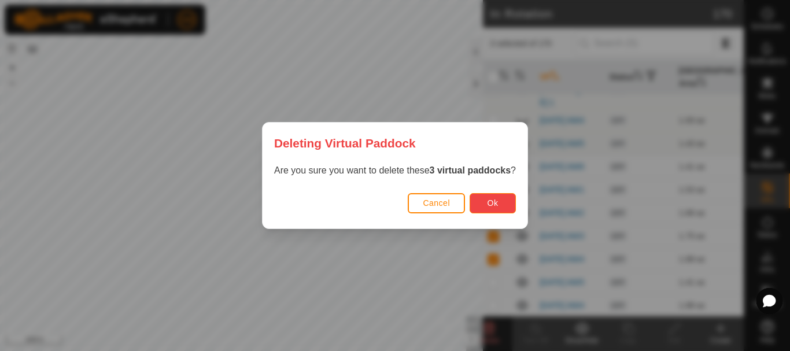
click at [509, 209] on button "Ok" at bounding box center [492, 203] width 46 height 20
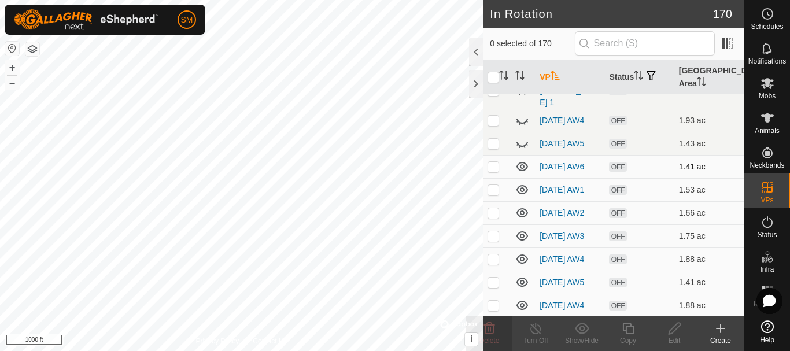
click at [491, 162] on p-checkbox at bounding box center [493, 166] width 12 height 9
click at [496, 332] on delete-svg-icon at bounding box center [489, 328] width 46 height 14
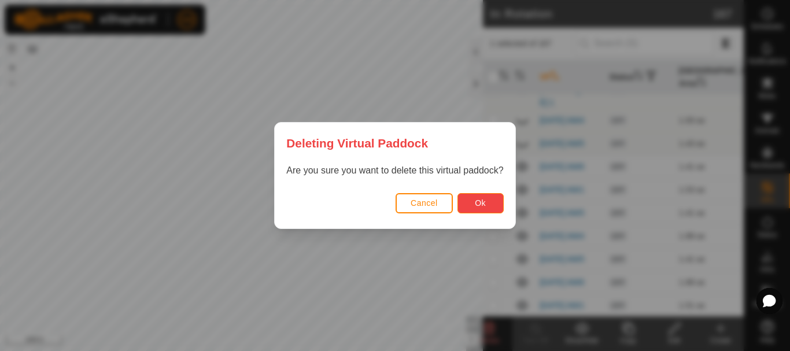
click at [482, 199] on span "Ok" at bounding box center [480, 202] width 11 height 9
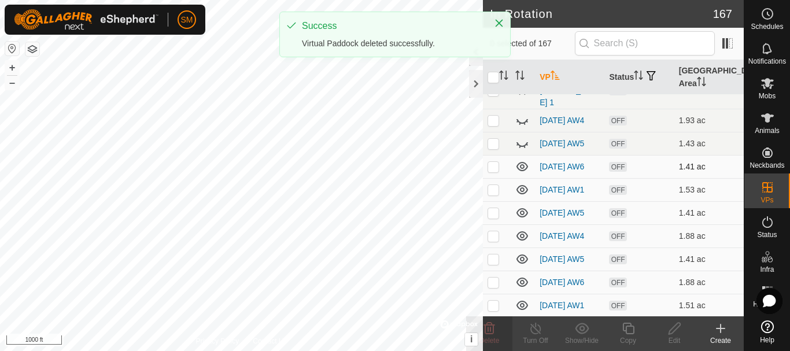
click at [496, 162] on p-tablecheckbox at bounding box center [493, 166] width 12 height 9
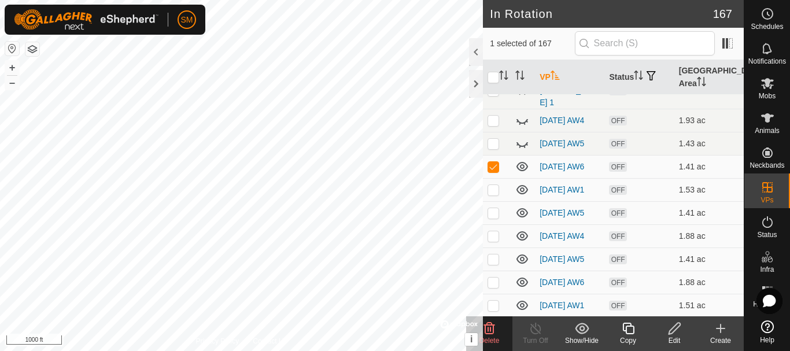
click at [494, 334] on icon at bounding box center [489, 328] width 14 height 14
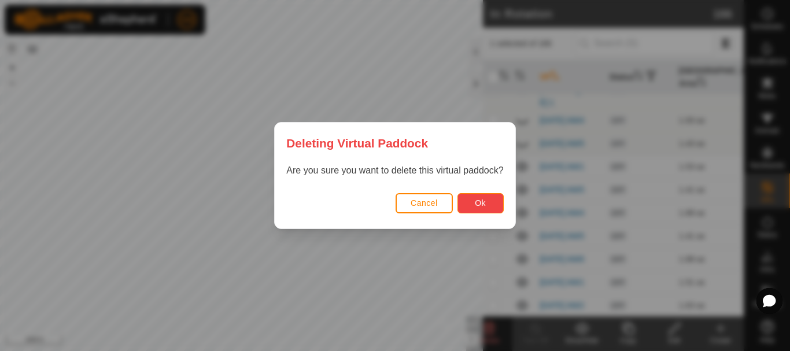
click at [478, 209] on button "Ok" at bounding box center [480, 203] width 46 height 20
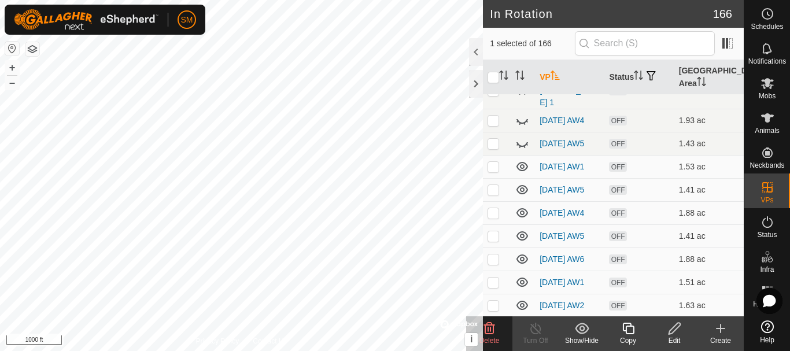
click at [520, 160] on icon at bounding box center [522, 167] width 14 height 14
click at [495, 185] on p-checkbox at bounding box center [493, 189] width 12 height 9
click at [488, 215] on td at bounding box center [497, 212] width 28 height 23
click at [493, 238] on td at bounding box center [497, 235] width 28 height 23
click at [491, 263] on td at bounding box center [497, 258] width 28 height 23
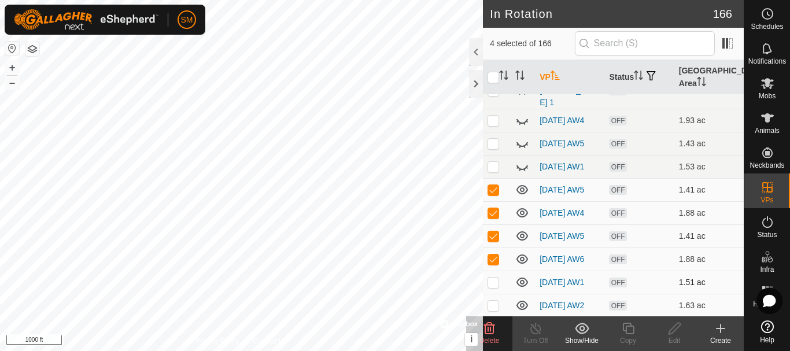
click at [495, 284] on p-checkbox at bounding box center [493, 281] width 12 height 9
click at [497, 334] on delete-svg-icon at bounding box center [489, 328] width 46 height 14
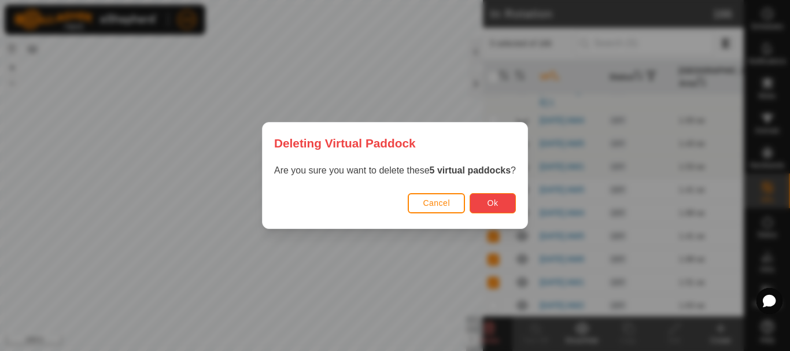
click at [482, 210] on button "Ok" at bounding box center [492, 203] width 46 height 20
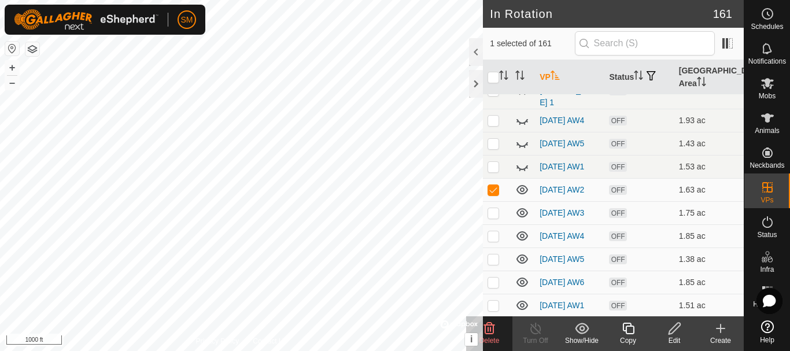
click at [495, 209] on p-checkbox at bounding box center [493, 212] width 12 height 9
click at [496, 234] on p-checkbox at bounding box center [493, 235] width 12 height 9
click at [494, 259] on p-checkbox at bounding box center [493, 258] width 12 height 9
click at [495, 285] on p-checkbox at bounding box center [493, 281] width 12 height 9
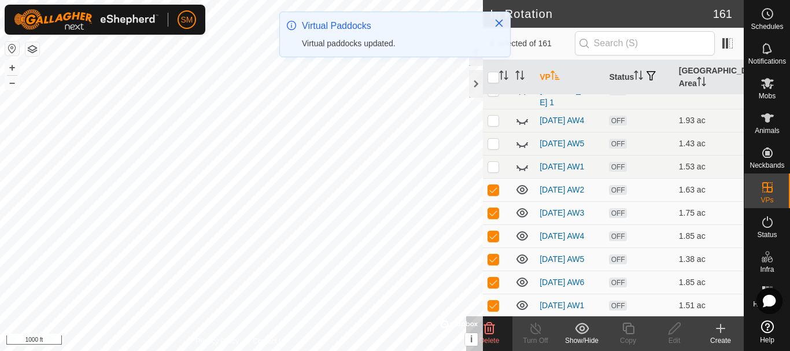
click at [497, 334] on delete-svg-icon at bounding box center [489, 328] width 46 height 14
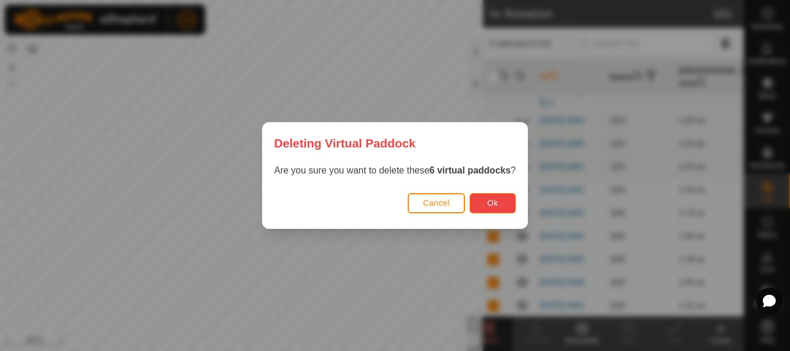
click at [478, 204] on button "Ok" at bounding box center [492, 203] width 46 height 20
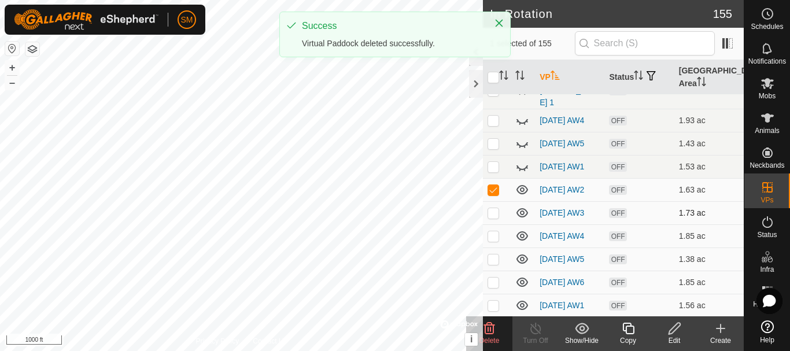
click at [493, 208] on p-checkbox at bounding box center [493, 212] width 12 height 9
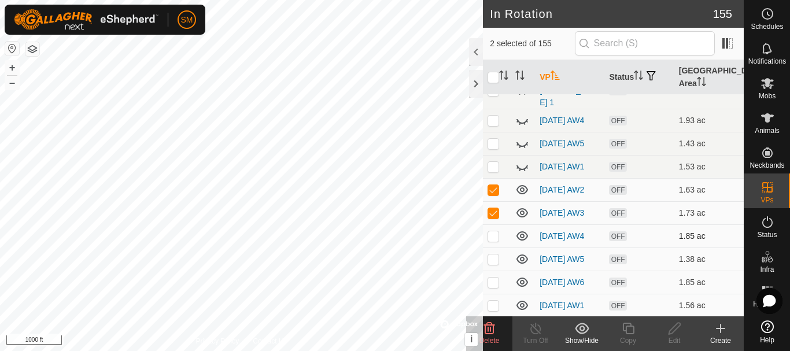
click at [496, 231] on p-checkbox at bounding box center [493, 235] width 12 height 9
click at [497, 259] on p-checkbox at bounding box center [493, 258] width 12 height 9
click at [494, 283] on p-checkbox at bounding box center [493, 281] width 12 height 9
click at [494, 306] on p-checkbox at bounding box center [493, 305] width 12 height 9
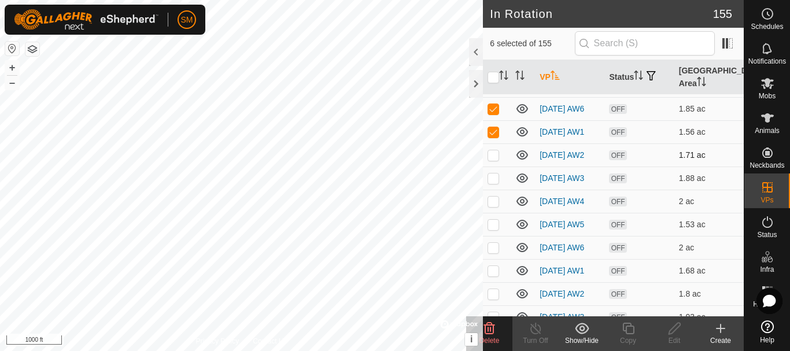
click at [494, 158] on p-checkbox at bounding box center [493, 154] width 12 height 9
click at [492, 183] on p-checkbox at bounding box center [493, 177] width 12 height 9
click at [491, 205] on p-checkbox at bounding box center [493, 201] width 12 height 9
click at [491, 229] on p-checkbox at bounding box center [493, 224] width 12 height 9
click at [491, 252] on p-checkbox at bounding box center [493, 247] width 12 height 9
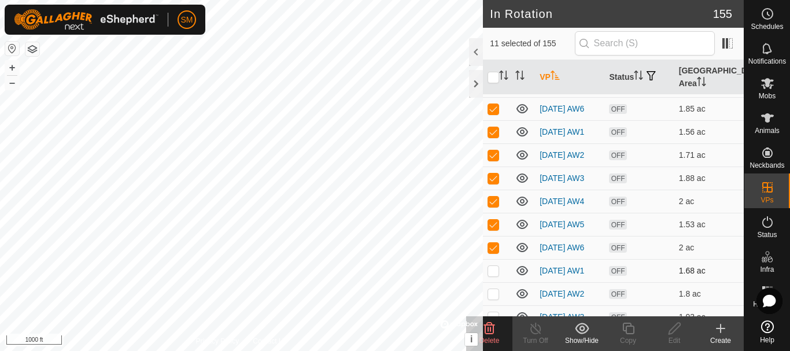
click at [491, 275] on p-checkbox at bounding box center [493, 270] width 12 height 9
click at [491, 298] on p-checkbox at bounding box center [493, 293] width 12 height 9
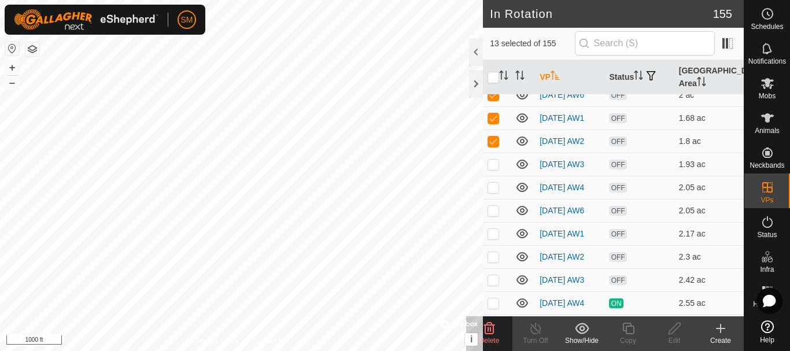
scroll to position [3206, 0]
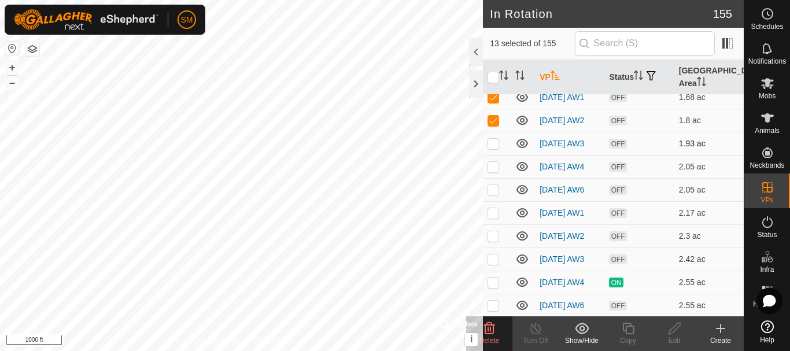
click at [491, 148] on p-checkbox at bounding box center [493, 143] width 12 height 9
click at [495, 171] on p-checkbox at bounding box center [493, 166] width 12 height 9
click at [491, 194] on p-checkbox at bounding box center [493, 189] width 12 height 9
click at [492, 334] on icon at bounding box center [489, 329] width 11 height 12
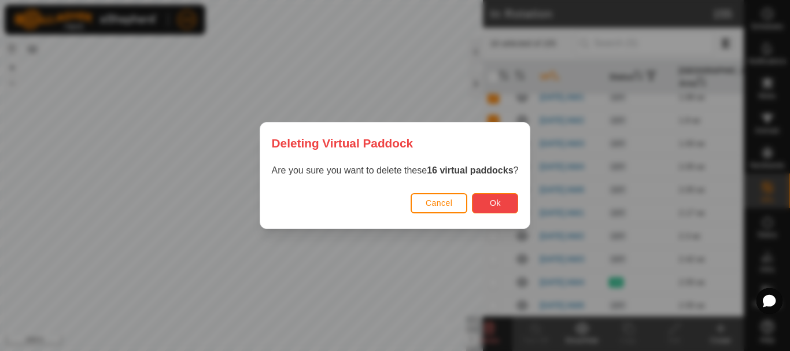
click at [496, 198] on span "Ok" at bounding box center [495, 202] width 11 height 9
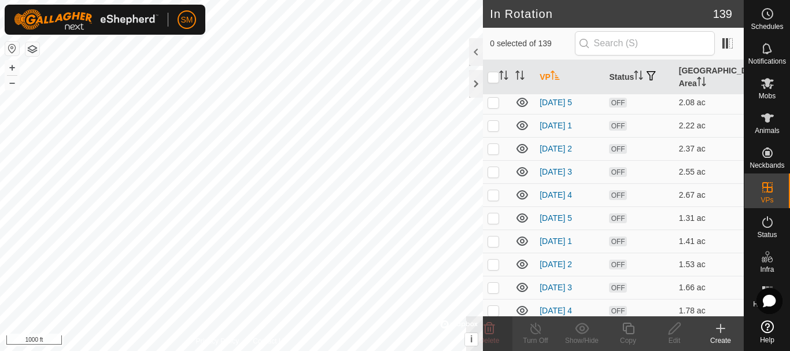
scroll to position [0, 0]
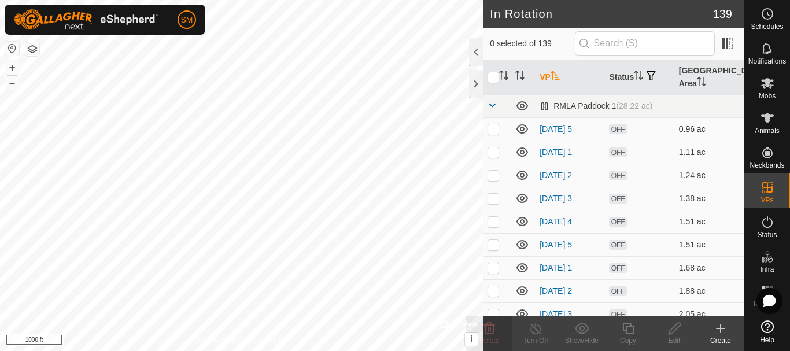
click at [490, 132] on p-checkbox at bounding box center [493, 128] width 12 height 9
click at [490, 153] on p-checkbox at bounding box center [493, 151] width 12 height 9
click at [493, 174] on p-checkbox at bounding box center [493, 175] width 12 height 9
click at [494, 198] on p-checkbox at bounding box center [493, 198] width 12 height 9
click at [491, 223] on p-checkbox at bounding box center [493, 221] width 12 height 9
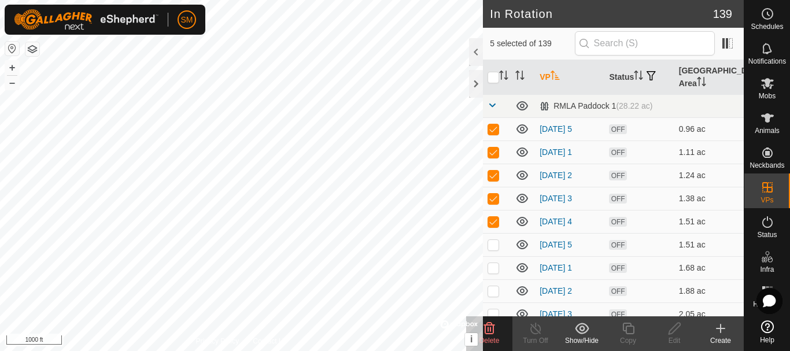
click at [493, 328] on icon at bounding box center [489, 329] width 11 height 12
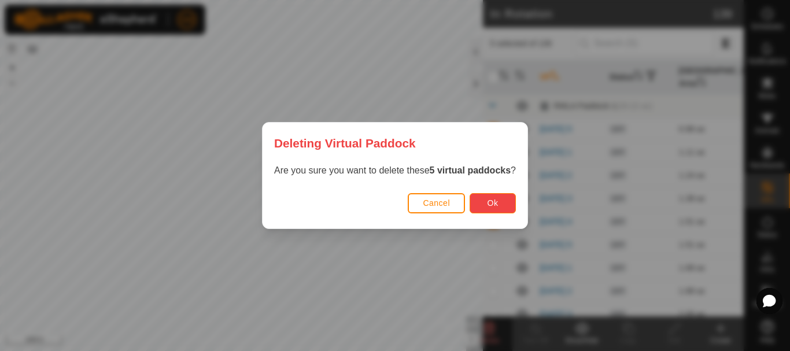
click at [482, 199] on button "Ok" at bounding box center [492, 203] width 46 height 20
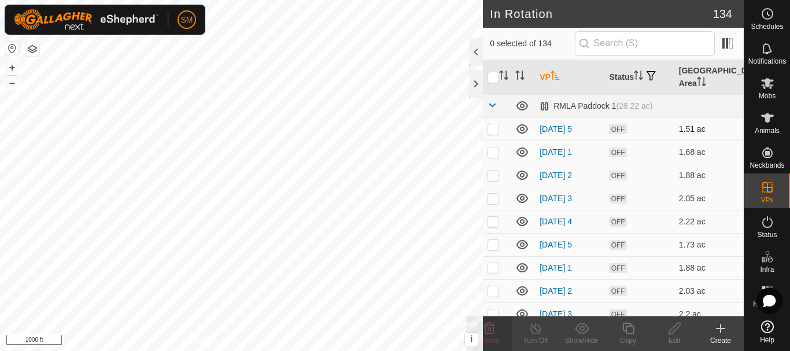
click at [497, 128] on p-checkbox at bounding box center [493, 128] width 12 height 9
click at [495, 151] on p-checkbox at bounding box center [493, 151] width 12 height 9
click at [493, 175] on p-checkbox at bounding box center [493, 175] width 12 height 9
click at [493, 200] on p-checkbox at bounding box center [493, 198] width 12 height 9
click at [497, 223] on p-checkbox at bounding box center [493, 221] width 12 height 9
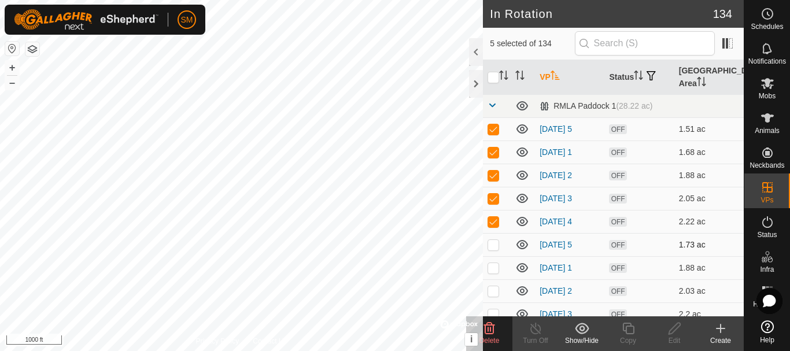
click at [493, 249] on p-checkbox at bounding box center [493, 244] width 12 height 9
click at [495, 268] on p-checkbox at bounding box center [493, 267] width 12 height 9
click at [493, 290] on p-checkbox at bounding box center [493, 290] width 12 height 9
click at [495, 317] on div "Delete" at bounding box center [489, 333] width 46 height 35
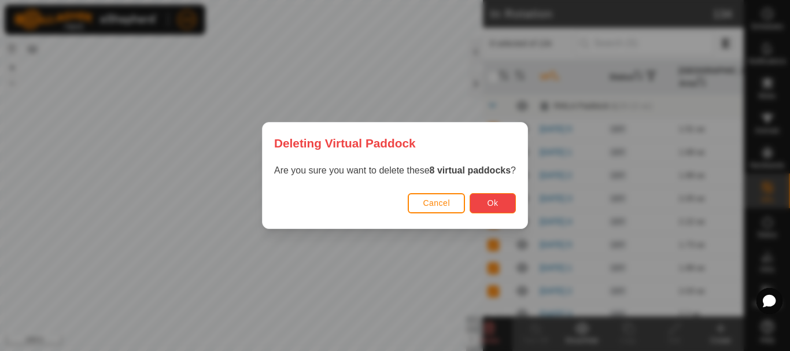
click at [486, 202] on button "Ok" at bounding box center [492, 203] width 46 height 20
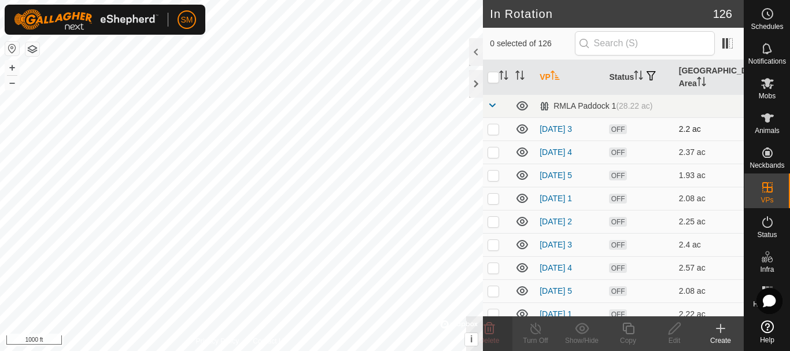
click at [491, 132] on p-checkbox at bounding box center [493, 128] width 12 height 9
click at [491, 151] on p-checkbox at bounding box center [493, 151] width 12 height 9
click at [493, 175] on p-checkbox at bounding box center [493, 175] width 12 height 9
click at [493, 197] on p-checkbox at bounding box center [493, 198] width 12 height 9
click at [496, 223] on p-checkbox at bounding box center [493, 221] width 12 height 9
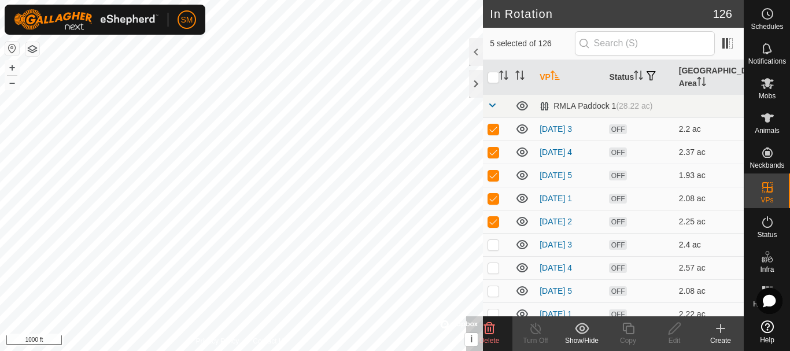
click at [496, 245] on p-checkbox at bounding box center [493, 244] width 12 height 9
click at [495, 271] on p-checkbox at bounding box center [493, 267] width 12 height 9
click at [492, 292] on p-checkbox at bounding box center [493, 290] width 12 height 9
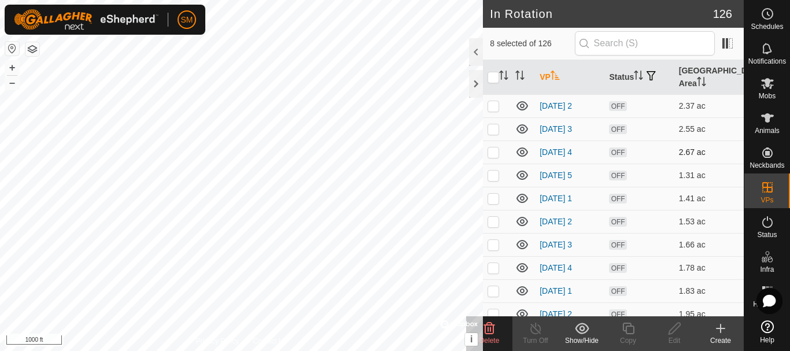
scroll to position [173, 0]
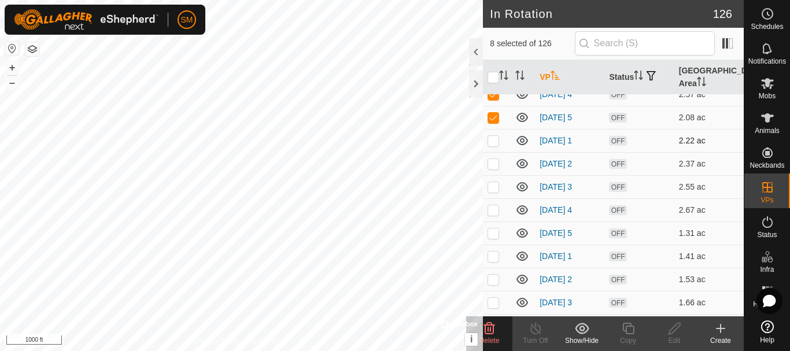
click at [496, 140] on p-checkbox at bounding box center [493, 140] width 12 height 9
click at [493, 164] on p-checkbox at bounding box center [493, 163] width 12 height 9
click at [493, 186] on p-checkbox at bounding box center [493, 186] width 12 height 9
click at [493, 211] on p-checkbox at bounding box center [493, 209] width 12 height 9
click at [493, 232] on p-checkbox at bounding box center [493, 232] width 12 height 9
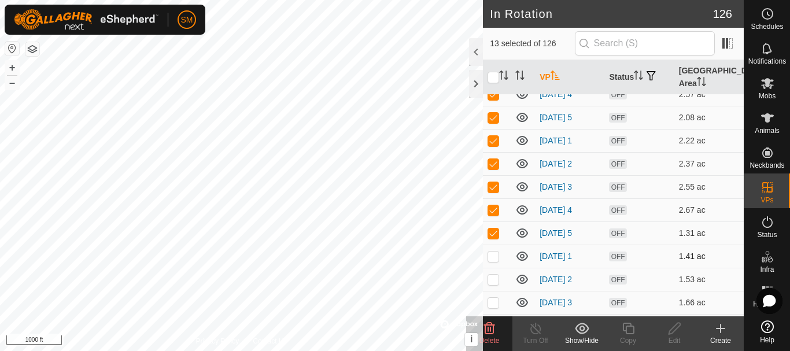
click at [492, 258] on p-checkbox at bounding box center [493, 255] width 12 height 9
click at [491, 282] on p-checkbox at bounding box center [493, 279] width 12 height 9
click at [492, 309] on td at bounding box center [497, 302] width 28 height 23
click at [497, 330] on delete-svg-icon at bounding box center [489, 328] width 46 height 14
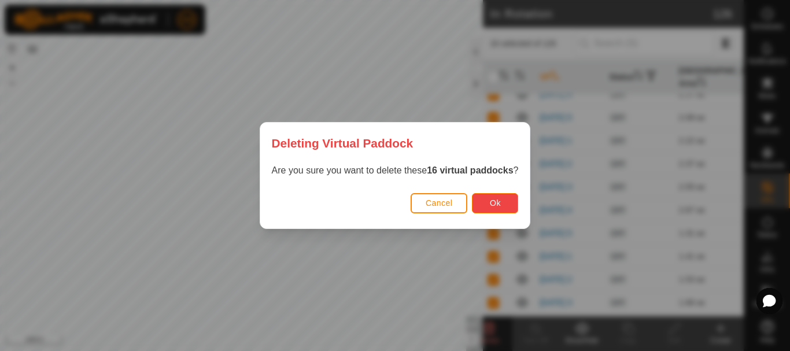
click at [497, 207] on span "Ok" at bounding box center [495, 202] width 11 height 9
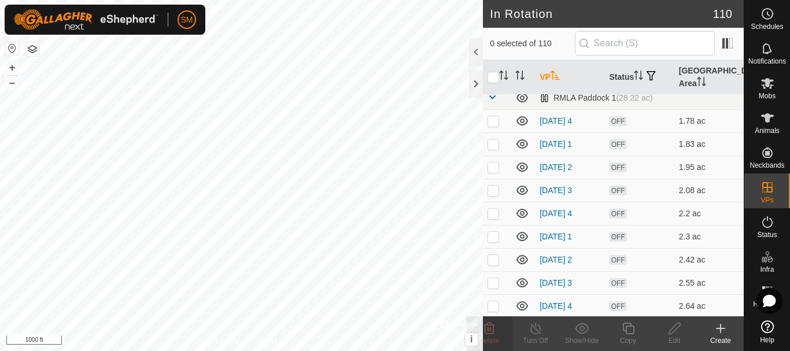
scroll to position [0, 0]
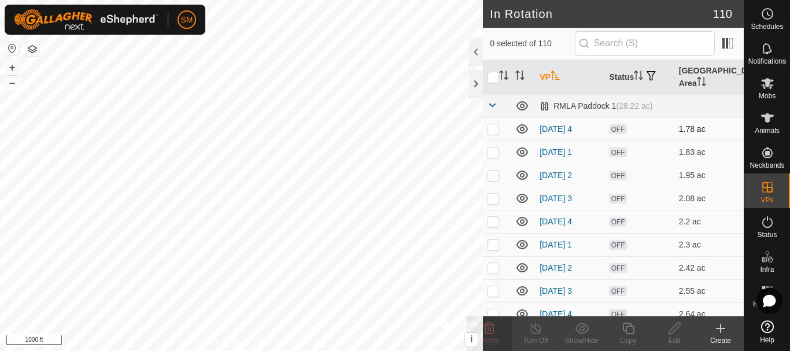
click at [491, 125] on p-checkbox at bounding box center [493, 128] width 12 height 9
click at [491, 154] on p-checkbox at bounding box center [493, 151] width 12 height 9
click at [494, 174] on p-checkbox at bounding box center [493, 175] width 12 height 9
click at [490, 201] on p-checkbox at bounding box center [493, 198] width 12 height 9
click at [495, 228] on td at bounding box center [497, 221] width 28 height 23
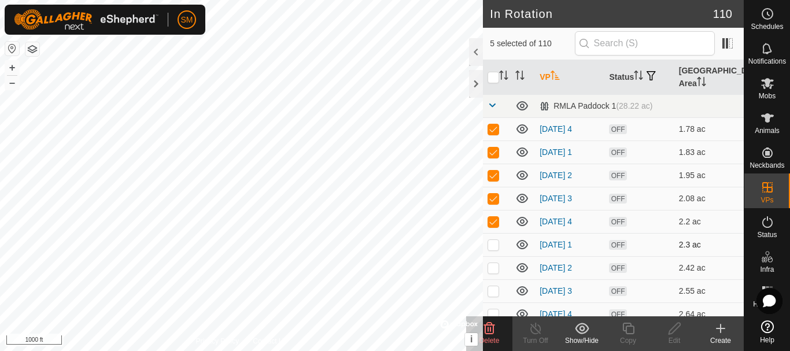
click at [496, 242] on p-checkbox at bounding box center [493, 244] width 12 height 9
click at [493, 267] on p-checkbox at bounding box center [493, 267] width 12 height 9
click at [494, 294] on p-checkbox at bounding box center [493, 290] width 12 height 9
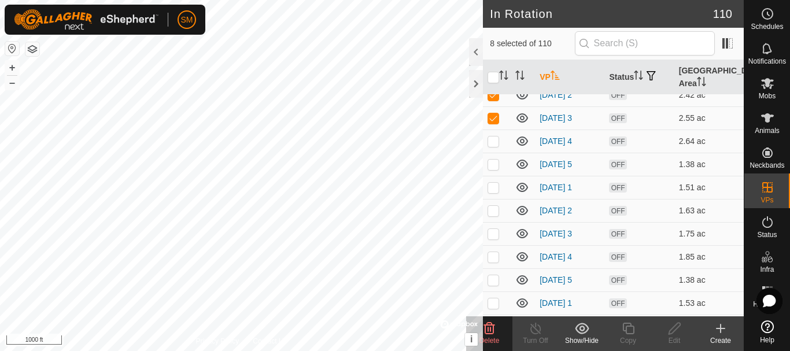
scroll to position [173, 0]
click at [494, 143] on p-checkbox at bounding box center [493, 140] width 12 height 9
click at [490, 165] on p-checkbox at bounding box center [493, 163] width 12 height 9
click at [493, 188] on p-checkbox at bounding box center [493, 186] width 12 height 9
click at [495, 212] on p-checkbox at bounding box center [493, 209] width 12 height 9
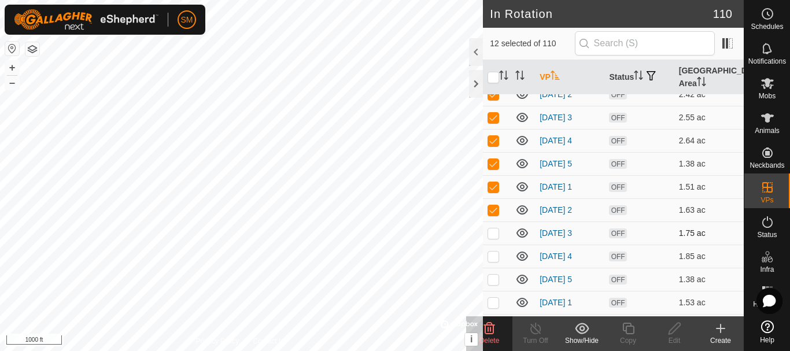
click at [493, 231] on p-checkbox at bounding box center [493, 232] width 12 height 9
click at [491, 253] on p-checkbox at bounding box center [493, 255] width 12 height 9
click at [495, 280] on p-checkbox at bounding box center [493, 279] width 12 height 9
click at [494, 299] on p-checkbox at bounding box center [493, 302] width 12 height 9
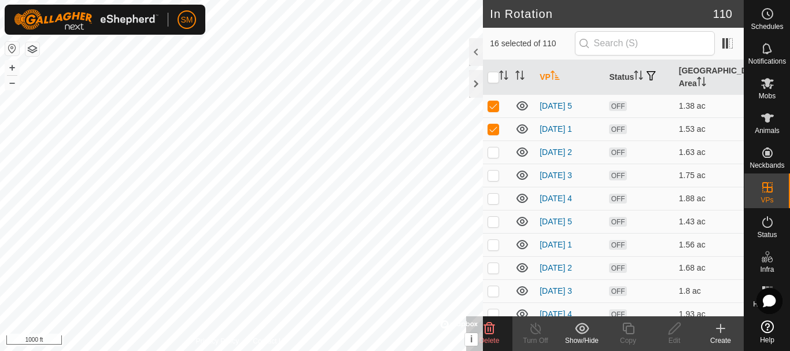
scroll to position [405, 0]
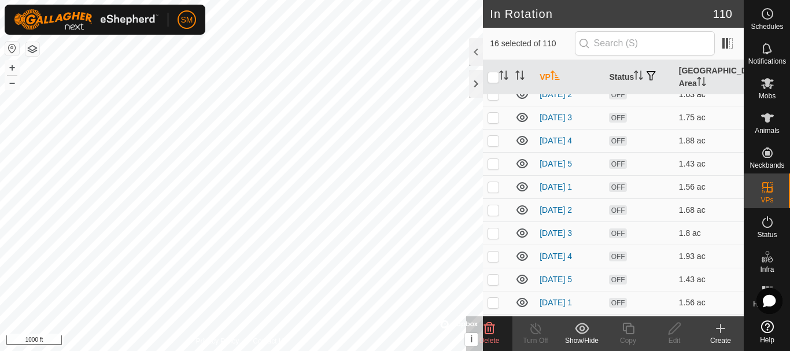
click at [491, 98] on p-checkbox at bounding box center [493, 94] width 12 height 9
click at [491, 118] on p-checkbox at bounding box center [493, 117] width 12 height 9
click at [492, 140] on p-checkbox at bounding box center [493, 140] width 12 height 9
click at [494, 165] on p-checkbox at bounding box center [493, 163] width 12 height 9
click at [492, 187] on p-checkbox at bounding box center [493, 186] width 12 height 9
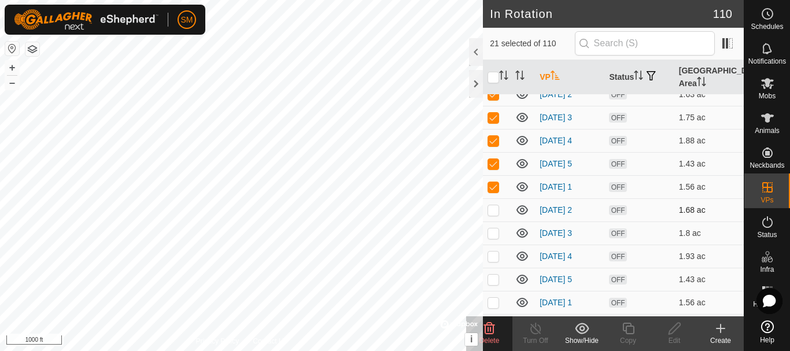
click at [495, 210] on p-checkbox at bounding box center [493, 209] width 12 height 9
click at [495, 235] on p-checkbox at bounding box center [493, 232] width 12 height 9
click at [491, 254] on p-checkbox at bounding box center [493, 255] width 12 height 9
click at [496, 275] on p-checkbox at bounding box center [493, 279] width 12 height 9
click at [496, 301] on p-checkbox at bounding box center [493, 302] width 12 height 9
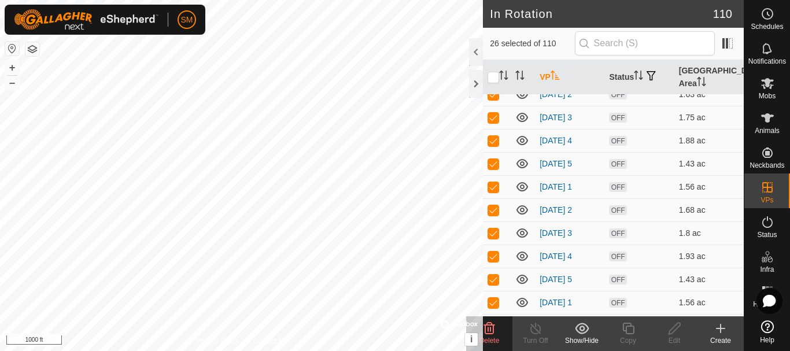
click at [495, 336] on div "Delete" at bounding box center [489, 340] width 46 height 10
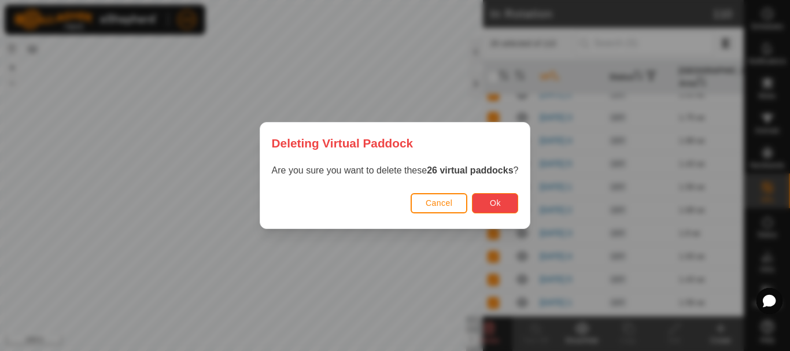
click at [494, 198] on span "Ok" at bounding box center [495, 202] width 11 height 9
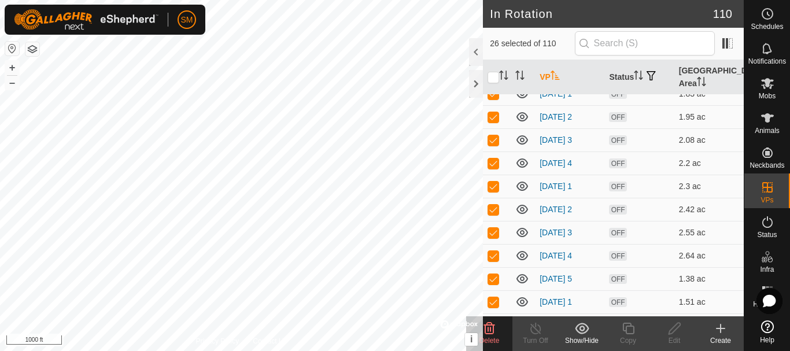
scroll to position [0, 0]
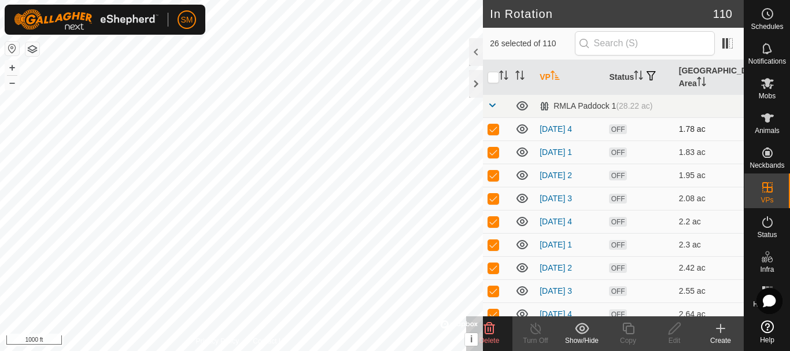
click at [495, 132] on p-checkbox at bounding box center [493, 128] width 12 height 9
click at [495, 149] on p-checkbox at bounding box center [493, 151] width 12 height 9
click at [497, 174] on p-checkbox at bounding box center [493, 175] width 12 height 9
click at [495, 195] on p-checkbox at bounding box center [493, 198] width 12 height 9
click at [494, 224] on p-checkbox at bounding box center [493, 221] width 12 height 9
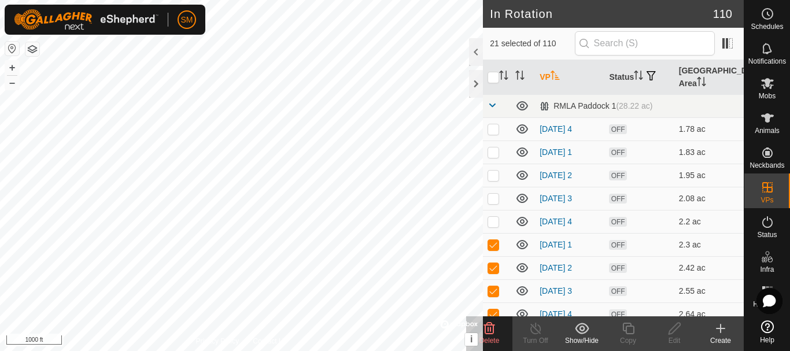
click at [487, 329] on icon at bounding box center [489, 328] width 14 height 14
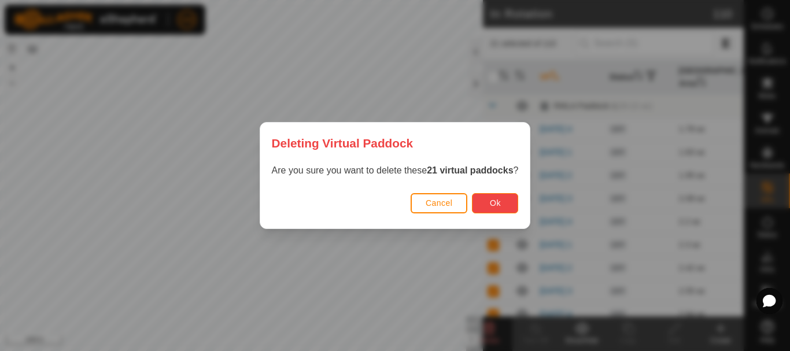
click at [492, 199] on span "Ok" at bounding box center [495, 202] width 11 height 9
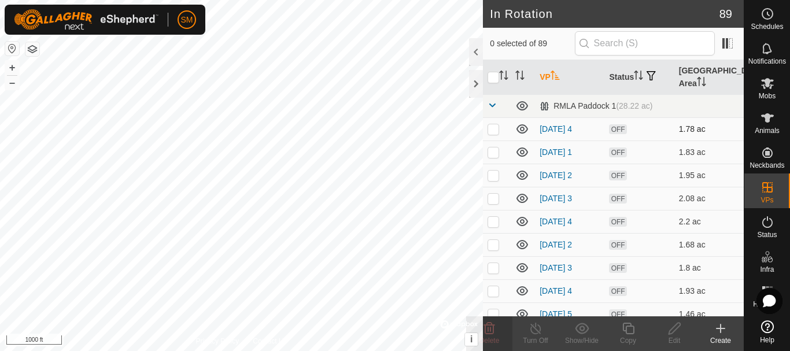
click at [494, 128] on p-checkbox at bounding box center [493, 128] width 12 height 9
click at [494, 157] on td at bounding box center [497, 151] width 28 height 23
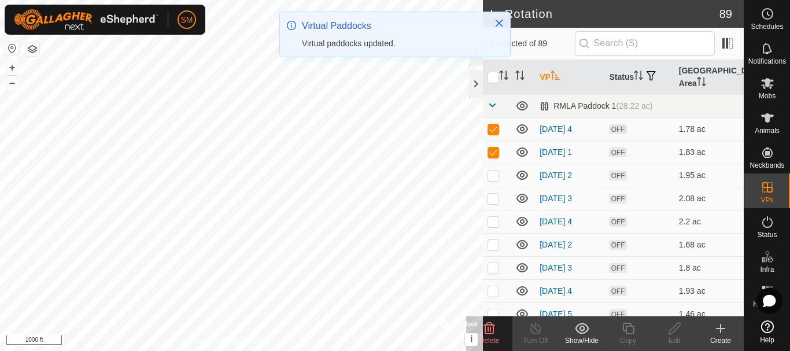
click at [498, 331] on delete-svg-icon at bounding box center [489, 328] width 46 height 14
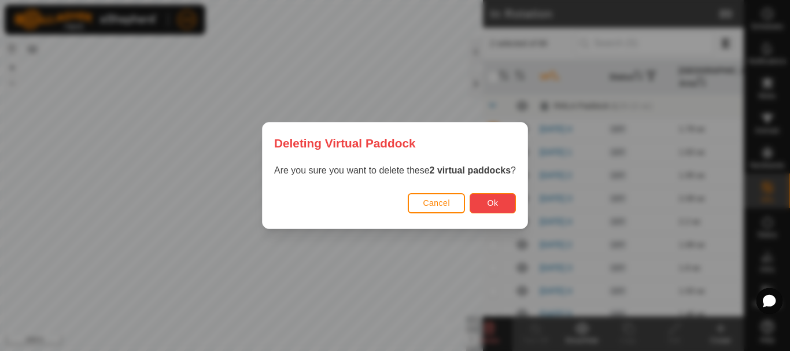
click at [480, 201] on button "Ok" at bounding box center [492, 203] width 46 height 20
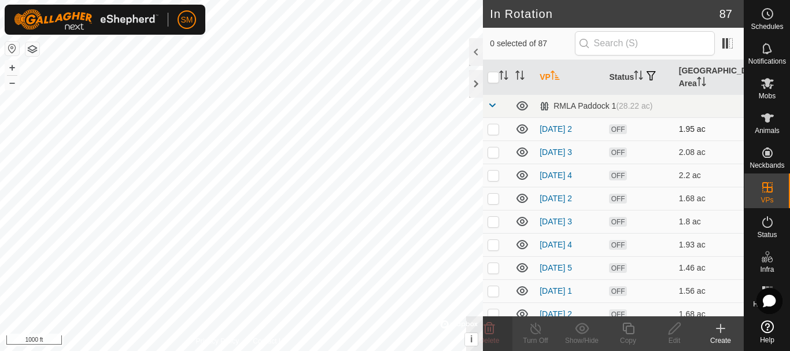
click at [491, 131] on p-checkbox at bounding box center [493, 128] width 12 height 9
click at [493, 153] on p-checkbox at bounding box center [493, 151] width 12 height 9
click at [494, 327] on icon at bounding box center [489, 329] width 11 height 12
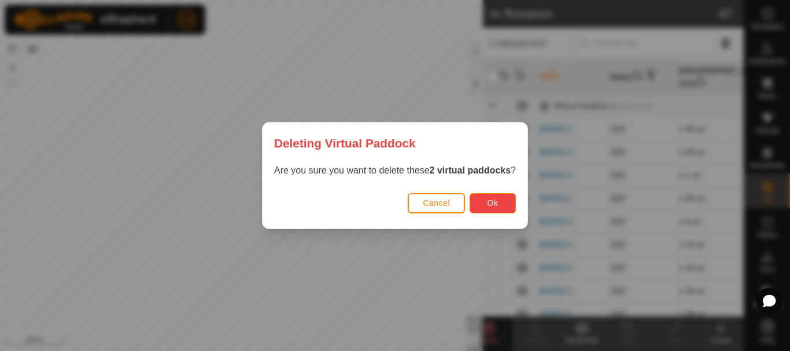
click at [503, 205] on button "Ok" at bounding box center [492, 203] width 46 height 20
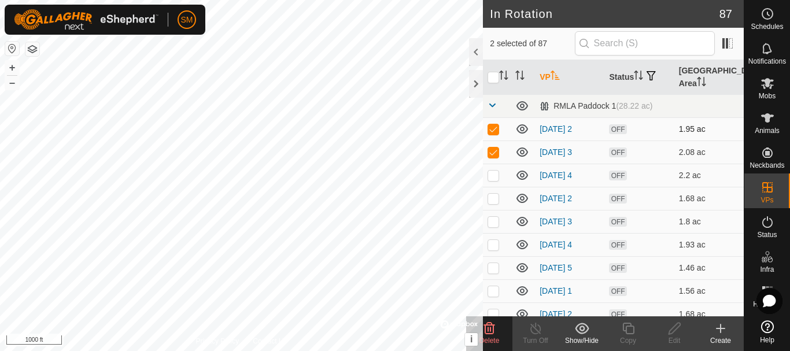
click at [495, 131] on p-checkbox at bounding box center [493, 128] width 12 height 9
click at [491, 327] on icon at bounding box center [489, 328] width 14 height 14
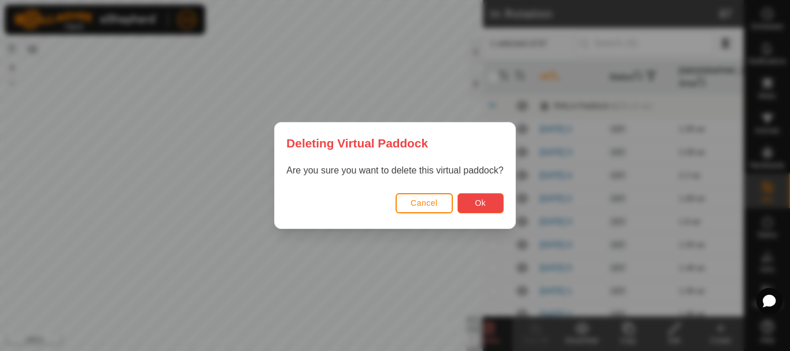
click at [474, 198] on button "Ok" at bounding box center [480, 203] width 46 height 20
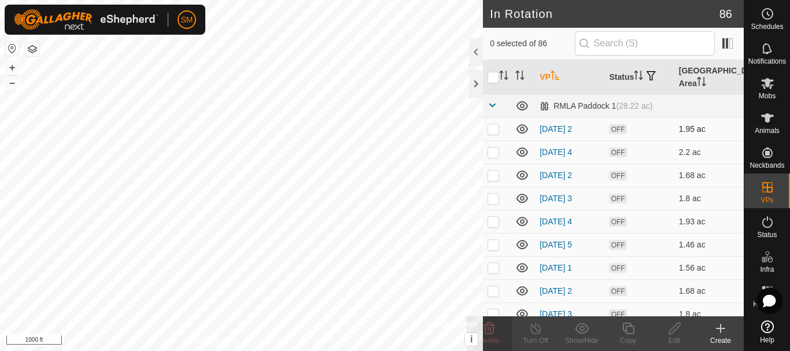
click at [493, 129] on p-checkbox at bounding box center [493, 128] width 12 height 9
click at [497, 325] on delete-svg-icon at bounding box center [489, 328] width 46 height 14
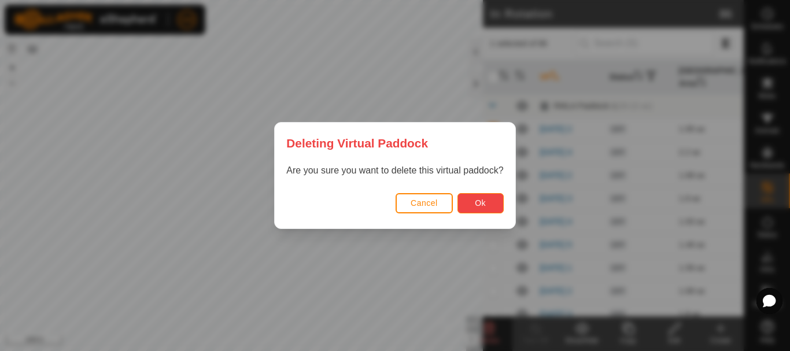
click at [475, 207] on span "Ok" at bounding box center [480, 202] width 11 height 9
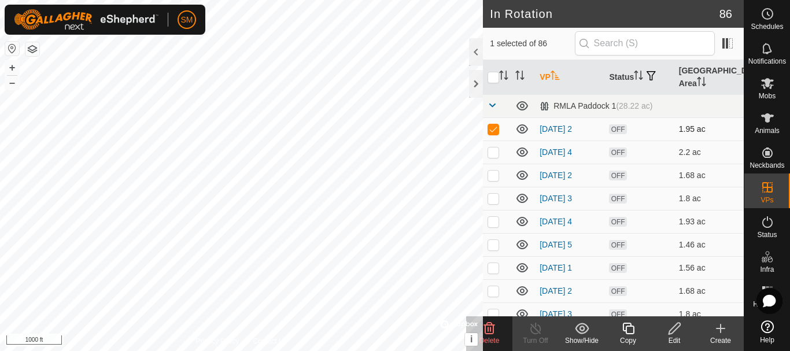
click at [495, 125] on p-checkbox at bounding box center [493, 128] width 12 height 9
click at [524, 131] on icon at bounding box center [522, 129] width 14 height 14
click at [494, 152] on p-checkbox at bounding box center [493, 151] width 12 height 9
click at [495, 176] on p-checkbox at bounding box center [493, 175] width 12 height 9
click at [491, 203] on td at bounding box center [497, 198] width 28 height 23
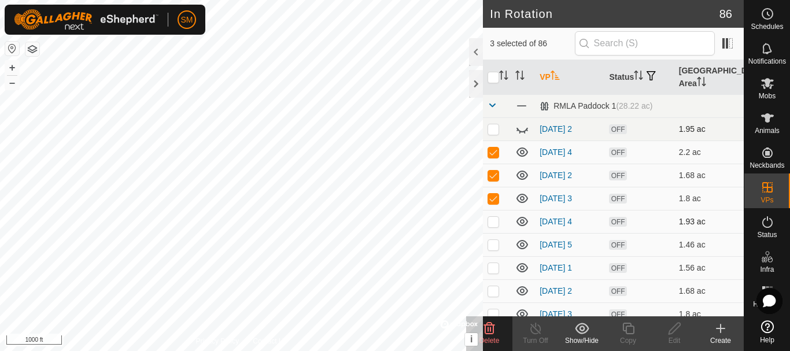
click at [488, 224] on p-checkbox at bounding box center [493, 221] width 12 height 9
click at [495, 245] on p-checkbox at bounding box center [493, 244] width 12 height 9
click at [493, 264] on p-checkbox at bounding box center [493, 267] width 12 height 9
drag, startPoint x: 493, startPoint y: 289, endPoint x: 494, endPoint y: 297, distance: 7.6
click at [494, 289] on p-checkbox at bounding box center [493, 290] width 12 height 9
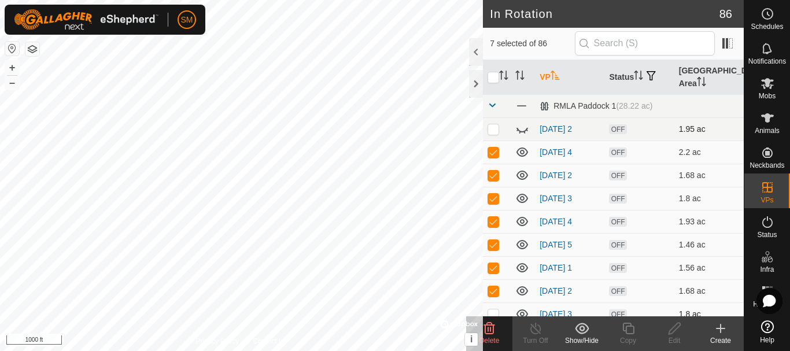
click at [492, 312] on p-checkbox at bounding box center [493, 313] width 12 height 9
click at [496, 340] on span "Delete" at bounding box center [489, 340] width 20 height 8
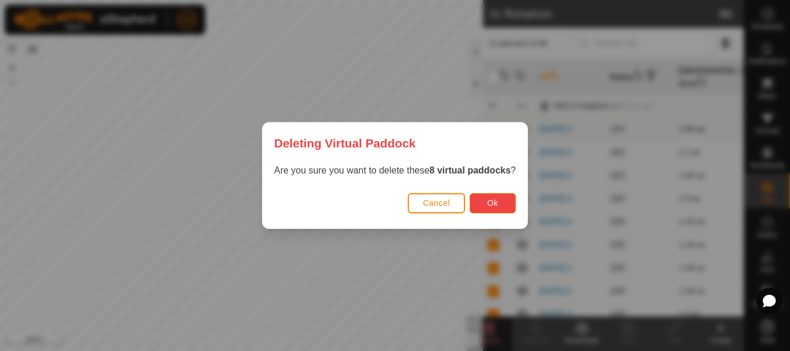
click at [505, 205] on button "Ok" at bounding box center [492, 203] width 46 height 20
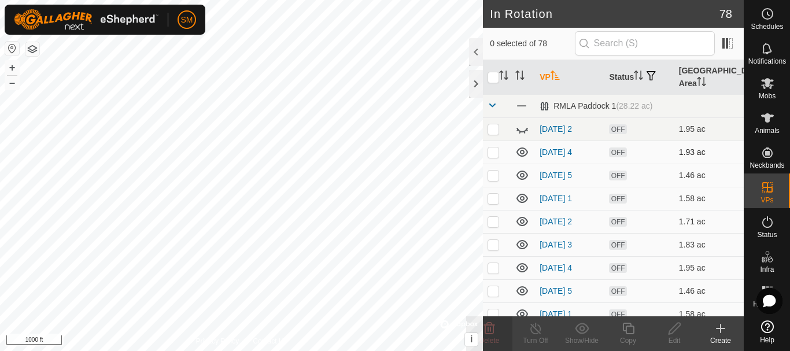
click at [493, 157] on td at bounding box center [497, 151] width 28 height 23
click at [492, 179] on p-checkbox at bounding box center [493, 175] width 12 height 9
click at [490, 198] on p-checkbox at bounding box center [493, 198] width 12 height 9
click at [494, 226] on td at bounding box center [497, 221] width 28 height 23
click at [493, 249] on p-checkbox at bounding box center [493, 244] width 12 height 9
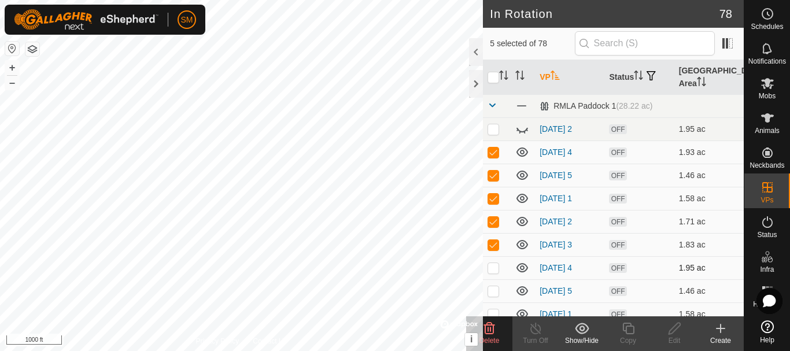
click at [493, 268] on p-checkbox at bounding box center [493, 267] width 12 height 9
click at [492, 289] on p-checkbox at bounding box center [493, 290] width 12 height 9
click at [494, 311] on p-checkbox at bounding box center [493, 313] width 12 height 9
click at [492, 338] on span "Delete" at bounding box center [489, 340] width 20 height 8
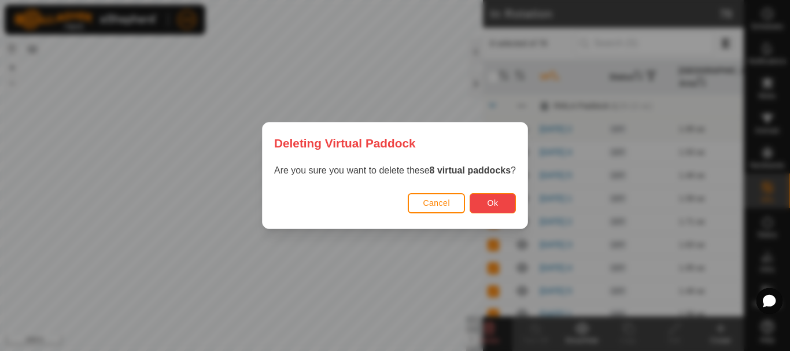
click at [506, 196] on button "Ok" at bounding box center [492, 203] width 46 height 20
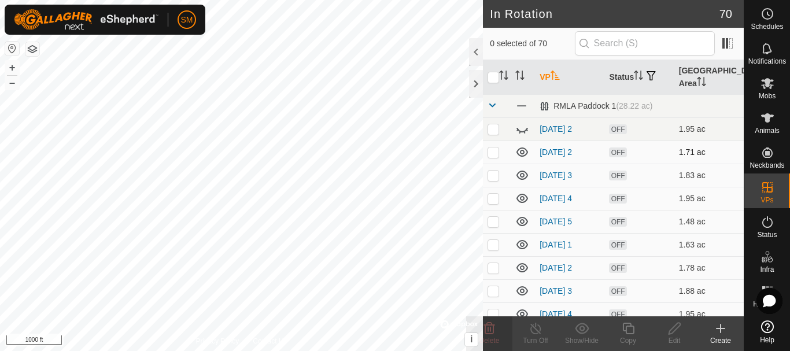
click at [498, 153] on p-checkbox at bounding box center [493, 151] width 12 height 9
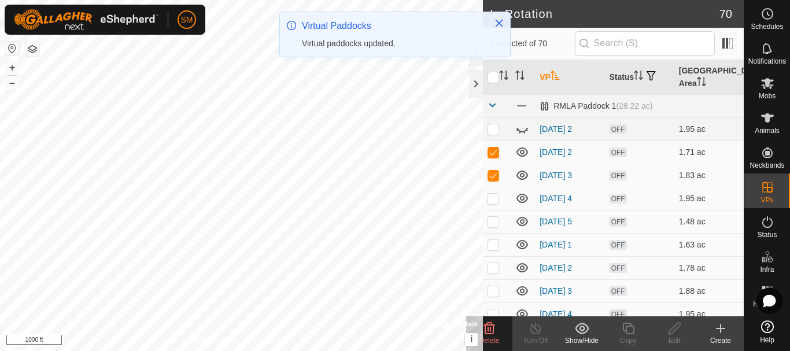
click at [494, 200] on p-checkbox at bounding box center [493, 198] width 12 height 9
click at [495, 220] on p-checkbox at bounding box center [493, 221] width 12 height 9
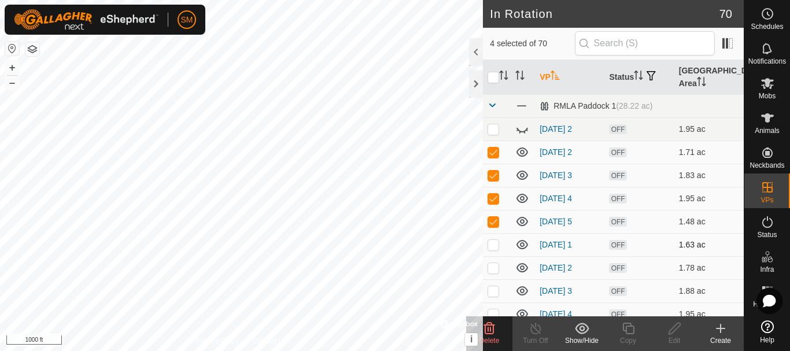
click at [495, 246] on p-checkbox at bounding box center [493, 244] width 12 height 9
click at [494, 268] on p-checkbox at bounding box center [493, 267] width 12 height 9
click at [496, 290] on p-checkbox at bounding box center [493, 290] width 12 height 9
click at [496, 312] on p-checkbox at bounding box center [493, 313] width 12 height 9
click at [498, 329] on delete-svg-icon at bounding box center [489, 328] width 46 height 14
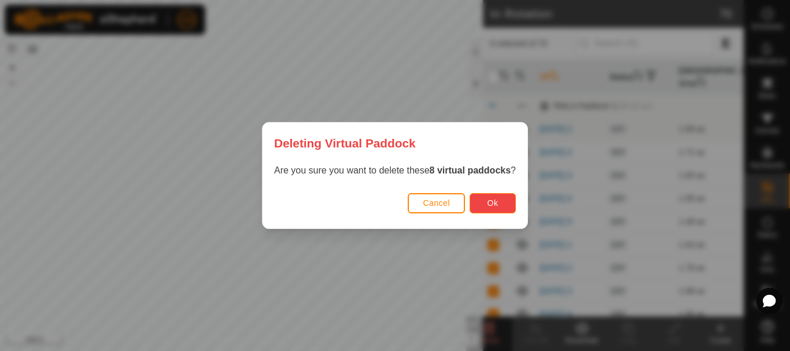
click at [499, 208] on button "Ok" at bounding box center [492, 203] width 46 height 20
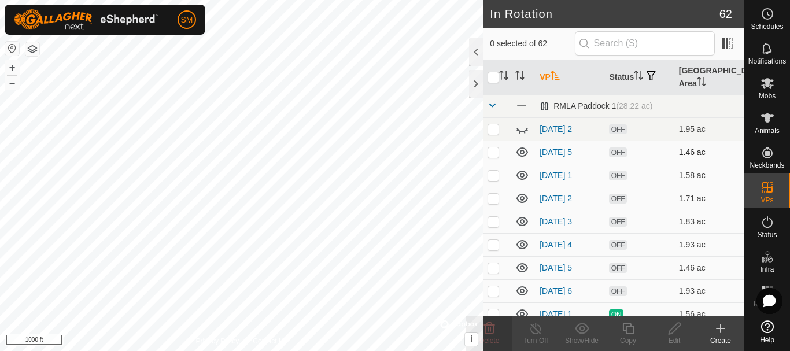
click at [488, 151] on p-checkbox at bounding box center [493, 151] width 12 height 9
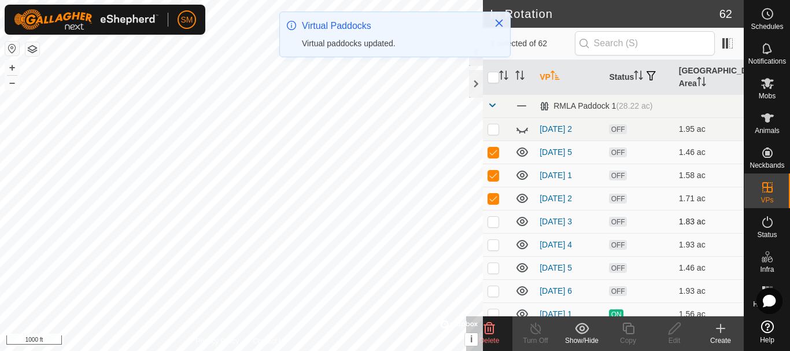
click at [495, 223] on p-checkbox at bounding box center [493, 221] width 12 height 9
click at [491, 246] on p-checkbox at bounding box center [493, 244] width 12 height 9
click at [492, 271] on p-checkbox at bounding box center [493, 267] width 12 height 9
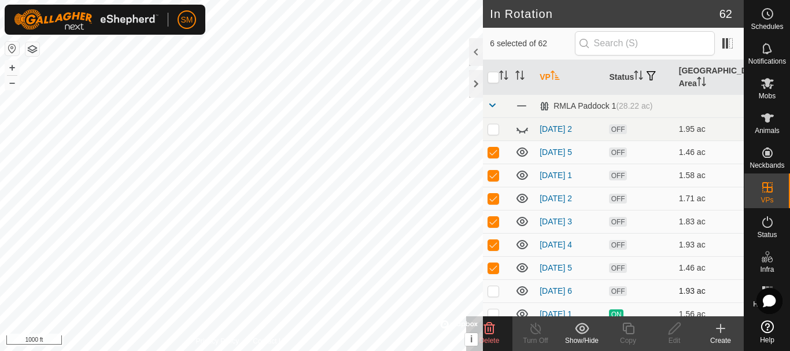
click at [493, 290] on p-checkbox at bounding box center [493, 290] width 12 height 9
click at [493, 310] on p-checkbox at bounding box center [493, 313] width 12 height 9
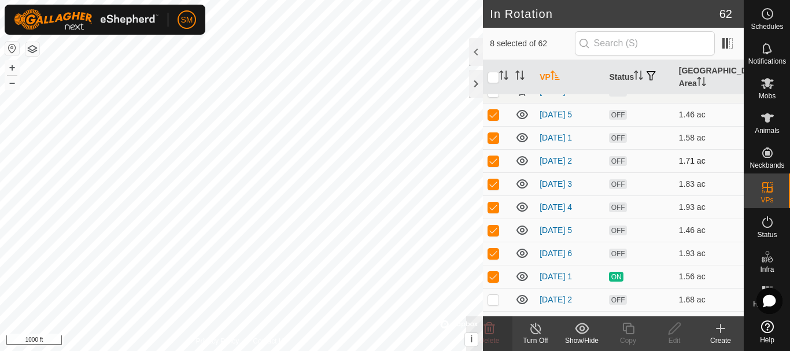
scroll to position [58, 0]
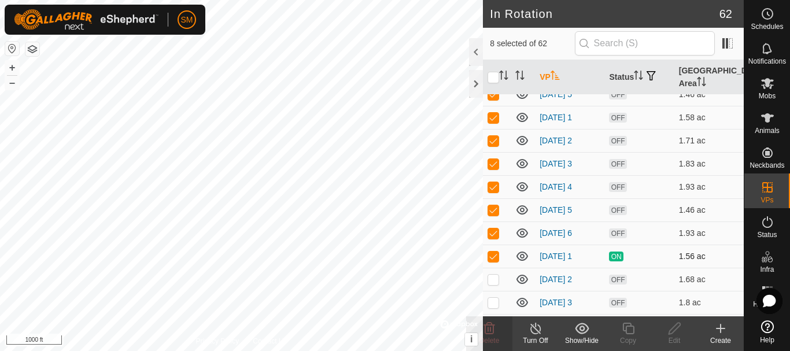
click at [493, 256] on p-checkbox at bounding box center [493, 255] width 12 height 9
click at [491, 280] on p-checkbox at bounding box center [493, 279] width 12 height 9
click at [492, 304] on p-checkbox at bounding box center [493, 302] width 12 height 9
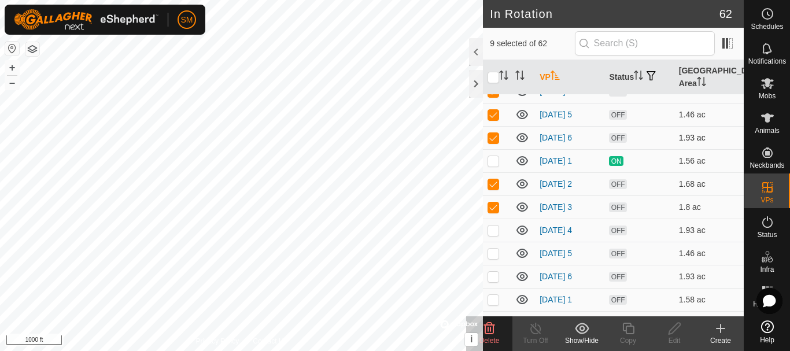
scroll to position [173, 0]
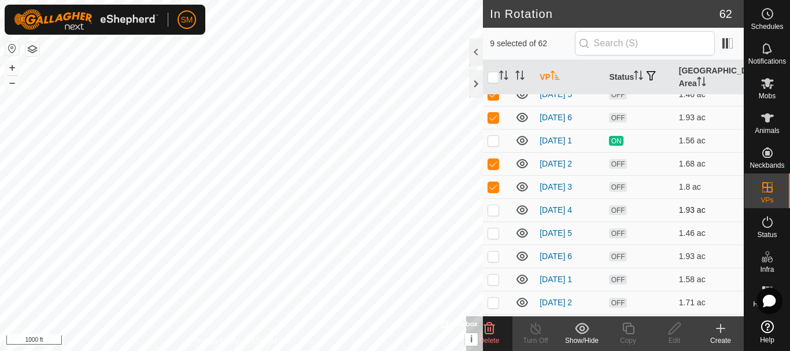
click at [495, 210] on p-checkbox at bounding box center [493, 209] width 12 height 9
click at [493, 235] on p-checkbox at bounding box center [493, 232] width 12 height 9
click at [495, 257] on p-checkbox at bounding box center [493, 255] width 12 height 9
click at [493, 330] on icon at bounding box center [489, 329] width 11 height 12
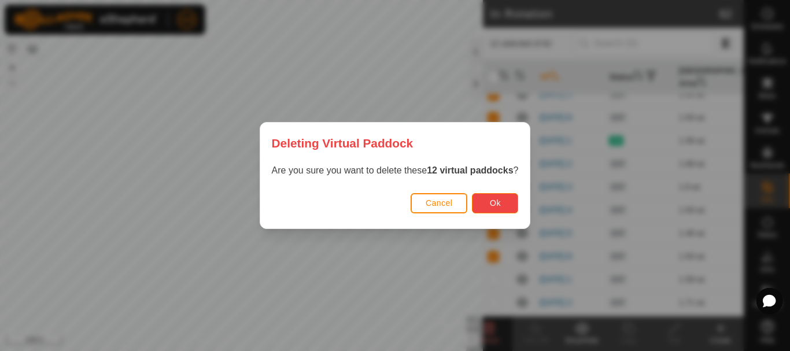
click at [501, 203] on span "Ok" at bounding box center [495, 202] width 11 height 9
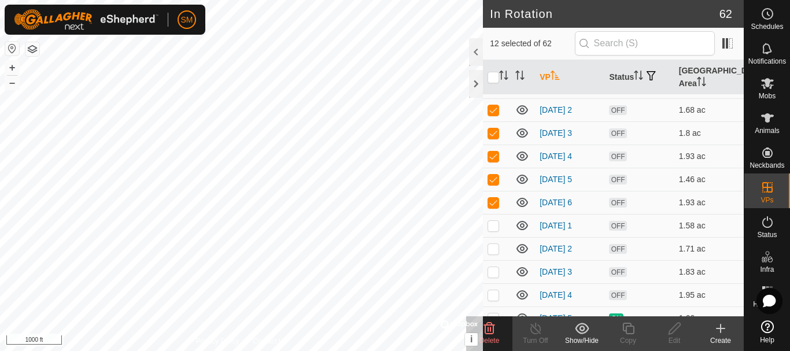
scroll to position [231, 0]
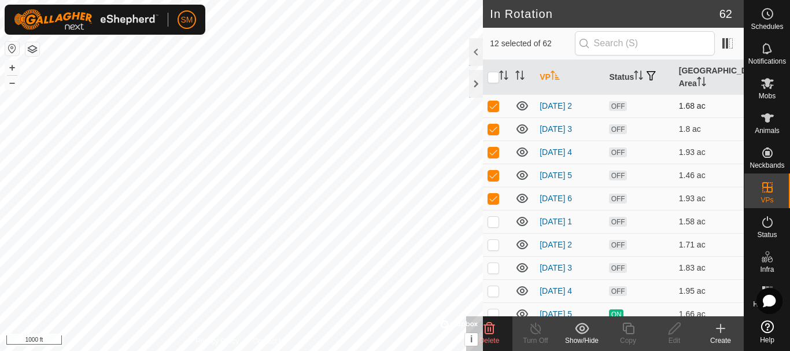
click at [494, 106] on p-checkbox at bounding box center [493, 105] width 12 height 9
click at [494, 132] on p-checkbox at bounding box center [493, 128] width 12 height 9
click at [495, 145] on td at bounding box center [497, 151] width 28 height 23
click at [498, 174] on p-checkbox at bounding box center [493, 175] width 12 height 9
click at [497, 197] on p-checkbox at bounding box center [493, 198] width 12 height 9
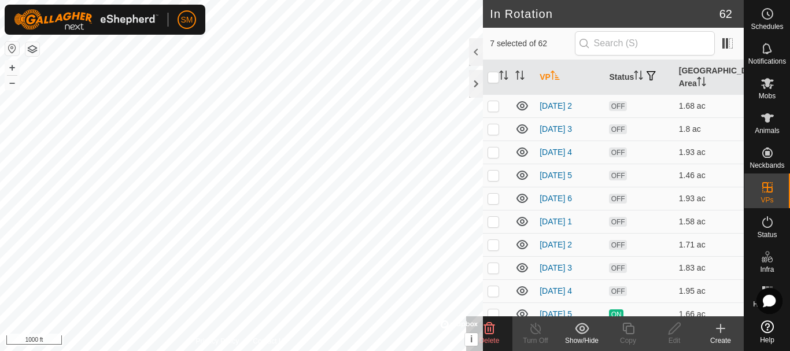
click at [499, 332] on delete-svg-icon at bounding box center [489, 328] width 46 height 14
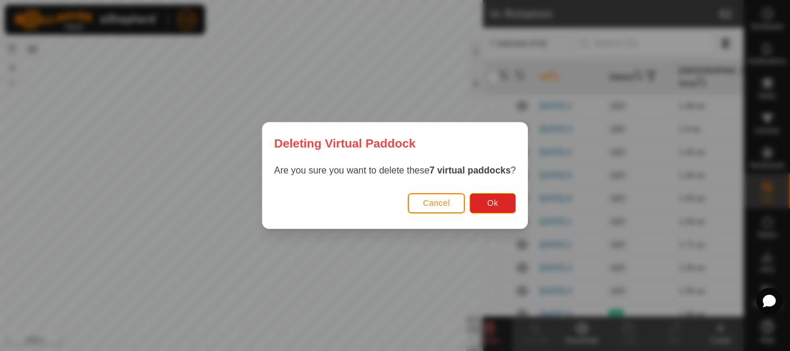
click at [502, 188] on div "Are you sure you want to delete these 7 virtual paddocks ?" at bounding box center [394, 176] width 265 height 25
click at [501, 197] on button "Ok" at bounding box center [492, 203] width 46 height 20
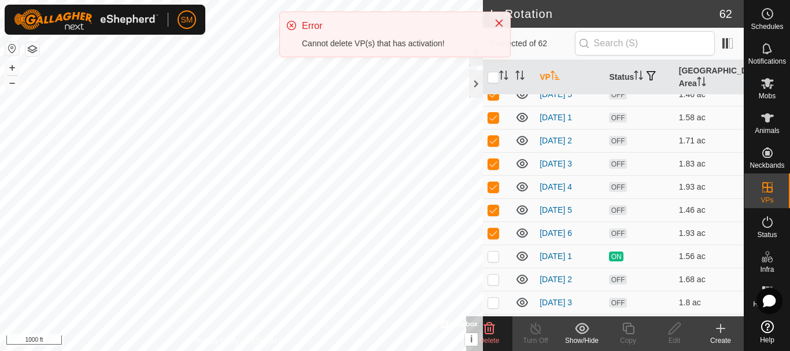
scroll to position [0, 0]
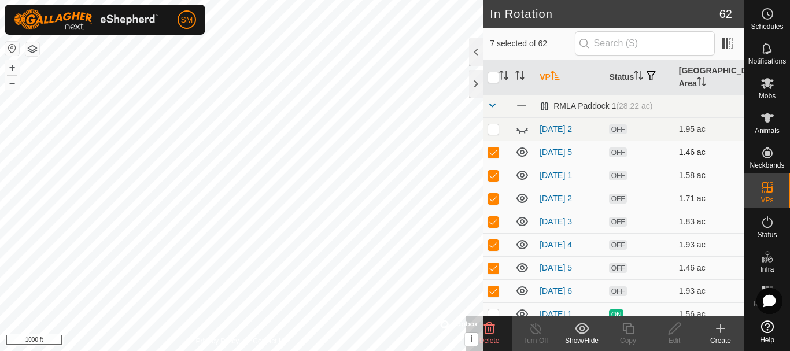
click at [498, 156] on p-checkbox at bounding box center [493, 151] width 12 height 9
click at [498, 176] on p-checkbox at bounding box center [493, 175] width 12 height 9
click at [497, 197] on p-checkbox at bounding box center [493, 198] width 12 height 9
click at [506, 342] on div "Delete" at bounding box center [489, 340] width 46 height 10
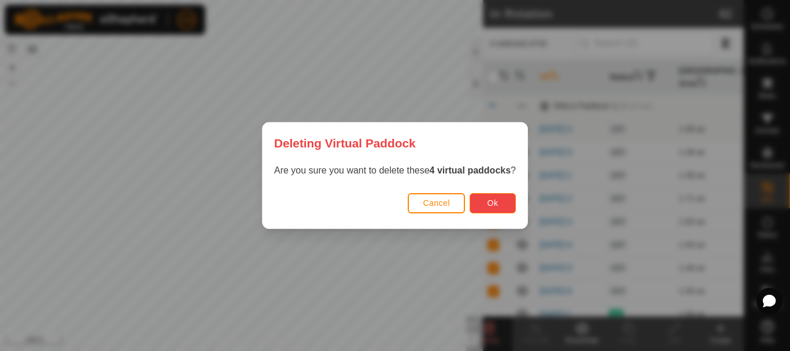
click at [488, 199] on span "Ok" at bounding box center [492, 202] width 11 height 9
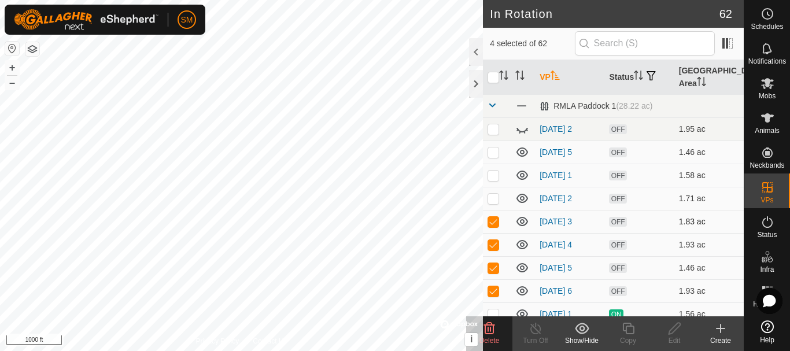
click at [493, 222] on p-checkbox at bounding box center [493, 221] width 12 height 9
click at [494, 241] on p-checkbox at bounding box center [493, 244] width 12 height 9
click at [496, 263] on p-tablecheckbox at bounding box center [493, 267] width 12 height 9
click at [495, 326] on icon at bounding box center [489, 328] width 14 height 14
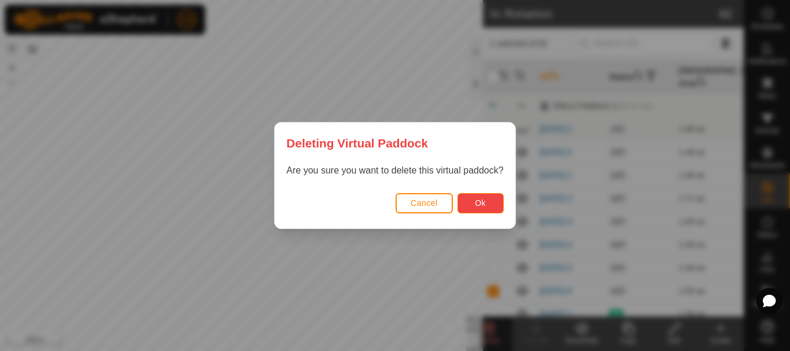
click at [487, 199] on button "Ok" at bounding box center [480, 203] width 46 height 20
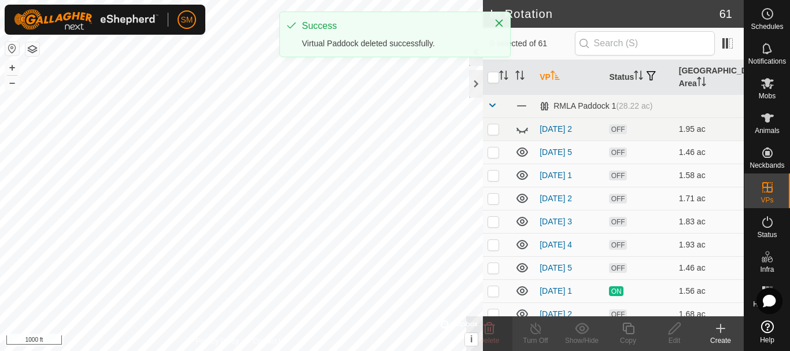
click at [491, 151] on p-checkbox at bounding box center [493, 151] width 12 height 9
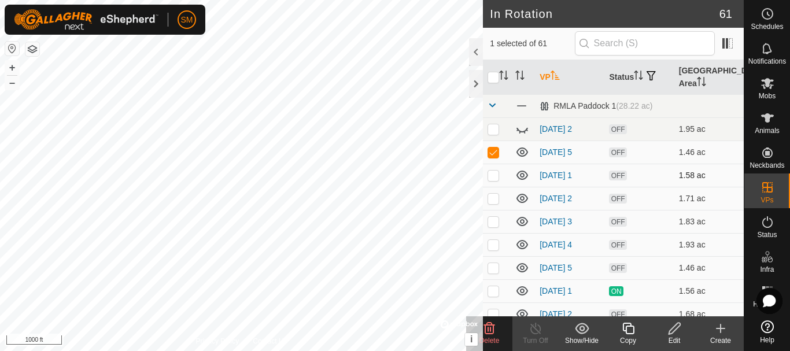
click at [494, 172] on p-checkbox at bounding box center [493, 175] width 12 height 9
click at [497, 203] on td at bounding box center [497, 198] width 28 height 23
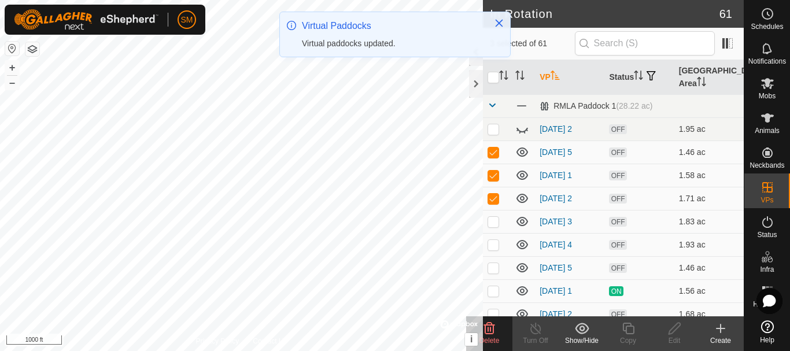
click at [498, 330] on delete-svg-icon at bounding box center [489, 328] width 46 height 14
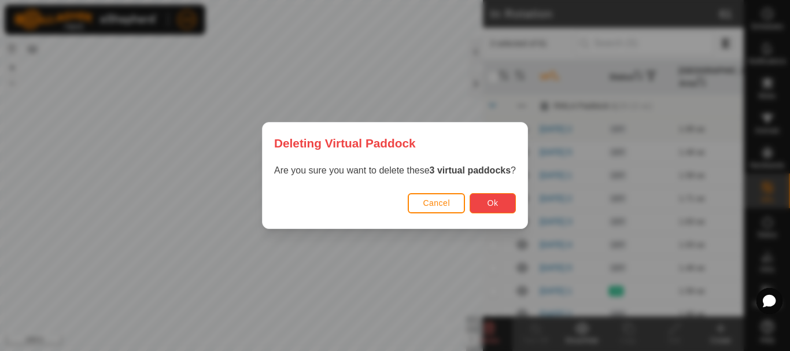
click at [479, 208] on button "Ok" at bounding box center [492, 203] width 46 height 20
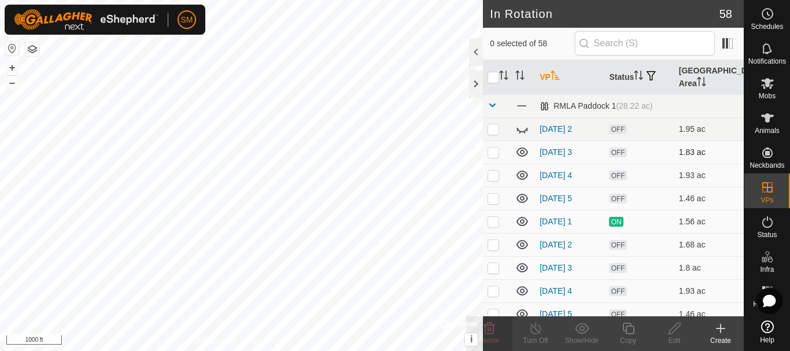
click at [493, 153] on p-checkbox at bounding box center [493, 151] width 12 height 9
click at [494, 175] on p-checkbox at bounding box center [493, 175] width 12 height 9
click at [495, 337] on span "Delete" at bounding box center [489, 340] width 20 height 8
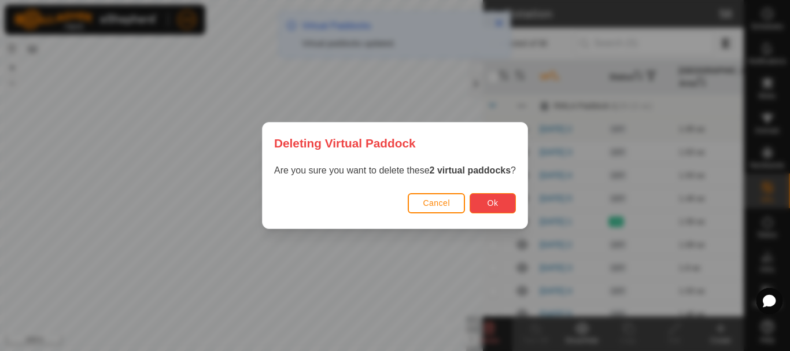
click at [488, 201] on span "Ok" at bounding box center [492, 202] width 11 height 9
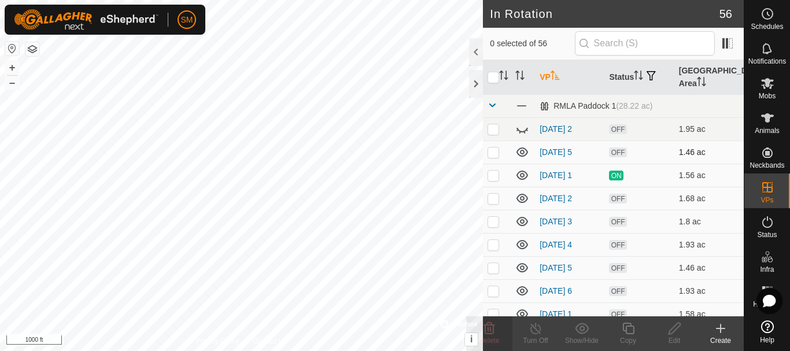
click at [494, 160] on td at bounding box center [497, 151] width 28 height 23
click at [491, 347] on div "Delete" at bounding box center [489, 333] width 46 height 35
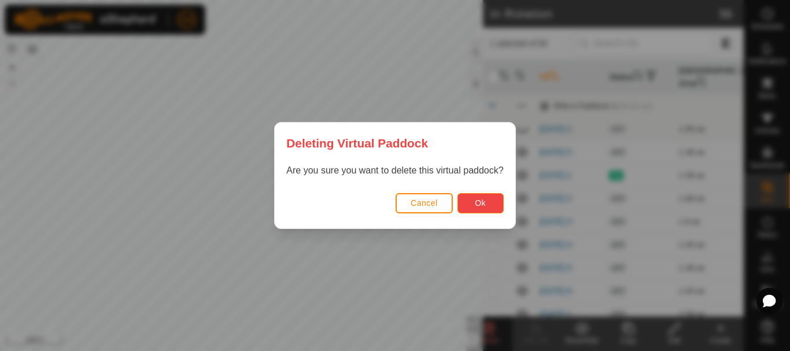
click at [493, 200] on button "Ok" at bounding box center [480, 203] width 46 height 20
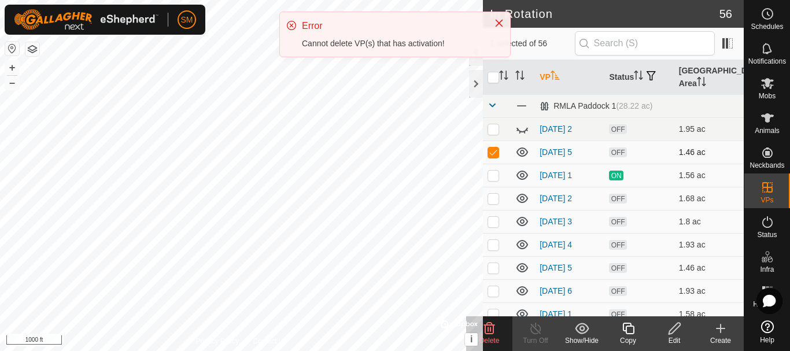
click at [493, 153] on p-checkbox at bounding box center [493, 151] width 12 height 9
click at [519, 150] on icon at bounding box center [522, 151] width 12 height 9
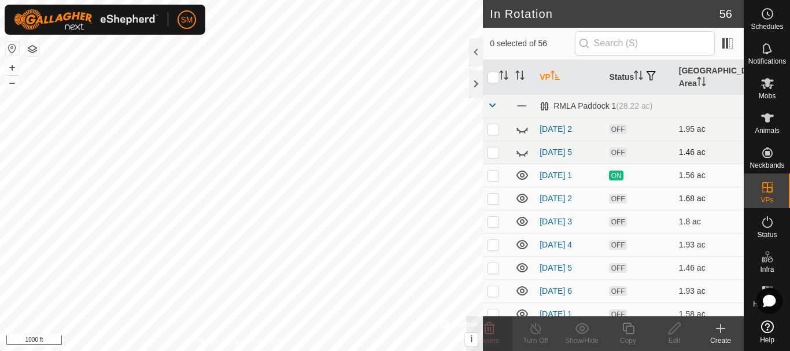
click at [495, 195] on p-checkbox at bounding box center [493, 198] width 12 height 9
click at [494, 221] on p-checkbox at bounding box center [493, 221] width 12 height 9
click at [495, 246] on p-checkbox at bounding box center [493, 244] width 12 height 9
click at [494, 267] on p-checkbox at bounding box center [493, 267] width 12 height 9
click at [492, 290] on p-checkbox at bounding box center [493, 290] width 12 height 9
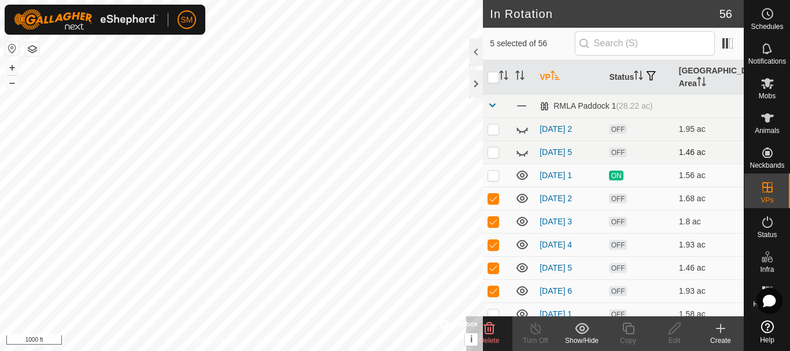
click at [498, 338] on span "Delete" at bounding box center [489, 340] width 20 height 8
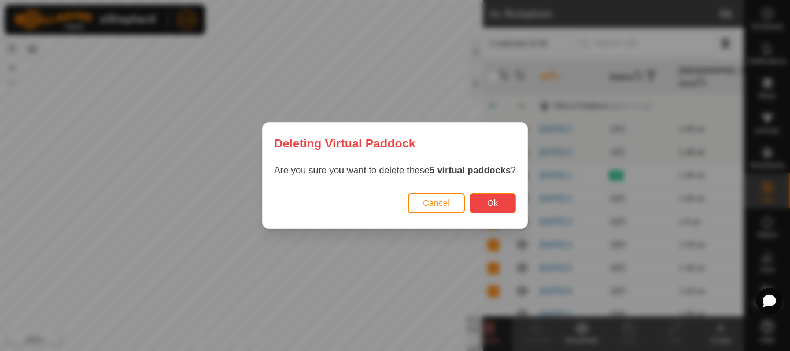
click at [488, 201] on span "Ok" at bounding box center [492, 202] width 11 height 9
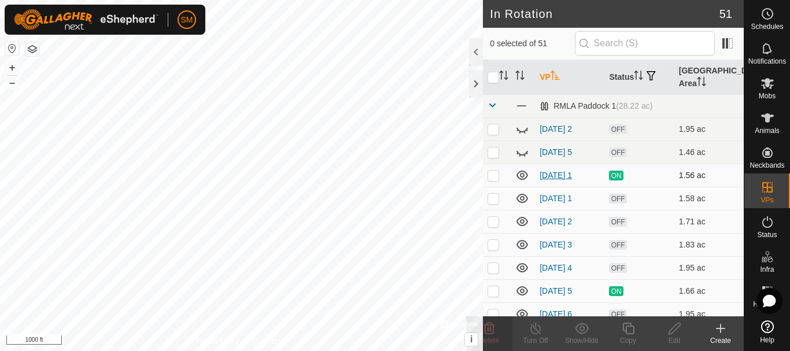
click at [565, 175] on link "[DATE] 1" at bounding box center [555, 175] width 32 height 9
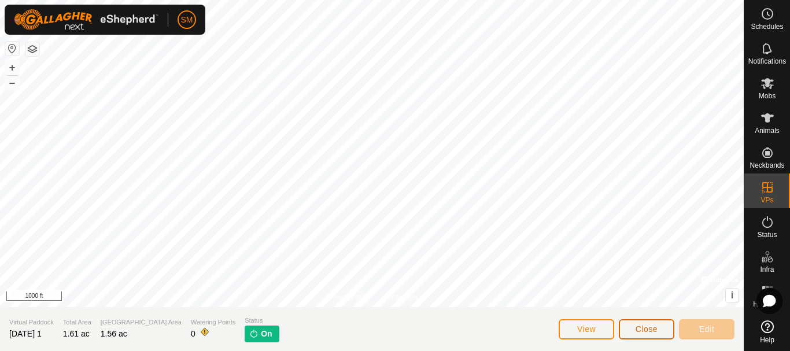
click at [649, 334] on button "Close" at bounding box center [646, 329] width 55 height 20
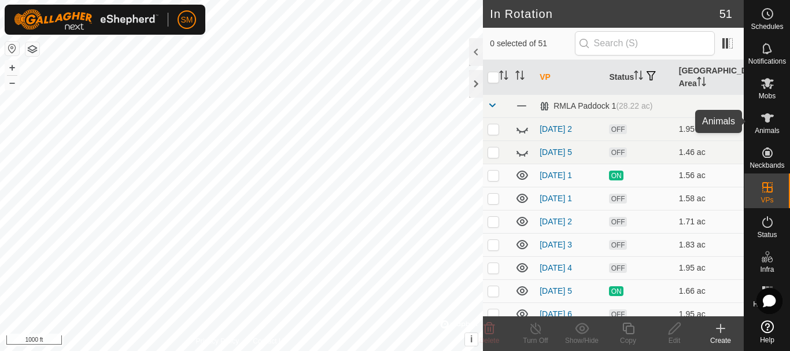
click at [767, 116] on icon at bounding box center [767, 117] width 13 height 9
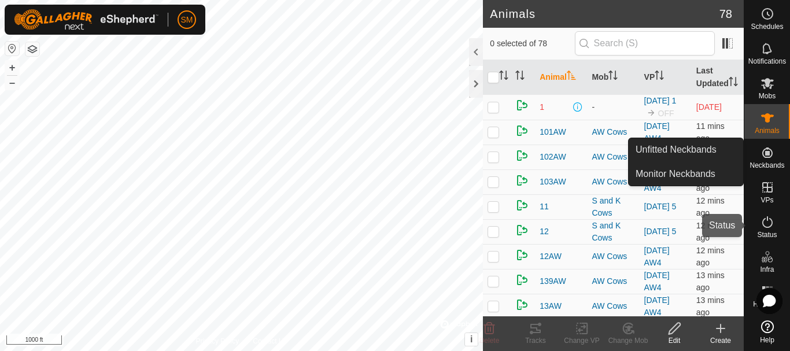
click at [765, 220] on icon at bounding box center [767, 222] width 14 height 14
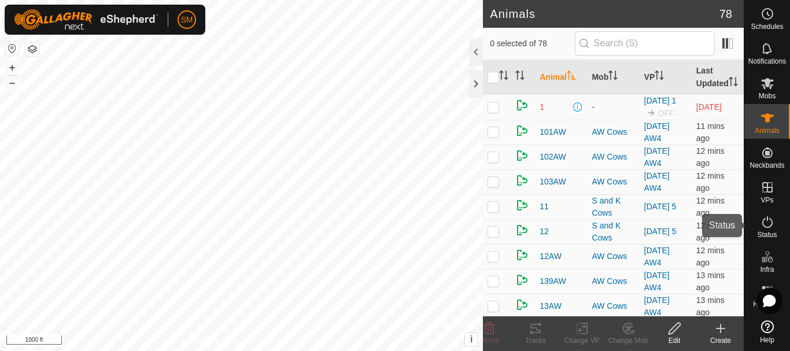
click at [776, 227] on es-activation-svg-icon at bounding box center [767, 222] width 21 height 18
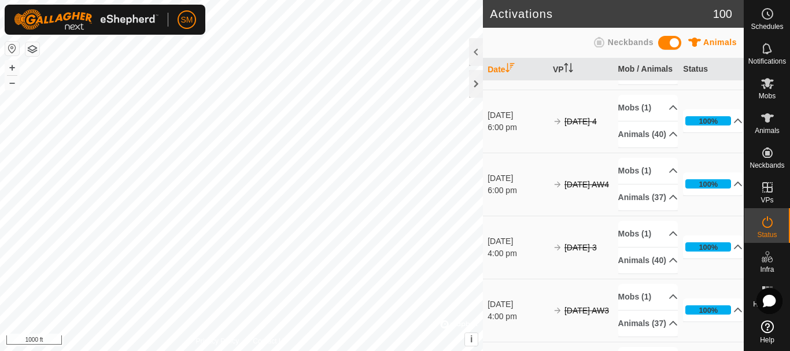
scroll to position [636, 0]
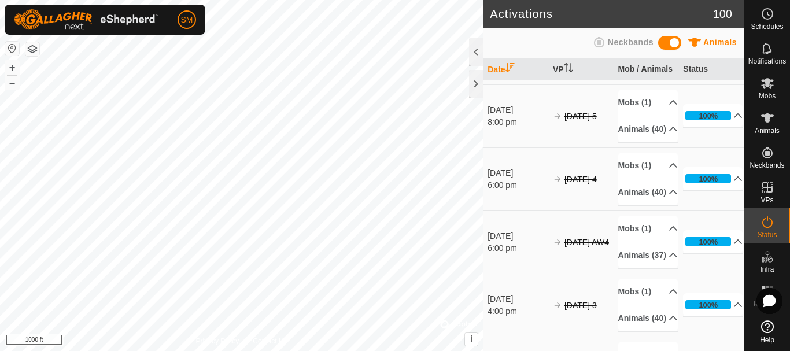
click at [669, 32] on icon at bounding box center [673, 29] width 8 height 5
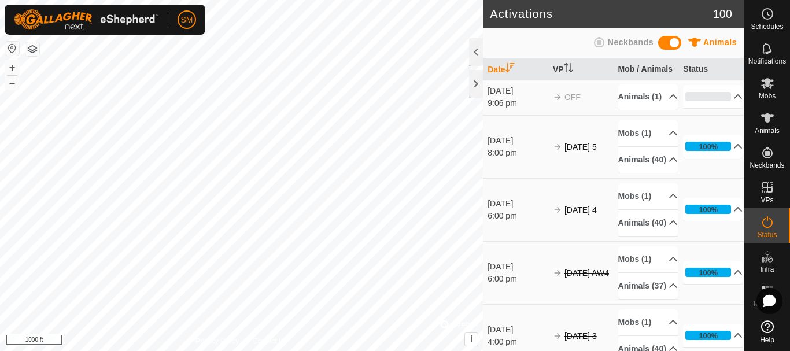
click at [661, 43] on p-accordion-header "Animals (1)" at bounding box center [648, 30] width 60 height 26
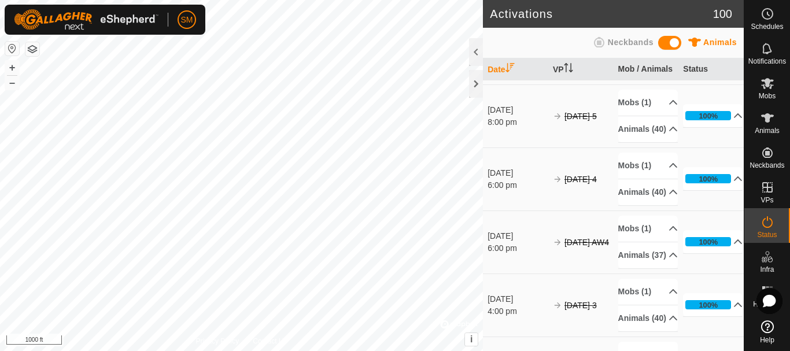
click at [668, 71] on icon at bounding box center [672, 65] width 9 height 9
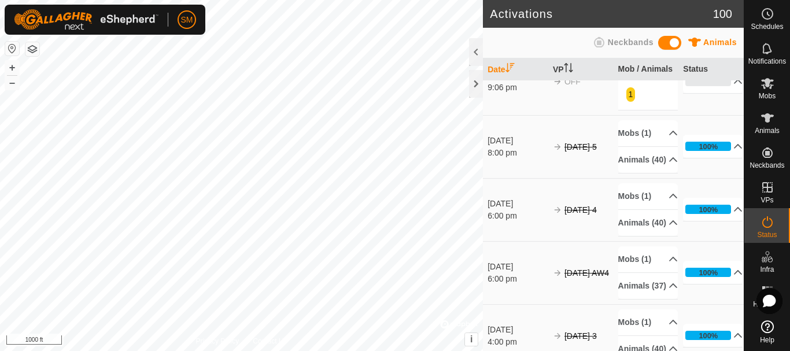
click at [660, 79] on p-accordion-header "Animals (1)" at bounding box center [648, 66] width 60 height 26
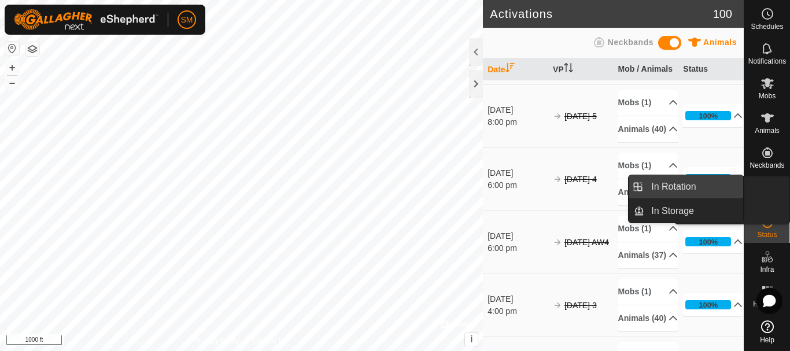
click at [697, 188] on span "In Rotation" at bounding box center [719, 188] width 45 height 14
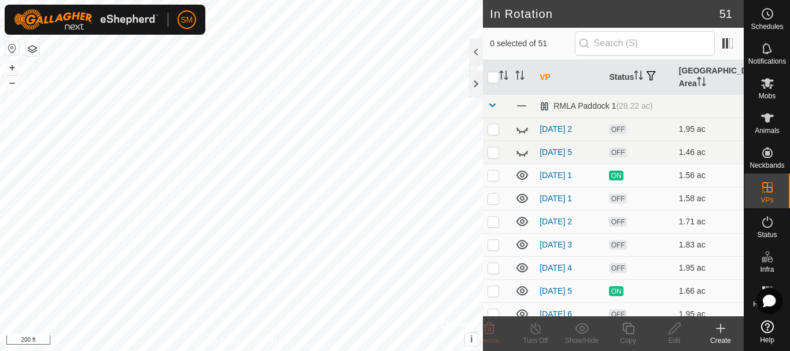
click at [717, 328] on icon at bounding box center [720, 328] width 8 height 0
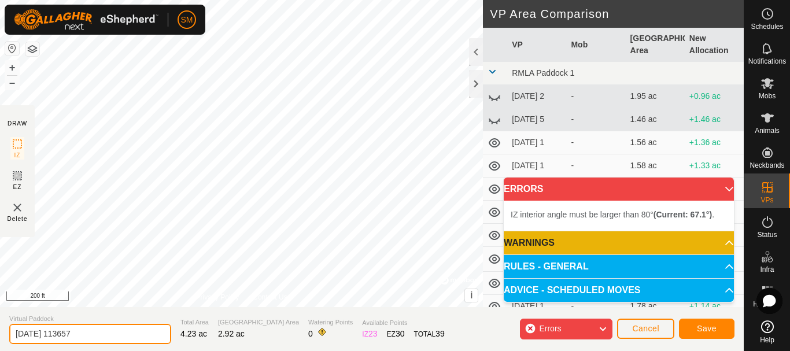
drag, startPoint x: 61, startPoint y: 335, endPoint x: 99, endPoint y: 335, distance: 38.2
click at [99, 335] on input "[DATE] 113657" at bounding box center [90, 334] width 162 height 20
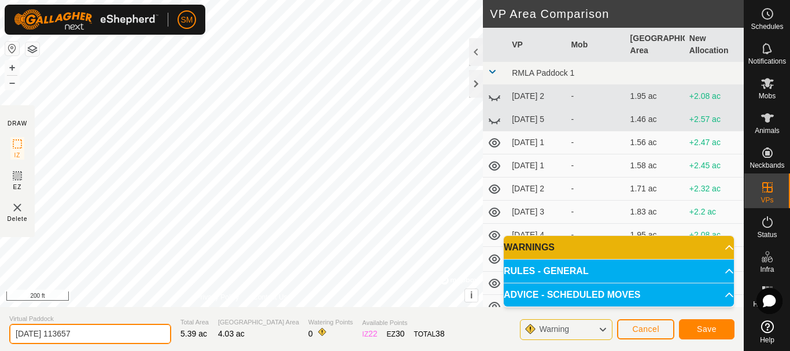
click at [94, 332] on input "[DATE] 113657" at bounding box center [90, 334] width 162 height 20
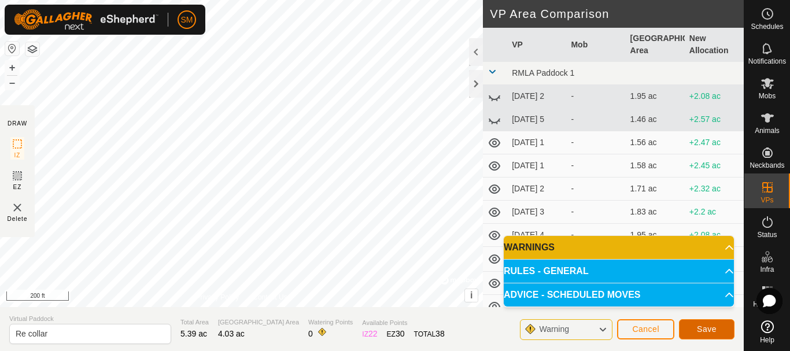
click at [712, 327] on span "Save" at bounding box center [707, 328] width 20 height 9
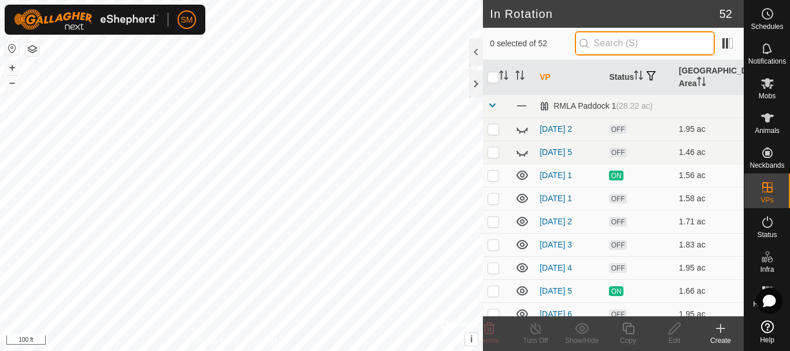
click at [654, 36] on input "text" at bounding box center [645, 43] width 140 height 24
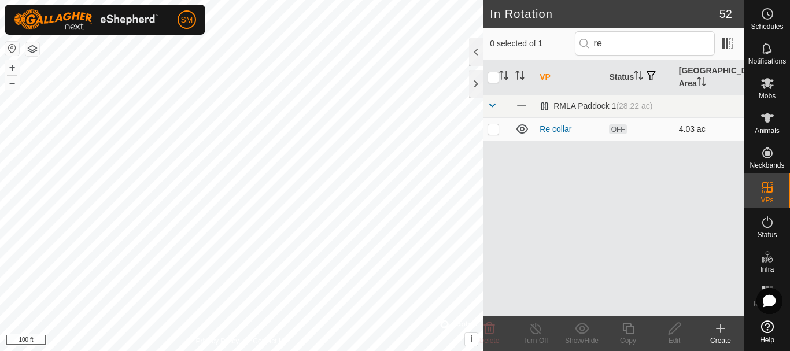
click at [495, 130] on p-checkbox at bounding box center [493, 128] width 12 height 9
click at [673, 329] on icon at bounding box center [674, 328] width 14 height 14
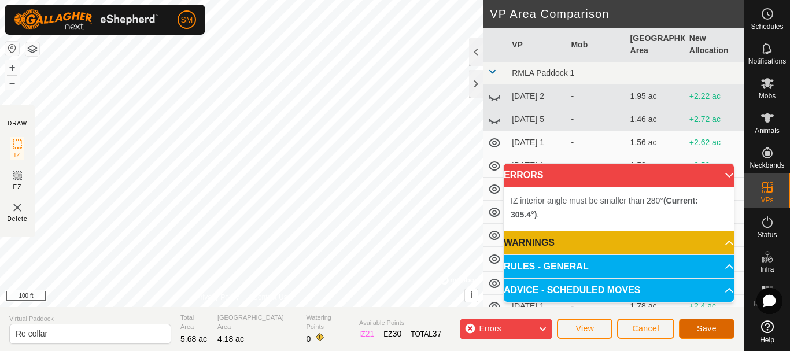
click at [700, 328] on span "Save" at bounding box center [707, 328] width 20 height 9
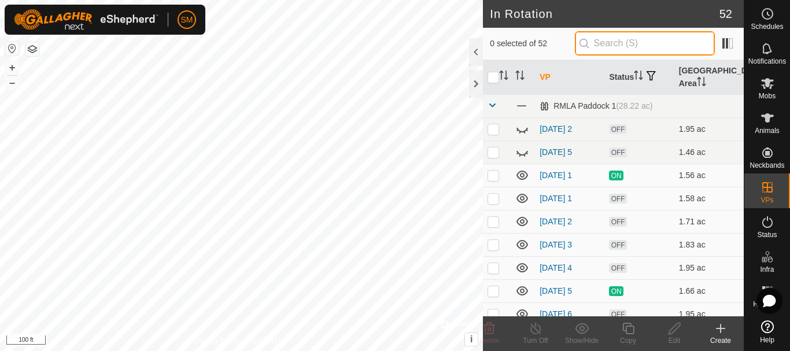
click at [614, 43] on input "text" at bounding box center [645, 43] width 140 height 24
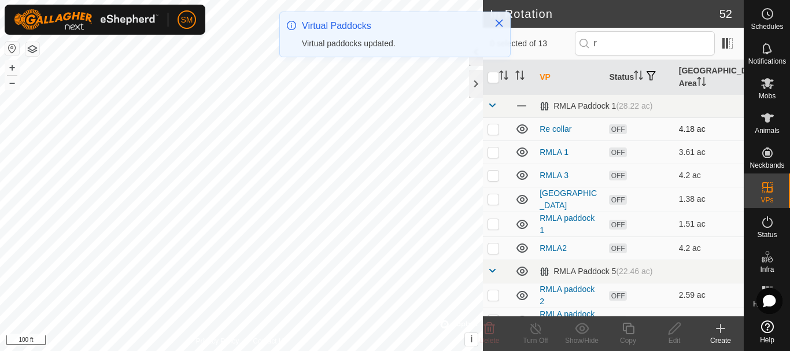
click at [497, 130] on p-checkbox at bounding box center [493, 128] width 12 height 9
click at [679, 331] on icon at bounding box center [674, 328] width 14 height 14
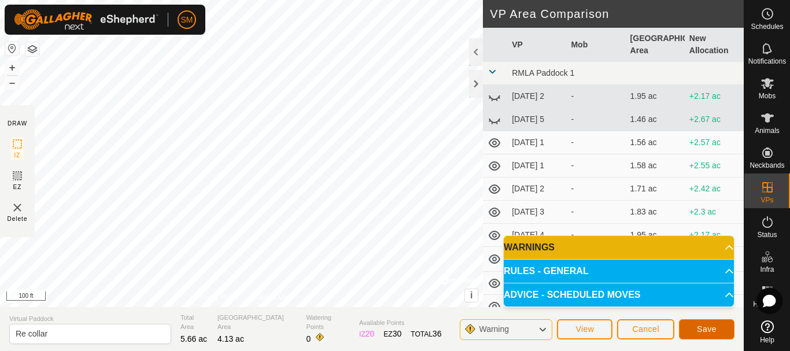
click at [700, 324] on span "Save" at bounding box center [707, 328] width 20 height 9
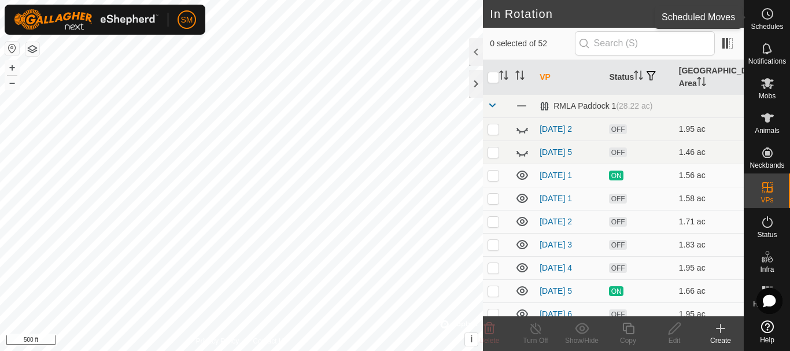
click at [763, 16] on circle at bounding box center [767, 14] width 10 height 10
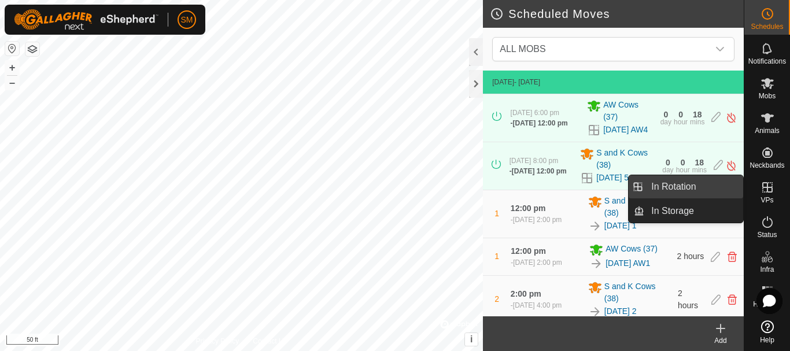
click at [672, 186] on link "In Rotation" at bounding box center [693, 186] width 99 height 23
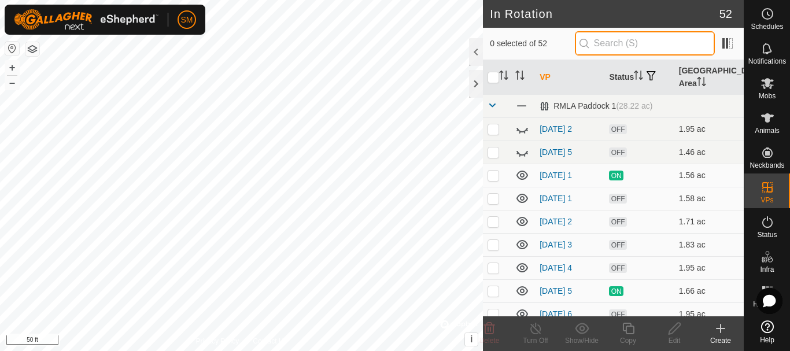
click at [624, 42] on input "text" at bounding box center [645, 43] width 140 height 24
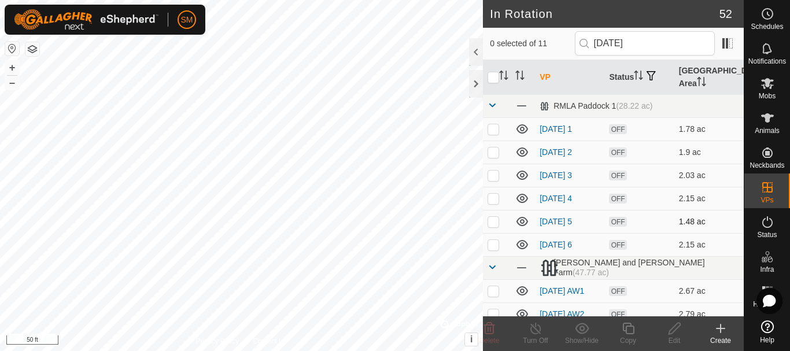
click at [488, 217] on p-checkbox at bounding box center [493, 221] width 12 height 9
click at [630, 328] on icon at bounding box center [628, 328] width 14 height 14
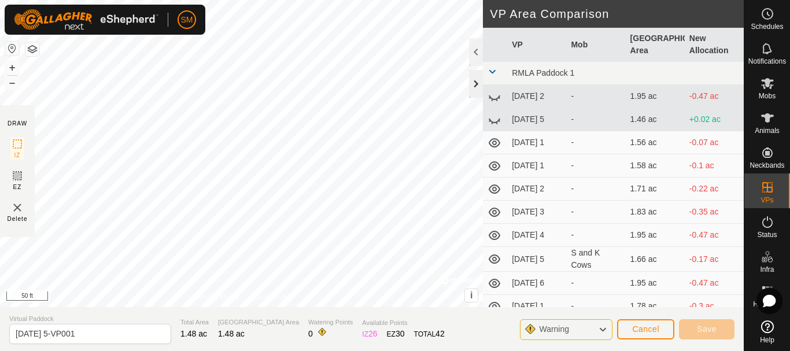
click at [473, 87] on div at bounding box center [476, 84] width 14 height 28
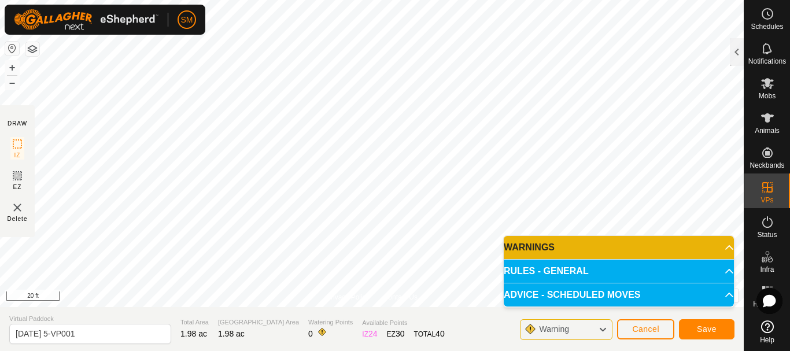
click at [715, 350] on html "SM Schedules Notifications Mobs Animals Neckbands VPs Status Infra Heatmap Help…" at bounding box center [395, 175] width 790 height 351
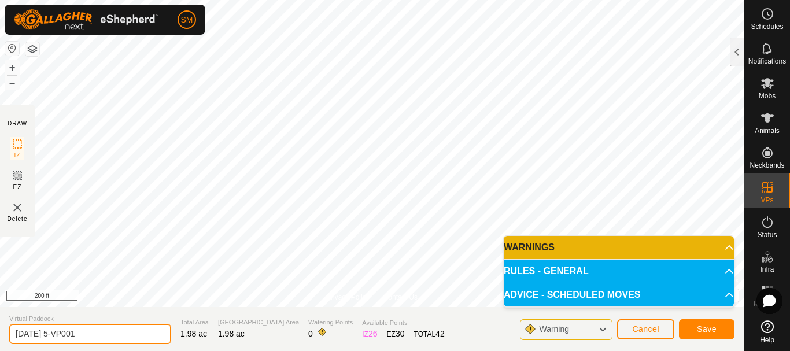
drag, startPoint x: 58, startPoint y: 330, endPoint x: 112, endPoint y: 325, distance: 54.6
click at [112, 325] on input "[DATE] 5-VP001" at bounding box center [90, 334] width 162 height 20
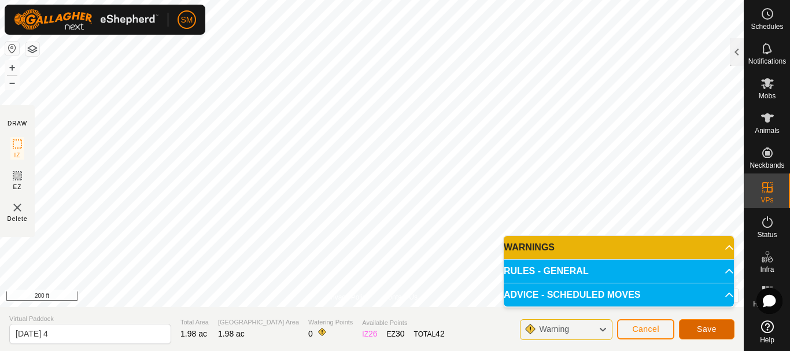
click at [706, 332] on span "Save" at bounding box center [707, 328] width 20 height 9
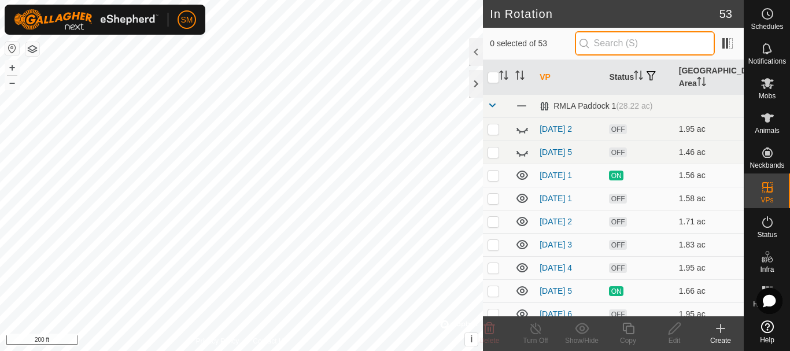
click at [615, 36] on input "text" at bounding box center [645, 43] width 140 height 24
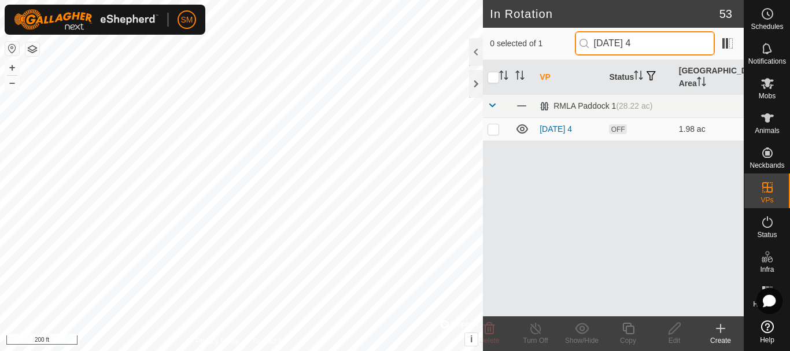
drag, startPoint x: 645, startPoint y: 44, endPoint x: 598, endPoint y: 50, distance: 47.8
click at [598, 50] on input "[DATE] 4" at bounding box center [645, 43] width 140 height 24
click at [493, 126] on p-checkbox at bounding box center [493, 128] width 12 height 9
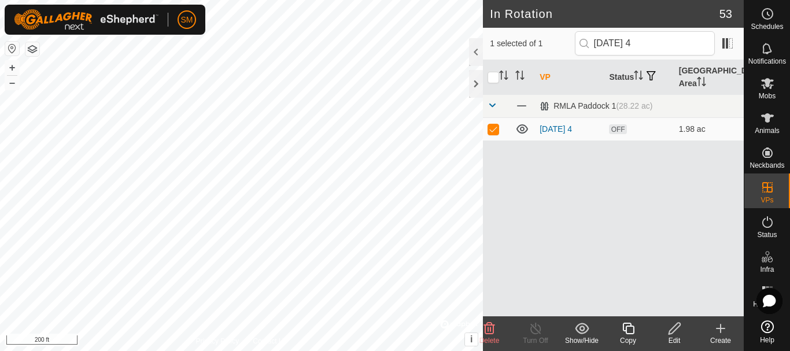
click at [628, 328] on icon at bounding box center [628, 328] width 14 height 14
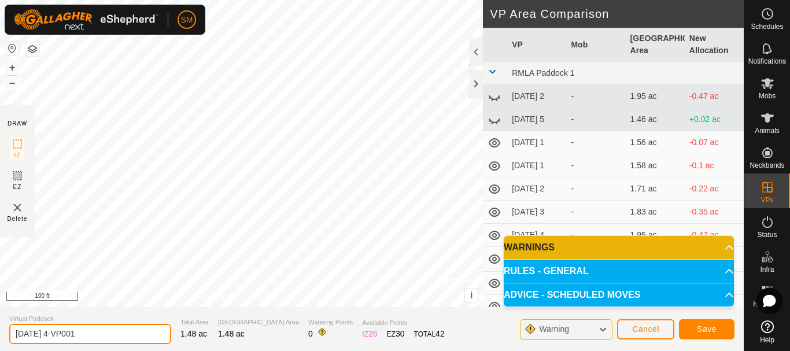
drag, startPoint x: 134, startPoint y: 336, endPoint x: 0, endPoint y: 347, distance: 134.5
click at [0, 347] on section "Virtual Paddock [DATE] 4-VP001 Total Area 1.48 ac Grazing Area 1.48 ac Watering…" at bounding box center [371, 329] width 743 height 44
paste input "text"
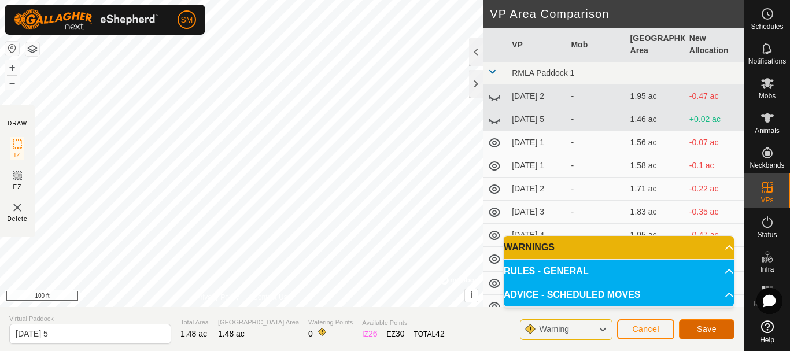
click at [711, 332] on span "Save" at bounding box center [707, 328] width 20 height 9
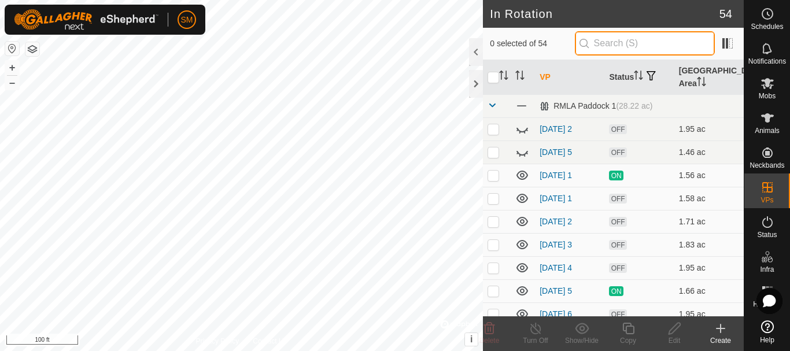
click at [661, 53] on input "text" at bounding box center [645, 43] width 140 height 24
paste input "[DATE]"
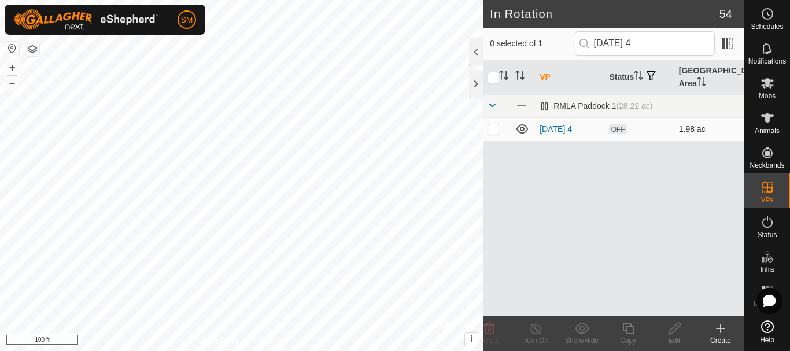
click at [494, 129] on p-checkbox at bounding box center [493, 128] width 12 height 9
click at [633, 336] on div "Copy" at bounding box center [628, 340] width 46 height 10
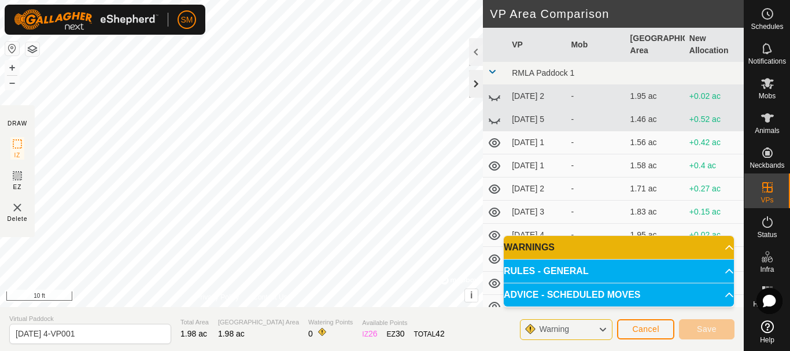
click at [479, 86] on div at bounding box center [476, 84] width 14 height 28
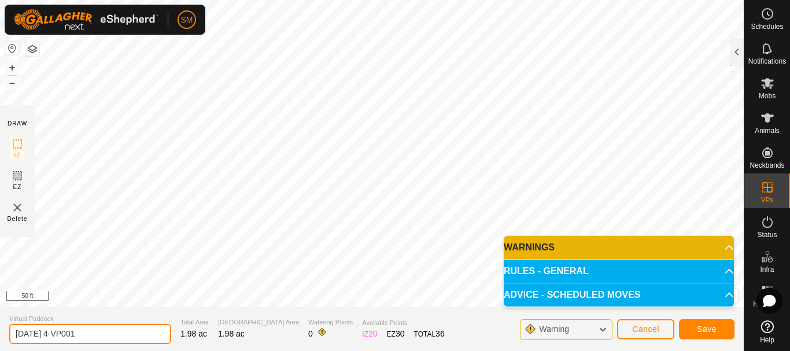
drag, startPoint x: 108, startPoint y: 335, endPoint x: 0, endPoint y: 337, distance: 107.6
click at [0, 337] on section "Virtual Paddock [DATE] 4-VP001 Total Area 1.98 ac Grazing Area 1.98 ac Watering…" at bounding box center [371, 329] width 743 height 44
paste input "text"
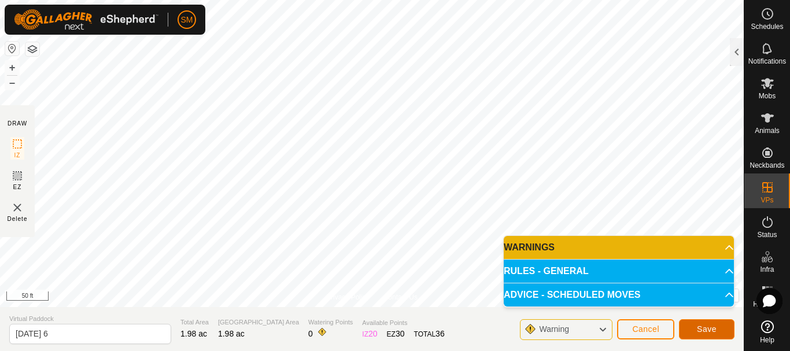
click at [705, 332] on span "Save" at bounding box center [707, 328] width 20 height 9
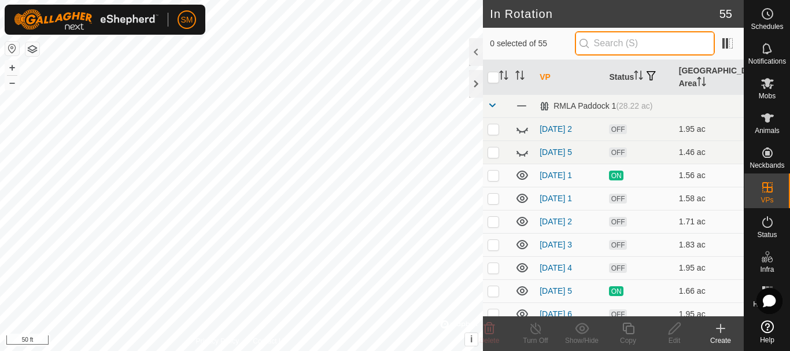
click at [659, 45] on input "text" at bounding box center [645, 43] width 140 height 24
paste input "[DATE]"
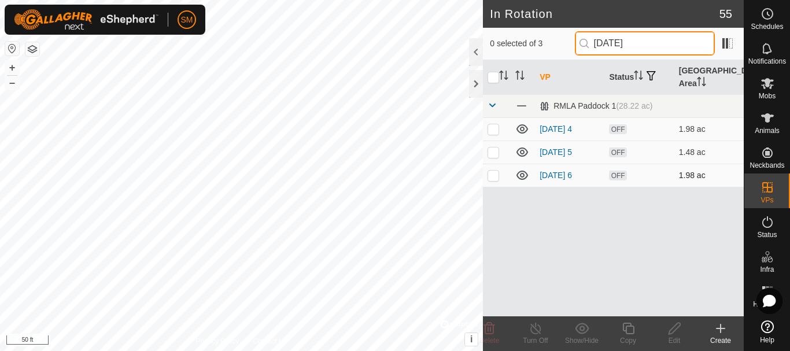
type input "[DATE]"
click at [495, 180] on td at bounding box center [497, 175] width 28 height 23
checkbox input "true"
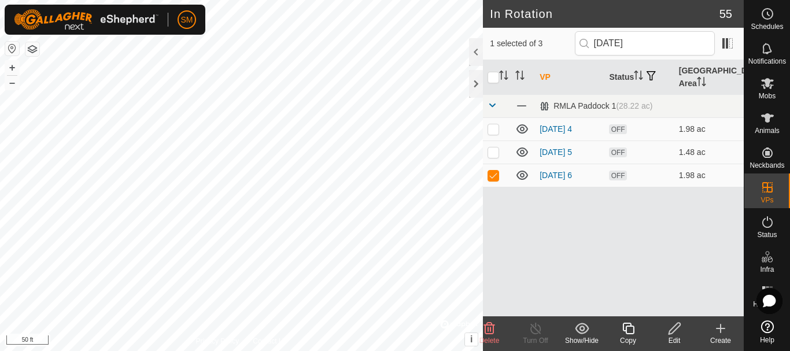
click at [635, 328] on icon at bounding box center [628, 328] width 14 height 14
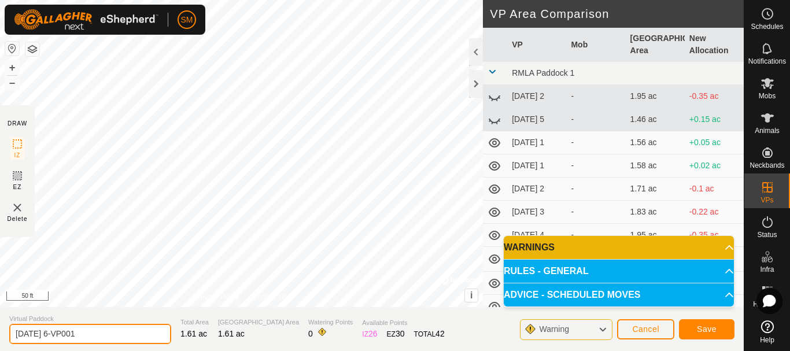
click at [103, 334] on input "[DATE] 6-VP001" at bounding box center [90, 334] width 162 height 20
paste input "text"
type input "2025-08-26 1"
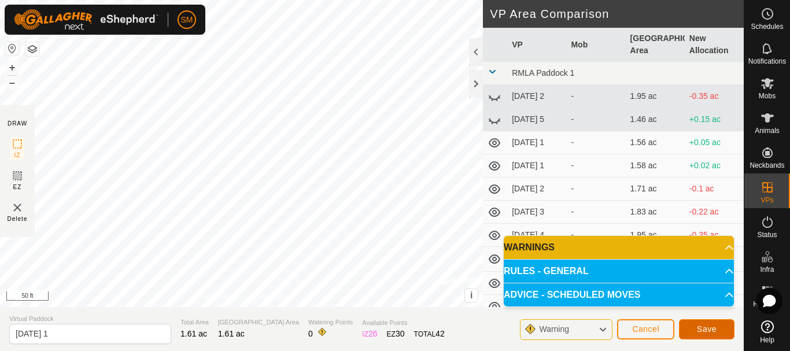
click at [713, 325] on span "Save" at bounding box center [707, 328] width 20 height 9
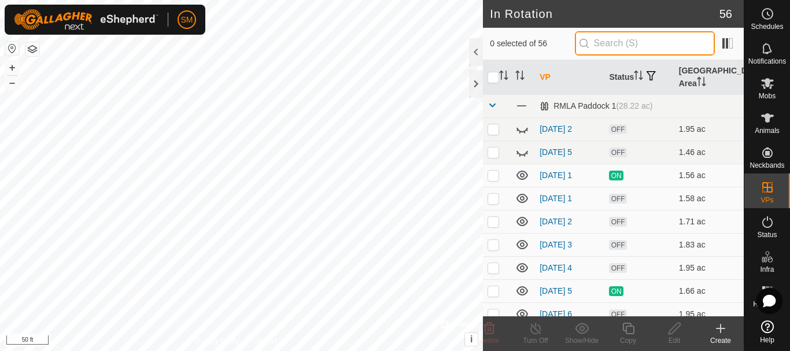
click at [624, 48] on input "text" at bounding box center [645, 43] width 140 height 24
paste input "[DATE]"
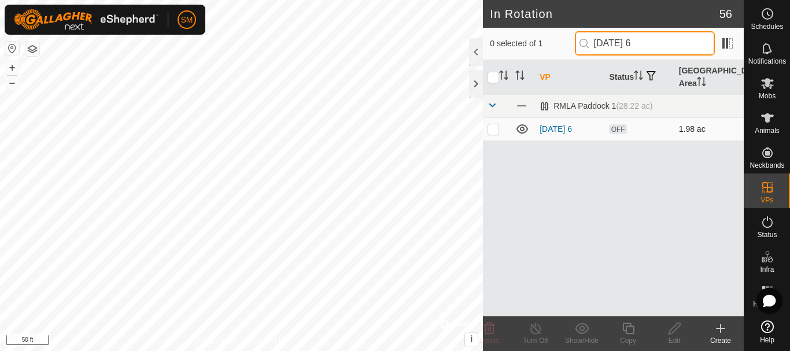
type input "[DATE] 6"
click at [491, 128] on p-checkbox at bounding box center [493, 128] width 12 height 9
checkbox input "true"
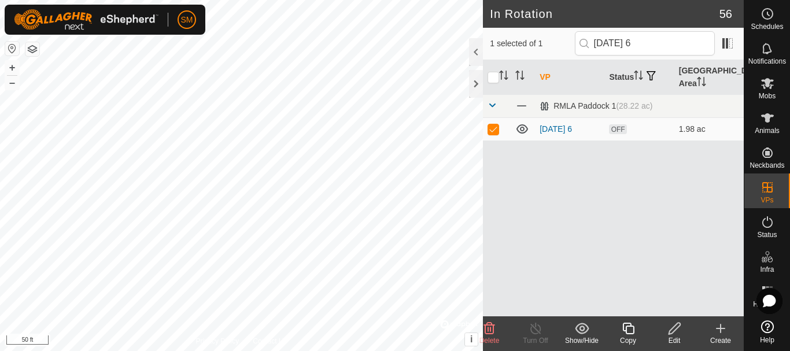
click at [625, 332] on icon at bounding box center [628, 328] width 14 height 14
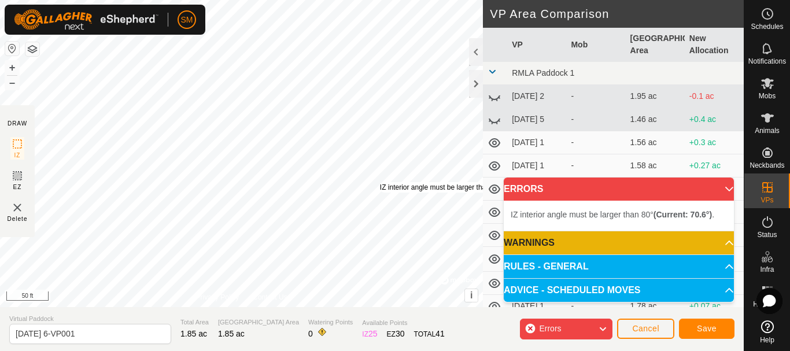
click at [380, 182] on div "IZ interior angle must be larger than 80° (Current: 70.6°) ." at bounding box center [467, 187] width 175 height 10
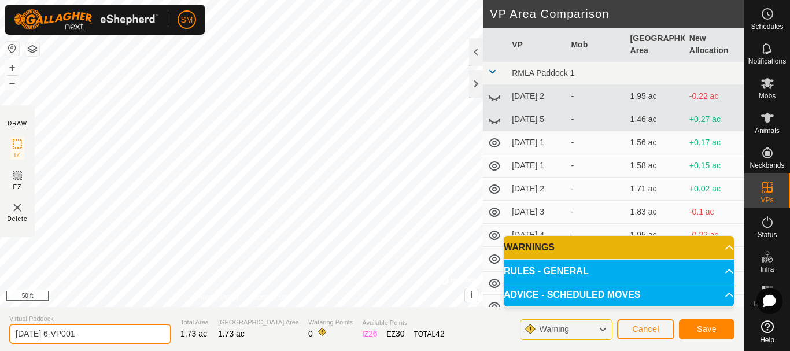
click at [119, 324] on input "2025-08-26 6-VP001" at bounding box center [90, 334] width 162 height 20
paste input "text"
type input "2025-08-26 2"
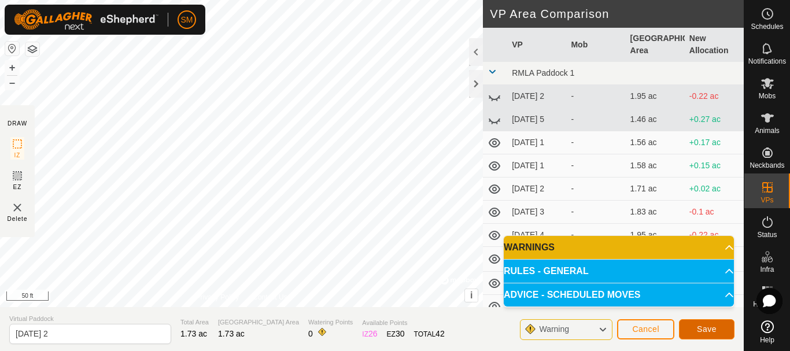
click at [714, 334] on button "Save" at bounding box center [706, 329] width 55 height 20
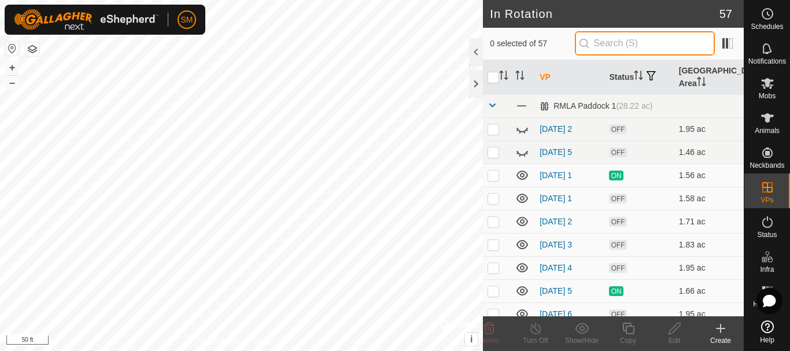
click at [621, 43] on input "text" at bounding box center [645, 43] width 140 height 24
paste input "[DATE]"
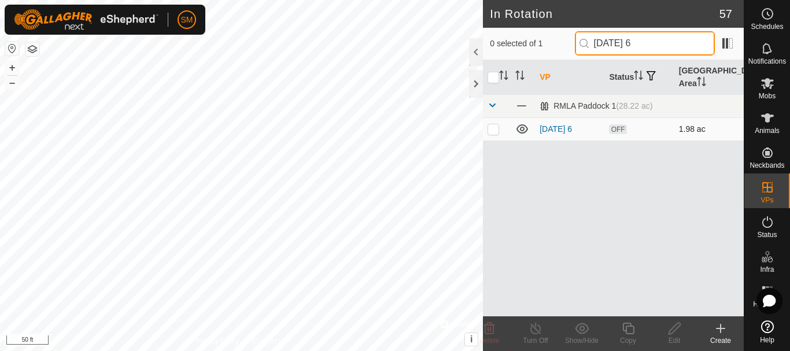
type input "[DATE] 6"
click at [492, 129] on p-checkbox at bounding box center [493, 128] width 12 height 9
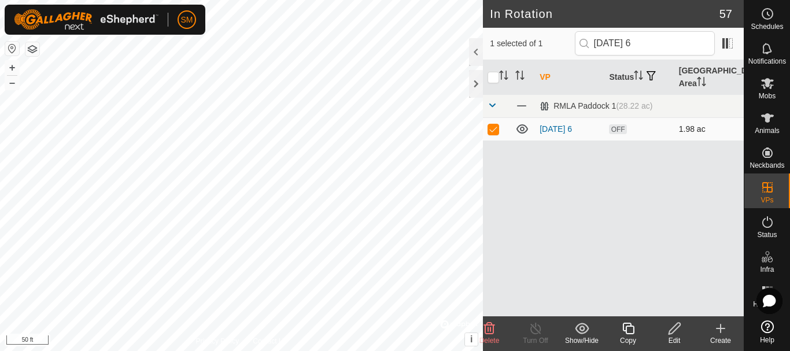
checkbox input "true"
click at [637, 336] on div "Copy" at bounding box center [628, 340] width 46 height 10
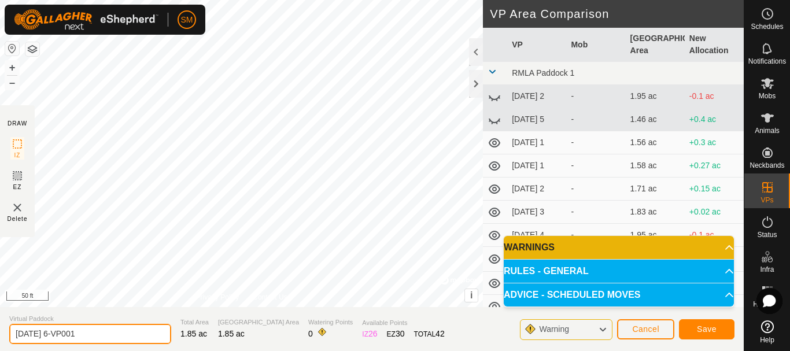
click at [102, 331] on input "2025-08-26 6-VP001" at bounding box center [90, 334] width 162 height 20
paste input "text"
type input "2025-08-26 3"
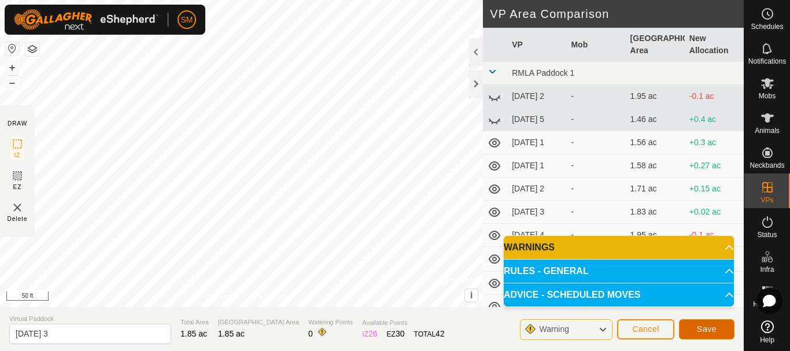
click at [710, 331] on span "Save" at bounding box center [707, 328] width 20 height 9
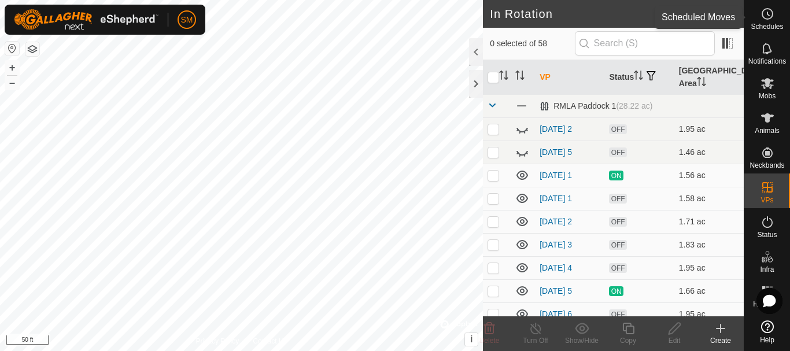
click at [767, 16] on icon at bounding box center [767, 14] width 14 height 14
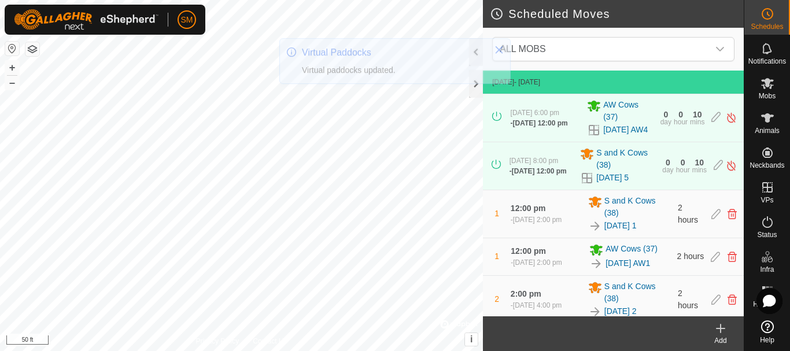
scroll to position [299, 0]
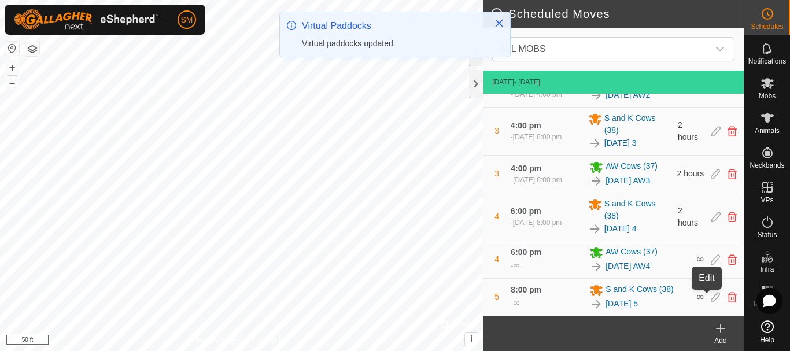
click at [710, 298] on icon at bounding box center [714, 297] width 9 height 10
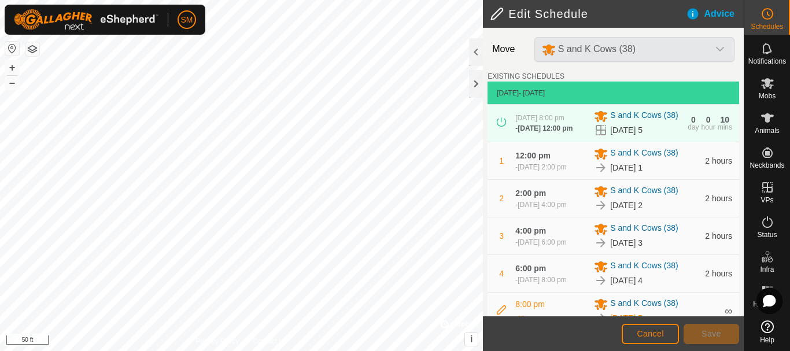
scroll to position [238, 0]
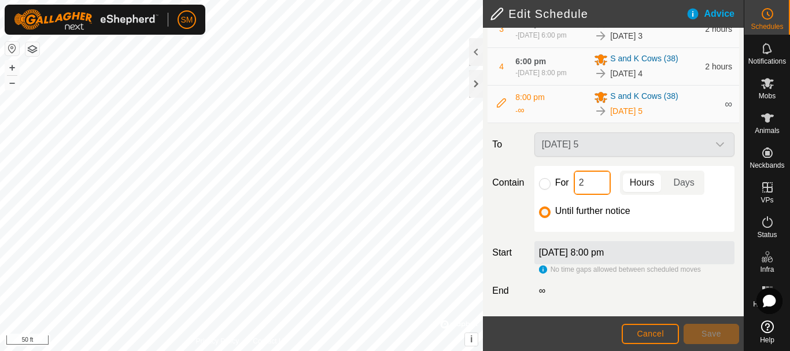
click at [579, 190] on input "2" at bounding box center [591, 183] width 37 height 24
type input "16"
click at [543, 184] on input "For" at bounding box center [545, 184] width 12 height 12
radio input "true"
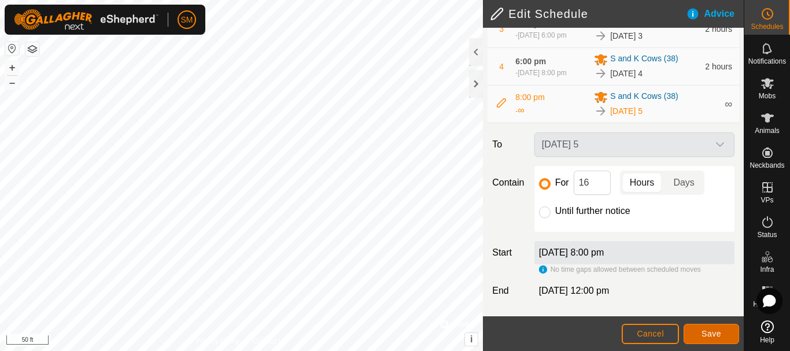
click at [702, 330] on span "Save" at bounding box center [711, 333] width 20 height 9
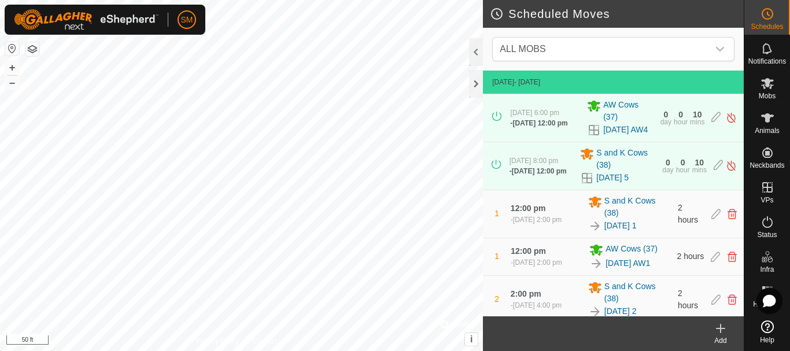
click at [719, 335] on icon at bounding box center [720, 328] width 14 height 14
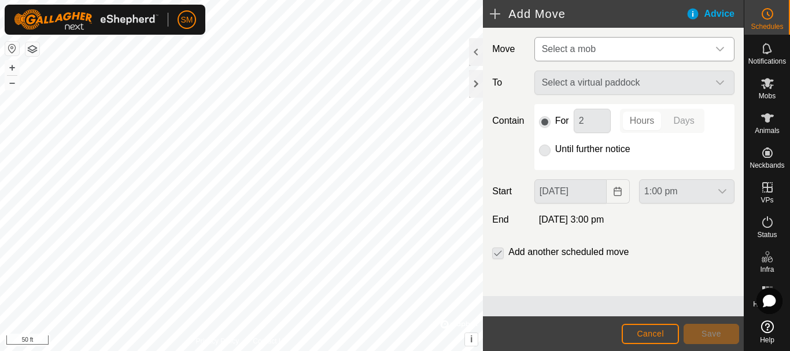
click at [665, 56] on span "Select a mob" at bounding box center [622, 49] width 171 height 23
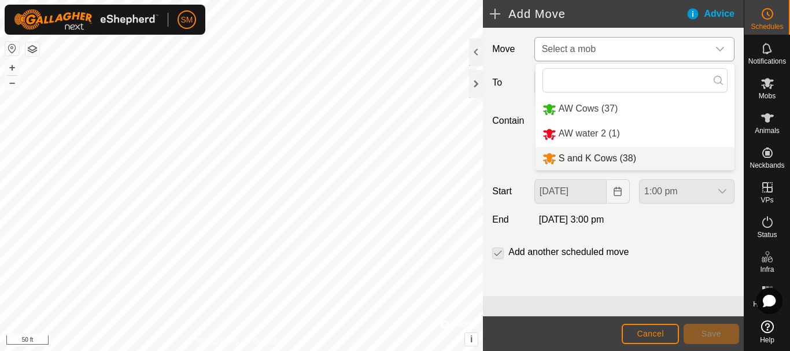
click at [608, 151] on li "S and K Cows (38)" at bounding box center [634, 159] width 199 height 24
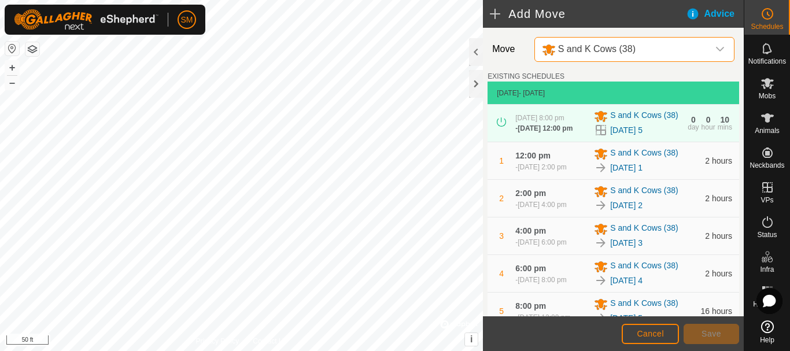
scroll to position [294, 0]
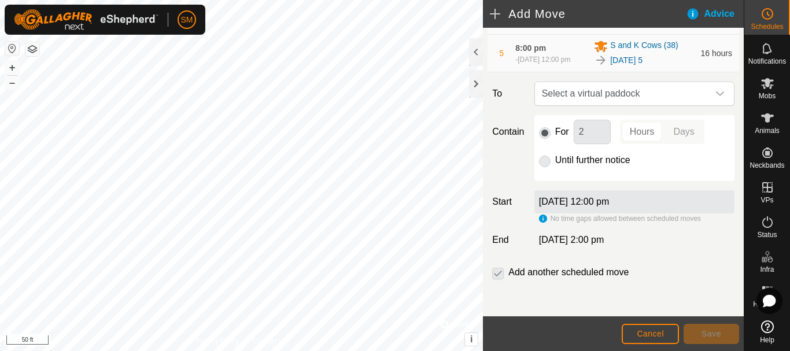
click at [708, 98] on div "dropdown trigger" at bounding box center [719, 93] width 23 height 23
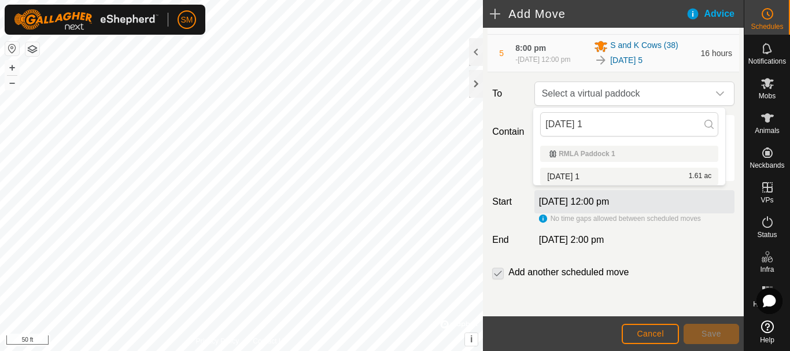
type input "2025-08-26 1"
click at [575, 176] on li "2025-08-26 1 1.61 ac" at bounding box center [629, 176] width 178 height 17
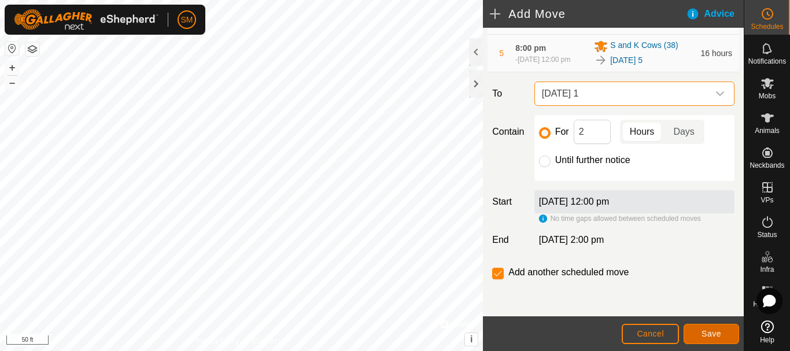
click at [715, 332] on span "Save" at bounding box center [711, 333] width 20 height 9
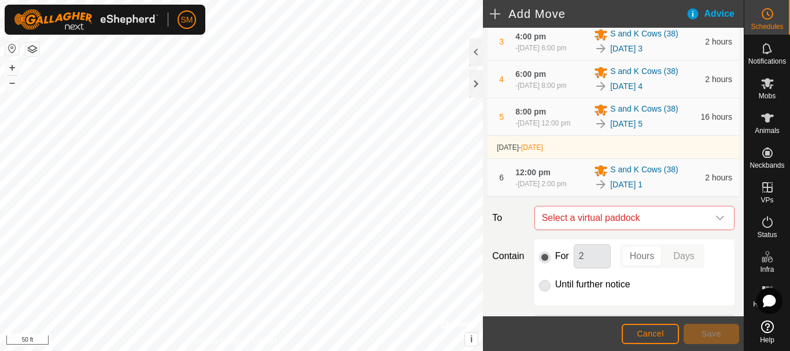
scroll to position [360, 0]
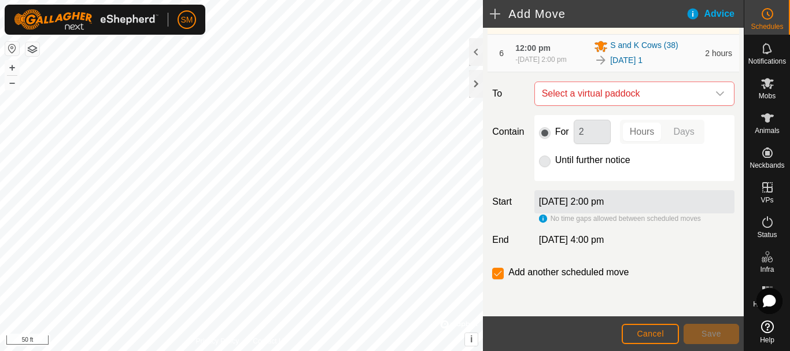
click at [715, 95] on icon "dropdown trigger" at bounding box center [719, 93] width 9 height 9
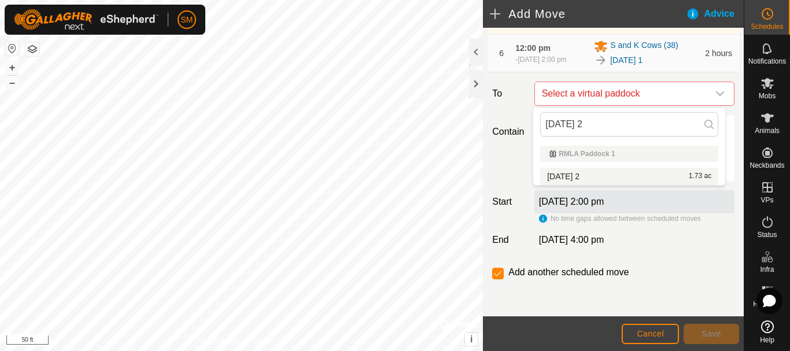
type input "2025-08-26 2"
click at [578, 173] on li "2025-08-26 2 1.73 ac" at bounding box center [629, 176] width 178 height 17
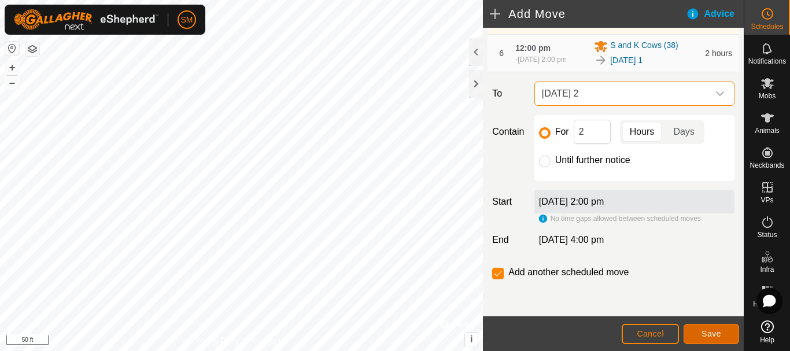
click at [713, 330] on span "Save" at bounding box center [711, 333] width 20 height 9
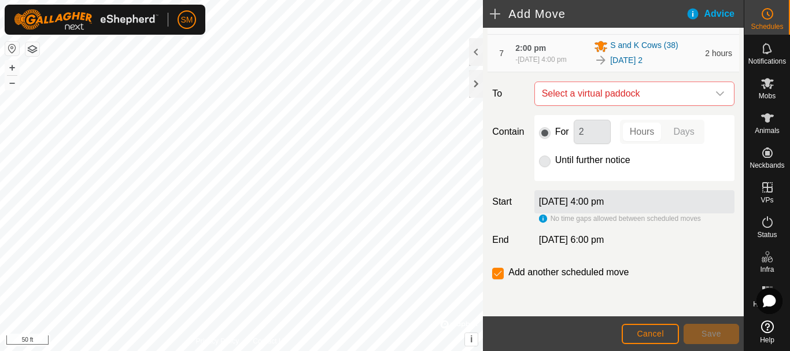
scroll to position [403, 0]
click at [715, 92] on icon "dropdown trigger" at bounding box center [719, 93] width 9 height 9
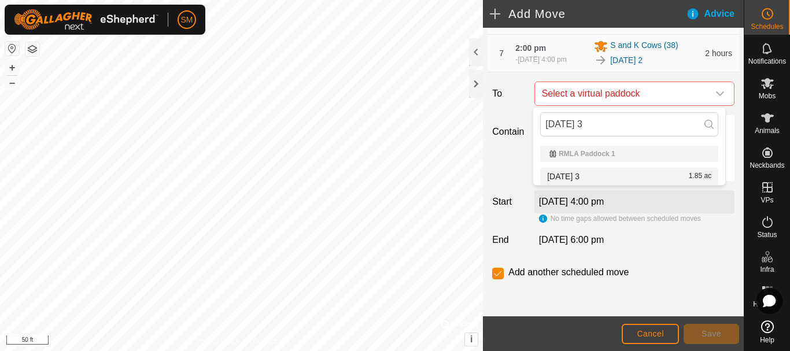
type input "2025-08-26 3"
click at [590, 176] on li "2025-08-26 3 1.85 ac" at bounding box center [629, 176] width 178 height 17
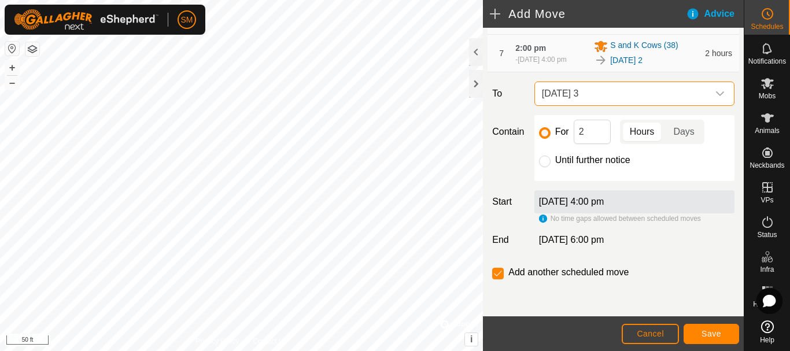
click at [702, 344] on footer "Cancel Save" at bounding box center [613, 333] width 261 height 35
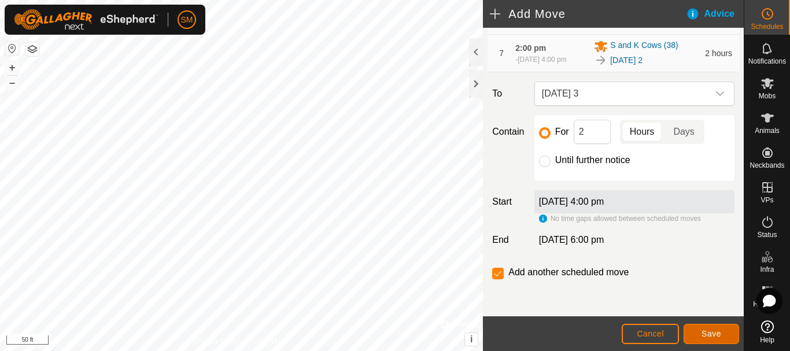
click at [706, 330] on span "Save" at bounding box center [711, 333] width 20 height 9
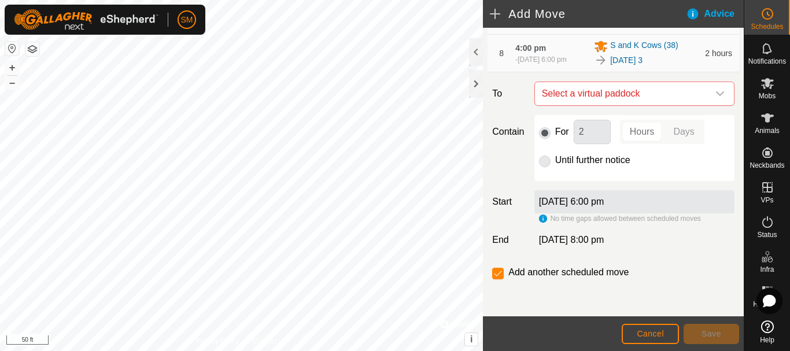
scroll to position [446, 0]
click at [715, 95] on icon "dropdown trigger" at bounding box center [719, 93] width 9 height 9
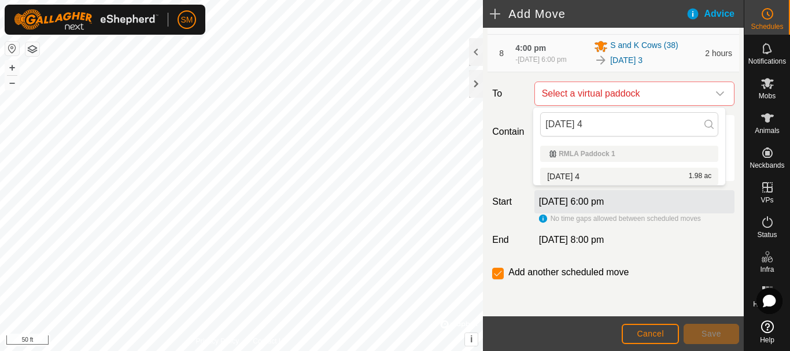
type input "[DATE] 4"
click at [595, 175] on li "2025-08-26 4 1.98 ac" at bounding box center [629, 176] width 178 height 17
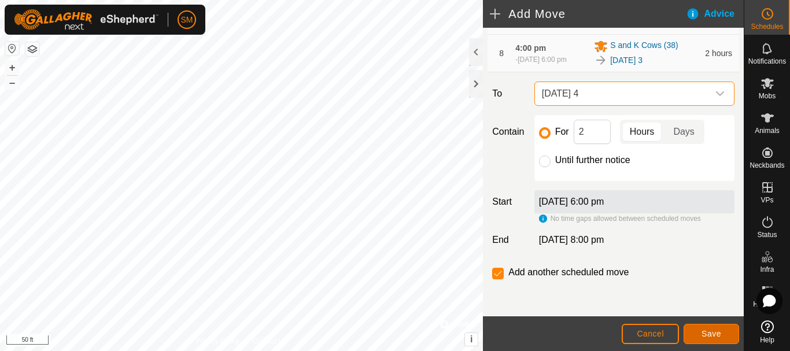
click at [718, 330] on span "Save" at bounding box center [711, 333] width 20 height 9
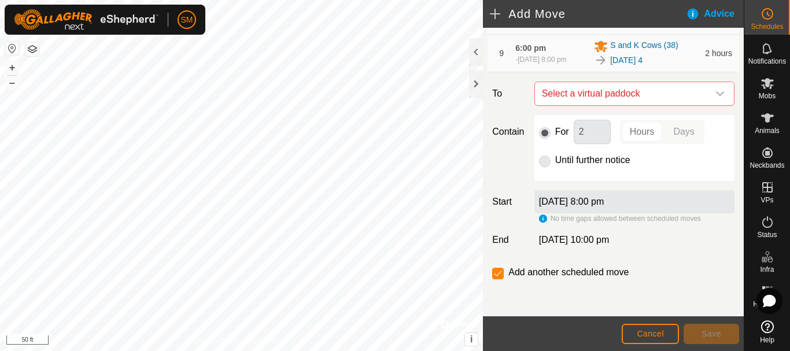
scroll to position [488, 0]
click at [715, 91] on icon "dropdown trigger" at bounding box center [719, 93] width 9 height 9
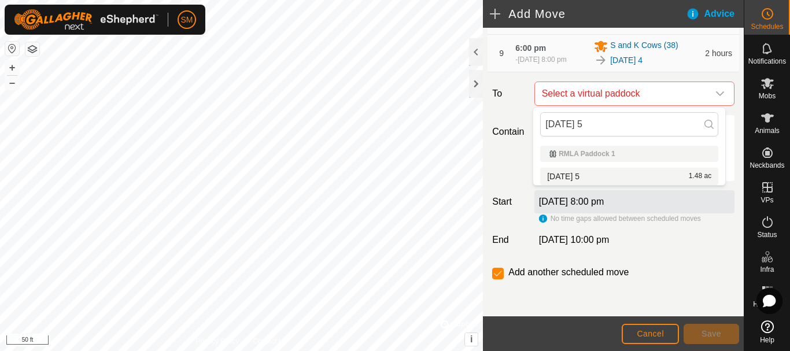
type input "[DATE] 5"
click at [583, 176] on li "2025-08-26 5 1.48 ac" at bounding box center [629, 176] width 178 height 17
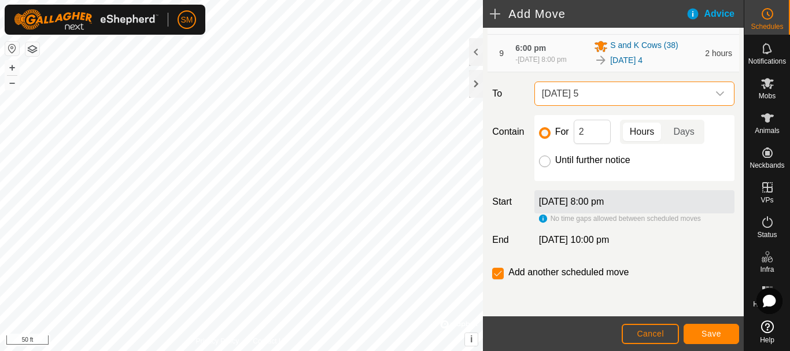
click at [547, 161] on input "Until further notice" at bounding box center [545, 162] width 12 height 12
radio input "true"
checkbox input "false"
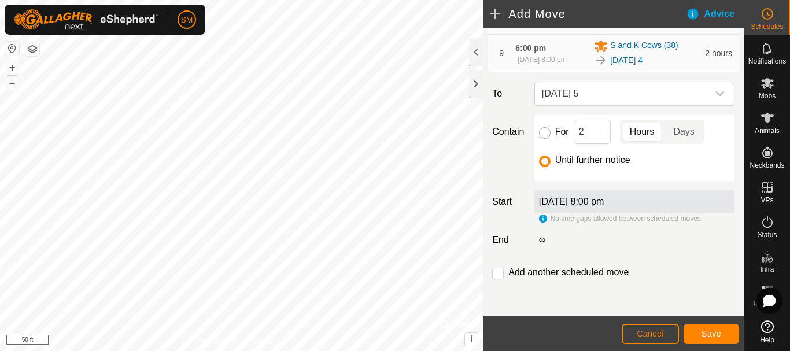
click at [540, 127] on input "For" at bounding box center [545, 133] width 12 height 12
radio input "true"
checkbox input "true"
click at [594, 128] on input "2" at bounding box center [591, 132] width 37 height 24
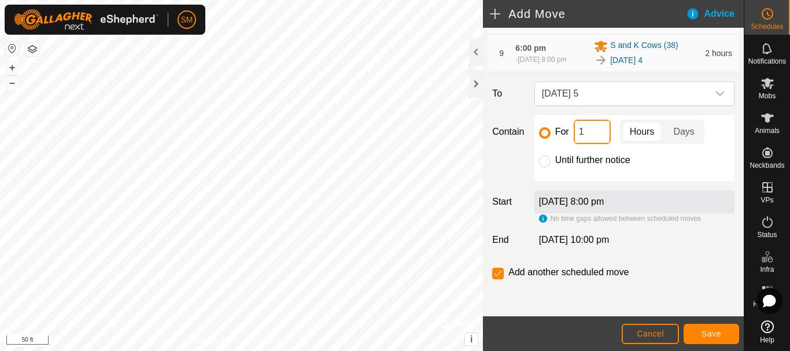
type input "16"
click at [498, 275] on input "checkbox" at bounding box center [498, 274] width 12 height 12
checkbox input "false"
click at [709, 336] on span "Save" at bounding box center [711, 333] width 20 height 9
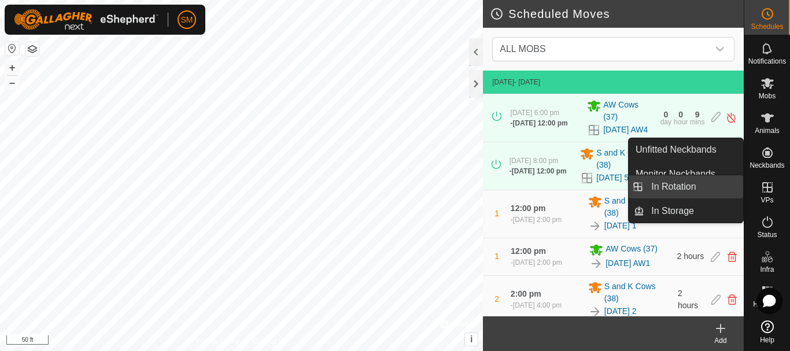
click at [675, 186] on link "In Rotation" at bounding box center [693, 186] width 99 height 23
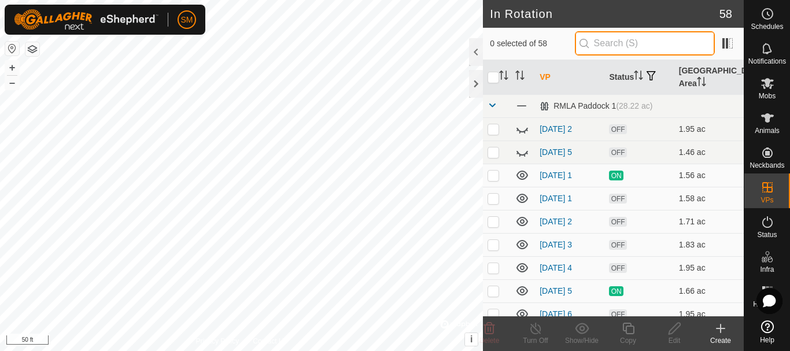
click at [652, 44] on input "text" at bounding box center [645, 43] width 140 height 24
paste input "[DATE]"
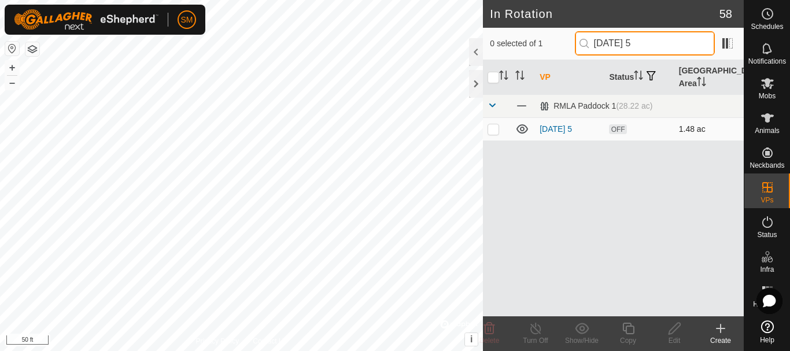
type input "[DATE] 5"
click at [489, 132] on p-checkbox at bounding box center [493, 128] width 12 height 9
checkbox input "true"
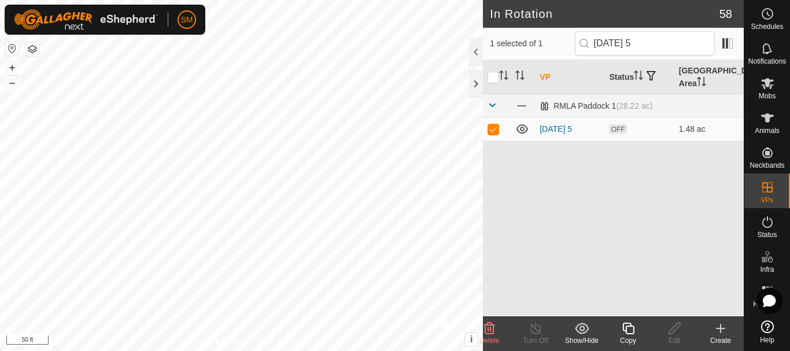
click at [633, 333] on icon at bounding box center [628, 329] width 12 height 12
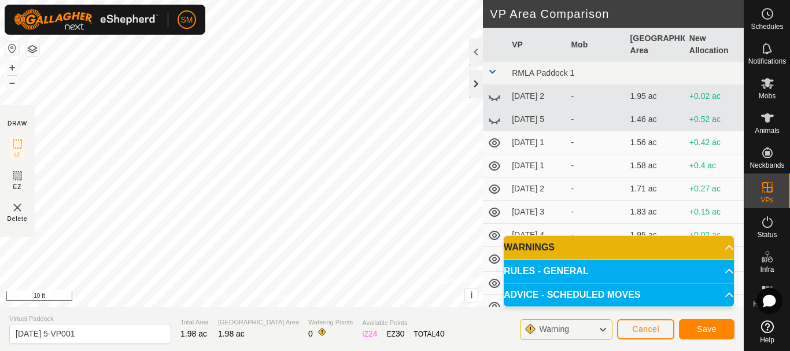
click at [475, 80] on div at bounding box center [476, 84] width 14 height 28
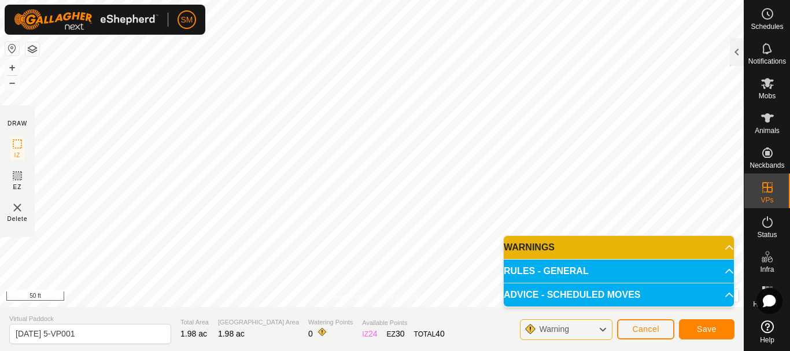
click at [599, 248] on body "SM Schedules Notifications Mobs Animals Neckbands VPs Status Infra Heatmap Help…" at bounding box center [395, 175] width 790 height 351
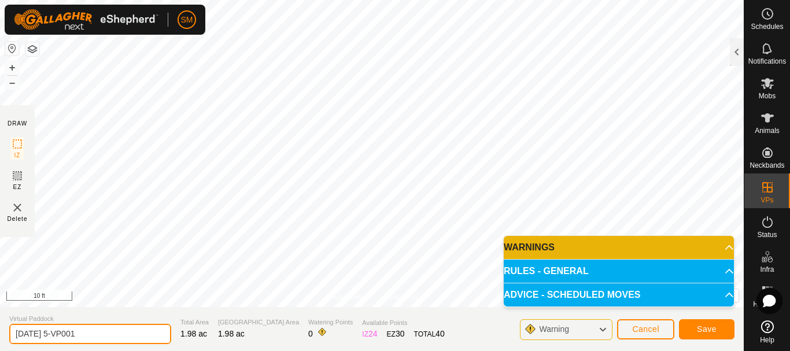
drag, startPoint x: 54, startPoint y: 332, endPoint x: 109, endPoint y: 335, distance: 55.0
click at [109, 335] on input "2025-08-26 5-VP001" at bounding box center [90, 334] width 162 height 20
type input "2025-08-27 4"
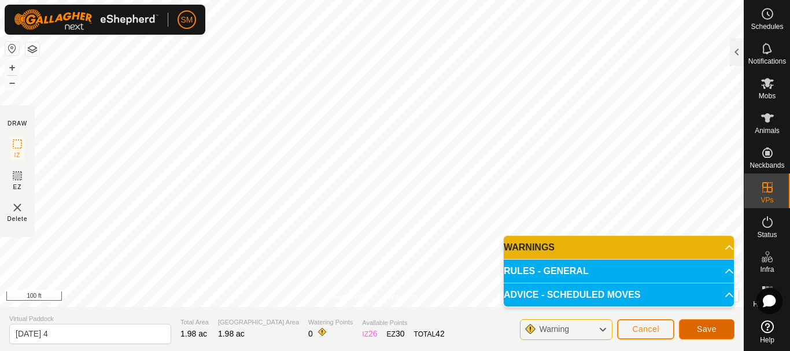
click at [713, 328] on span "Save" at bounding box center [707, 328] width 20 height 9
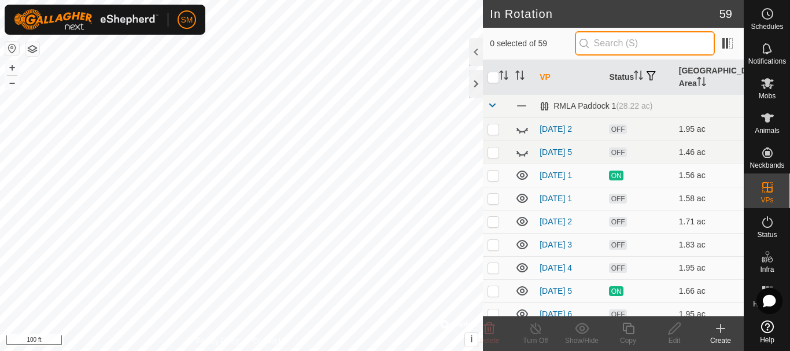
click at [626, 43] on input "text" at bounding box center [645, 43] width 140 height 24
paste input "[DATE]"
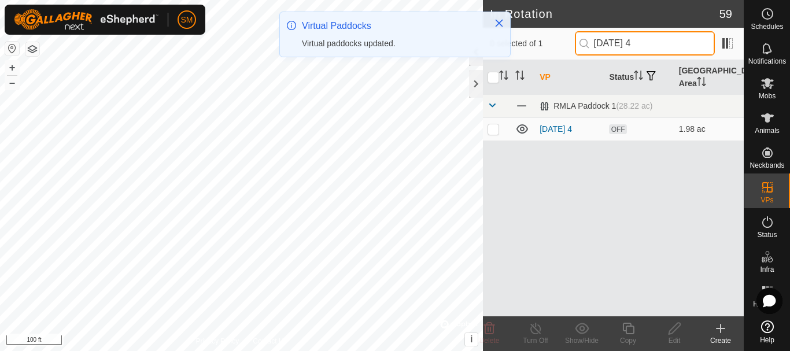
drag, startPoint x: 647, startPoint y: 46, endPoint x: 576, endPoint y: 56, distance: 72.4
click at [576, 56] on div "0 selected of 1 2025-08-27 4" at bounding box center [613, 44] width 261 height 32
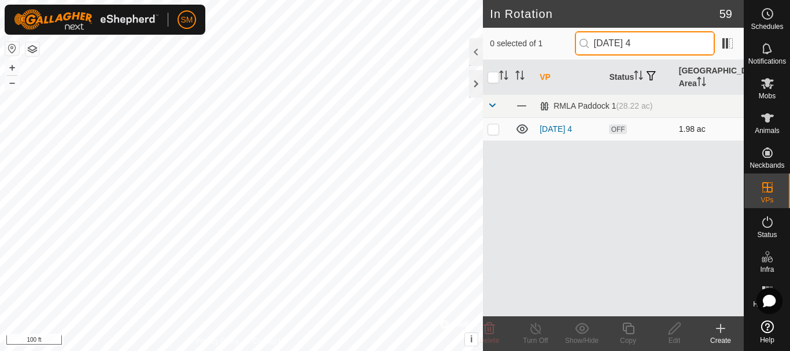
type input "2025-08-27 4"
click at [494, 130] on p-checkbox at bounding box center [493, 128] width 12 height 9
checkbox input "true"
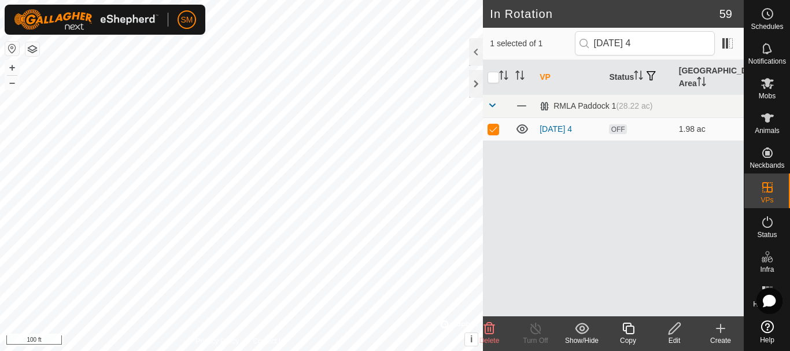
click at [627, 331] on icon at bounding box center [628, 328] width 14 height 14
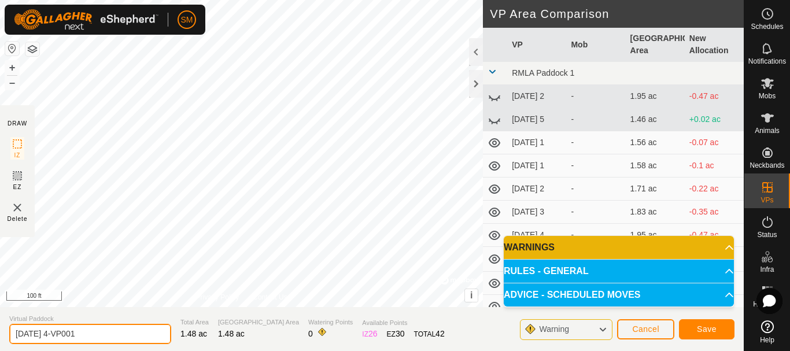
drag, startPoint x: 105, startPoint y: 334, endPoint x: 0, endPoint y: 331, distance: 104.7
click at [0, 331] on section "Virtual Paddock 2025-08-27 4-VP001 Total Area 1.48 ac Grazing Area 1.48 ac Wate…" at bounding box center [371, 329] width 743 height 44
paste input "text"
type input "2025-08-27 5"
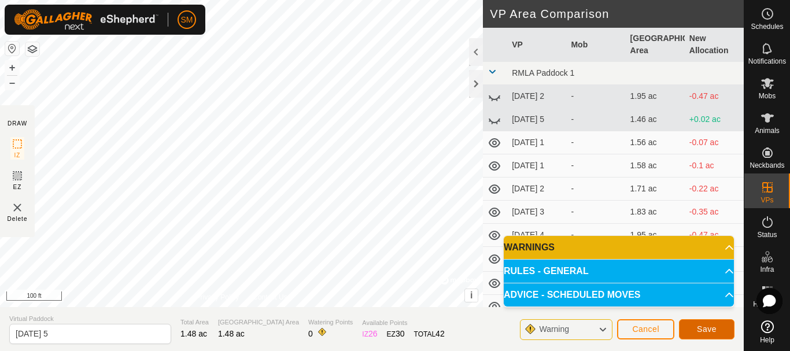
click at [716, 334] on button "Save" at bounding box center [706, 329] width 55 height 20
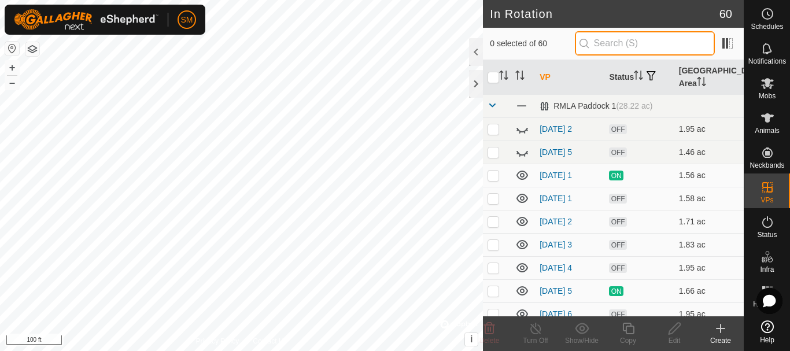
click at [623, 46] on input "text" at bounding box center [645, 43] width 140 height 24
paste input "2025-08-27"
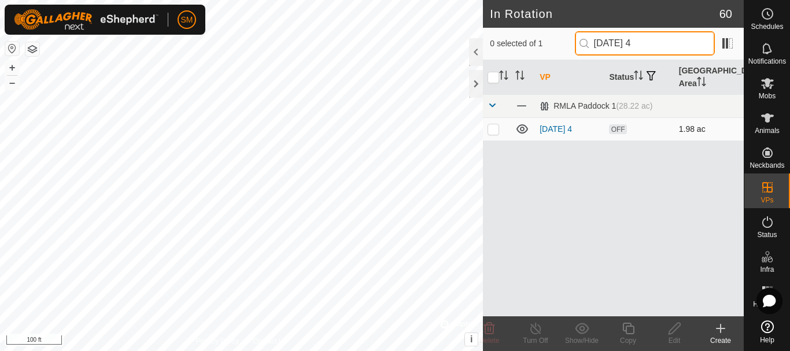
type input "2025-08-27 4"
click at [493, 127] on p-checkbox at bounding box center [493, 128] width 12 height 9
checkbox input "true"
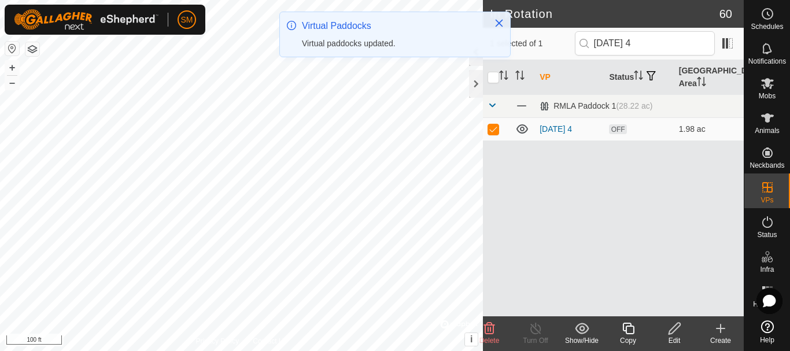
click at [626, 332] on icon at bounding box center [628, 329] width 12 height 12
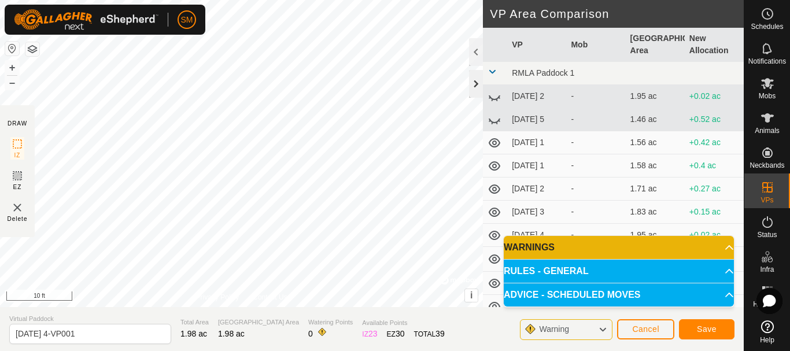
click at [472, 78] on div at bounding box center [476, 84] width 14 height 28
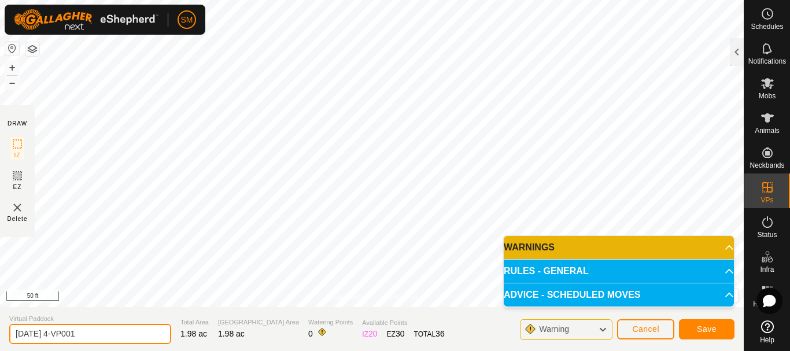
click at [92, 338] on input "2025-08-27 4-VP001" at bounding box center [90, 334] width 162 height 20
paste input "text"
type input "2025-08-27 6"
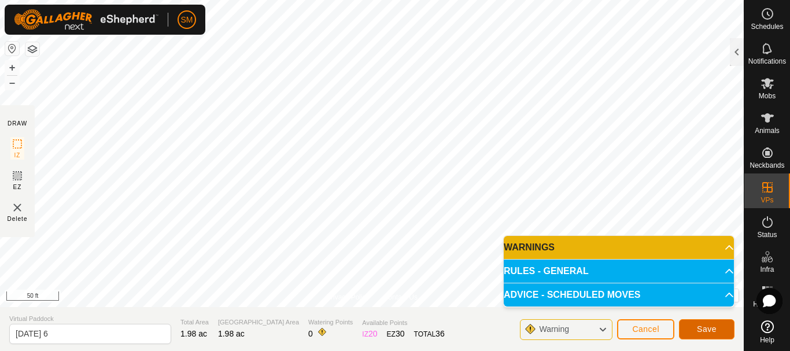
click at [711, 328] on span "Save" at bounding box center [707, 328] width 20 height 9
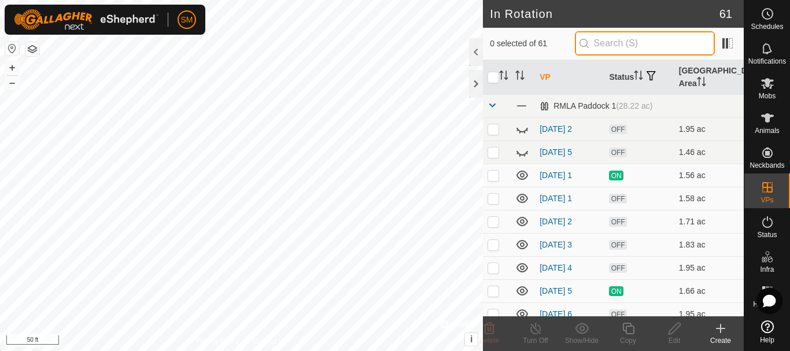
click at [652, 46] on input "text" at bounding box center [645, 43] width 140 height 24
paste input "2025-08-27"
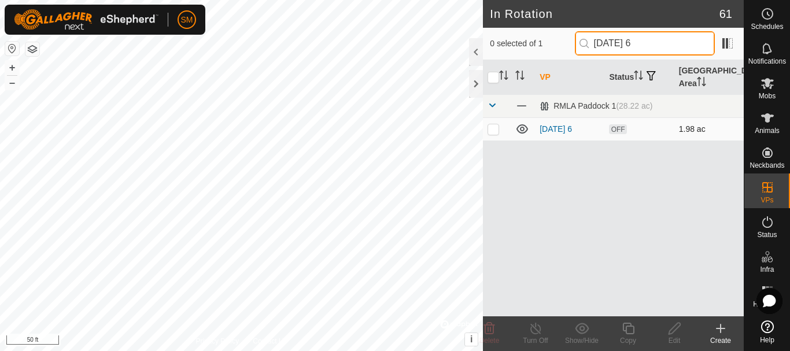
type input "2025-08-27 6"
click at [492, 131] on p-checkbox at bounding box center [493, 128] width 12 height 9
checkbox input "true"
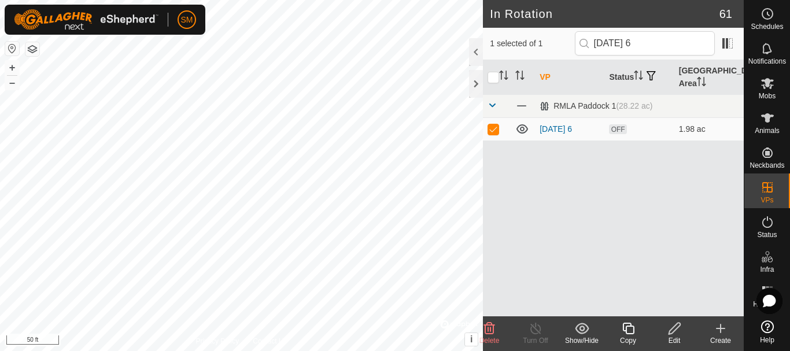
click at [632, 328] on icon at bounding box center [628, 328] width 14 height 14
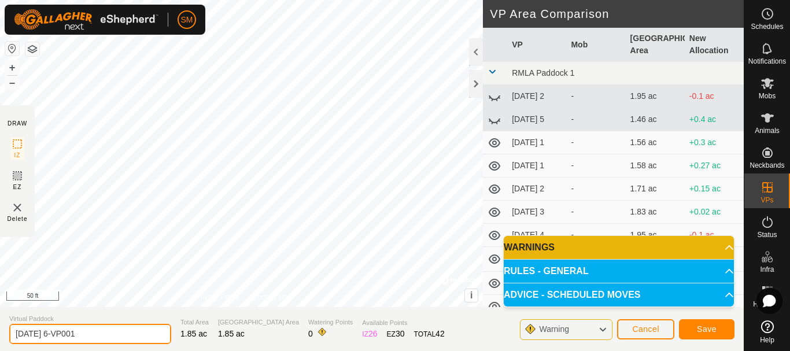
click at [111, 340] on input "2025-08-27 6-VP001" at bounding box center [90, 334] width 162 height 20
click at [111, 342] on input "2025-08-27 6-VP001" at bounding box center [90, 334] width 162 height 20
paste input "text"
type input "2025-08-27 3"
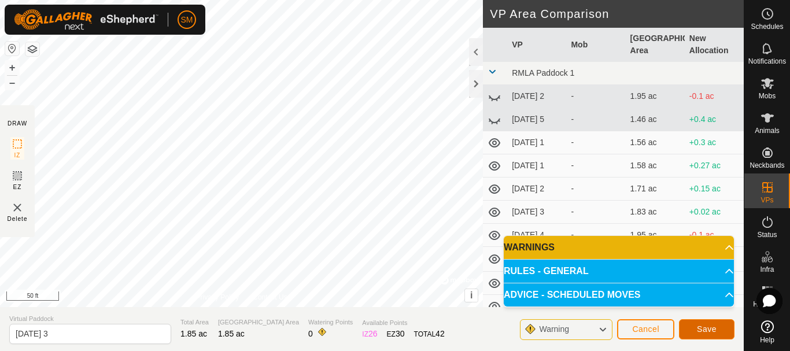
click at [717, 330] on button "Save" at bounding box center [706, 329] width 55 height 20
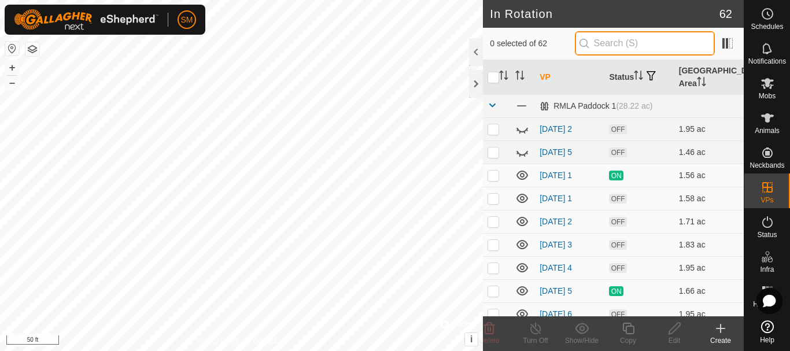
click at [640, 45] on input "text" at bounding box center [645, 43] width 140 height 24
paste input "2025-08-27"
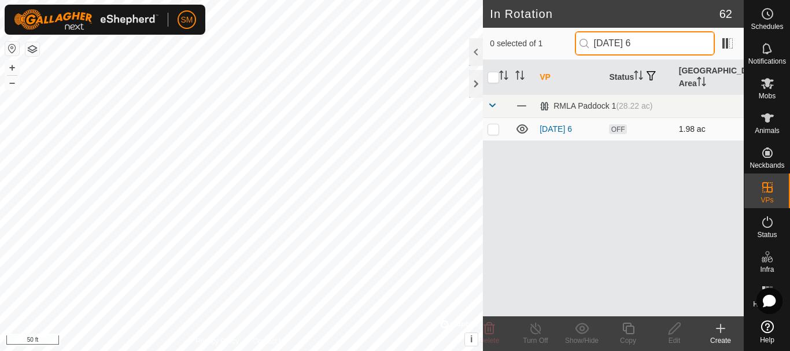
type input "2025-08-27 6"
click at [494, 128] on p-checkbox at bounding box center [493, 128] width 12 height 9
checkbox input "true"
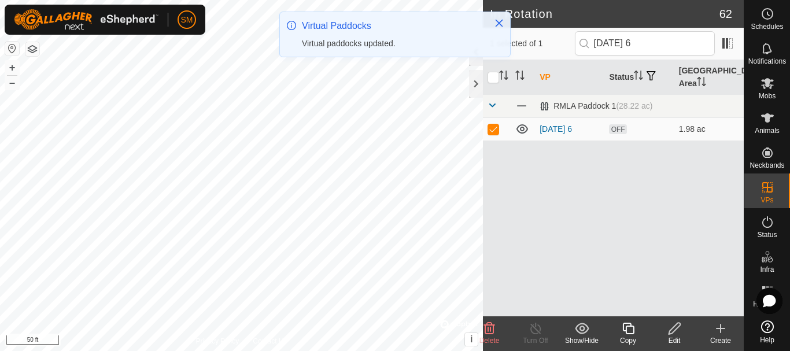
click at [622, 331] on icon at bounding box center [628, 328] width 14 height 14
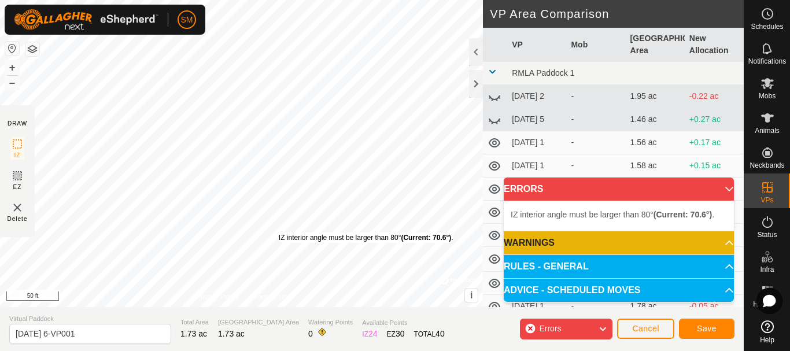
click at [279, 232] on div "IZ interior angle must be larger than 80° (Current: 70.6°) . + – ⇧ i © Mapbox ,…" at bounding box center [241, 153] width 483 height 307
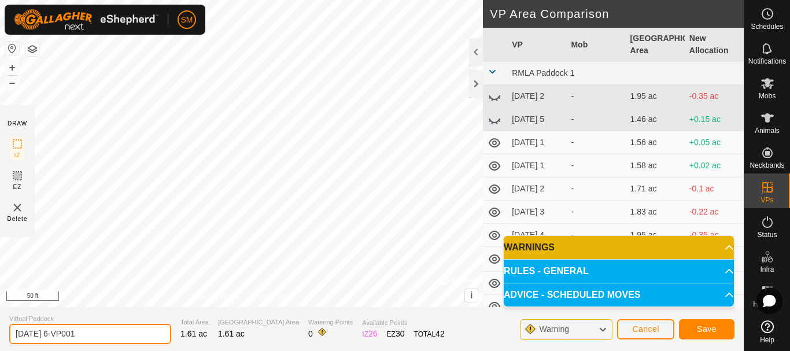
click at [99, 334] on input "2025-08-27 6-VP001" at bounding box center [90, 334] width 162 height 20
paste input "text"
type input "2025-08-27 1"
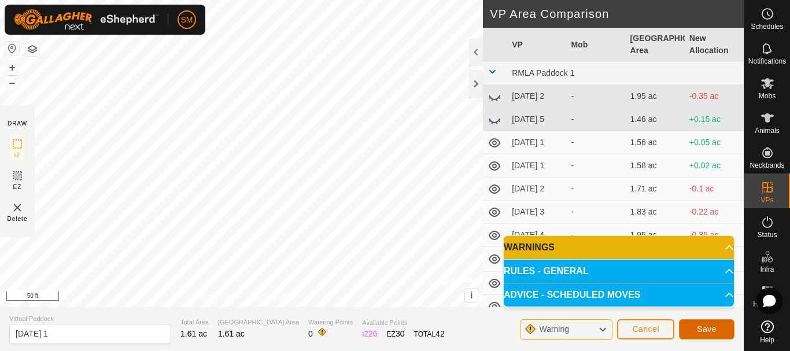
click at [719, 331] on button "Save" at bounding box center [706, 329] width 55 height 20
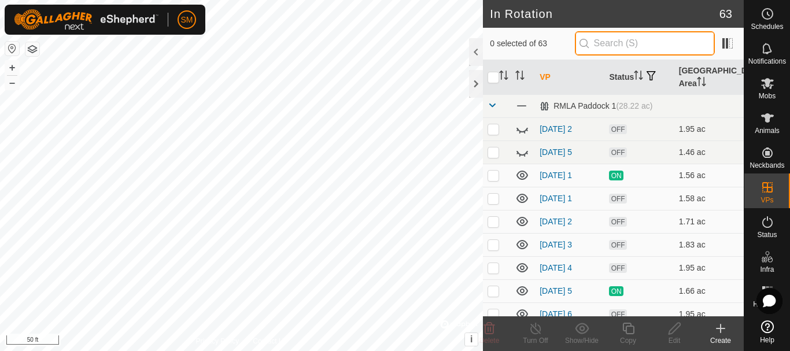
click at [653, 40] on input "text" at bounding box center [645, 43] width 140 height 24
paste input "2025-08-27"
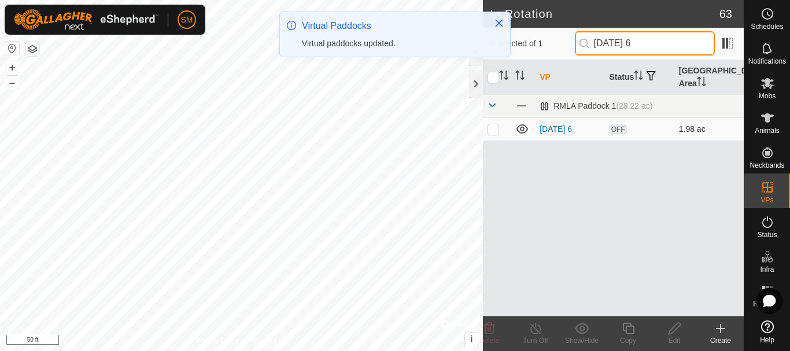
type input "2025-08-27 6"
click at [494, 134] on td at bounding box center [497, 128] width 28 height 23
checkbox input "true"
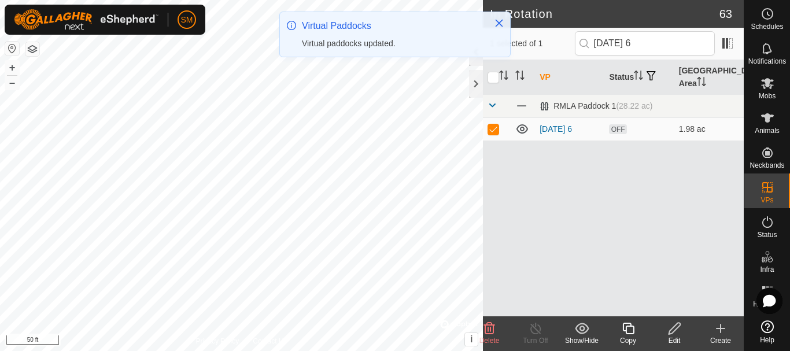
click at [634, 337] on div "Copy" at bounding box center [628, 340] width 46 height 10
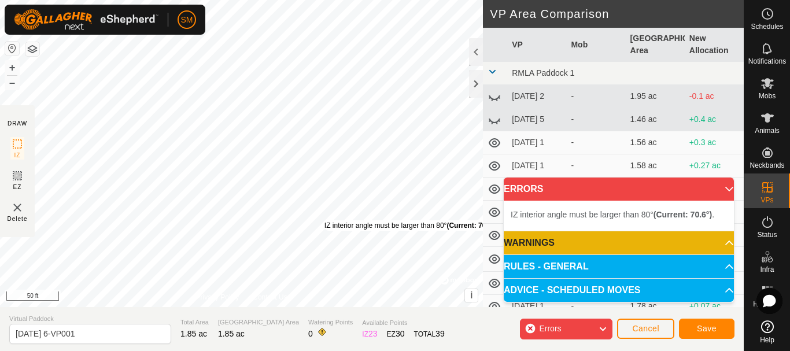
click at [324, 220] on div "IZ interior angle must be larger than 80° (Current: 70.6°) ." at bounding box center [411, 225] width 175 height 10
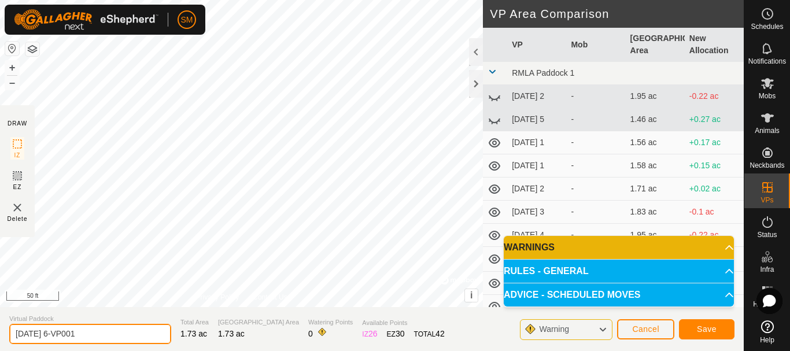
click at [125, 327] on input "2025-08-27 6-VP001" at bounding box center [90, 334] width 162 height 20
click at [125, 328] on input "2025-08-27 6-VP001" at bounding box center [90, 334] width 162 height 20
paste input "text"
type input "2025-08-27 2"
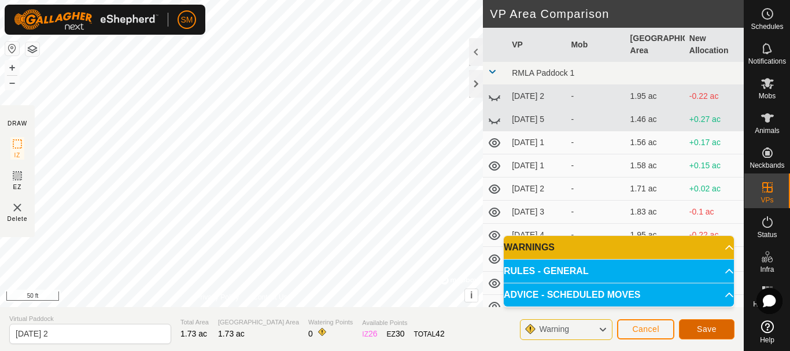
click at [694, 326] on button "Save" at bounding box center [706, 329] width 55 height 20
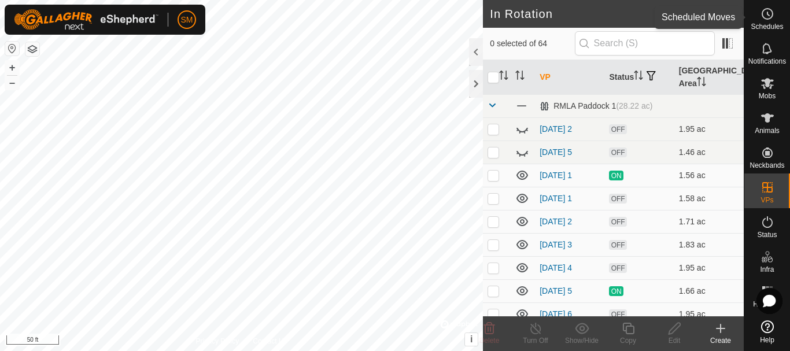
click at [772, 19] on icon at bounding box center [767, 14] width 14 height 14
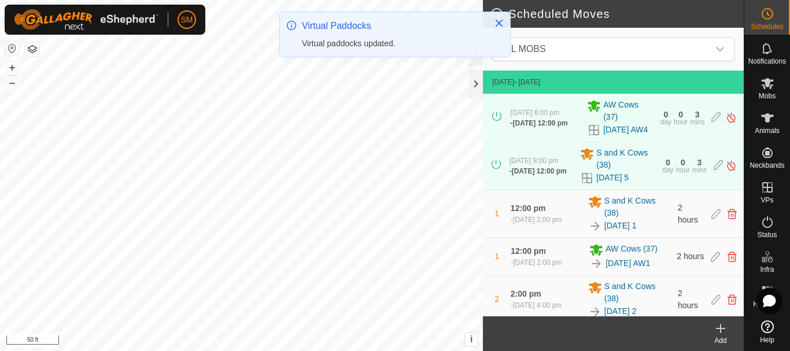
click at [723, 334] on icon at bounding box center [720, 328] width 14 height 14
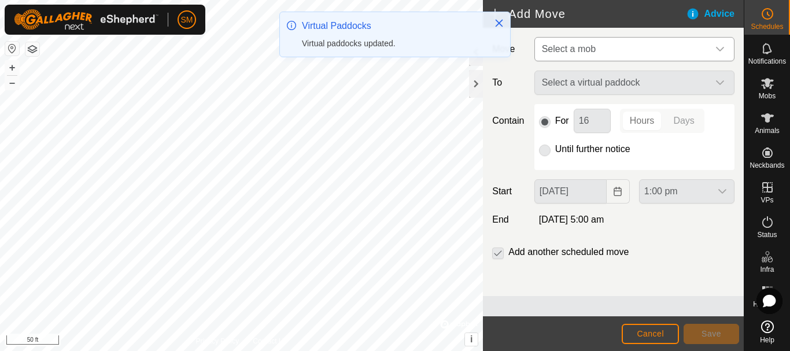
click at [667, 50] on span "Select a mob" at bounding box center [622, 49] width 171 height 23
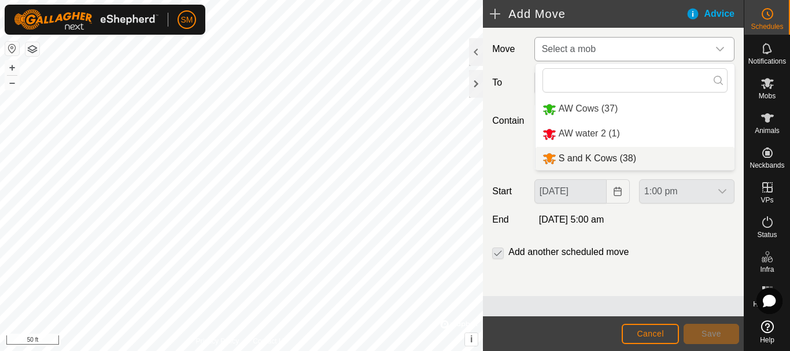
click at [582, 153] on li "S and K Cows (38)" at bounding box center [634, 159] width 199 height 24
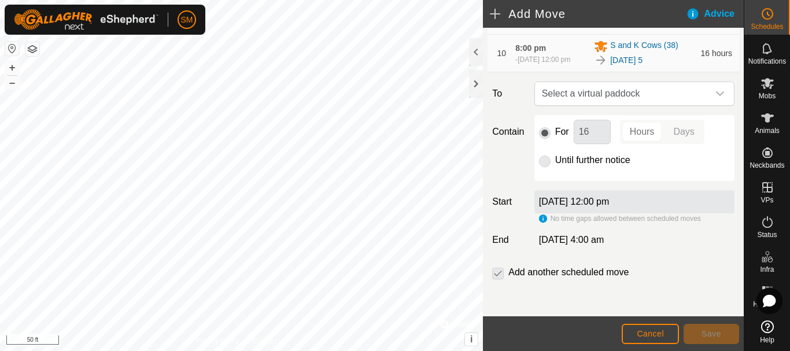
scroll to position [531, 0]
click at [708, 92] on div "dropdown trigger" at bounding box center [719, 93] width 23 height 23
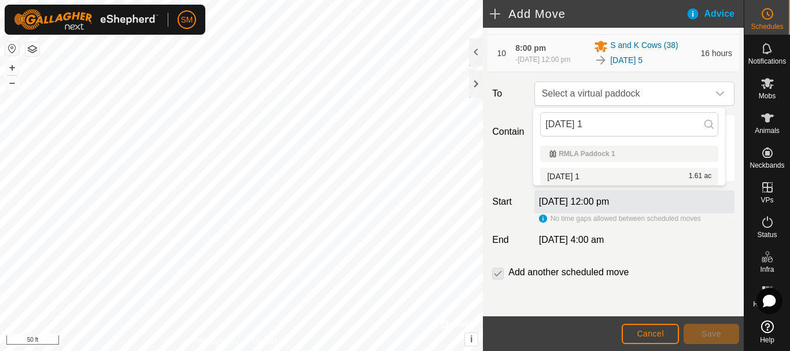
type input "2025-08-27 1"
click at [571, 172] on li "2025-08-27 1 1.61 ac" at bounding box center [629, 176] width 178 height 17
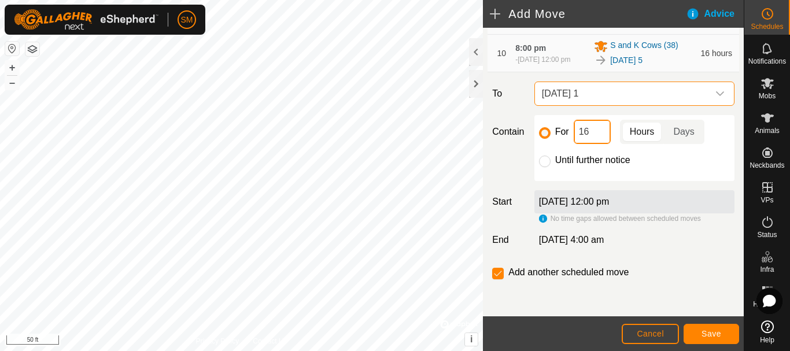
click at [588, 129] on input "16" at bounding box center [591, 132] width 37 height 24
type input "2"
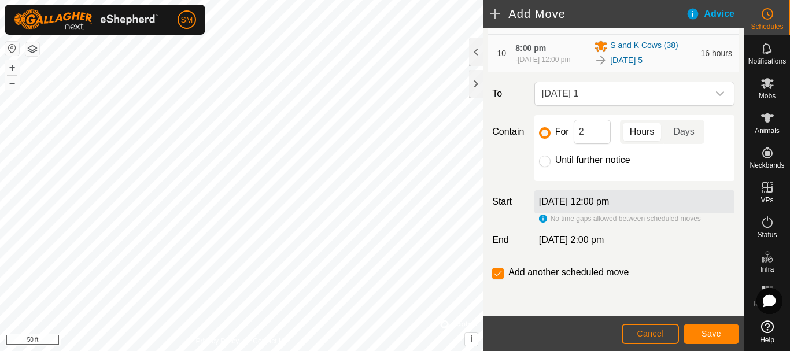
click at [661, 169] on div "For 2 Hours Days Until further notice" at bounding box center [634, 148] width 200 height 66
click at [719, 339] on button "Save" at bounding box center [710, 334] width 55 height 20
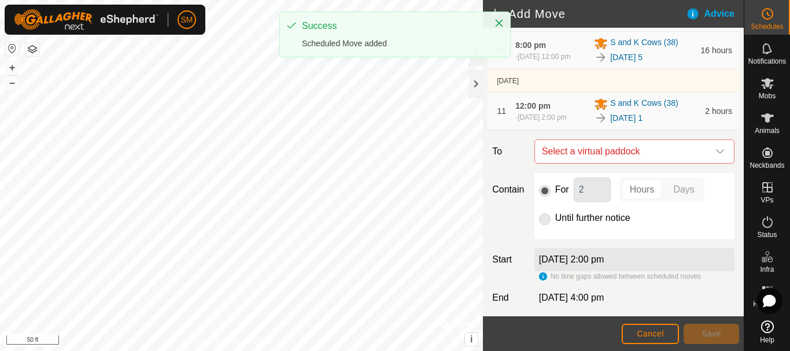
scroll to position [597, 0]
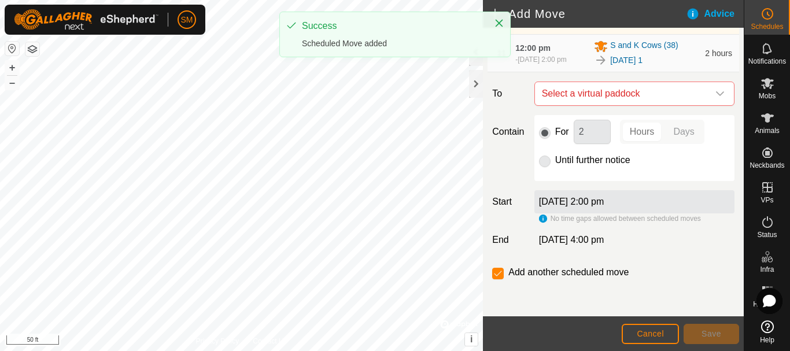
click at [712, 99] on div "dropdown trigger" at bounding box center [719, 93] width 23 height 23
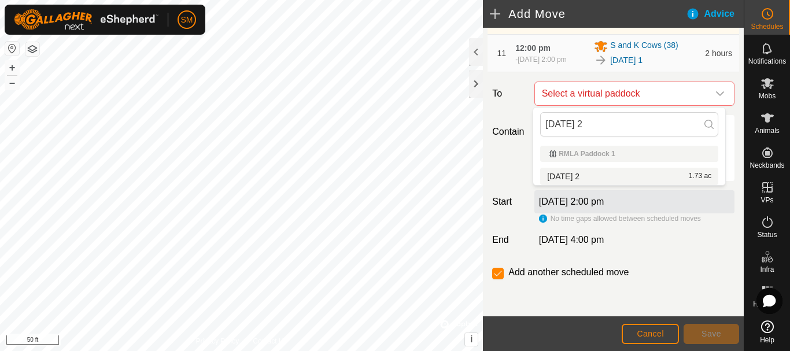
type input "2025-08-27 2"
click at [579, 178] on span "2025-08-27 2" at bounding box center [563, 176] width 32 height 8
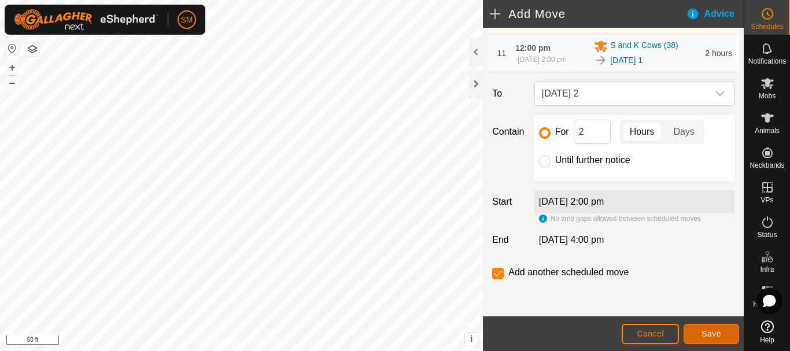
click at [706, 332] on span "Save" at bounding box center [711, 333] width 20 height 9
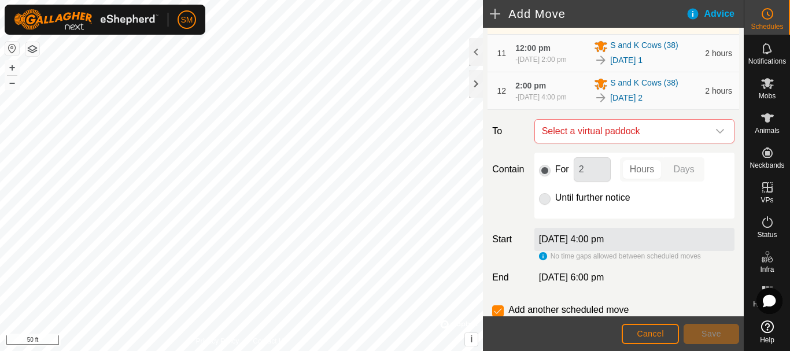
scroll to position [640, 0]
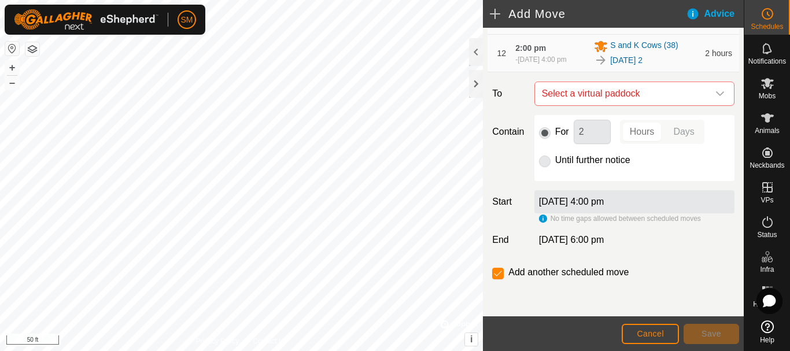
click at [715, 101] on div "dropdown trigger" at bounding box center [719, 93] width 23 height 23
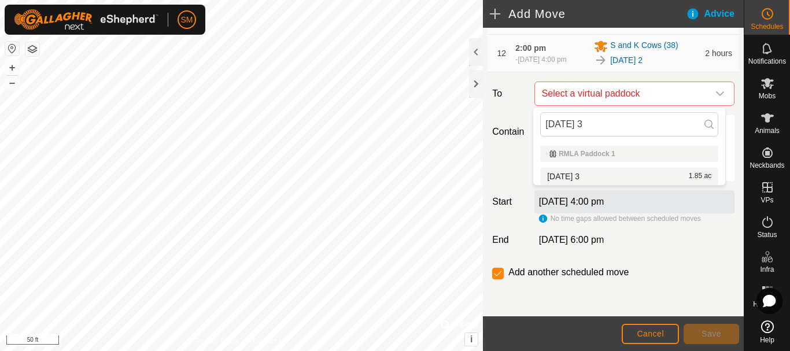
type input "2025-08-27 3"
click at [579, 175] on li "2025-08-27 3 1.85 ac" at bounding box center [629, 176] width 178 height 17
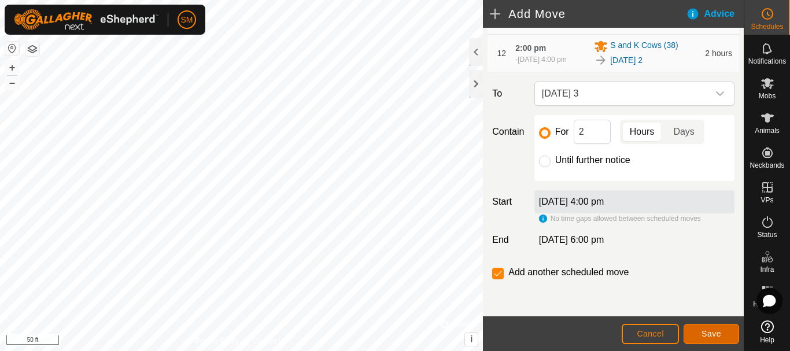
click at [709, 330] on span "Save" at bounding box center [711, 333] width 20 height 9
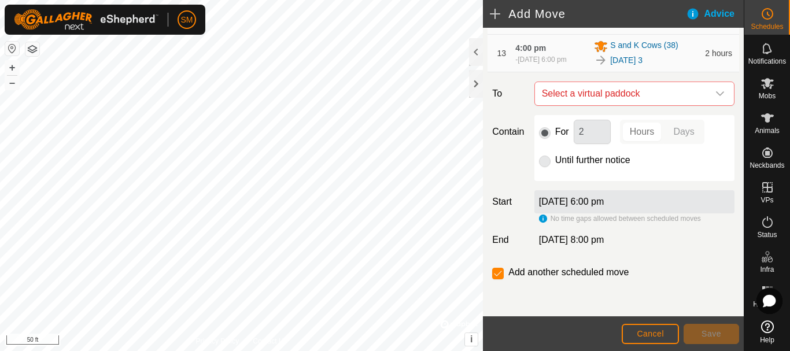
scroll to position [683, 0]
click at [715, 94] on icon "dropdown trigger" at bounding box center [719, 93] width 9 height 9
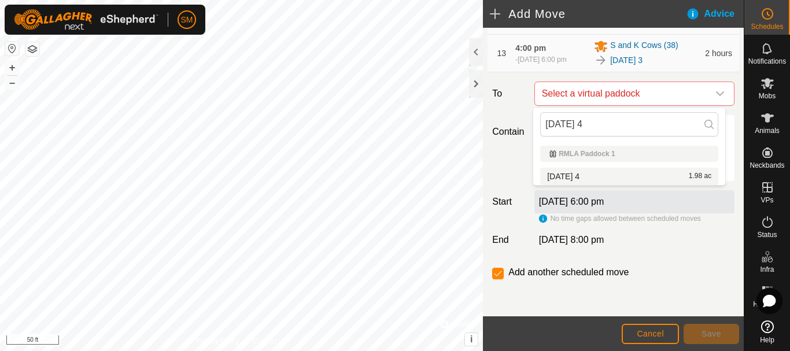
type input "2025-08-27 4"
click at [587, 176] on li "2025-08-27 4 1.98 ac" at bounding box center [629, 176] width 178 height 17
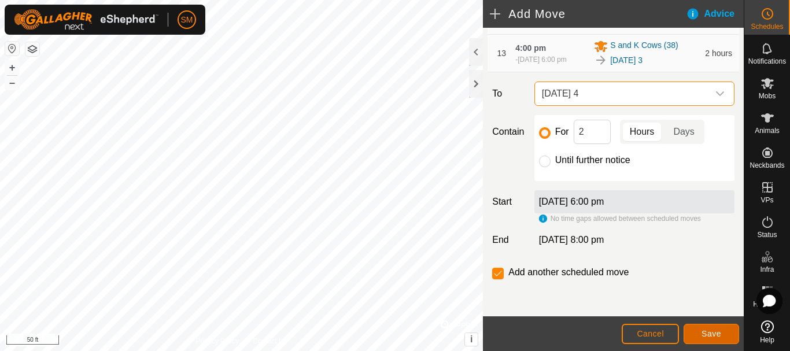
click at [714, 330] on span "Save" at bounding box center [711, 333] width 20 height 9
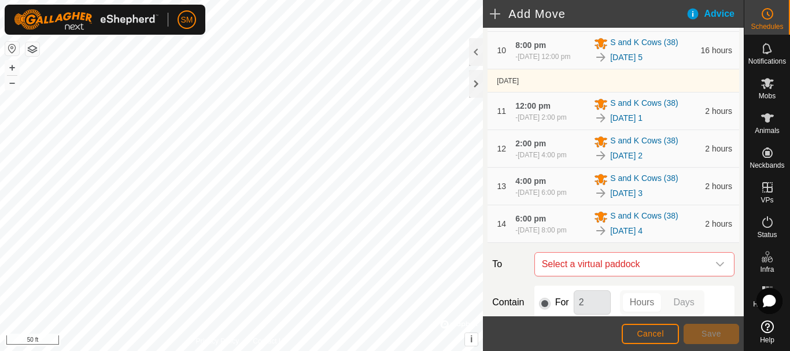
scroll to position [726, 0]
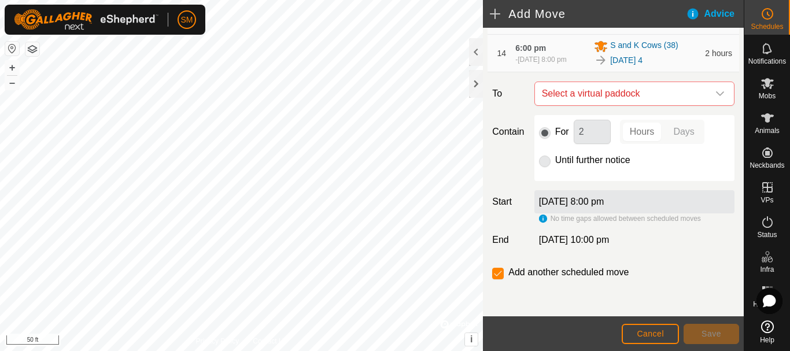
click at [715, 97] on icon "dropdown trigger" at bounding box center [719, 93] width 9 height 9
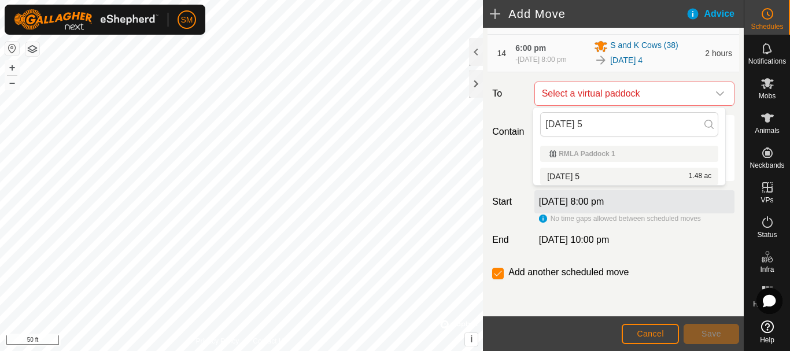
type input "2025-08-27 5"
click at [589, 173] on li "2025-08-27 5 1.48 ac" at bounding box center [629, 176] width 178 height 17
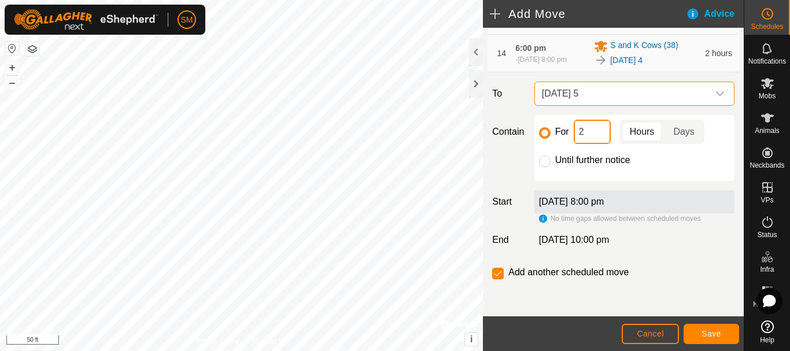
click at [584, 130] on input "2" at bounding box center [591, 132] width 37 height 24
type input "16"
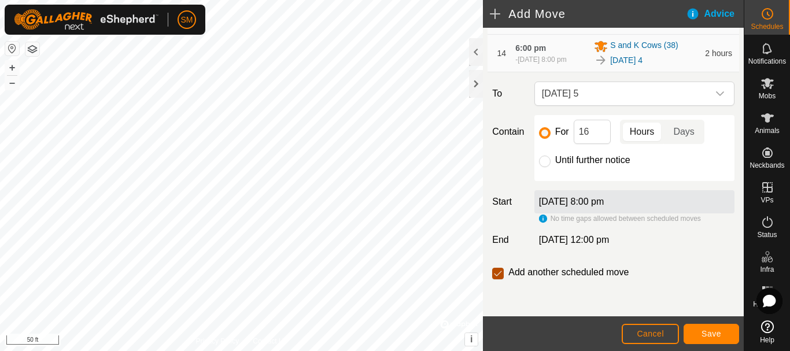
click at [502, 274] on input "checkbox" at bounding box center [498, 274] width 12 height 12
checkbox input "false"
click at [698, 331] on button "Save" at bounding box center [710, 334] width 55 height 20
